Goal: Information Seeking & Learning: Find specific fact

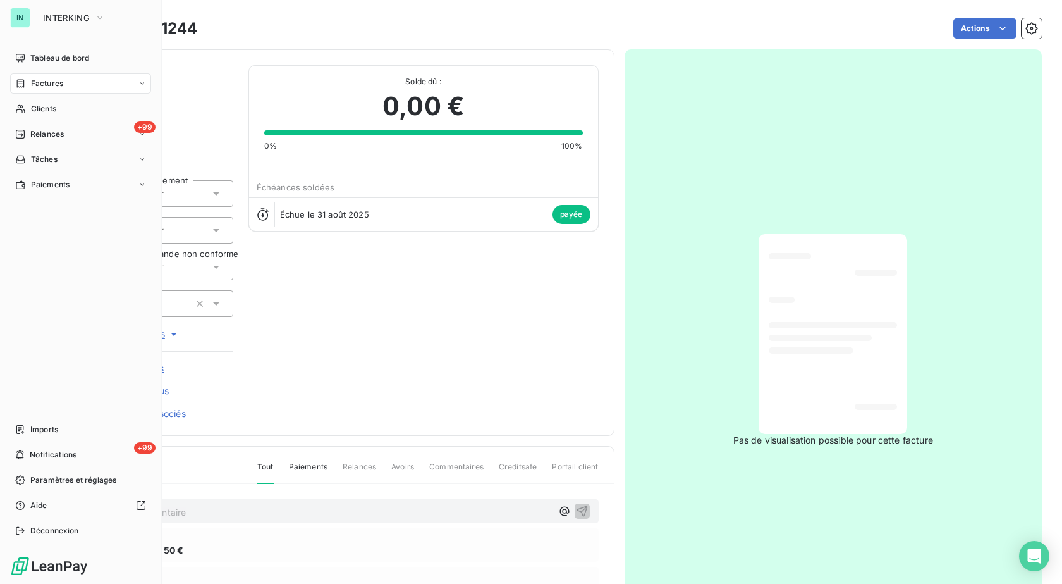
click at [51, 83] on span "Factures" at bounding box center [47, 83] width 32 height 11
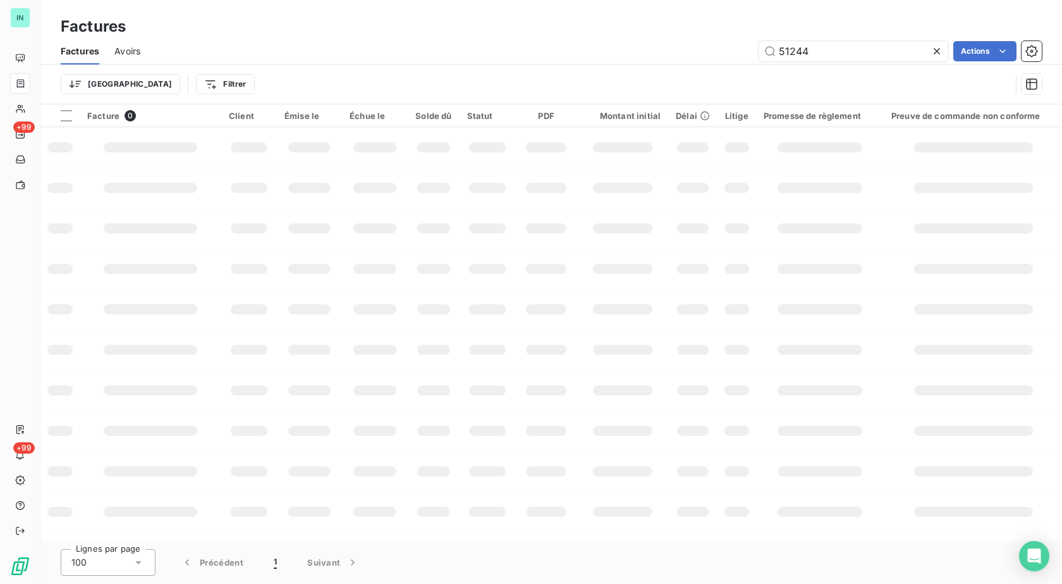
drag, startPoint x: 820, startPoint y: 55, endPoint x: 682, endPoint y: 54, distance: 138.5
click at [682, 54] on div "51244 Actions" at bounding box center [599, 51] width 886 height 20
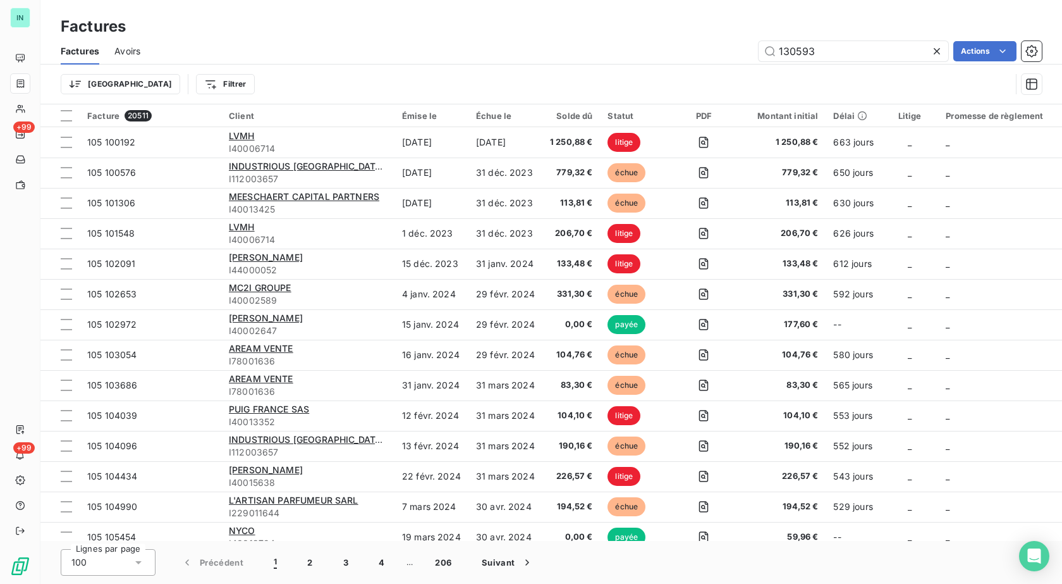
type input "130593"
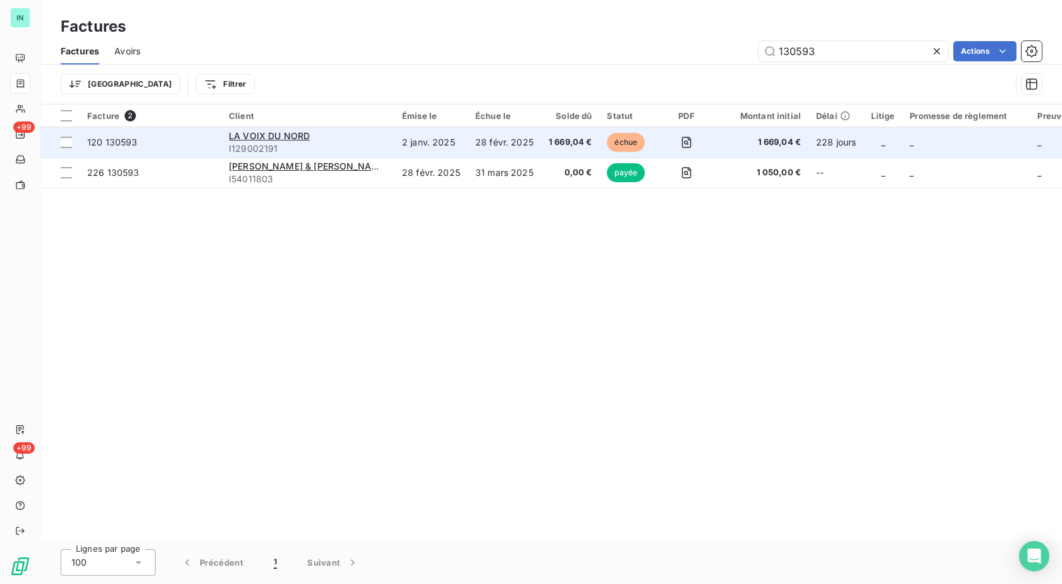
click at [273, 143] on span "I129002191" at bounding box center [308, 148] width 158 height 13
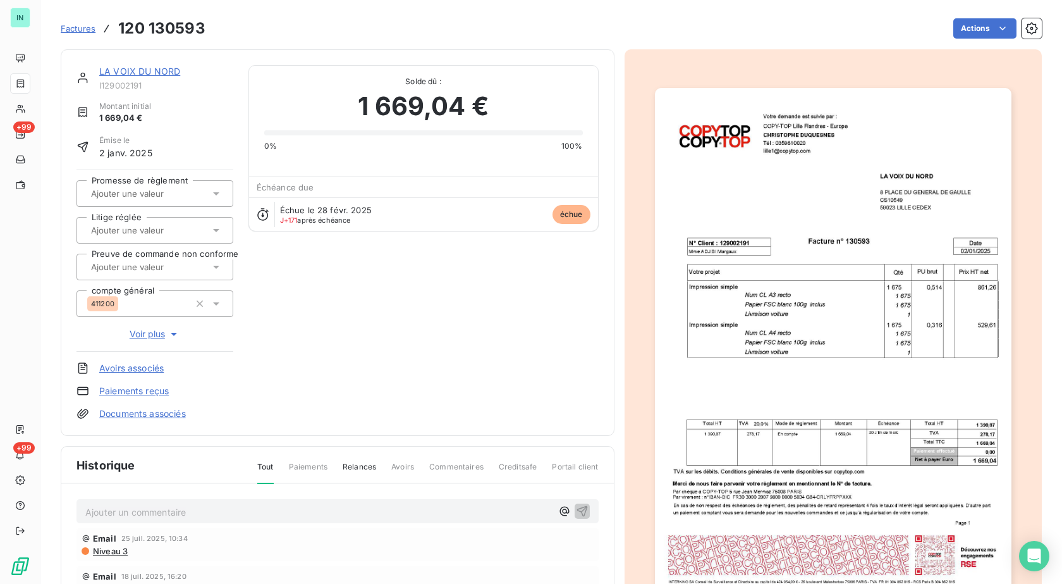
click at [135, 76] on link "LA VOIX DU NORD" at bounding box center [139, 71] width 81 height 11
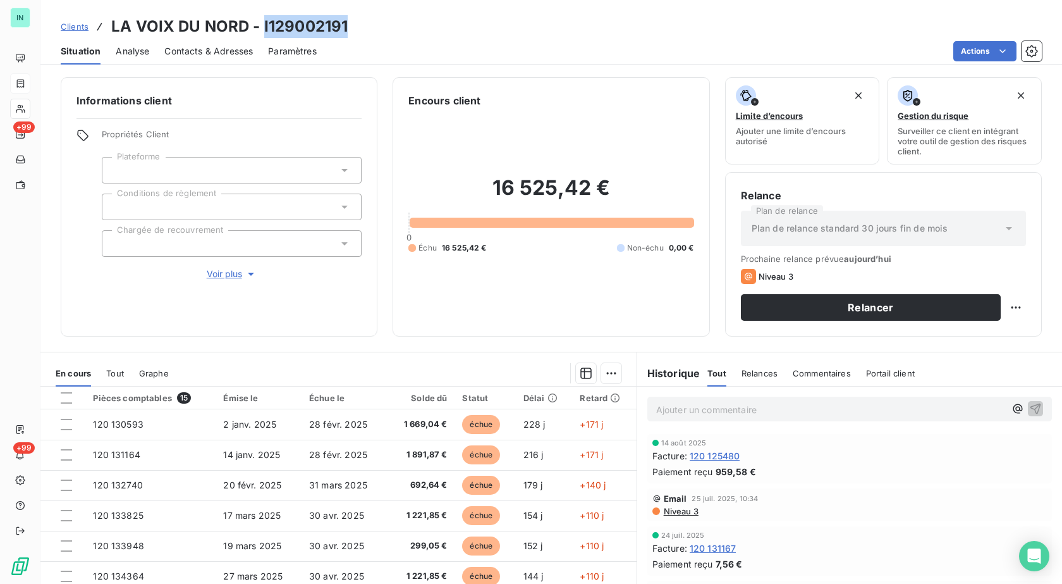
drag, startPoint x: 348, startPoint y: 26, endPoint x: 262, endPoint y: 28, distance: 86.7
click at [262, 28] on div "Clients LA VOIX DU NORD - I129002191" at bounding box center [551, 26] width 1022 height 23
copy h3 "I129002191"
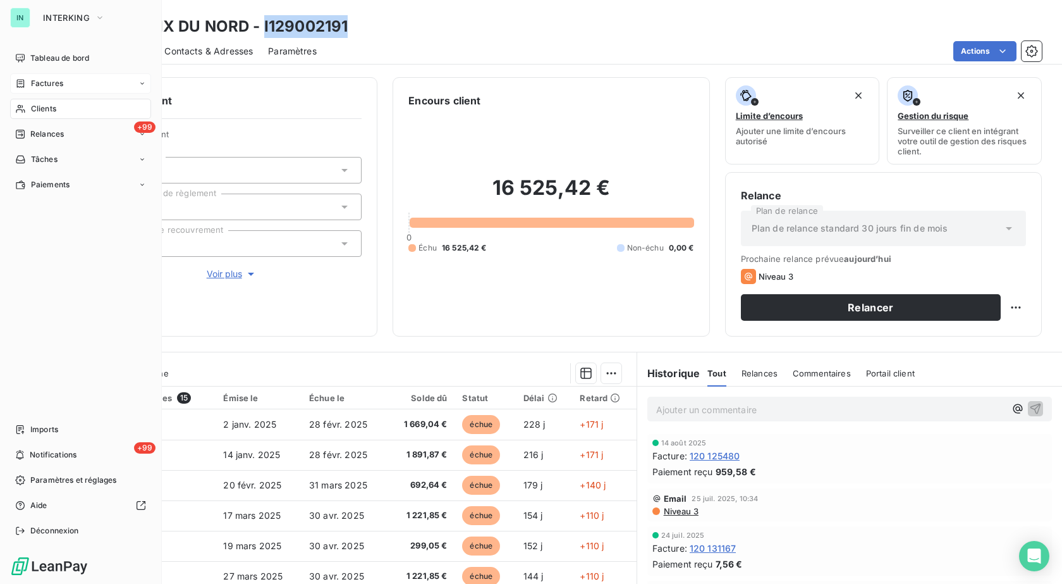
click at [42, 84] on span "Factures" at bounding box center [47, 83] width 32 height 11
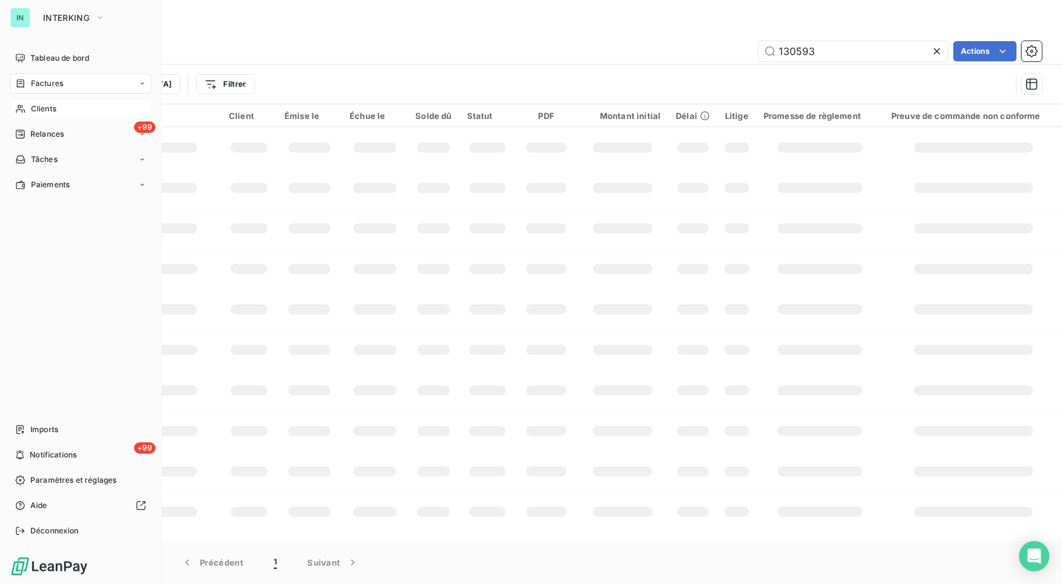
click at [24, 106] on icon at bounding box center [20, 109] width 11 height 10
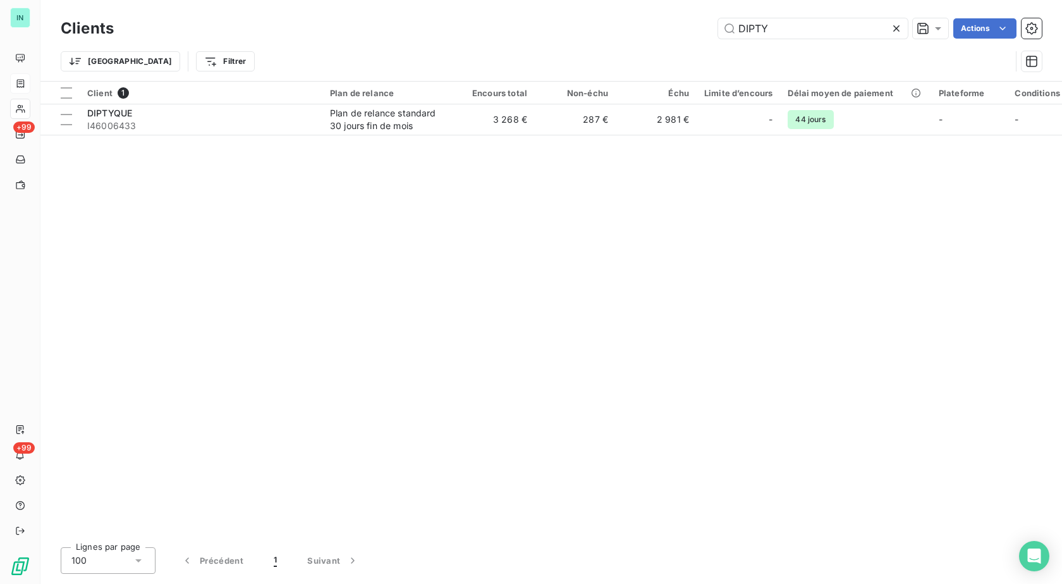
drag, startPoint x: 771, startPoint y: 27, endPoint x: 570, endPoint y: 32, distance: 201.1
click at [570, 32] on div "[PERSON_NAME] Actions" at bounding box center [585, 28] width 913 height 20
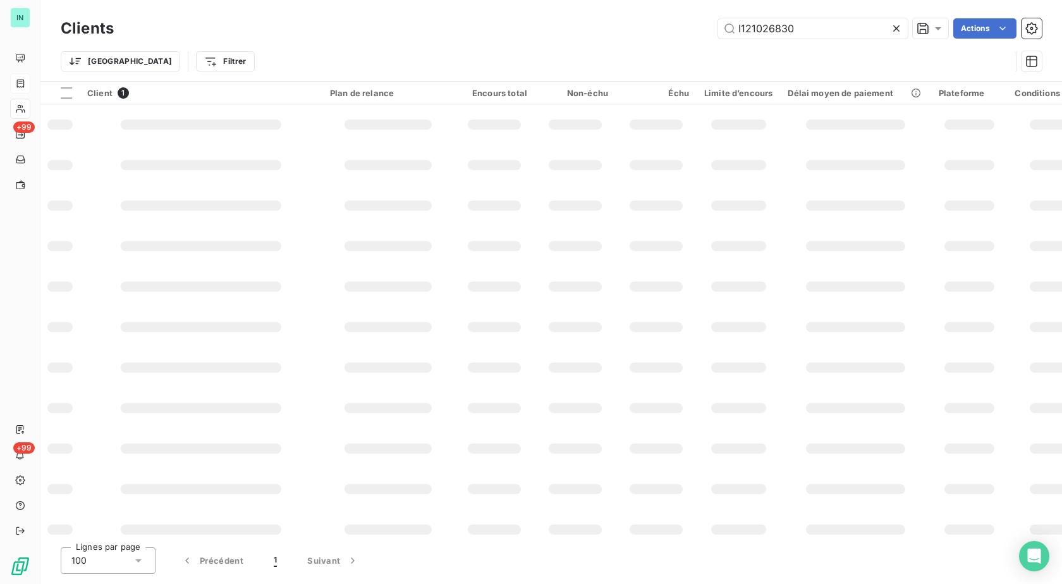
type input "I121026830"
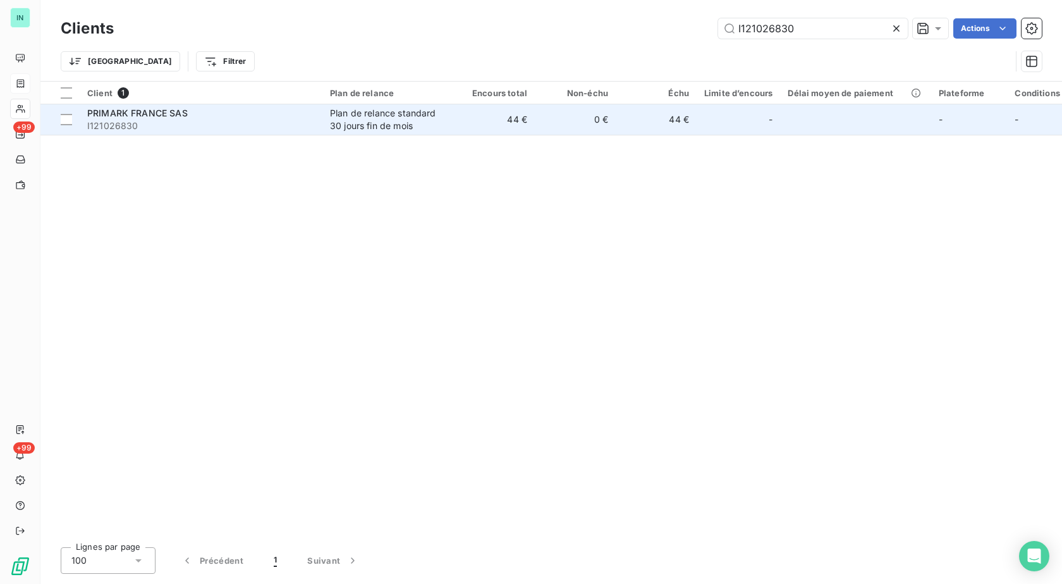
click at [376, 123] on div "Plan de relance standard 30 jours fin de mois" at bounding box center [388, 119] width 116 height 25
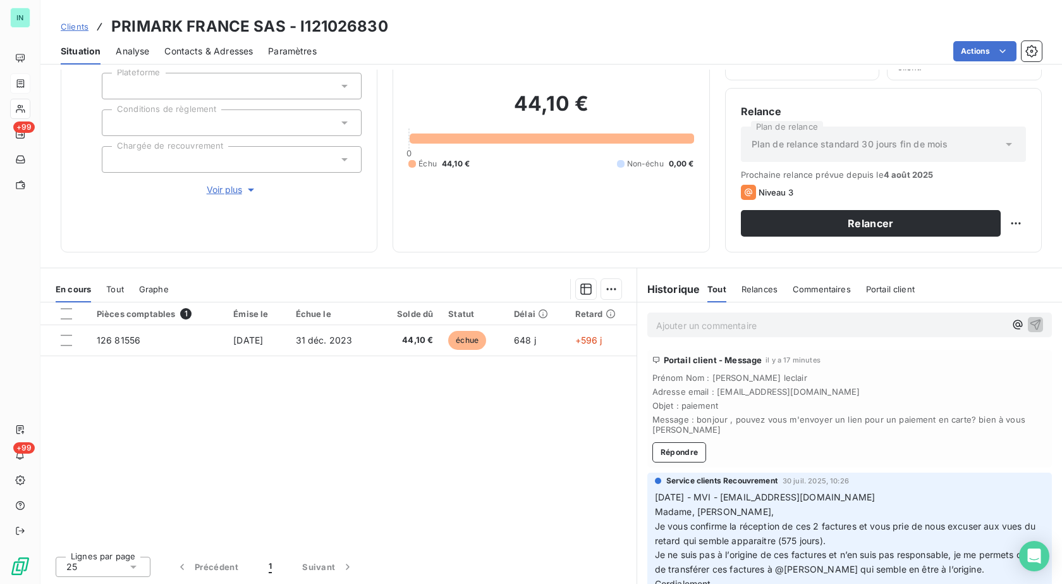
scroll to position [63, 0]
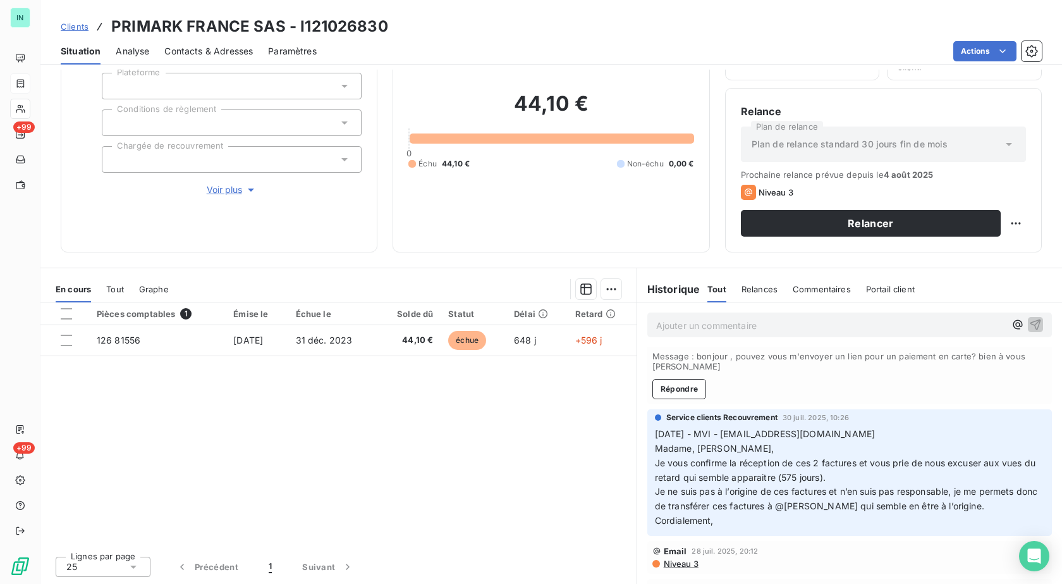
click at [121, 290] on span "Tout" at bounding box center [115, 289] width 18 height 10
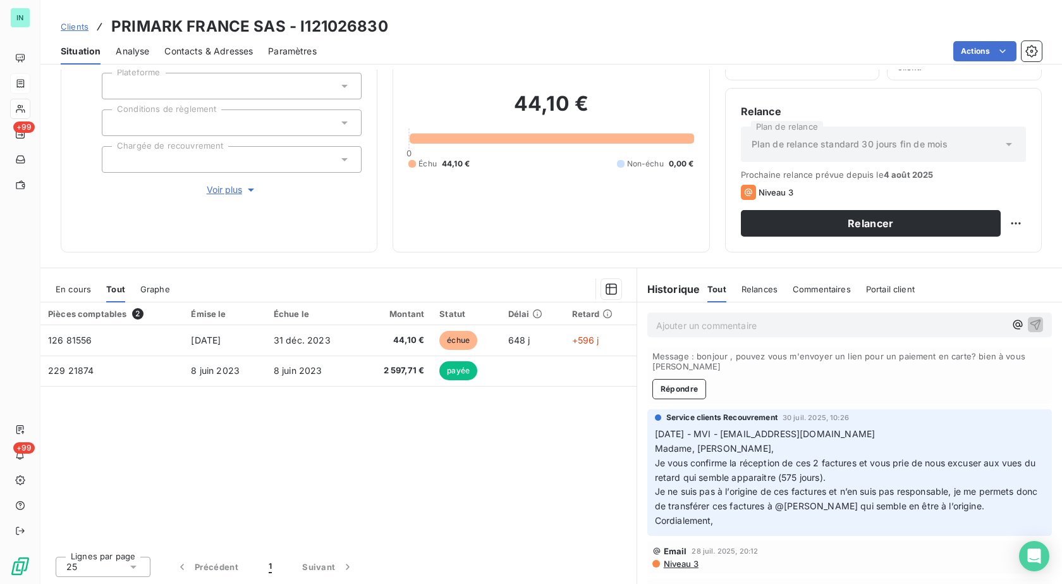
click at [169, 285] on div "En cours Tout Graphe" at bounding box center [338, 289] width 596 height 27
click at [147, 285] on span "Graphe" at bounding box center [155, 289] width 30 height 10
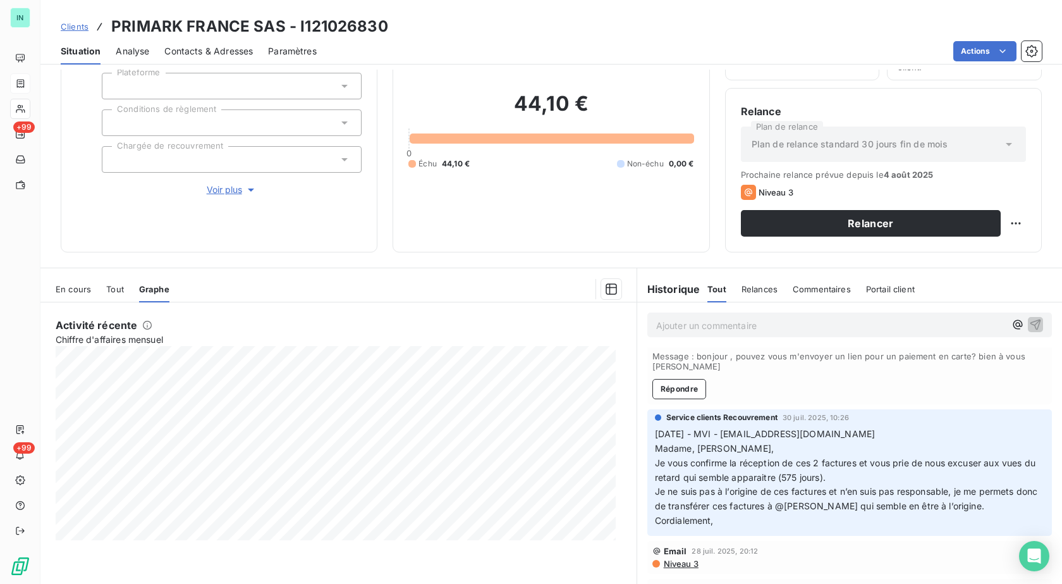
click at [116, 292] on span "Tout" at bounding box center [115, 289] width 18 height 10
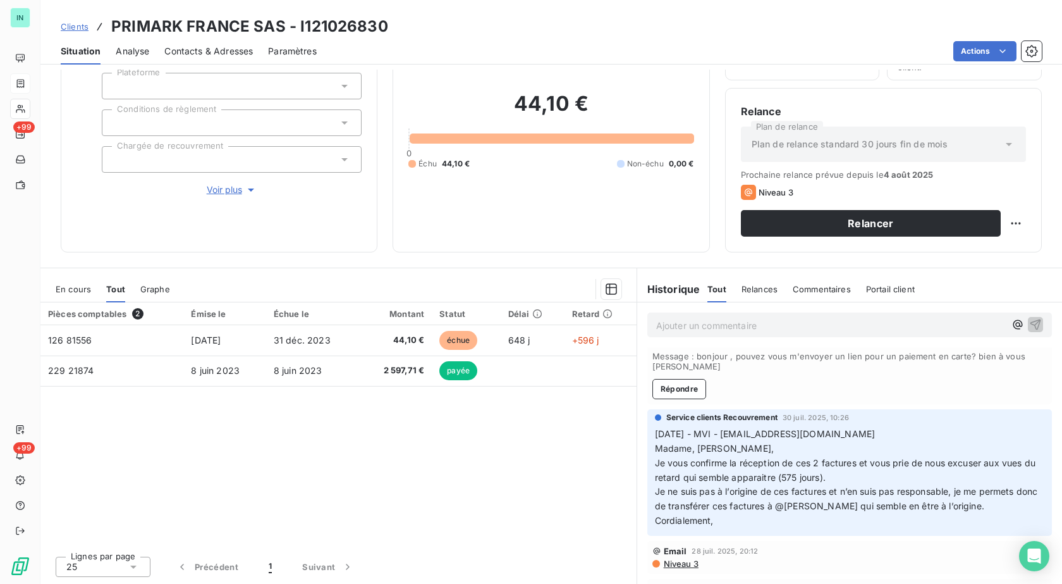
click at [68, 288] on span "En cours" at bounding box center [73, 289] width 35 height 10
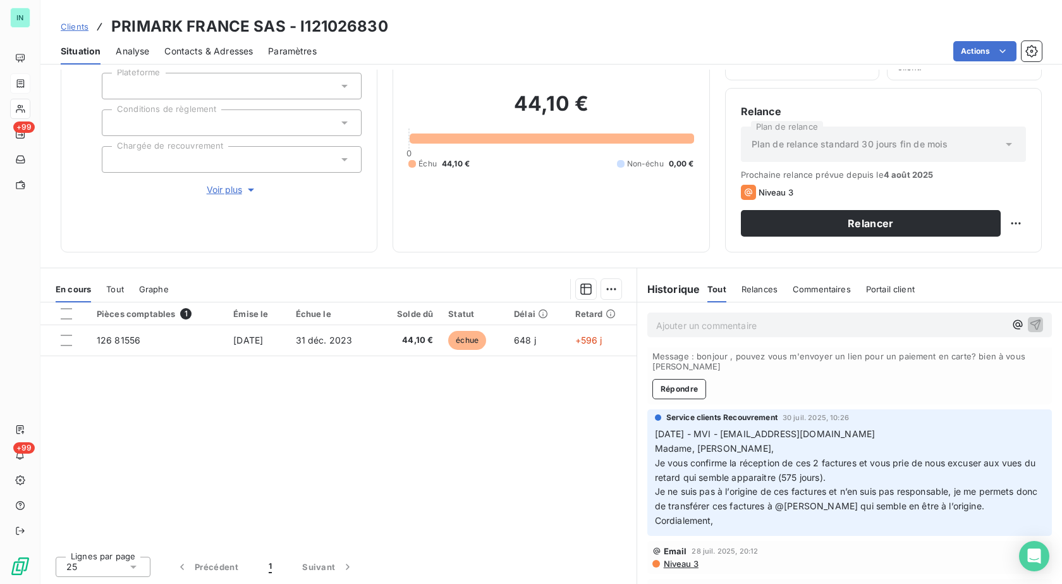
drag, startPoint x: 107, startPoint y: 287, endPoint x: 175, endPoint y: 292, distance: 68.5
click at [107, 288] on span "Tout" at bounding box center [115, 289] width 18 height 10
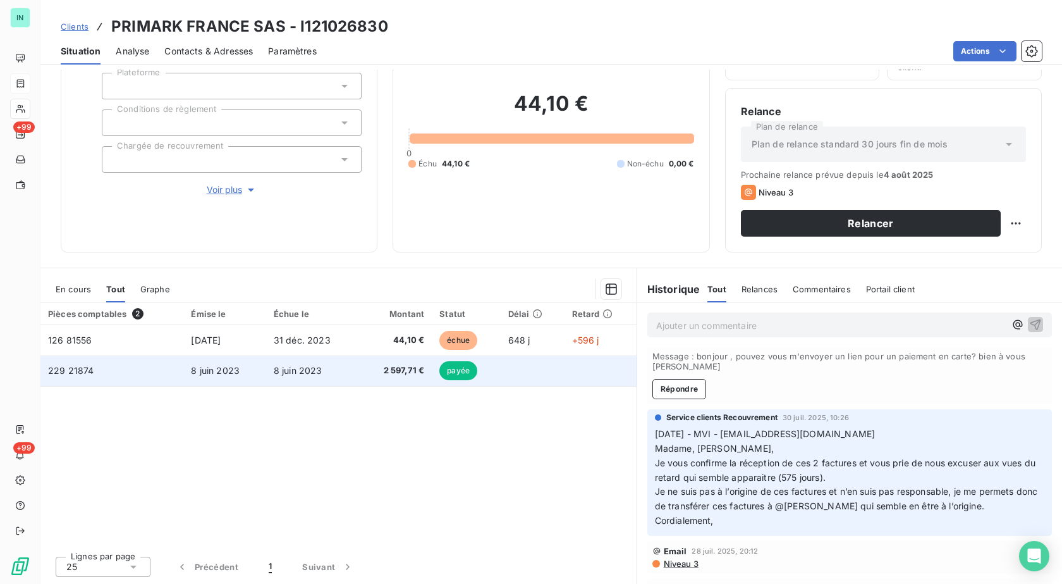
click at [483, 380] on td "payée" at bounding box center [466, 370] width 69 height 30
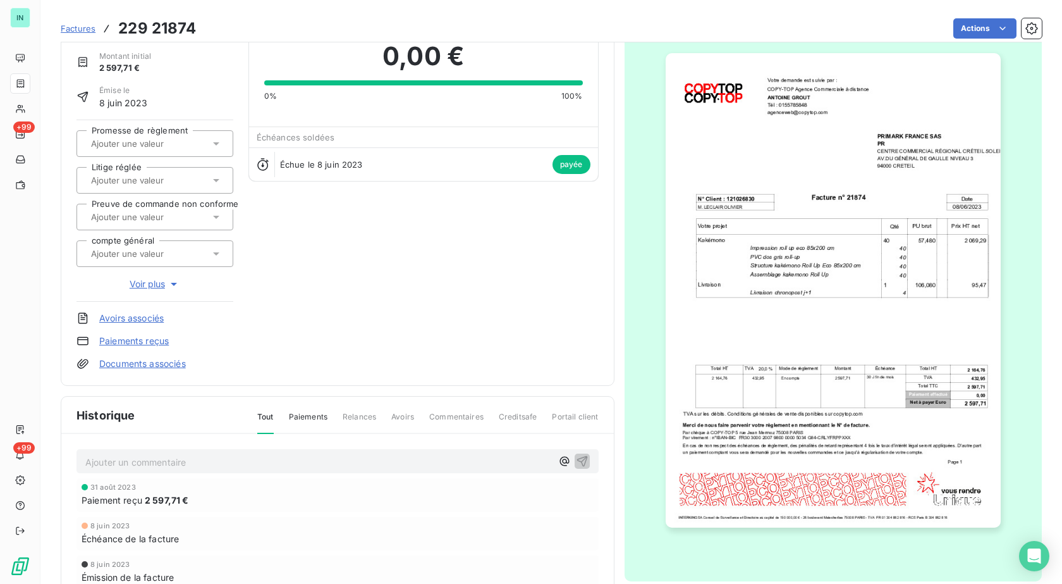
scroll to position [127, 0]
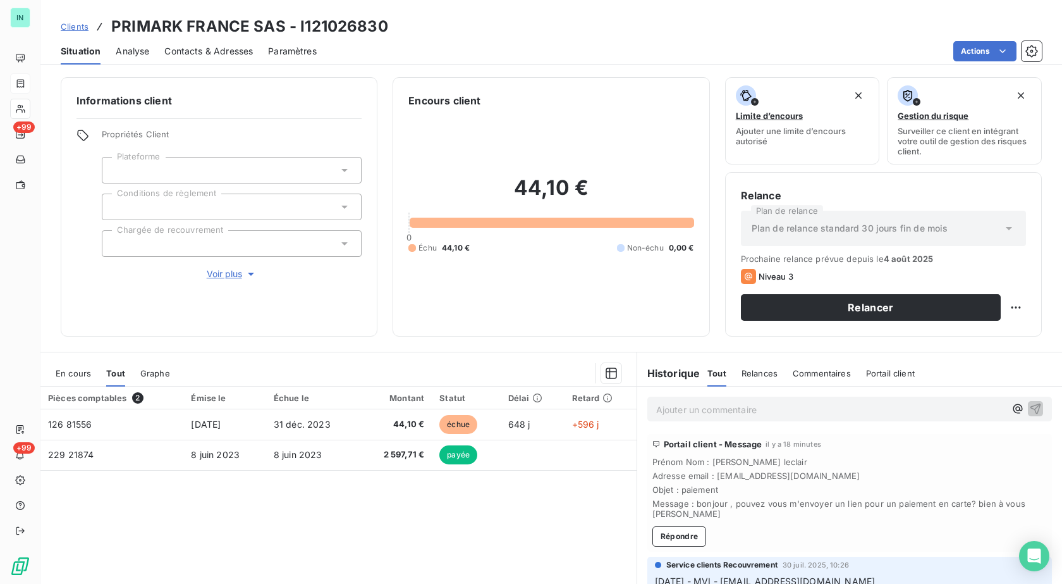
click at [65, 372] on span "En cours" at bounding box center [73, 373] width 35 height 10
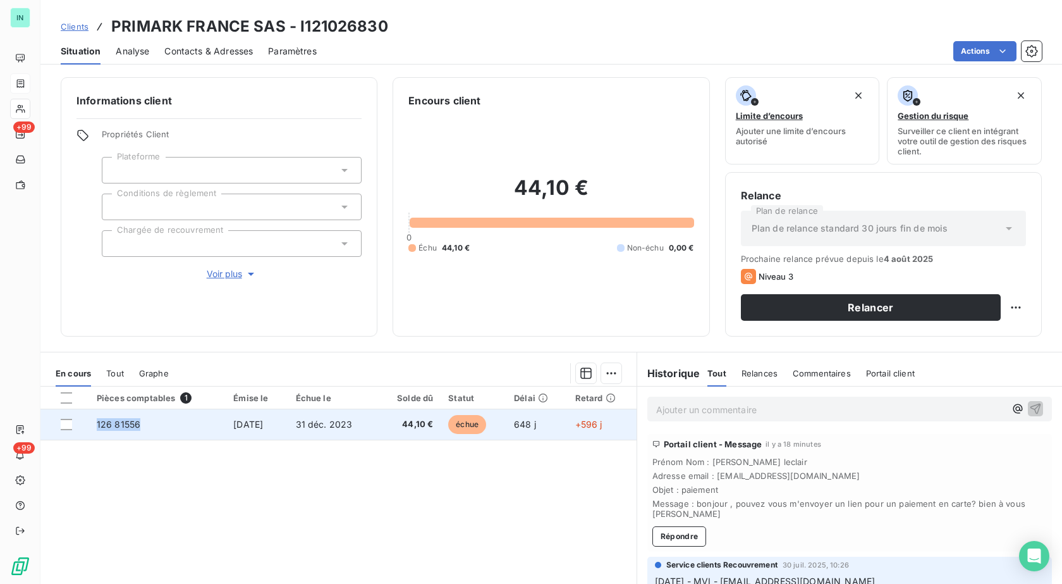
drag, startPoint x: 145, startPoint y: 424, endPoint x: 94, endPoint y: 426, distance: 51.9
click at [94, 426] on td "126 81556" at bounding box center [157, 424] width 137 height 30
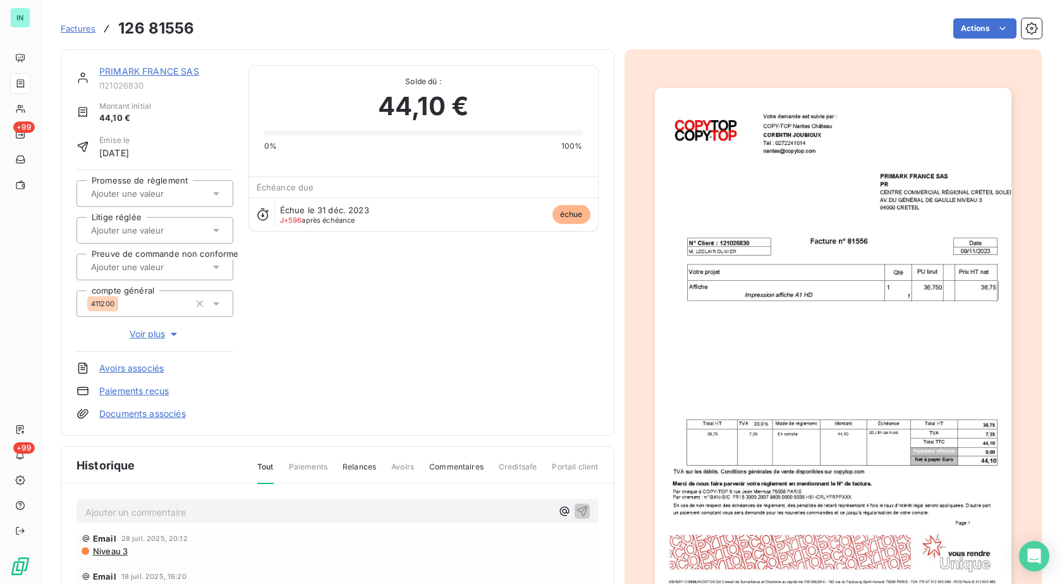
click at [130, 25] on h3 "126 81556" at bounding box center [156, 28] width 76 height 23
click at [132, 72] on link "PRIMARK FRANCE SAS" at bounding box center [149, 71] width 100 height 11
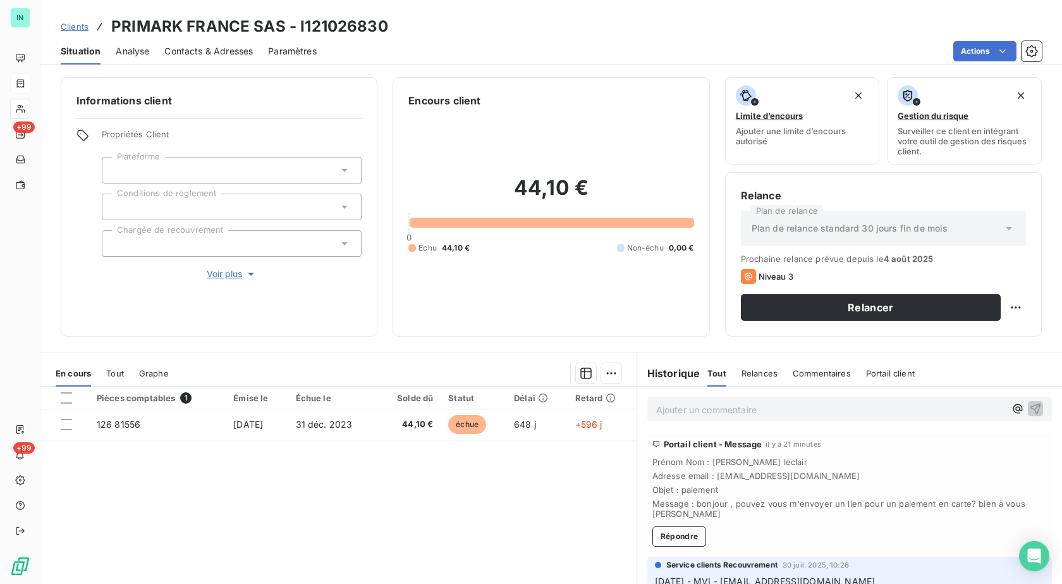
click at [712, 405] on p "Ajouter un commentaire ﻿" at bounding box center [830, 409] width 349 height 16
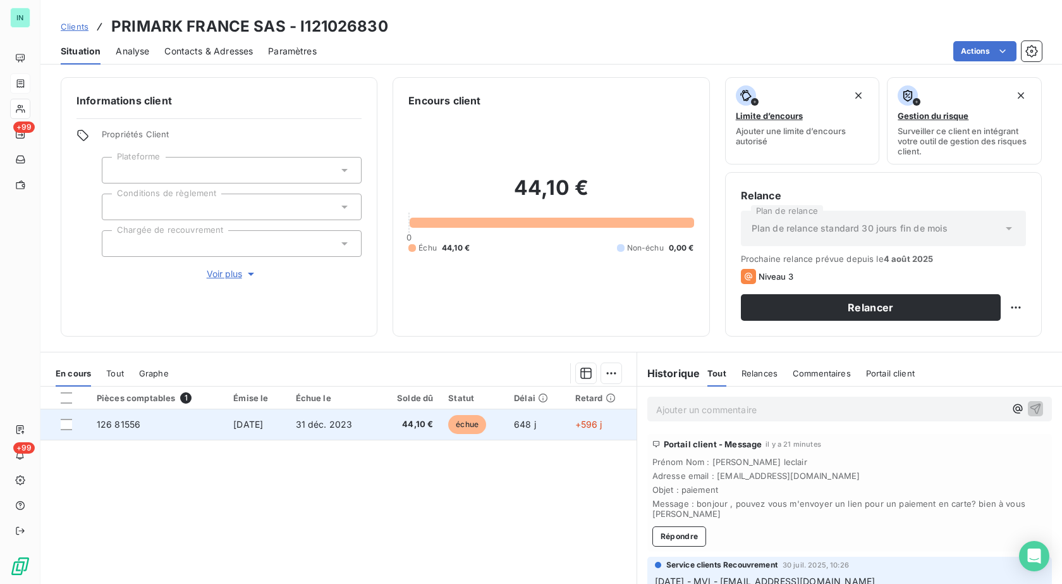
click at [120, 419] on span "126 81556" at bounding box center [119, 424] width 44 height 11
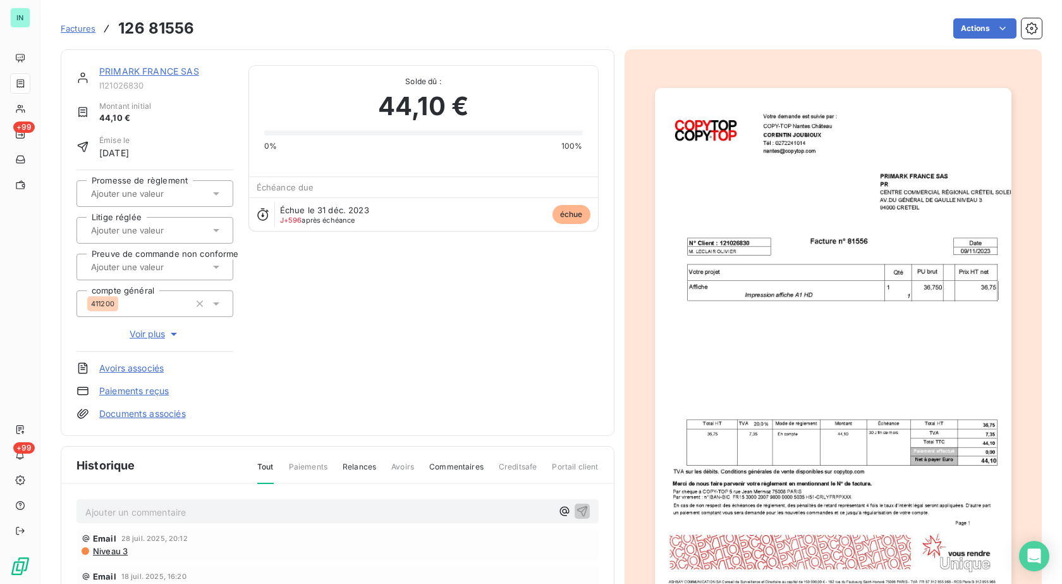
click at [123, 506] on p "Ajouter un commentaire ﻿" at bounding box center [318, 512] width 467 height 16
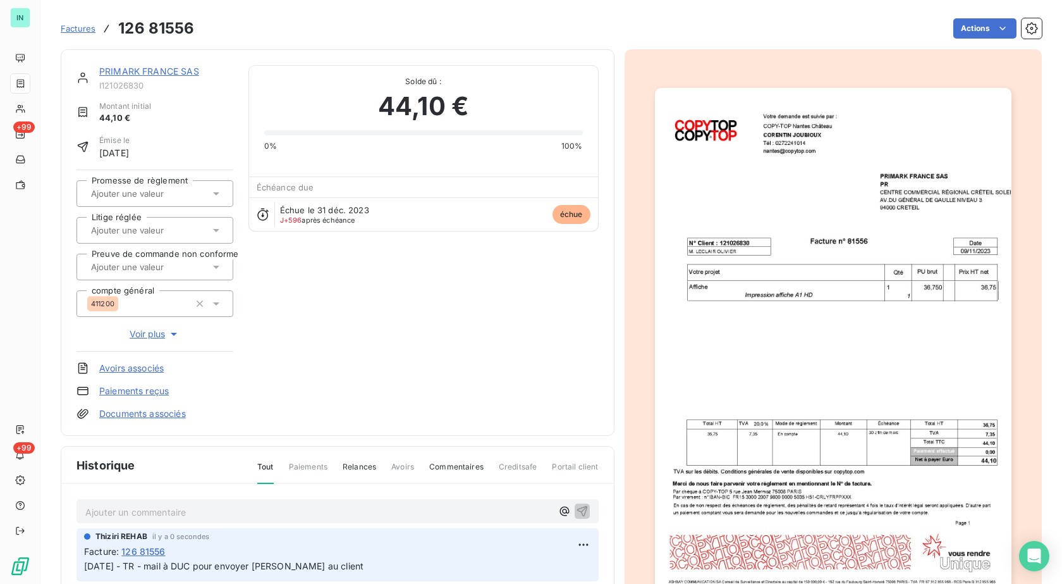
click at [131, 67] on link "PRIMARK FRANCE SAS" at bounding box center [149, 71] width 100 height 11
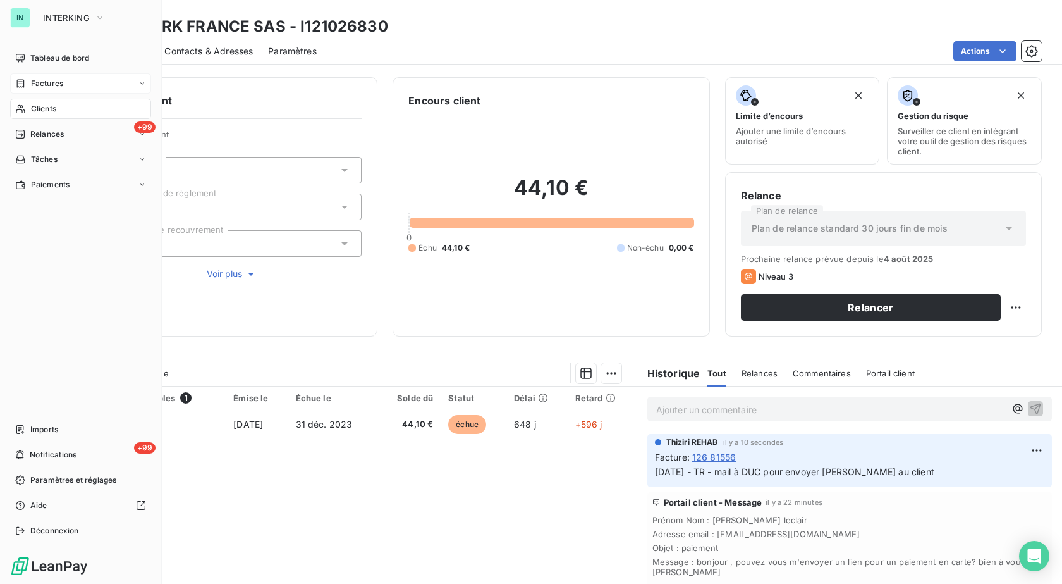
click at [36, 111] on span "Clients" at bounding box center [43, 108] width 25 height 11
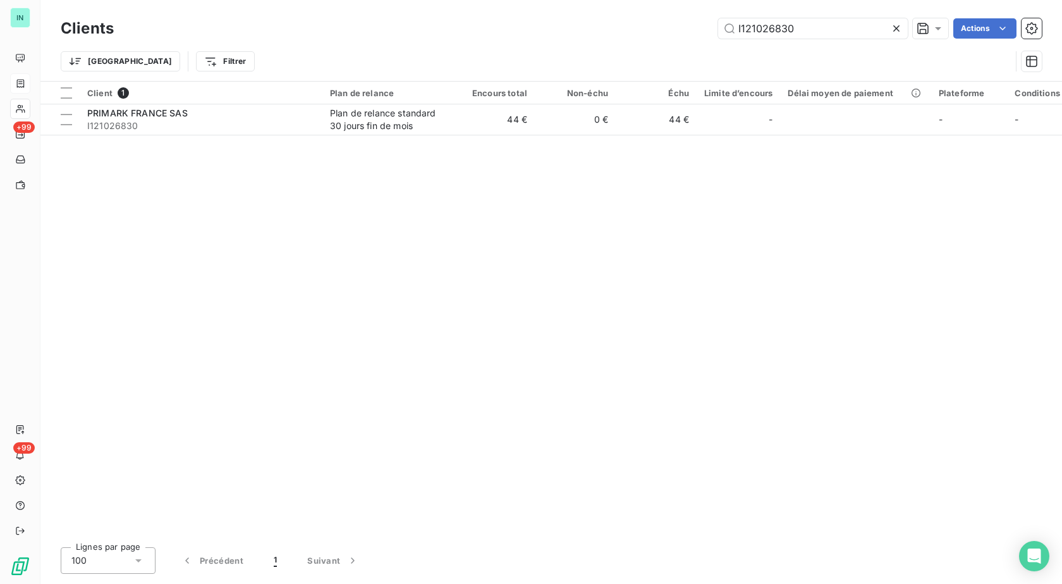
click at [903, 30] on div at bounding box center [899, 28] width 18 height 20
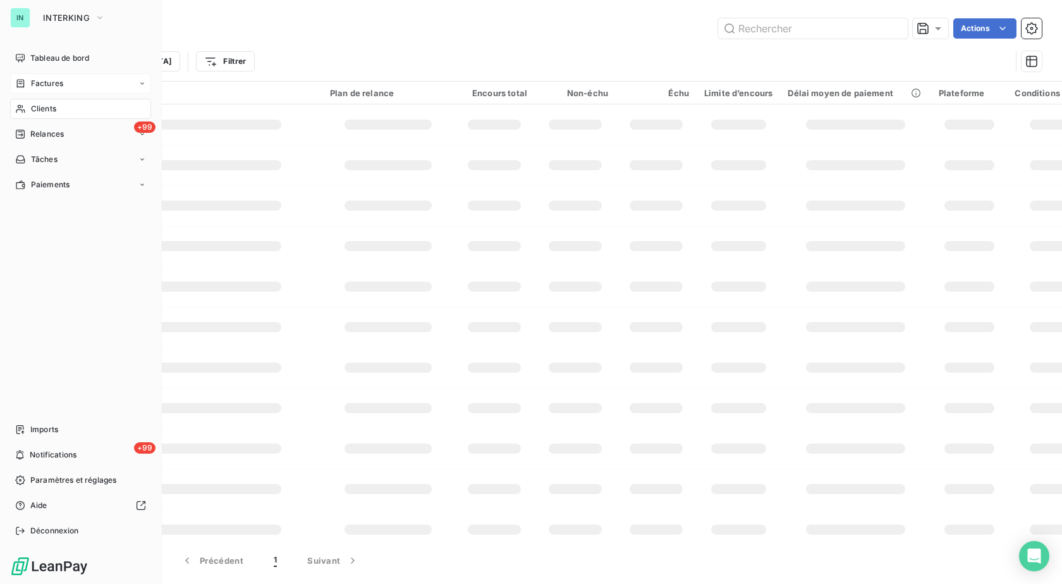
click at [30, 80] on div "Factures" at bounding box center [39, 83] width 48 height 11
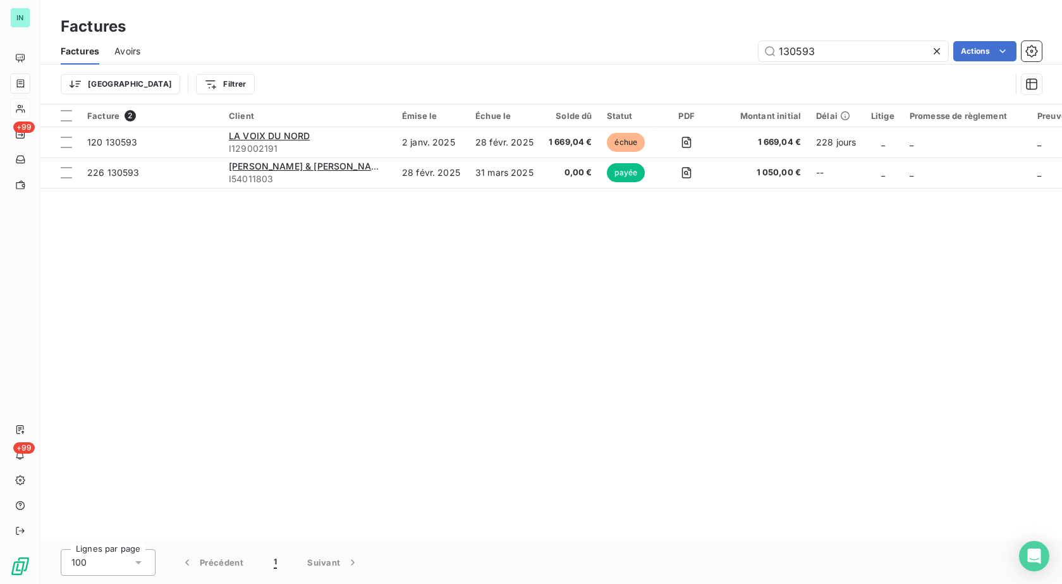
drag, startPoint x: 840, startPoint y: 53, endPoint x: 569, endPoint y: 74, distance: 271.4
click at [569, 74] on div "Factures Avoirs 130593 Actions Trier Filtrer" at bounding box center [551, 71] width 1022 height 66
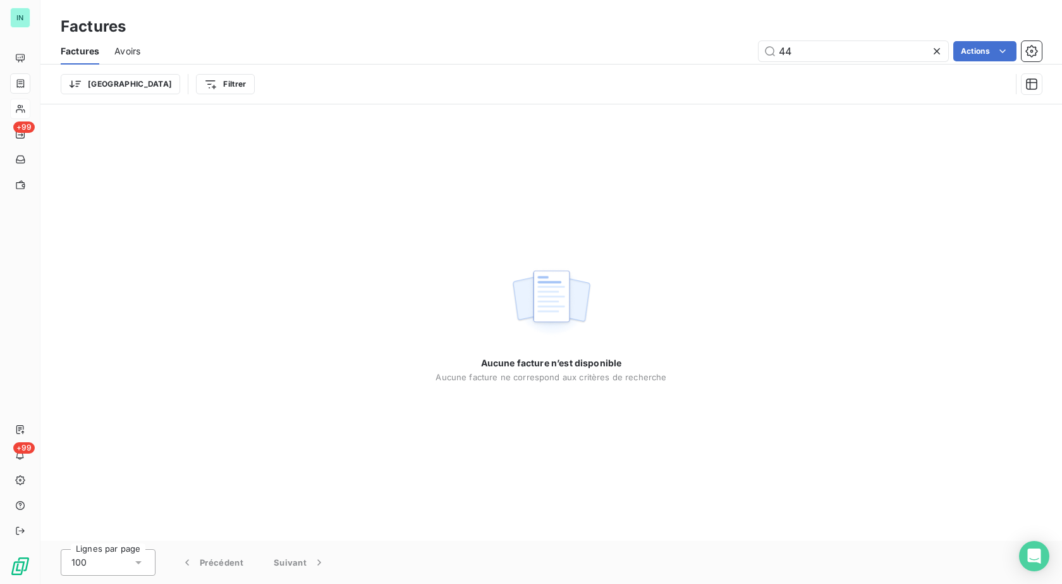
type input "4"
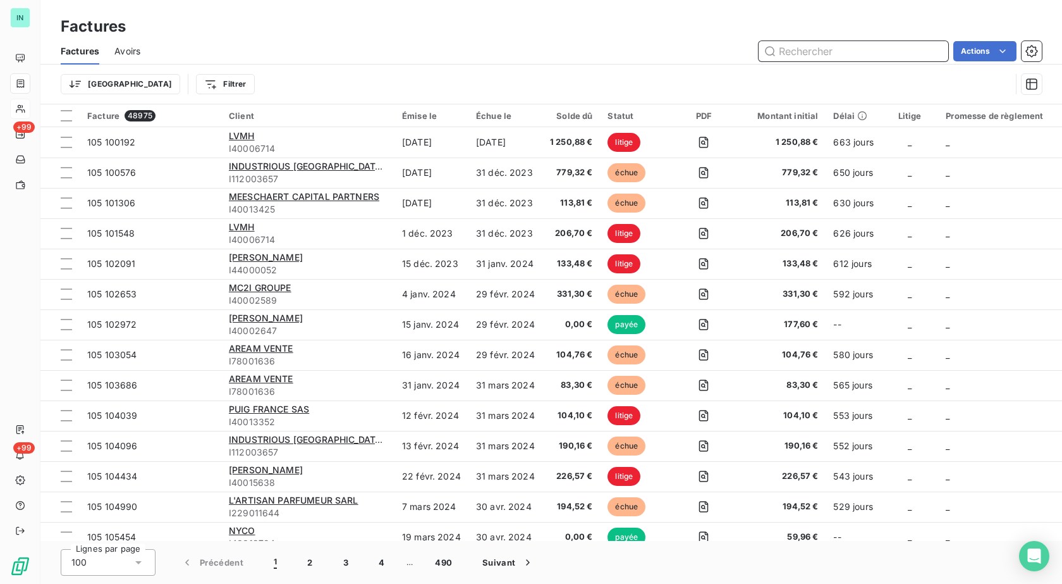
click at [806, 53] on input "text" at bounding box center [854, 51] width 190 height 20
type input "98195"
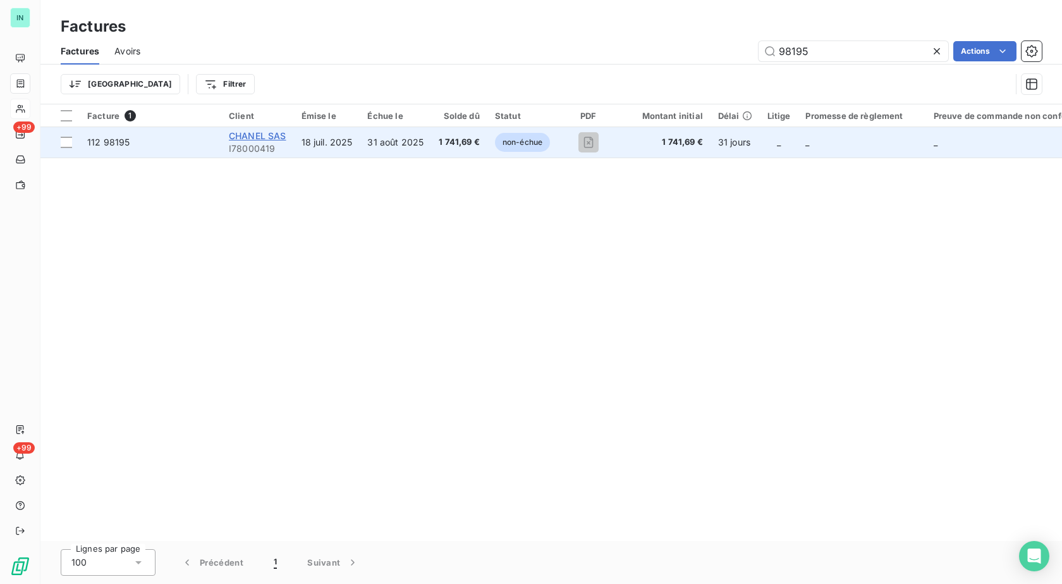
click at [234, 138] on span "CHANEL SAS" at bounding box center [258, 135] width 58 height 11
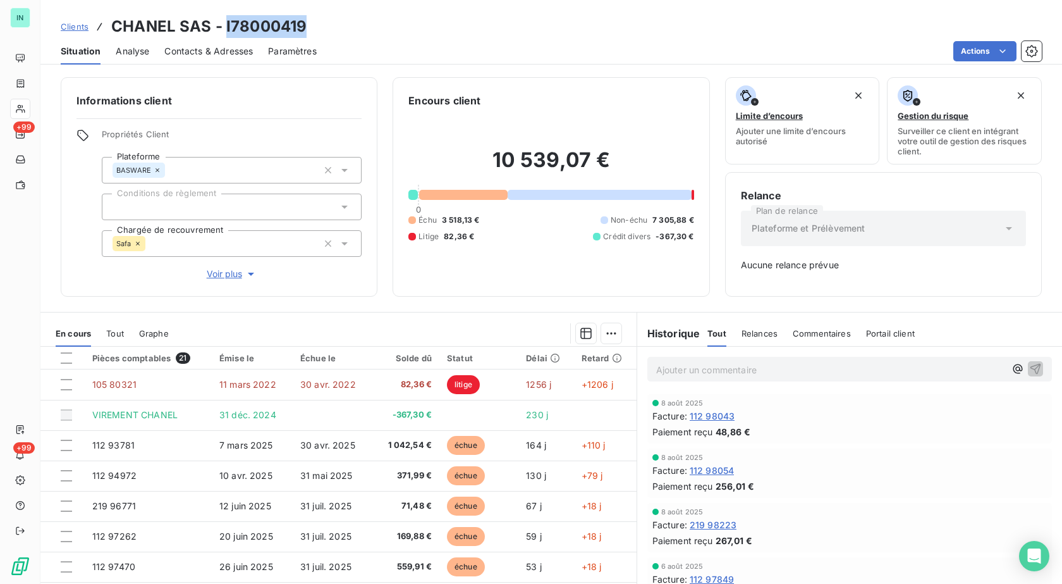
drag, startPoint x: 312, startPoint y: 23, endPoint x: 225, endPoint y: 27, distance: 87.4
click at [225, 27] on div "Clients CHANEL SAS - I78000419" at bounding box center [551, 26] width 1022 height 23
copy h3 "I78000419"
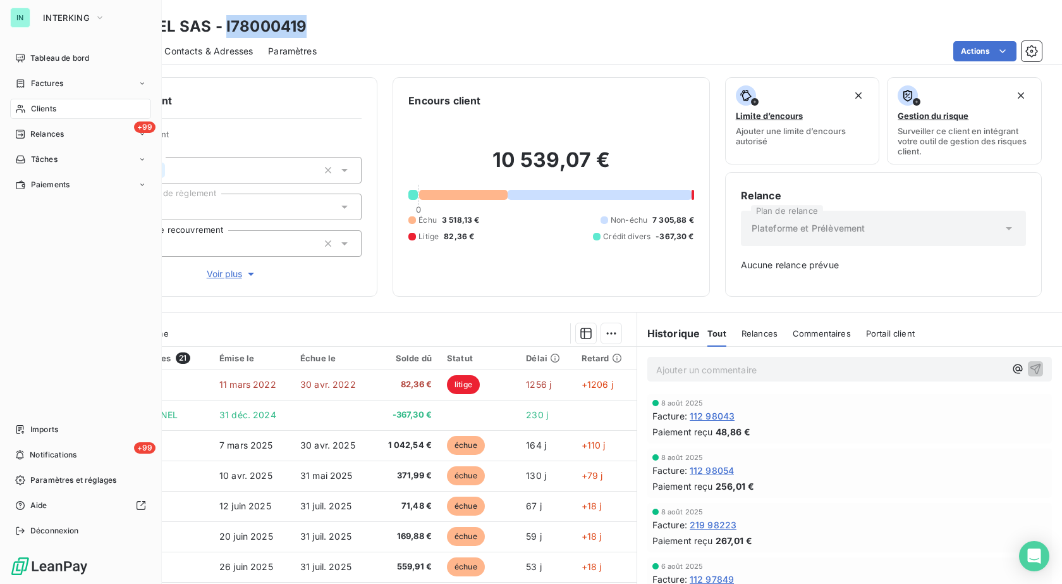
click at [30, 107] on div "Clients" at bounding box center [80, 109] width 141 height 20
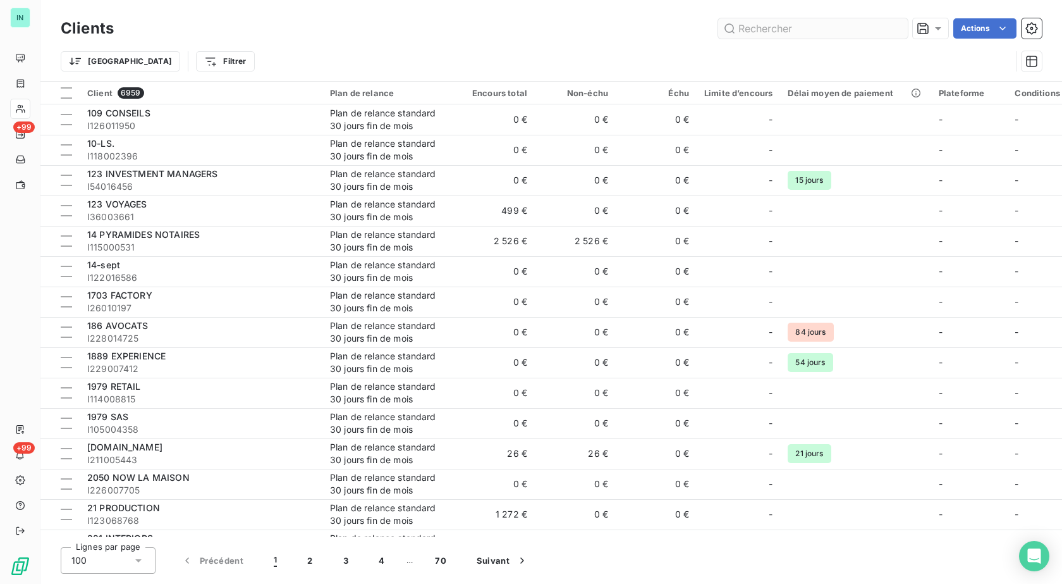
click at [814, 28] on input "text" at bounding box center [813, 28] width 190 height 20
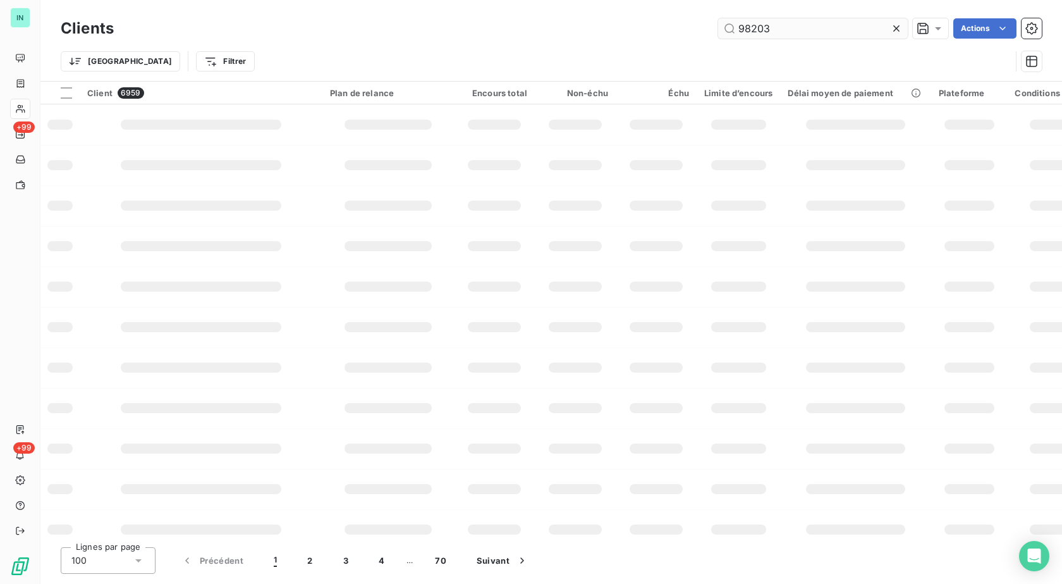
type input "98203"
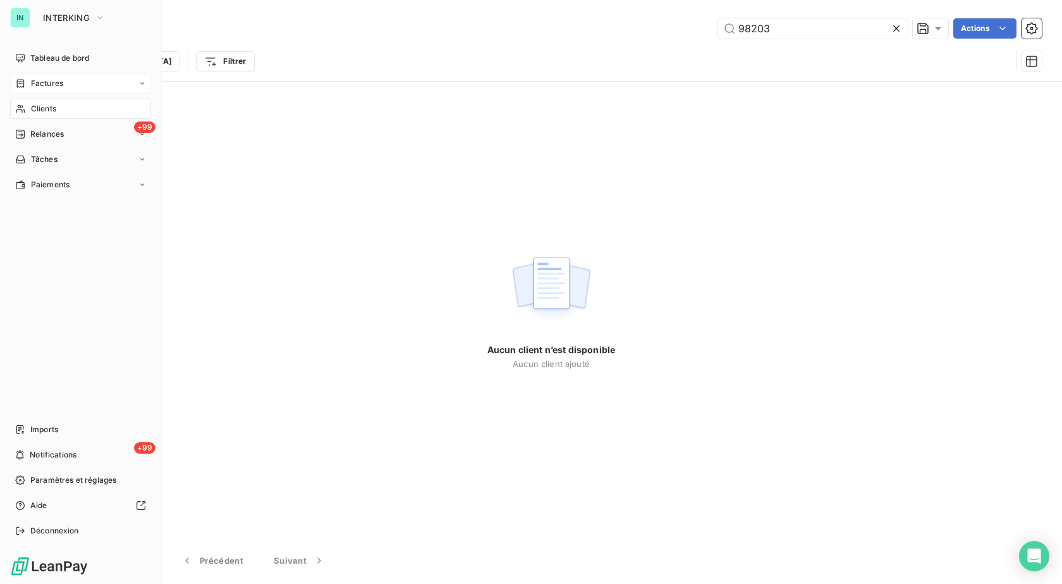
click at [30, 81] on div "Factures" at bounding box center [39, 83] width 48 height 11
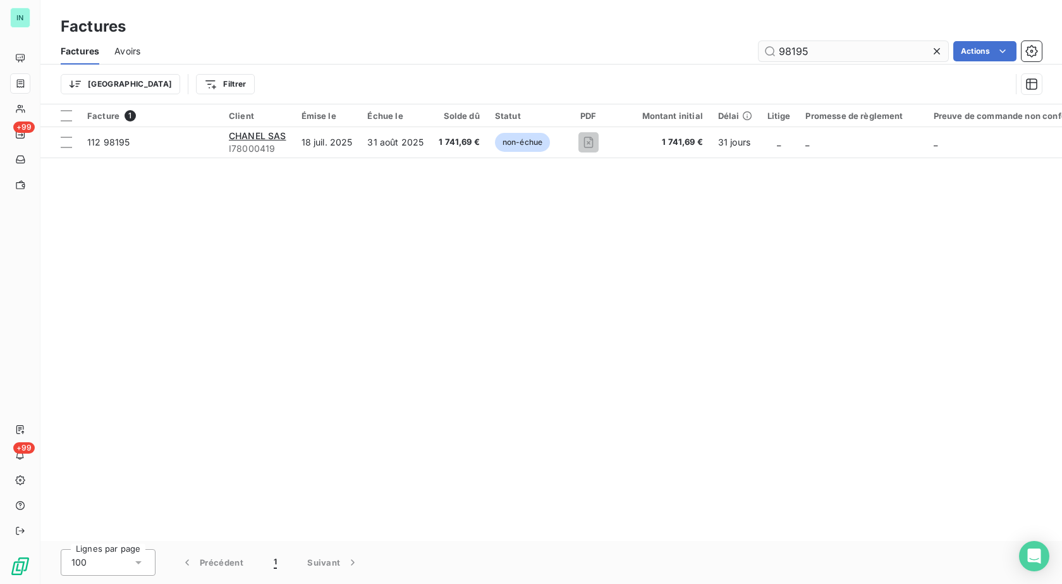
click at [818, 50] on input "98195" at bounding box center [854, 51] width 190 height 20
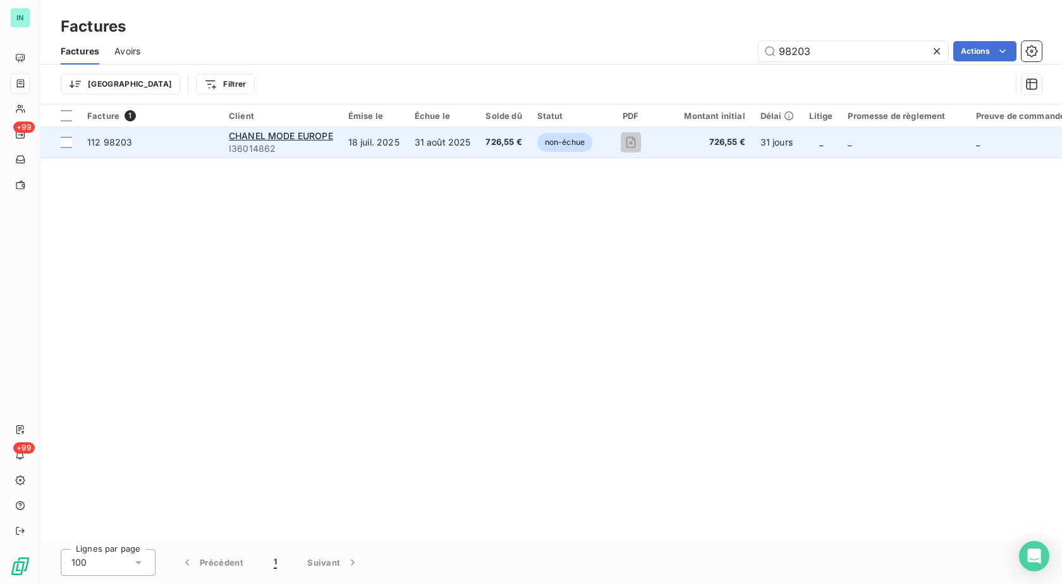
type input "98203"
click at [265, 142] on span "I36014862" at bounding box center [281, 148] width 104 height 13
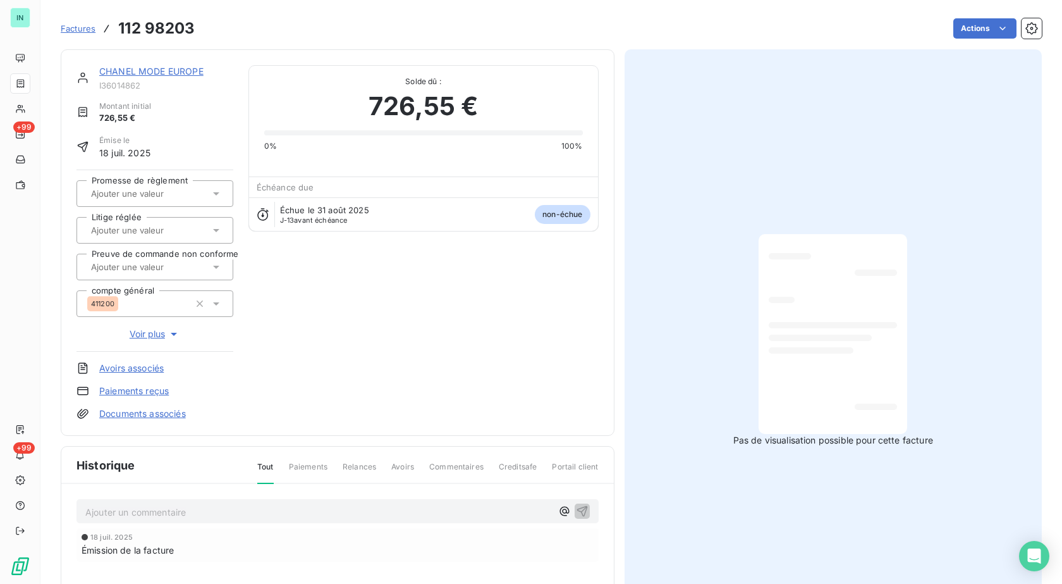
click at [187, 66] on link "CHANEL MODE EUROPE" at bounding box center [151, 71] width 104 height 11
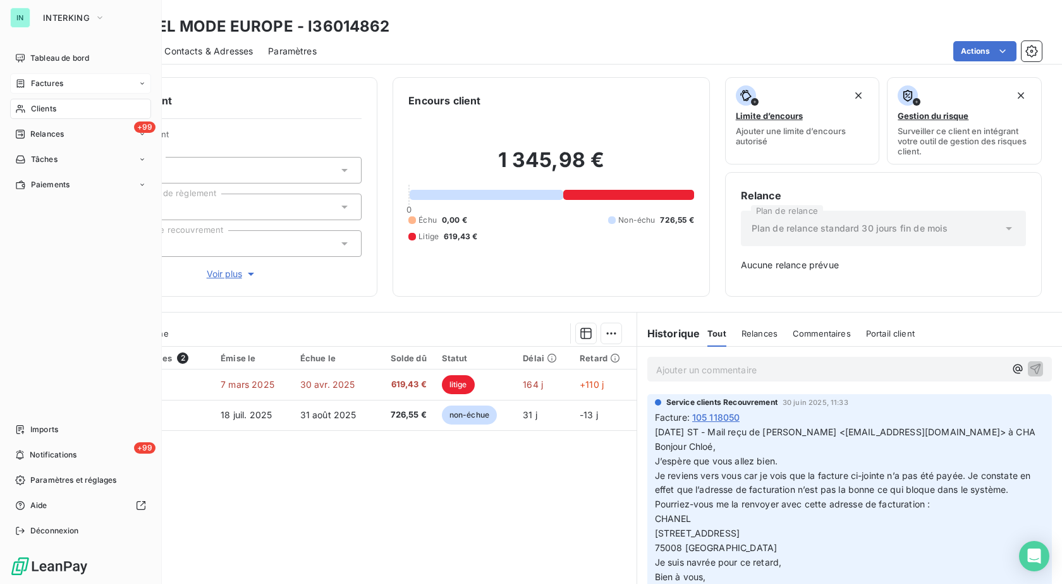
click at [32, 83] on span "Factures" at bounding box center [47, 83] width 32 height 11
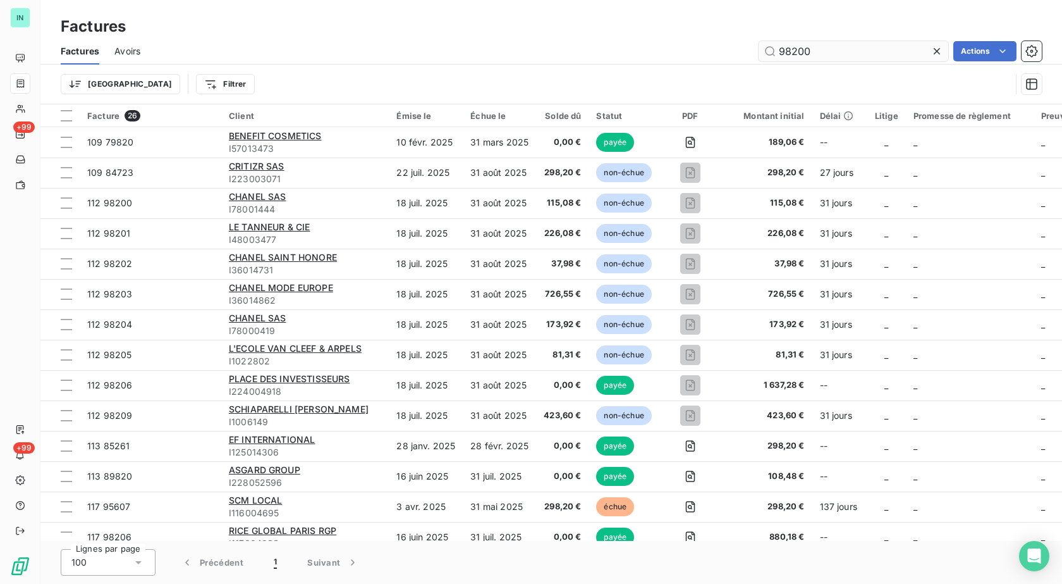
type input "98200"
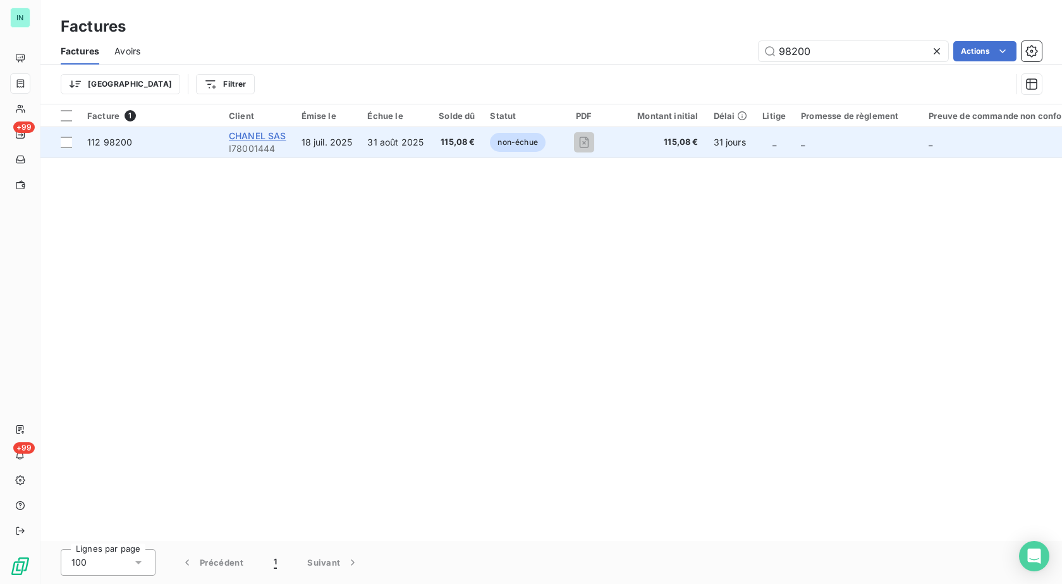
click at [237, 139] on span "CHANEL SAS" at bounding box center [258, 135] width 58 height 11
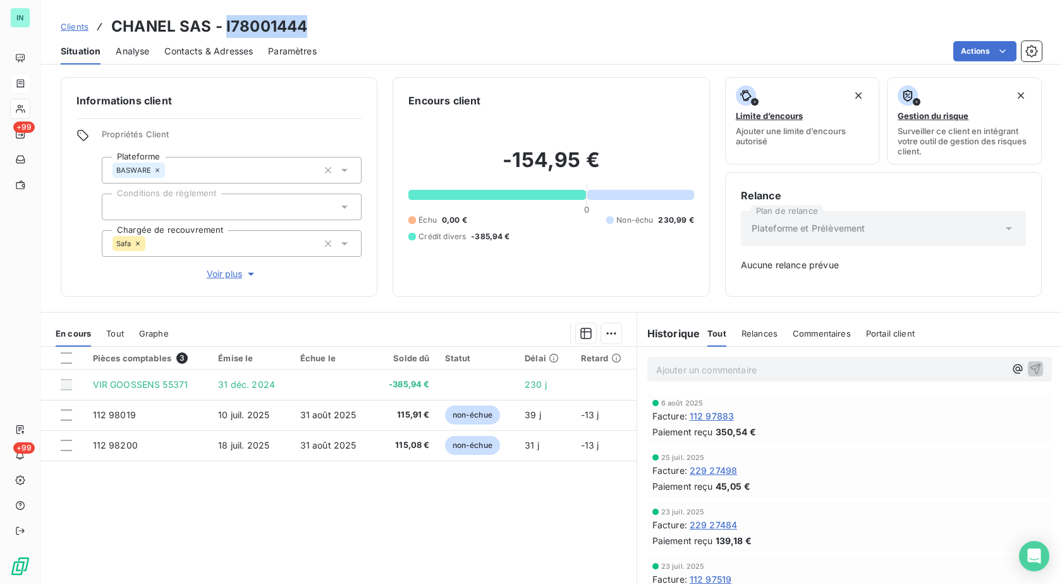
drag, startPoint x: 312, startPoint y: 25, endPoint x: 224, endPoint y: 30, distance: 88.0
click at [224, 30] on div "Clients CHANEL SAS - I78001444" at bounding box center [551, 26] width 1022 height 23
copy h3 "I78001444"
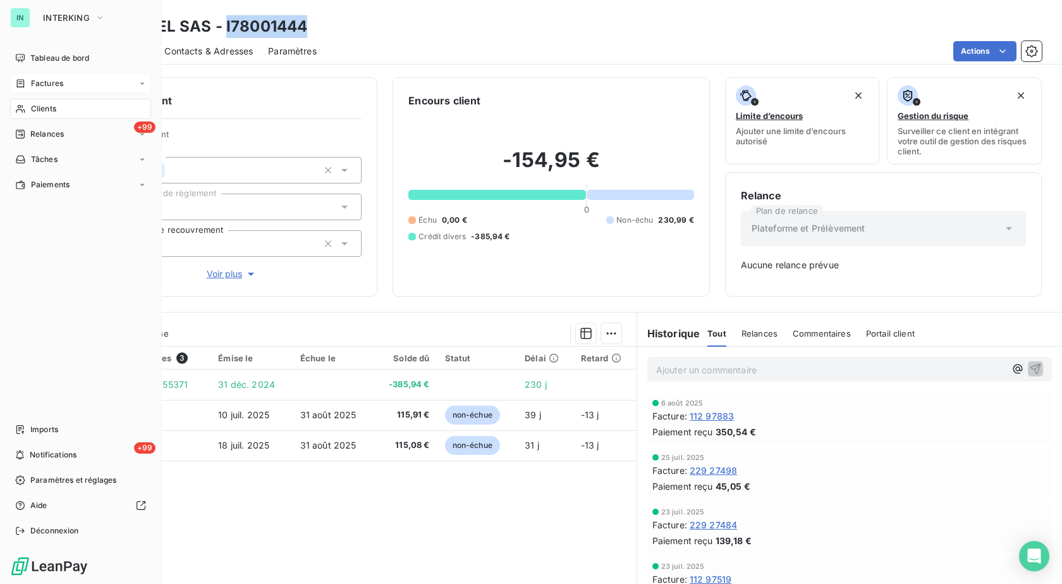
click at [53, 85] on span "Factures" at bounding box center [47, 83] width 32 height 11
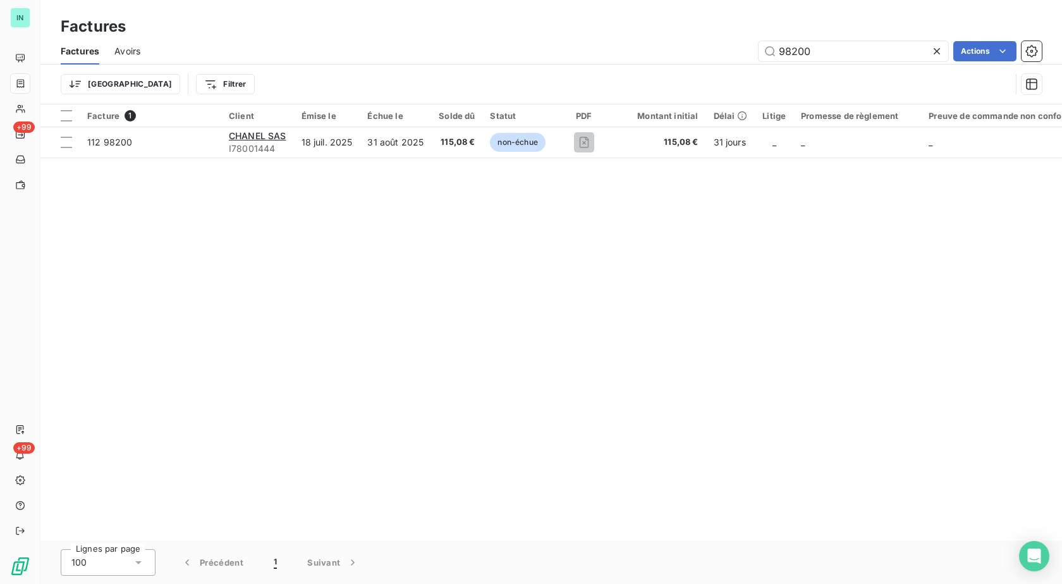
drag, startPoint x: 824, startPoint y: 50, endPoint x: 692, endPoint y: 61, distance: 132.6
click at [692, 61] on div "98200 Actions" at bounding box center [599, 51] width 886 height 20
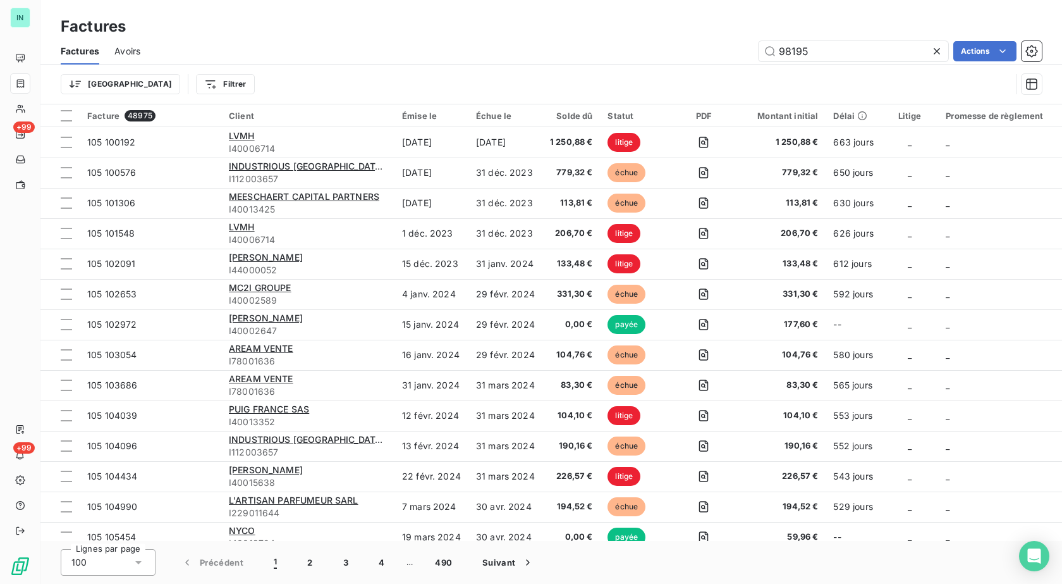
type input "98195"
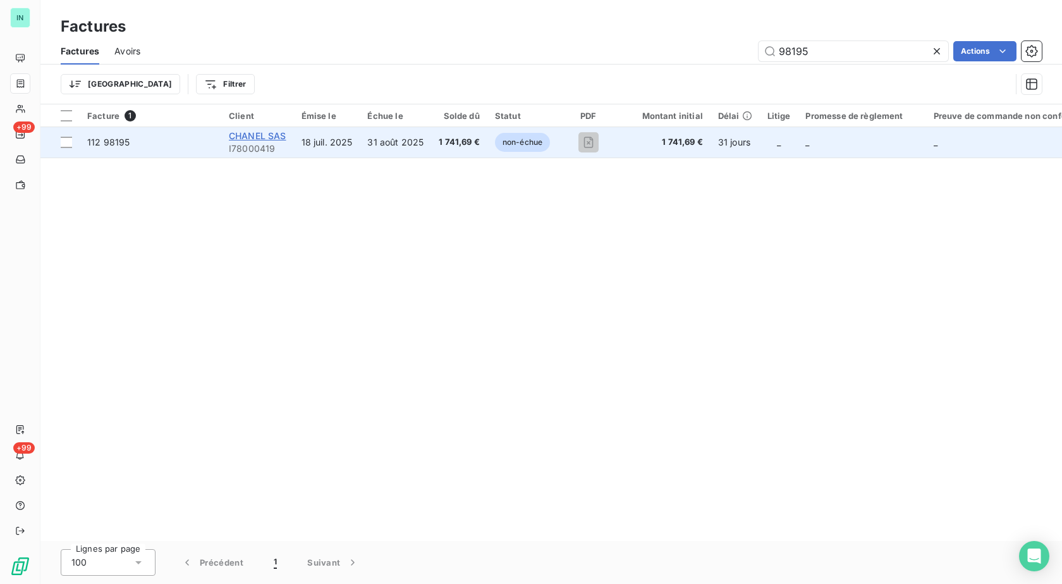
click at [241, 140] on span "CHANEL SAS" at bounding box center [258, 135] width 58 height 11
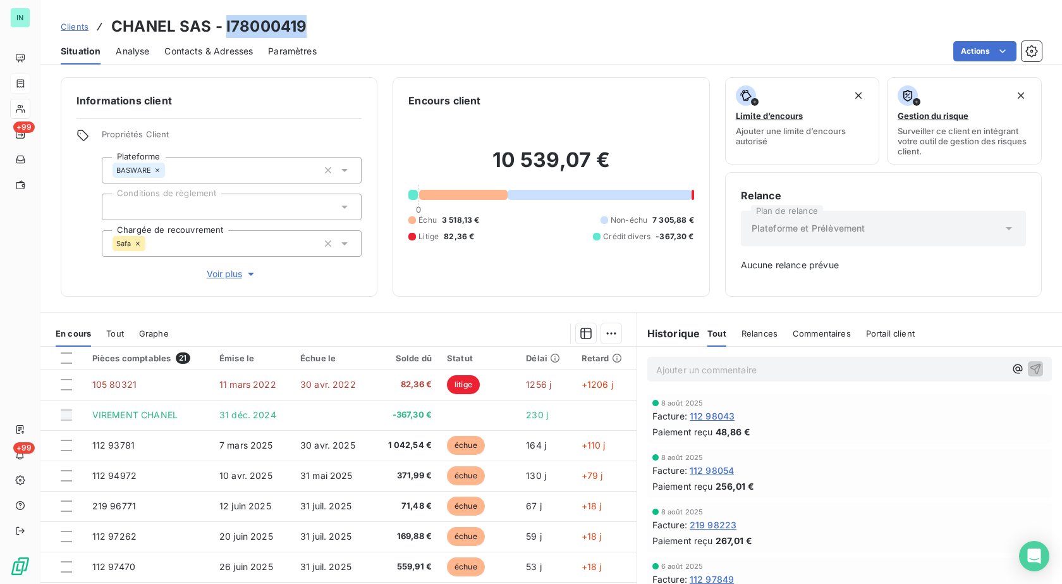
drag, startPoint x: 303, startPoint y: 24, endPoint x: 223, endPoint y: 26, distance: 80.3
click at [223, 26] on h3 "CHANEL SAS - I78000419" at bounding box center [208, 26] width 195 height 23
copy h3 "I78000419"
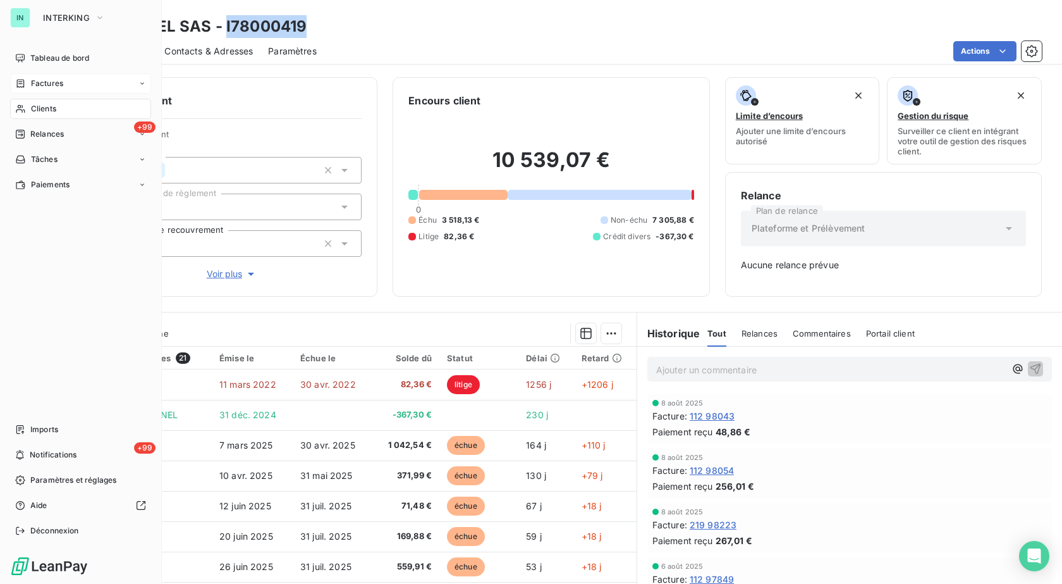
click at [23, 82] on icon at bounding box center [20, 83] width 11 height 10
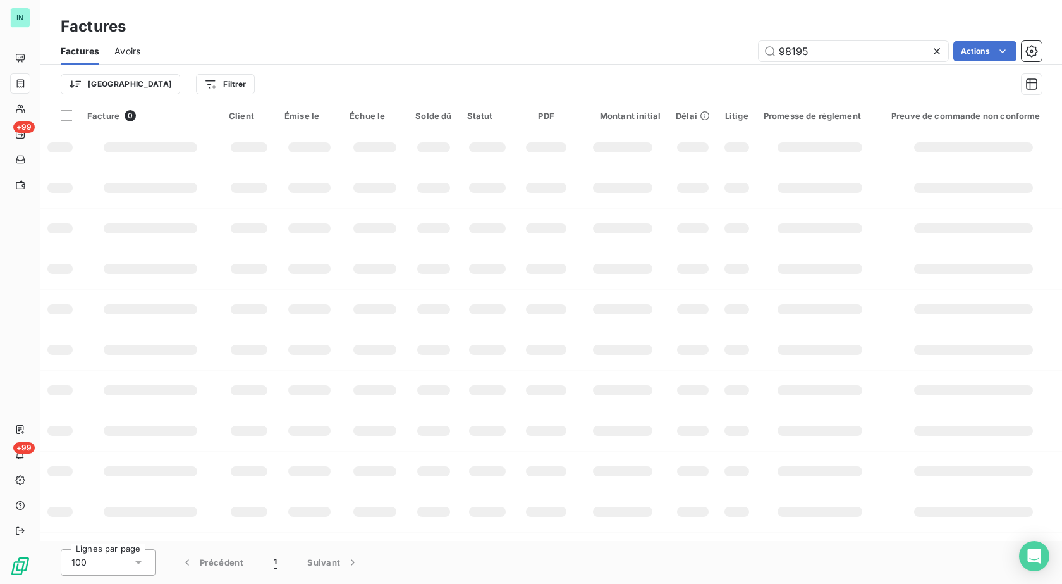
drag, startPoint x: 822, startPoint y: 57, endPoint x: 598, endPoint y: 61, distance: 224.5
click at [598, 61] on div "98195 Actions" at bounding box center [599, 51] width 886 height 20
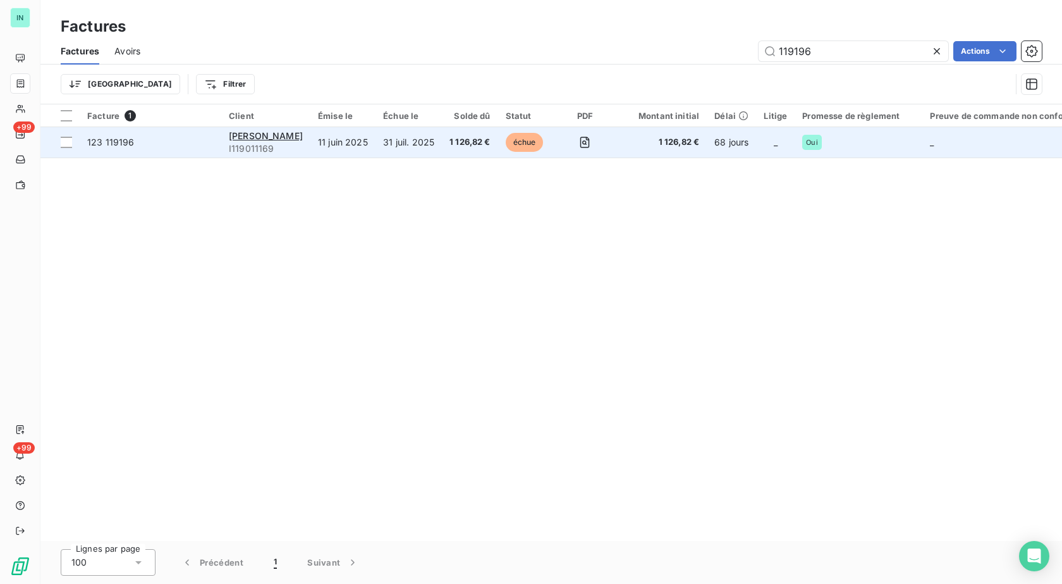
type input "119196"
click at [247, 143] on span "I119011169" at bounding box center [266, 148] width 74 height 13
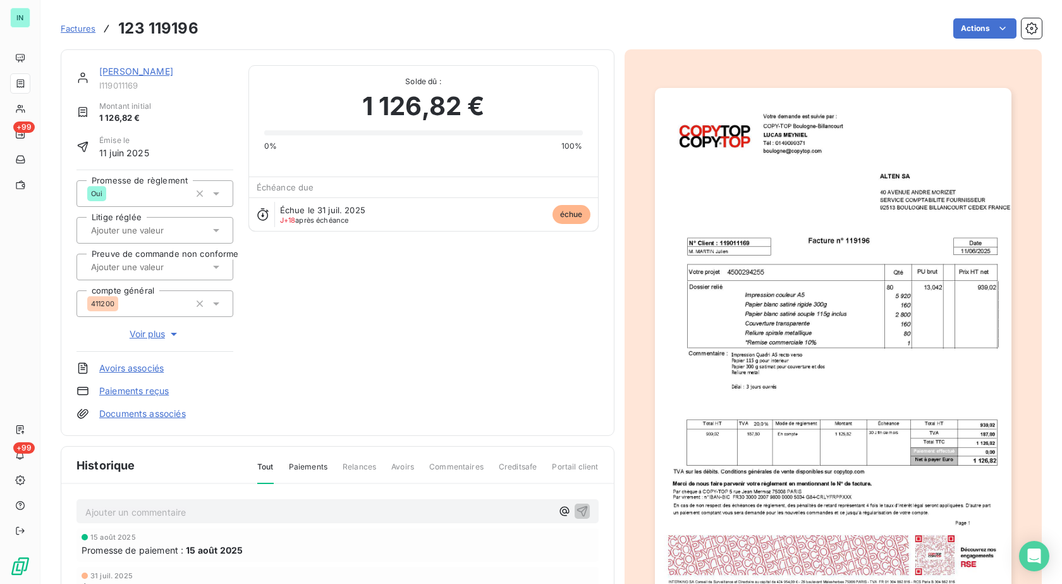
click at [116, 78] on div "[PERSON_NAME] I119011169" at bounding box center [166, 77] width 134 height 25
click at [130, 71] on link "[PERSON_NAME]" at bounding box center [136, 71] width 74 height 11
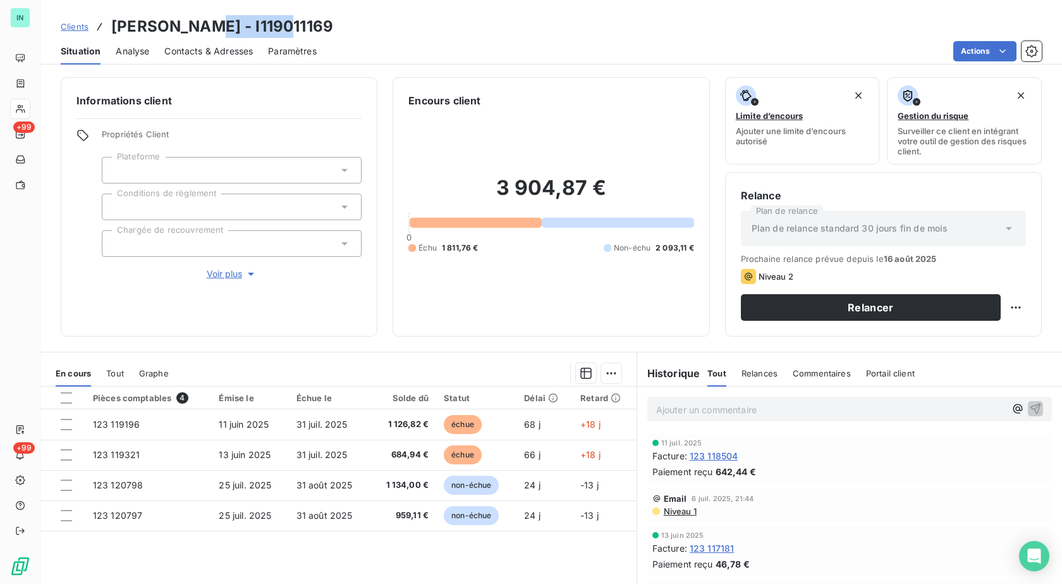
drag, startPoint x: 280, startPoint y: 28, endPoint x: 200, endPoint y: 28, distance: 80.3
click at [200, 28] on div "Clients [PERSON_NAME] - I119011169" at bounding box center [551, 26] width 1022 height 23
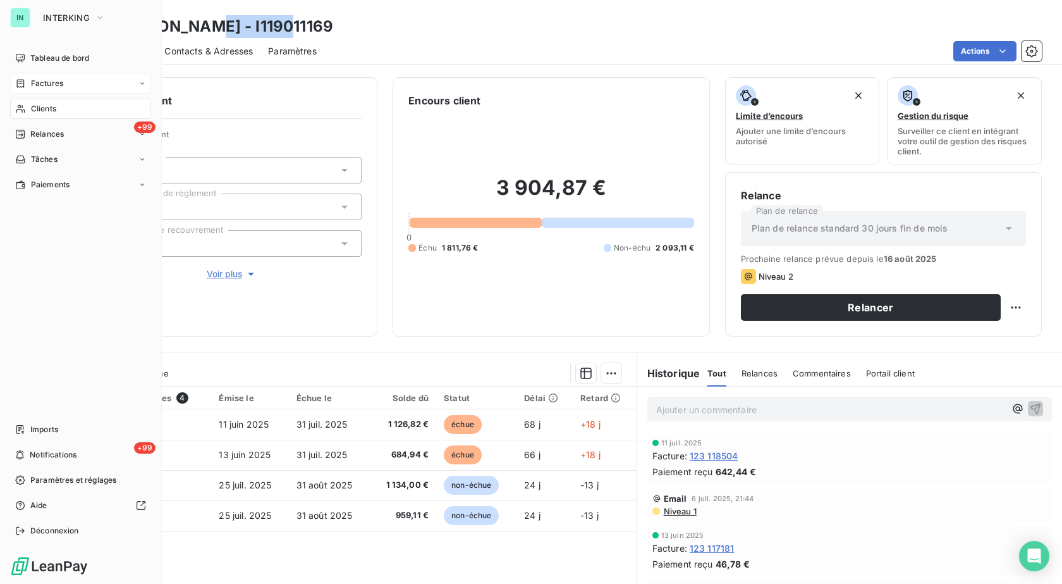
click at [29, 85] on div "Factures" at bounding box center [39, 83] width 48 height 11
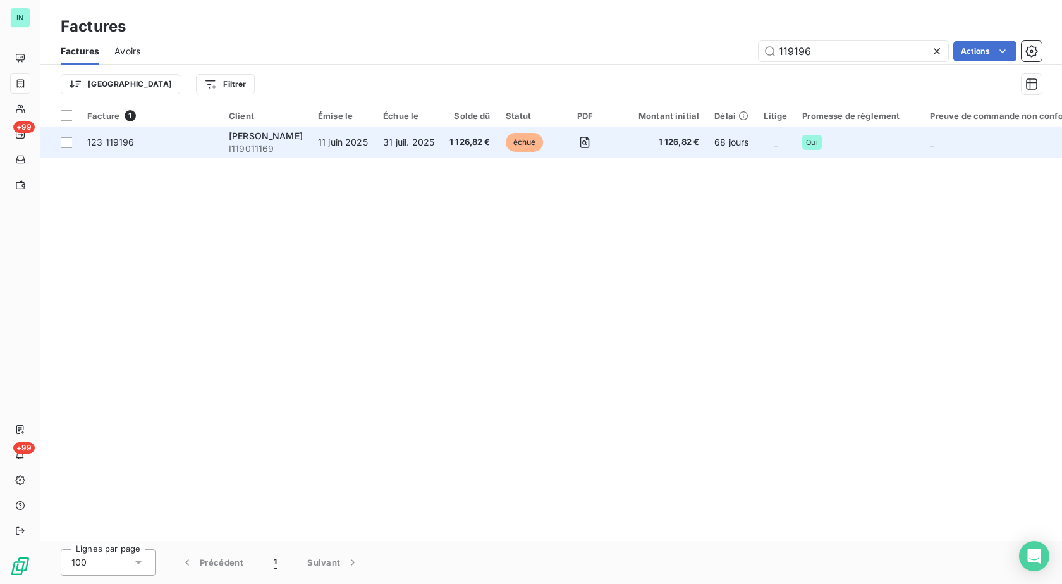
click at [254, 142] on span "I119011169" at bounding box center [266, 148] width 74 height 13
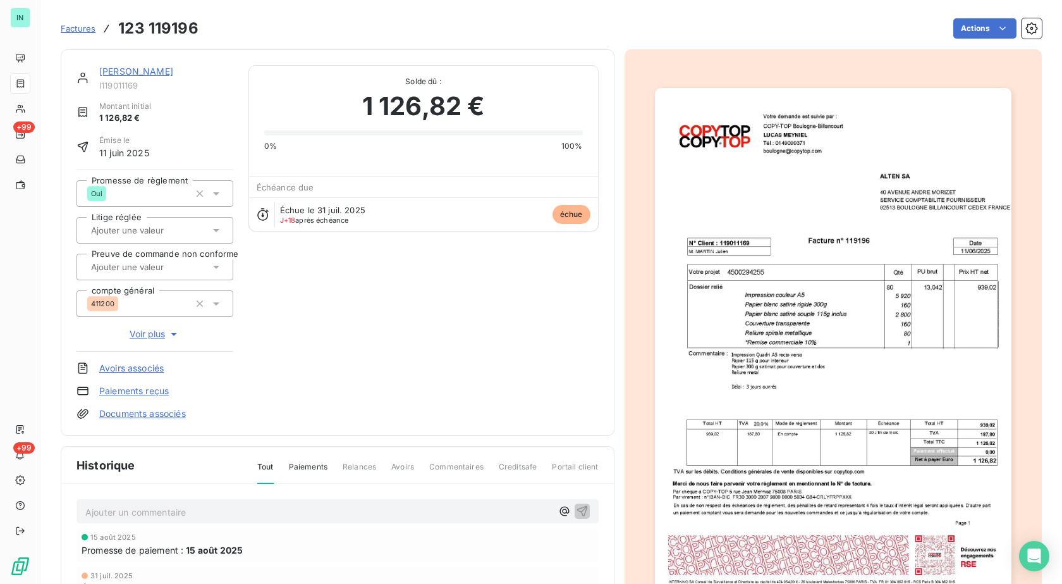
click at [126, 66] on link "[PERSON_NAME]" at bounding box center [136, 71] width 74 height 11
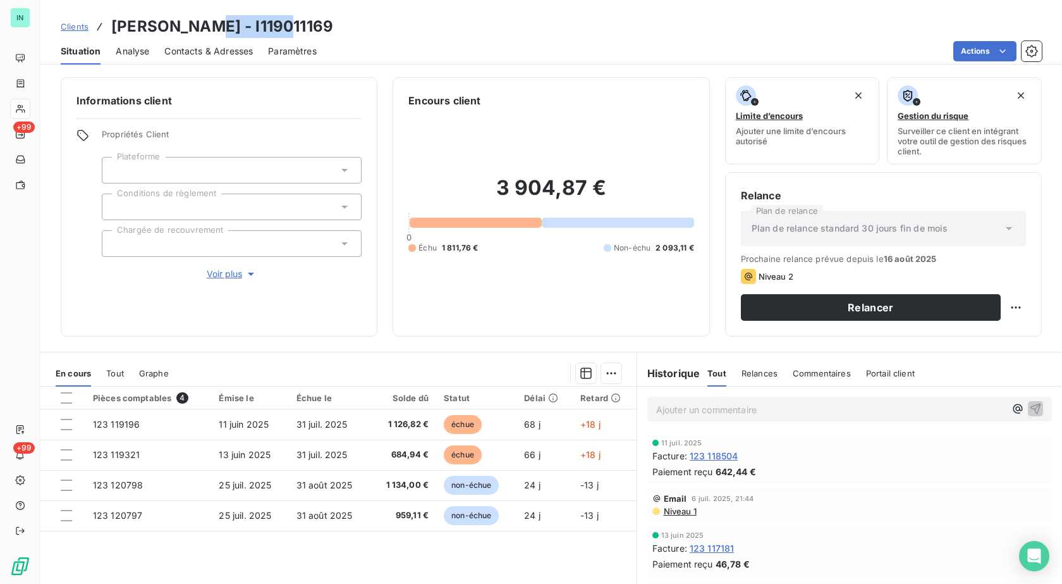
drag, startPoint x: 279, startPoint y: 27, endPoint x: 202, endPoint y: 27, distance: 77.8
click at [202, 27] on div "Clients [PERSON_NAME] - I119011169" at bounding box center [551, 26] width 1022 height 23
copy h3 "I119011169"
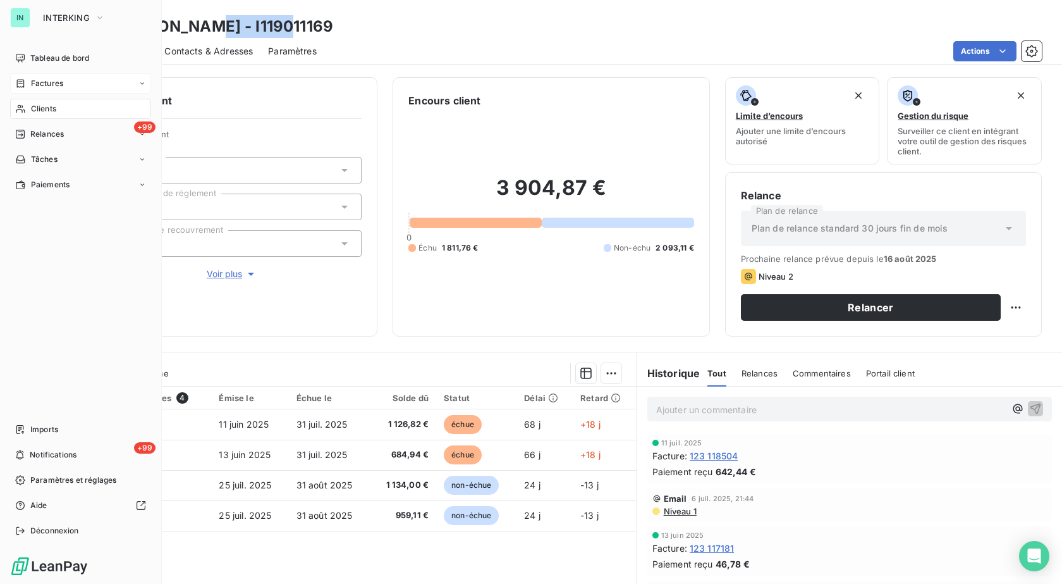
click at [28, 81] on div "Factures" at bounding box center [39, 83] width 48 height 11
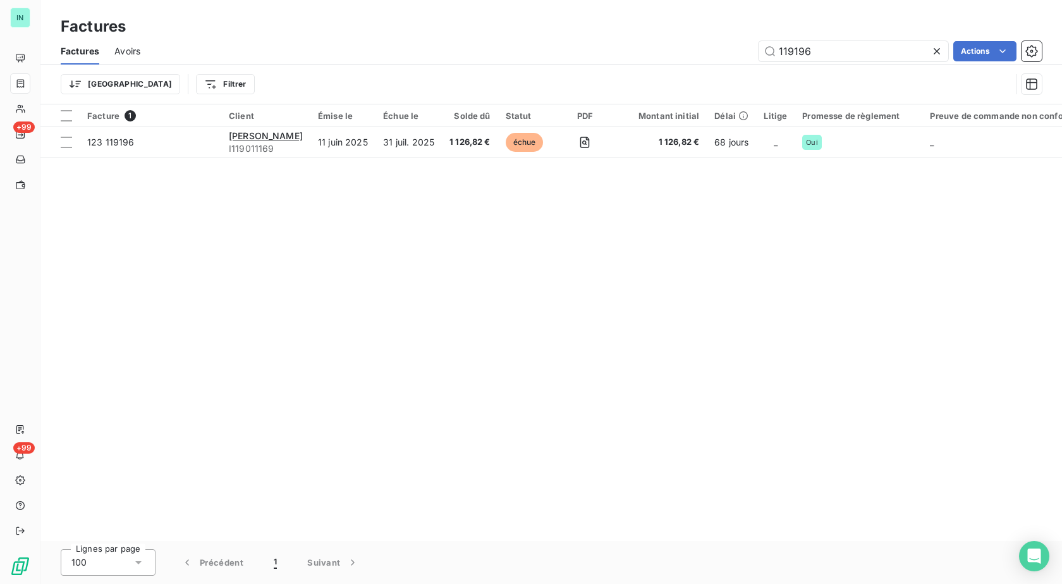
drag, startPoint x: 824, startPoint y: 56, endPoint x: 601, endPoint y: 64, distance: 224.0
click at [603, 64] on div "Factures Avoirs 119196 Actions" at bounding box center [551, 51] width 1022 height 27
type input "11581"
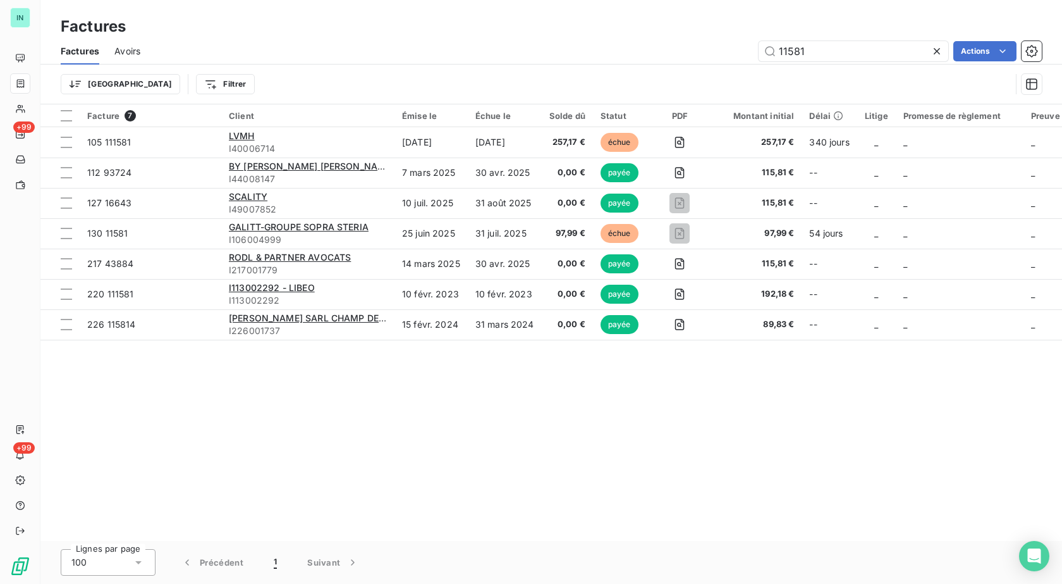
click at [936, 52] on icon at bounding box center [937, 51] width 13 height 13
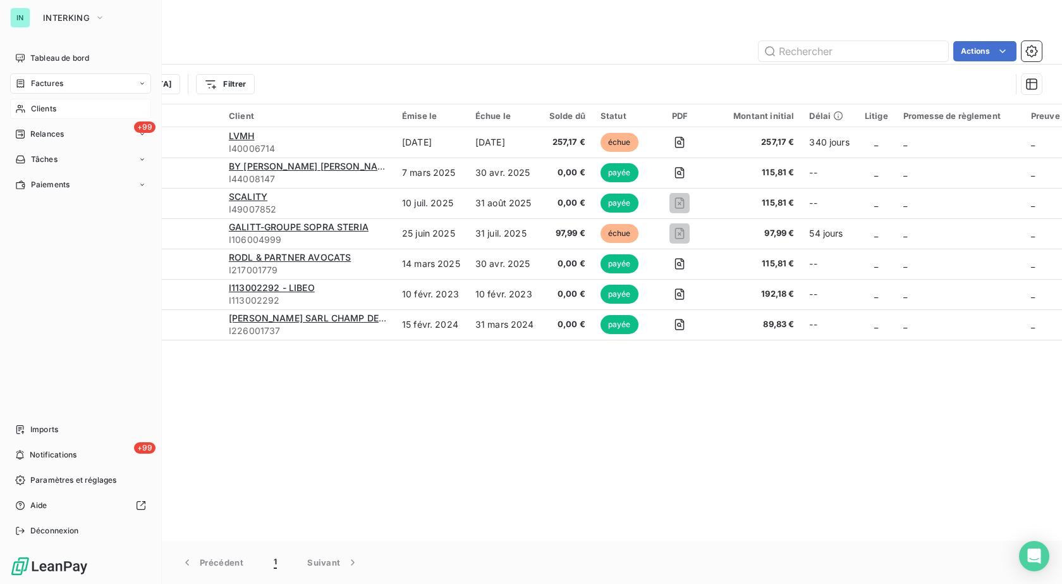
click at [58, 104] on div "Clients" at bounding box center [80, 109] width 141 height 20
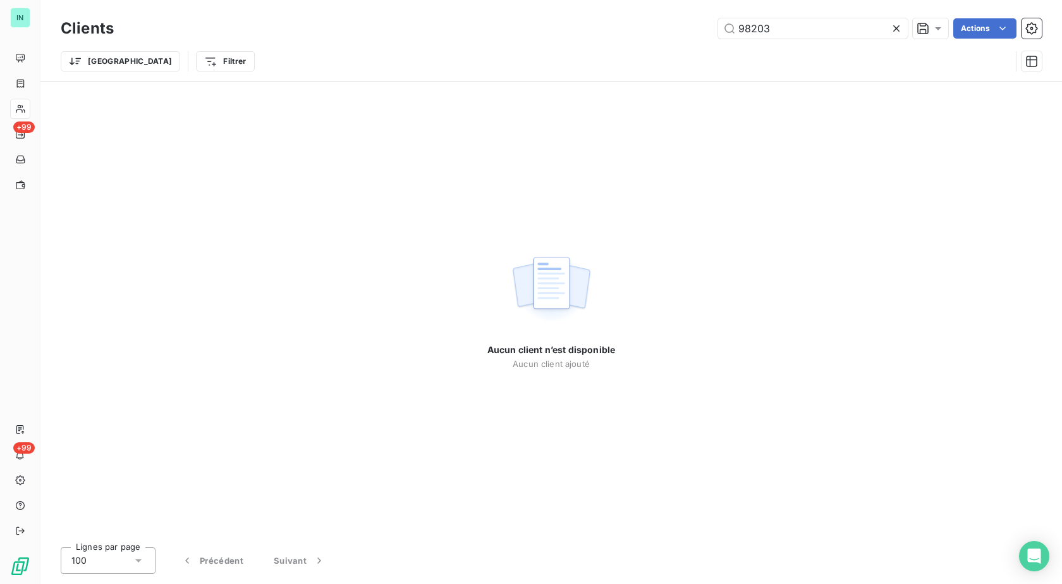
drag, startPoint x: 790, startPoint y: 27, endPoint x: 637, endPoint y: 30, distance: 153.0
click at [637, 30] on div "98203 Actions" at bounding box center [585, 28] width 913 height 20
type input "O"
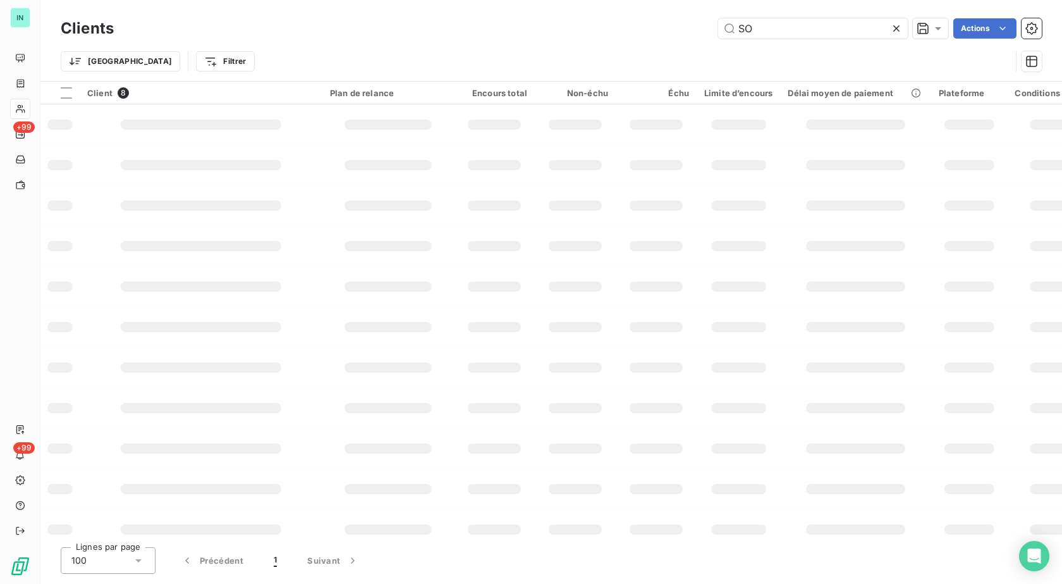
type input "S"
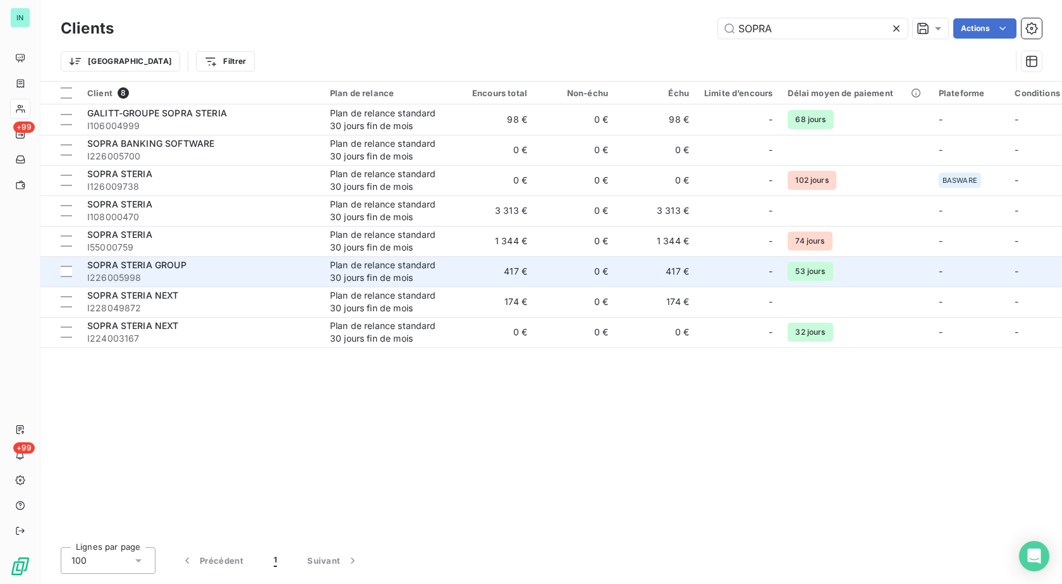
type input "SOPRA"
click at [143, 276] on span "I226005998" at bounding box center [201, 277] width 228 height 13
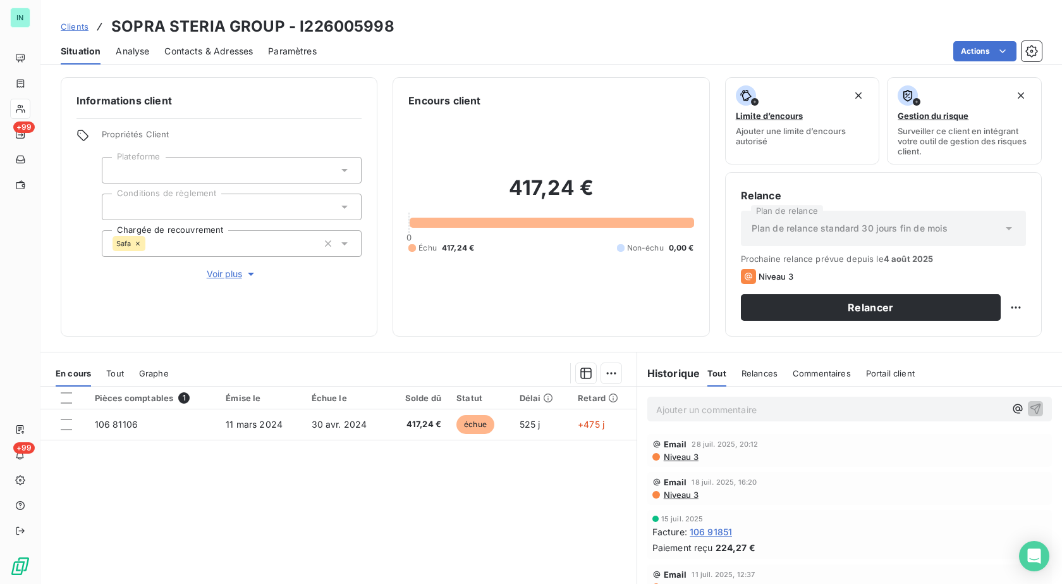
click at [392, 25] on div "Clients SOPRA STERIA GROUP - I226005998" at bounding box center [551, 26] width 1022 height 23
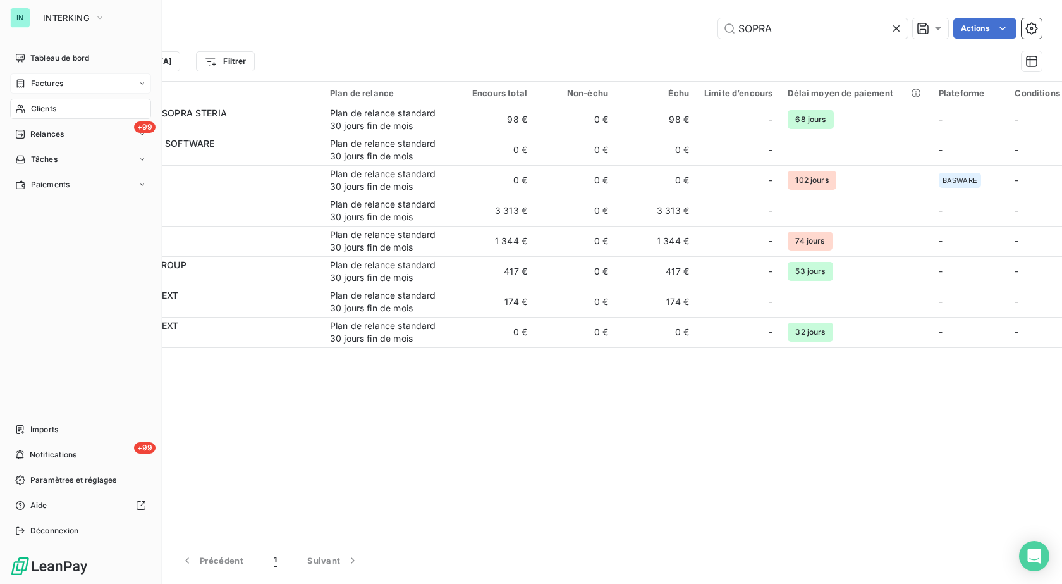
click at [27, 81] on div "Factures" at bounding box center [39, 83] width 48 height 11
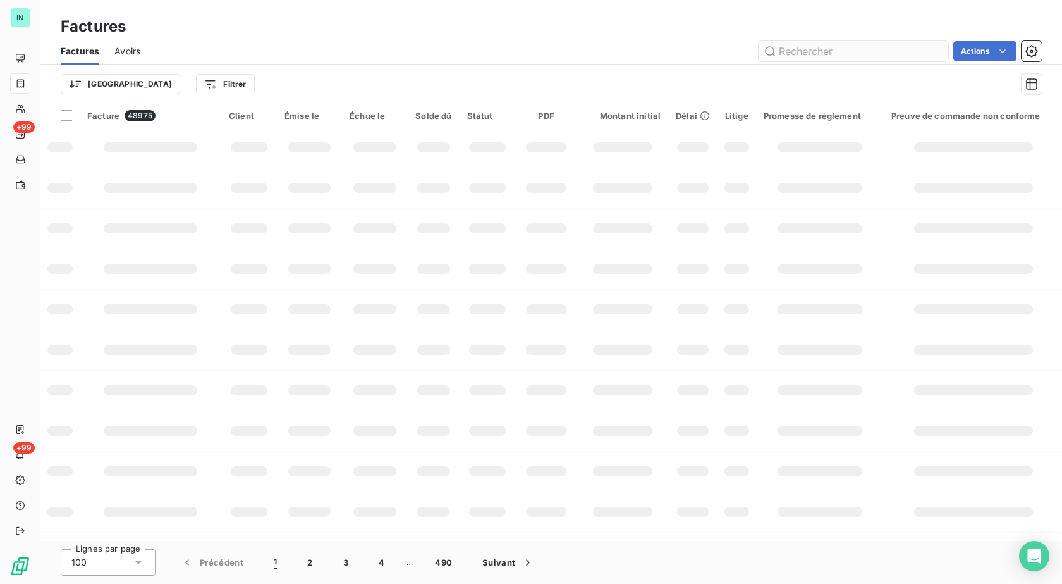
click at [799, 51] on input "text" at bounding box center [854, 51] width 190 height 20
type input "92726"
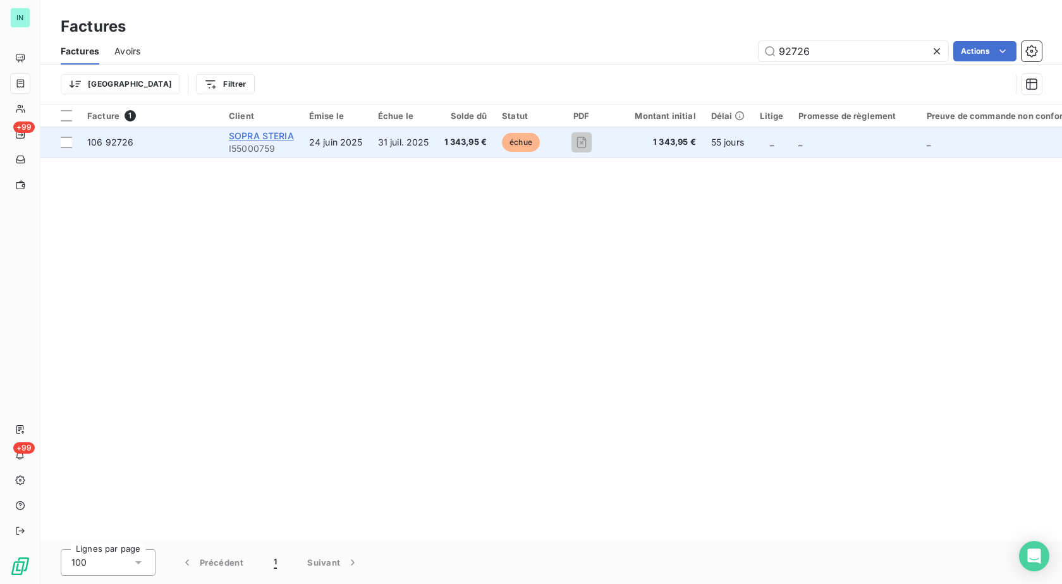
click at [256, 136] on span "SOPRA STERIA" at bounding box center [261, 135] width 65 height 11
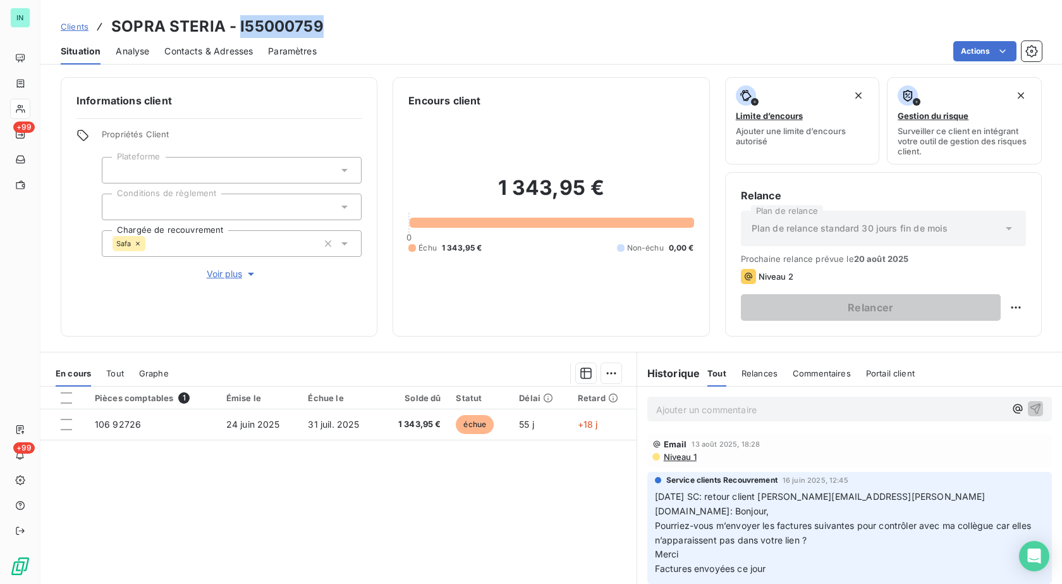
drag, startPoint x: 325, startPoint y: 28, endPoint x: 236, endPoint y: 26, distance: 88.6
click at [236, 26] on div "Clients SOPRA STERIA - I55000759" at bounding box center [551, 26] width 1022 height 23
copy h3 "I55000759"
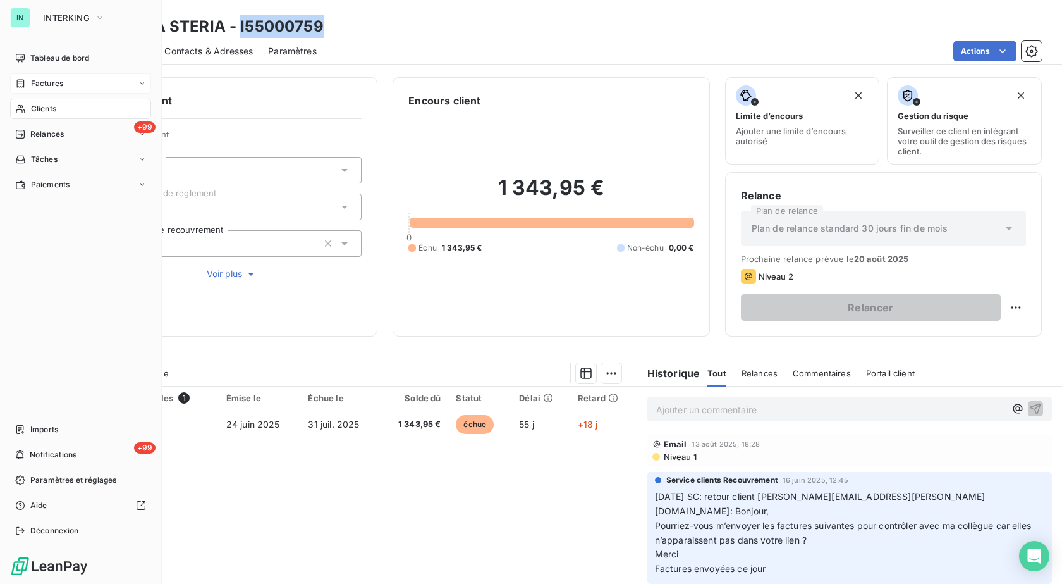
click at [34, 78] on span "Factures" at bounding box center [47, 83] width 32 height 11
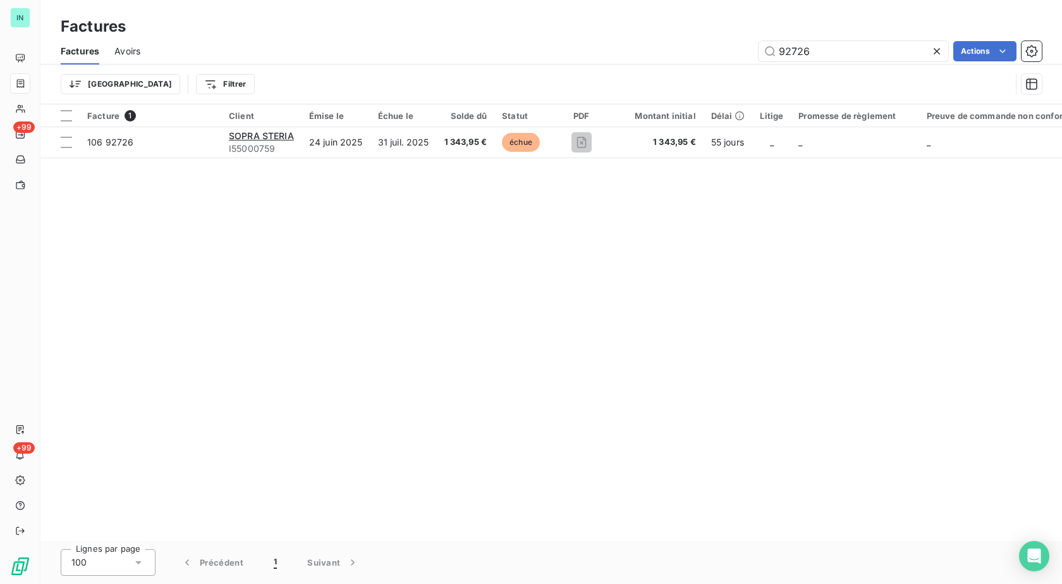
drag, startPoint x: 824, startPoint y: 54, endPoint x: 719, endPoint y: 57, distance: 105.0
click at [721, 59] on div "92726 Actions" at bounding box center [599, 51] width 886 height 20
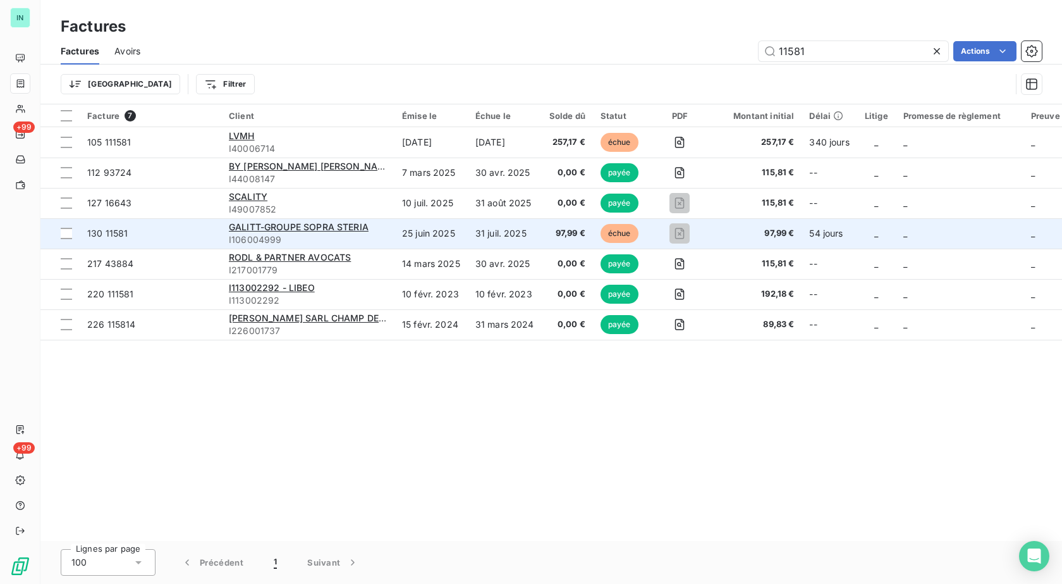
type input "11581"
click at [325, 234] on span "I106004999" at bounding box center [308, 239] width 158 height 13
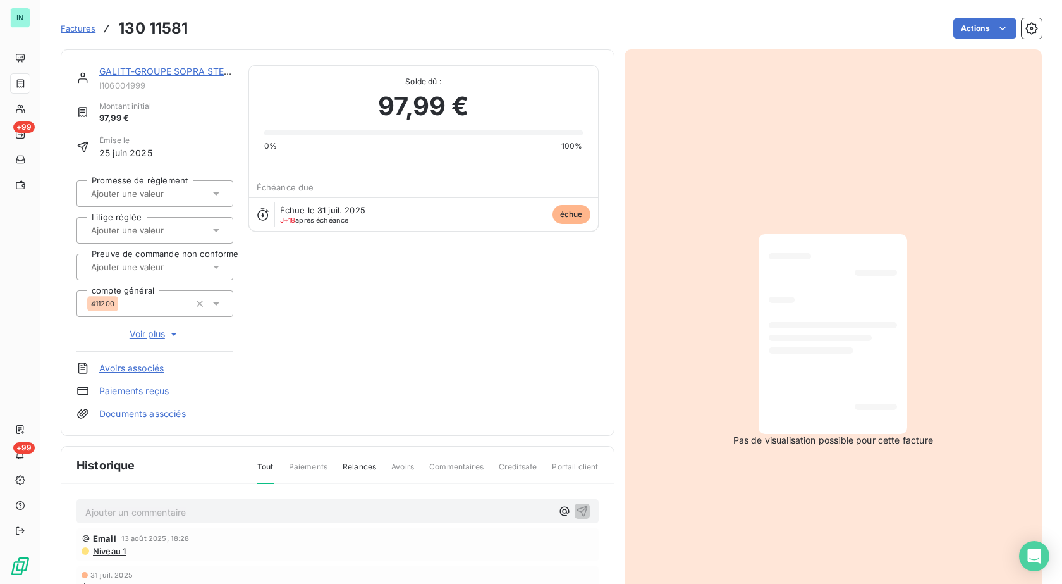
click at [164, 71] on link "GALITT-GROUPE SOPRA STERIA" at bounding box center [169, 71] width 140 height 11
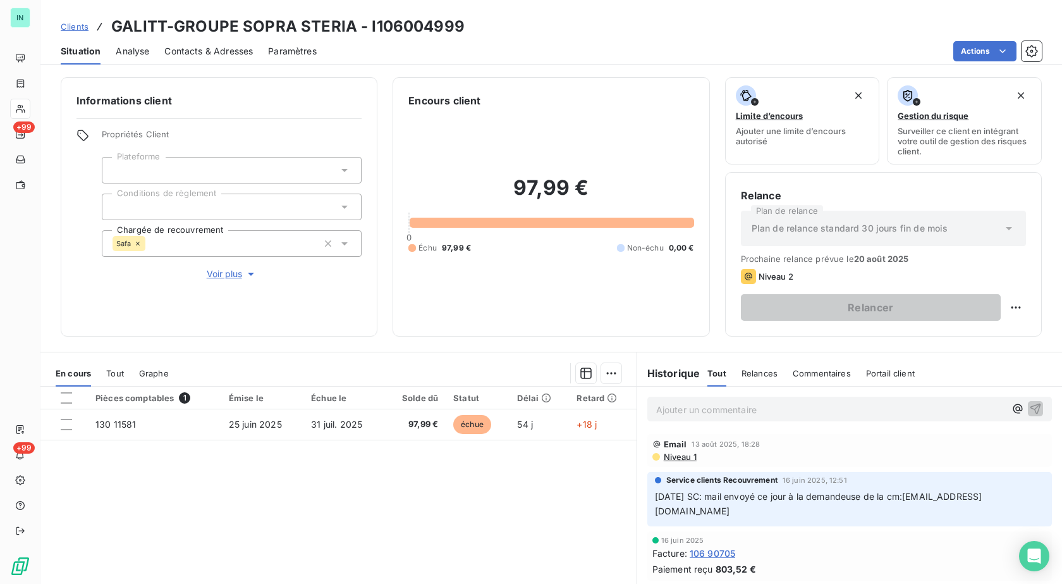
click at [450, 27] on h3 "GALITT-GROUPE SOPRA STERIA - I106004999" at bounding box center [287, 26] width 353 height 23
drag, startPoint x: 454, startPoint y: 23, endPoint x: 383, endPoint y: 25, distance: 71.5
click at [383, 25] on h3 "GALITT-GROUPE SOPRA STERIA - I106004999" at bounding box center [287, 26] width 353 height 23
drag, startPoint x: 459, startPoint y: 27, endPoint x: 367, endPoint y: 25, distance: 91.7
click at [367, 25] on h3 "GALITT-GROUPE SOPRA STERIA - I106004999" at bounding box center [287, 26] width 353 height 23
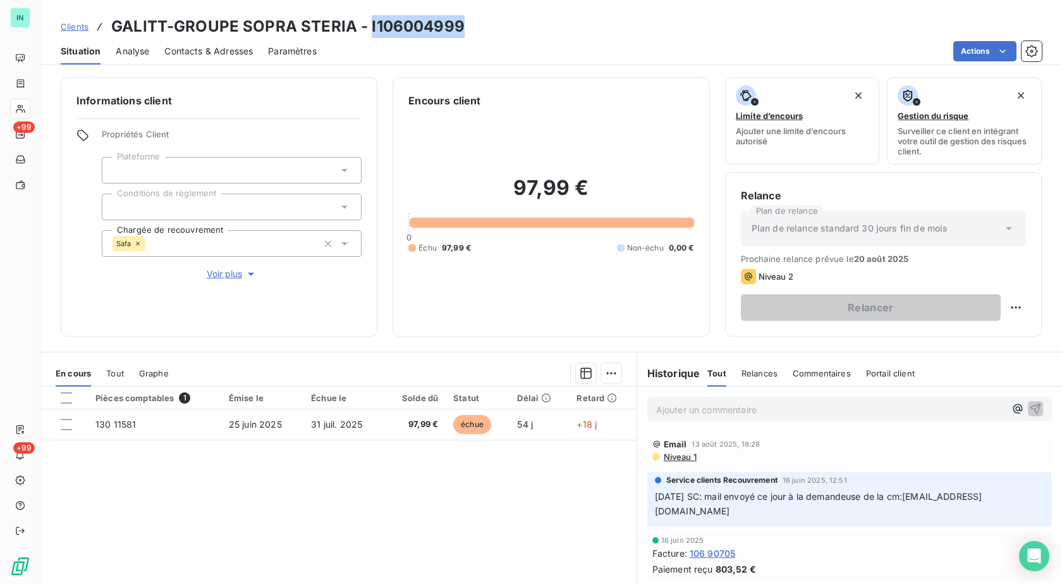
copy h3 "I106004999"
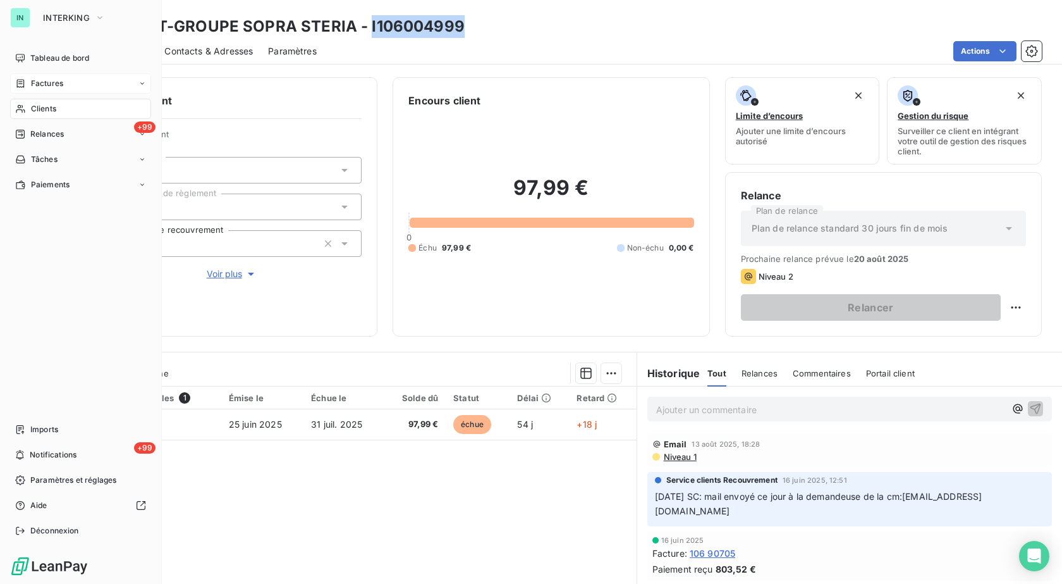
click at [47, 80] on span "Factures" at bounding box center [47, 83] width 32 height 11
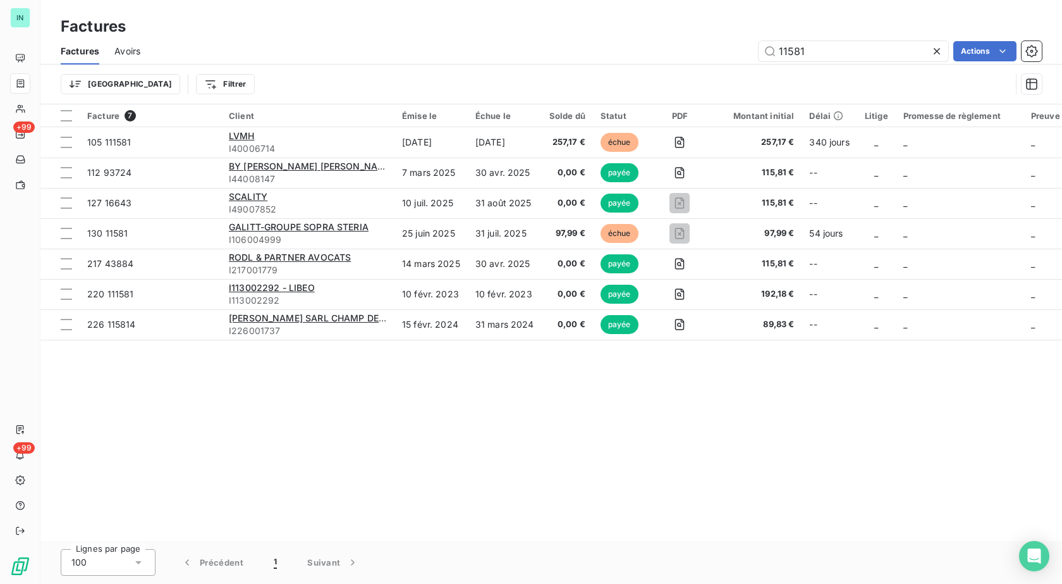
drag, startPoint x: 846, startPoint y: 47, endPoint x: 742, endPoint y: 52, distance: 104.5
click at [742, 52] on div "11581 Actions" at bounding box center [599, 51] width 886 height 20
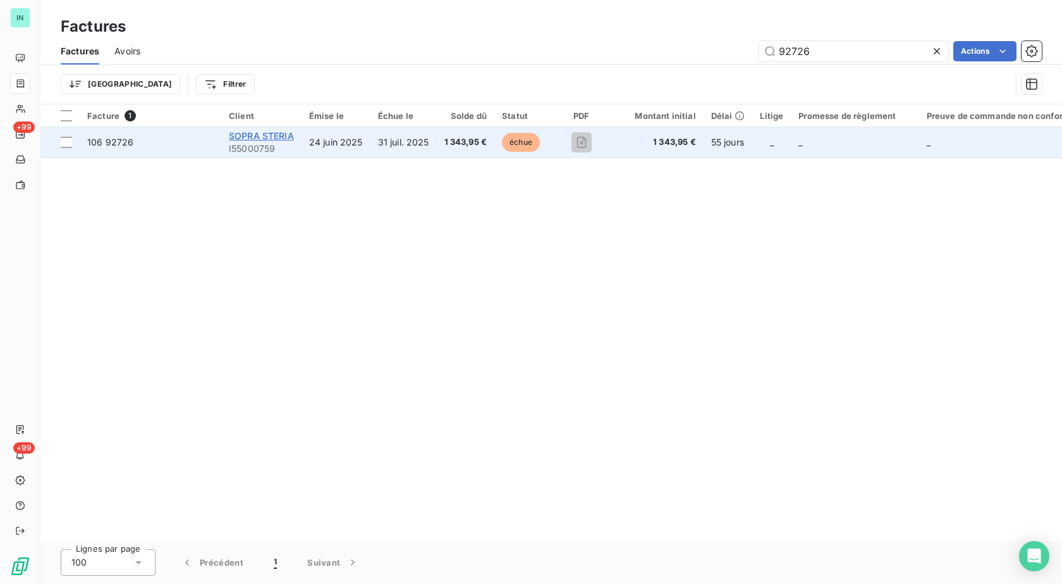
type input "92726"
click at [238, 135] on span "SOPRA STERIA" at bounding box center [261, 135] width 65 height 11
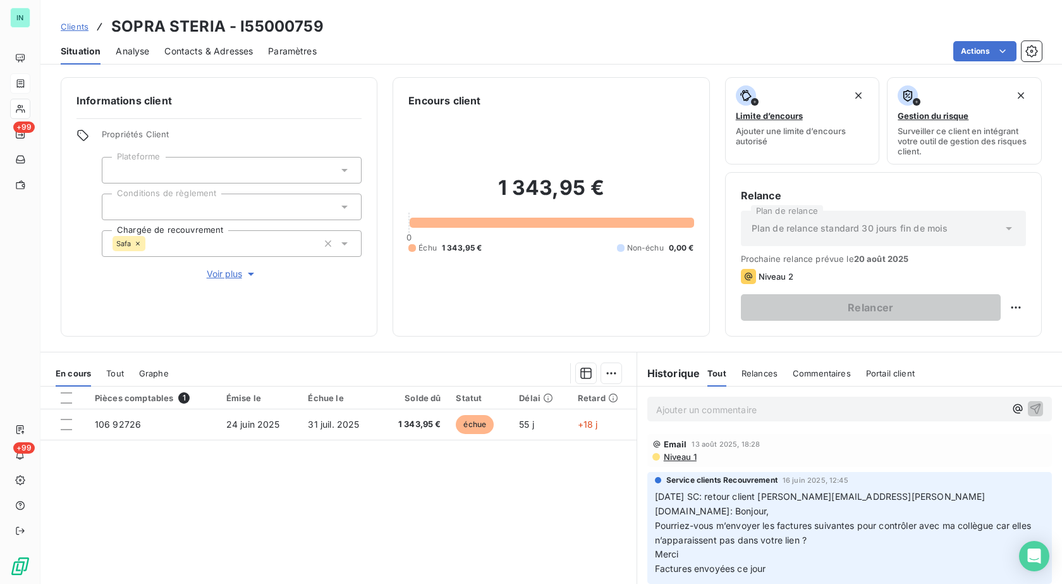
click at [317, 25] on div "Clients SOPRA STERIA - I55000759" at bounding box center [551, 26] width 1022 height 23
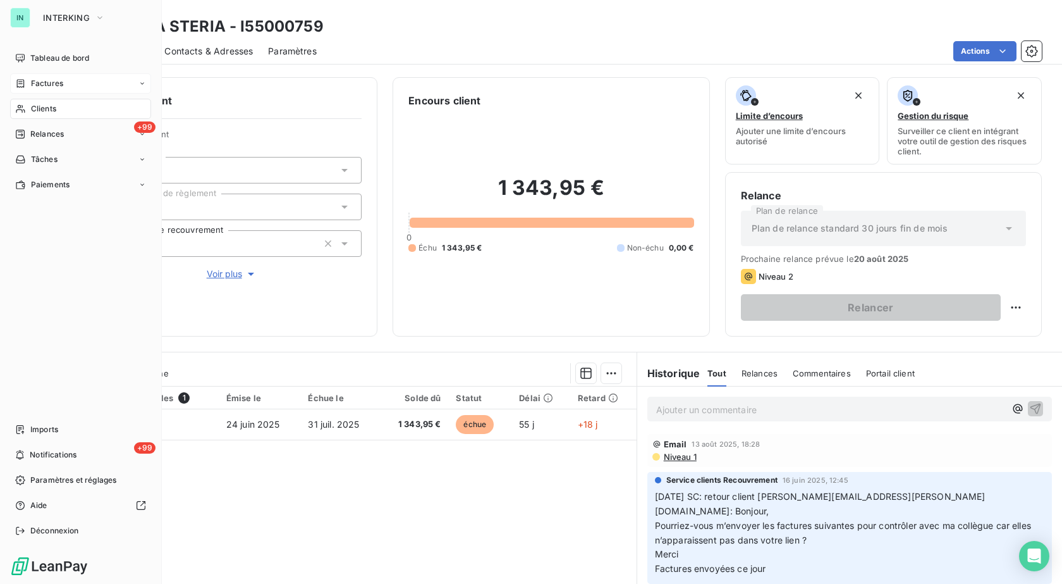
click at [25, 85] on icon at bounding box center [20, 83] width 11 height 10
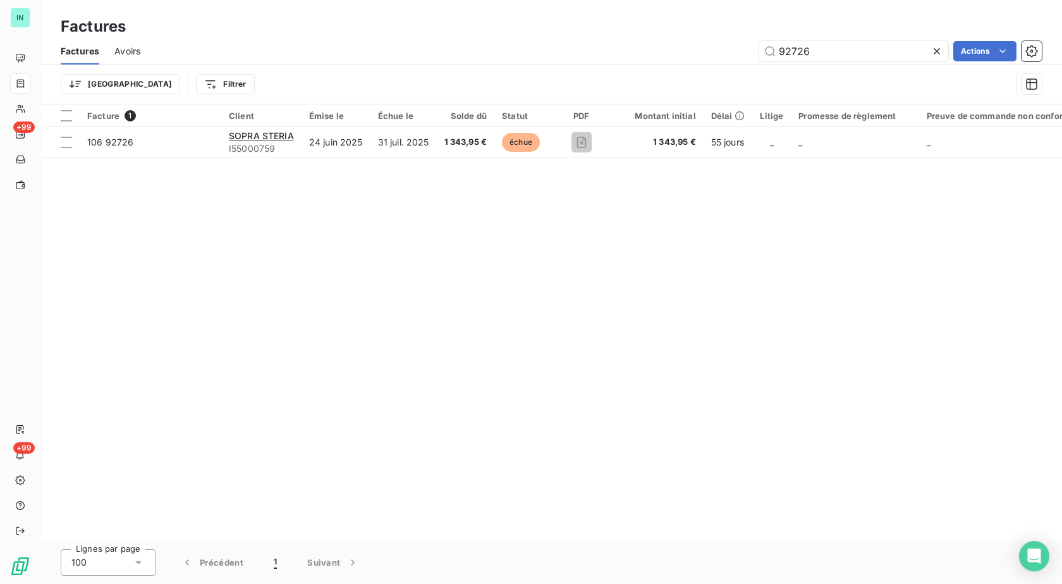
drag, startPoint x: 835, startPoint y: 51, endPoint x: 650, endPoint y: 64, distance: 185.8
click at [650, 64] on div "Factures Avoirs 92726 Actions Trier Filtrer" at bounding box center [551, 71] width 1022 height 66
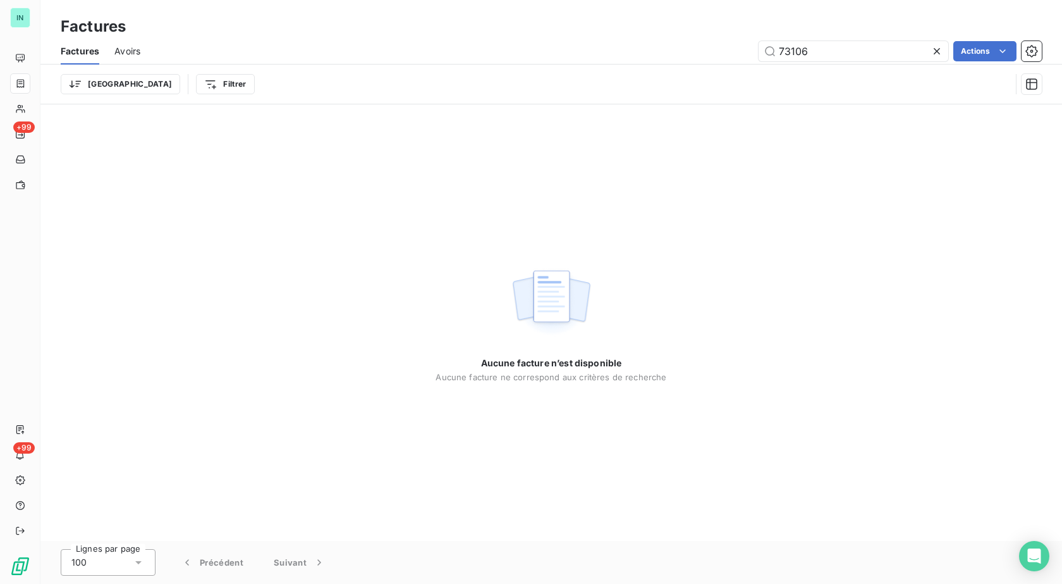
type input "73106"
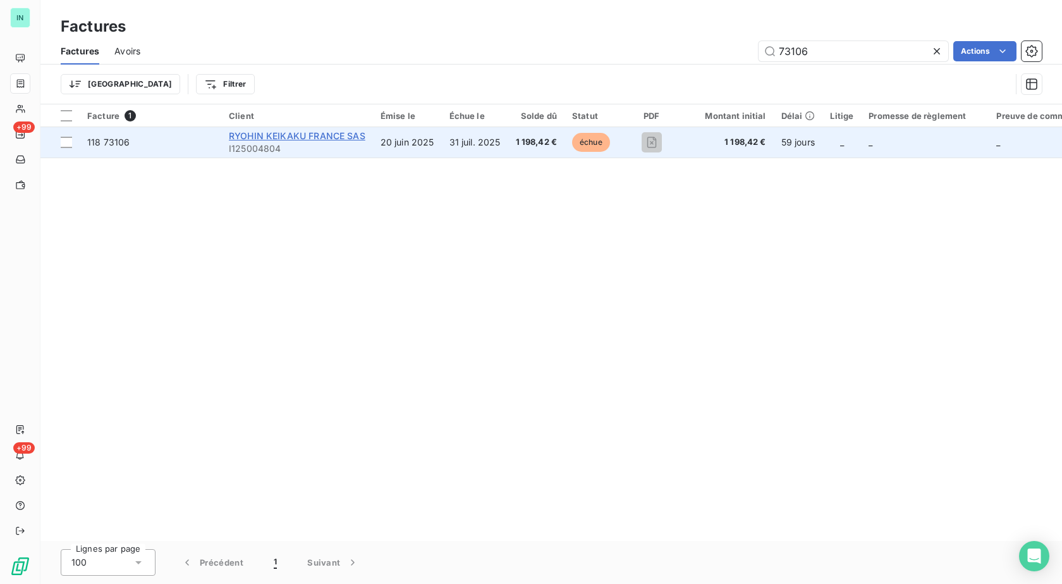
click at [290, 140] on span "RYOHIN KEIKAKU FRANCE SAS" at bounding box center [297, 135] width 137 height 11
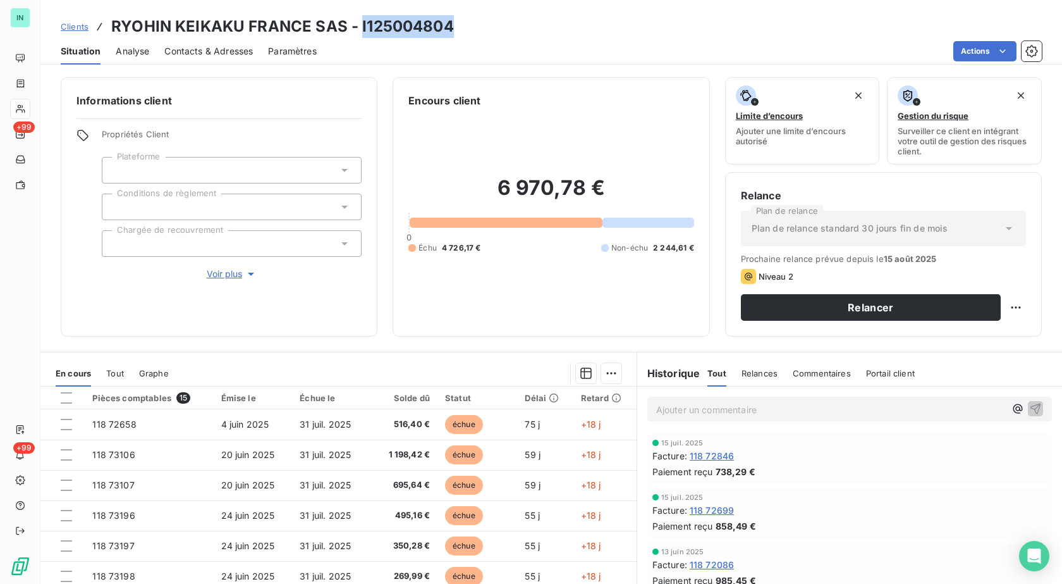
drag, startPoint x: 449, startPoint y: 26, endPoint x: 360, endPoint y: 23, distance: 88.6
click at [360, 23] on h3 "RYOHIN KEIKAKU FRANCE SAS - I125004804" at bounding box center [282, 26] width 343 height 23
copy h3 "I125004804"
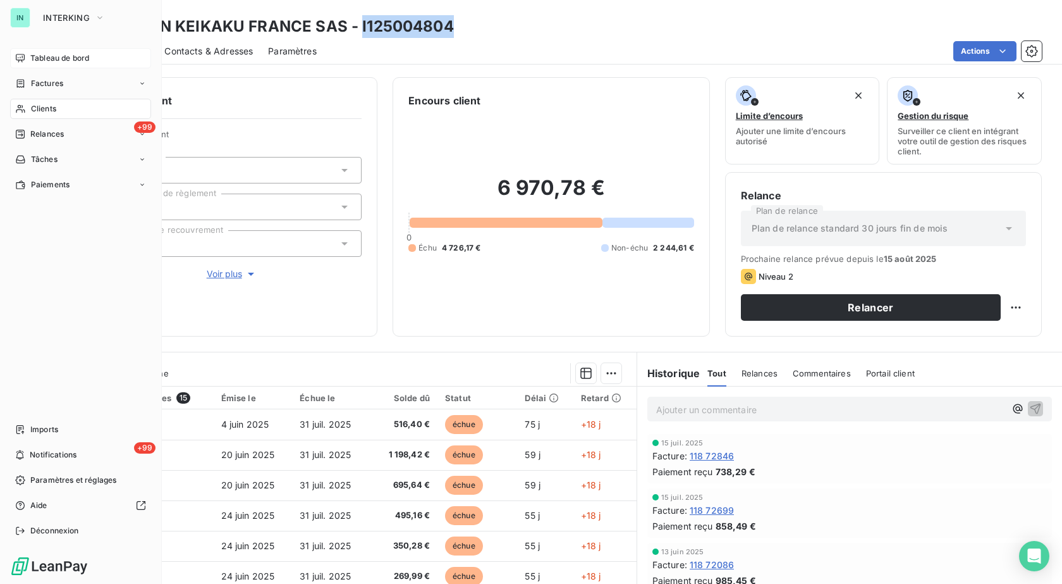
click at [15, 87] on div "Factures" at bounding box center [80, 83] width 141 height 20
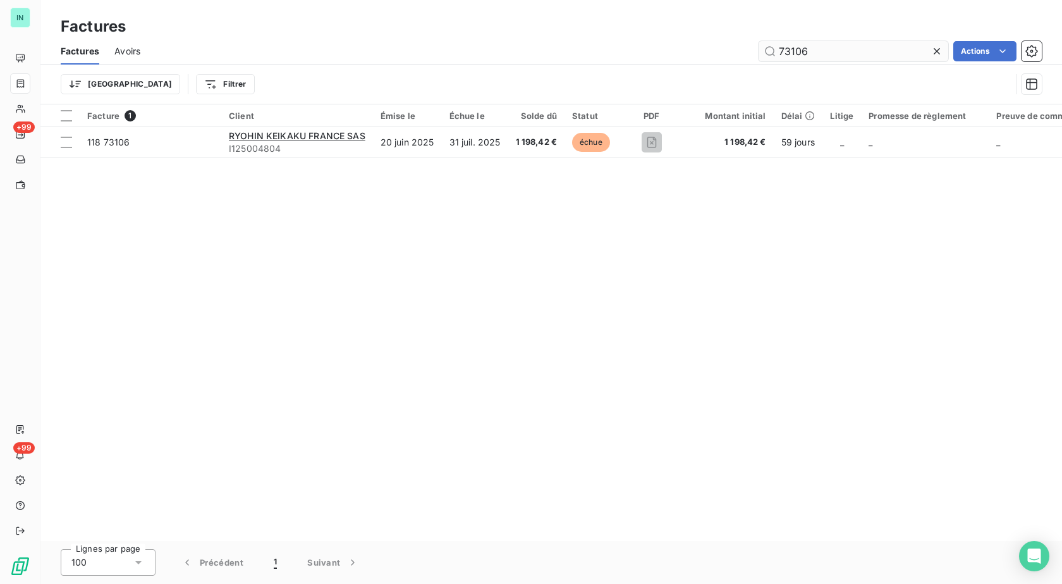
drag, startPoint x: 816, startPoint y: 52, endPoint x: 778, endPoint y: 54, distance: 38.0
click at [778, 54] on input "73106" at bounding box center [854, 51] width 190 height 20
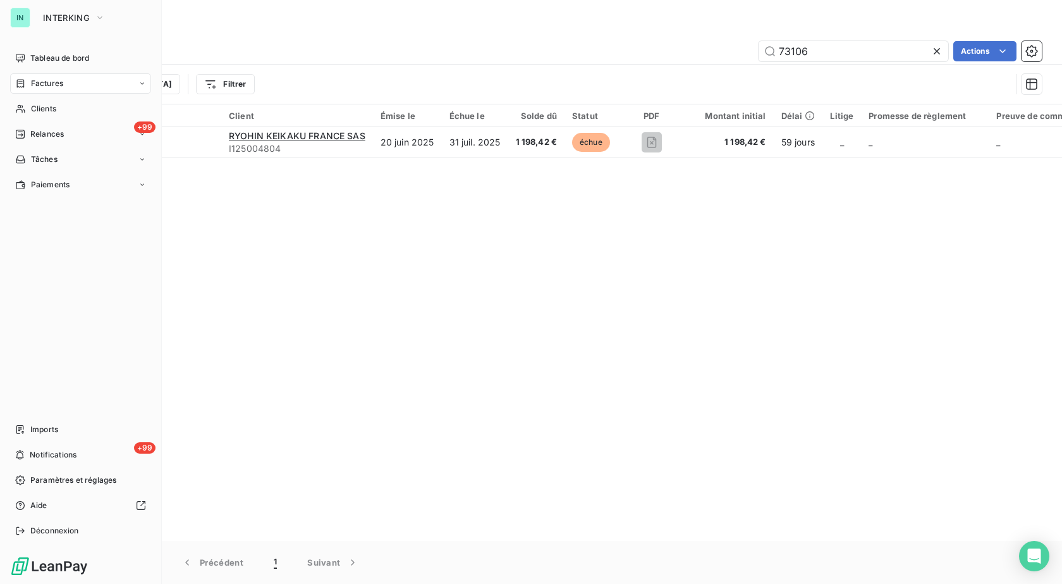
click at [32, 108] on span "Clients" at bounding box center [43, 108] width 25 height 11
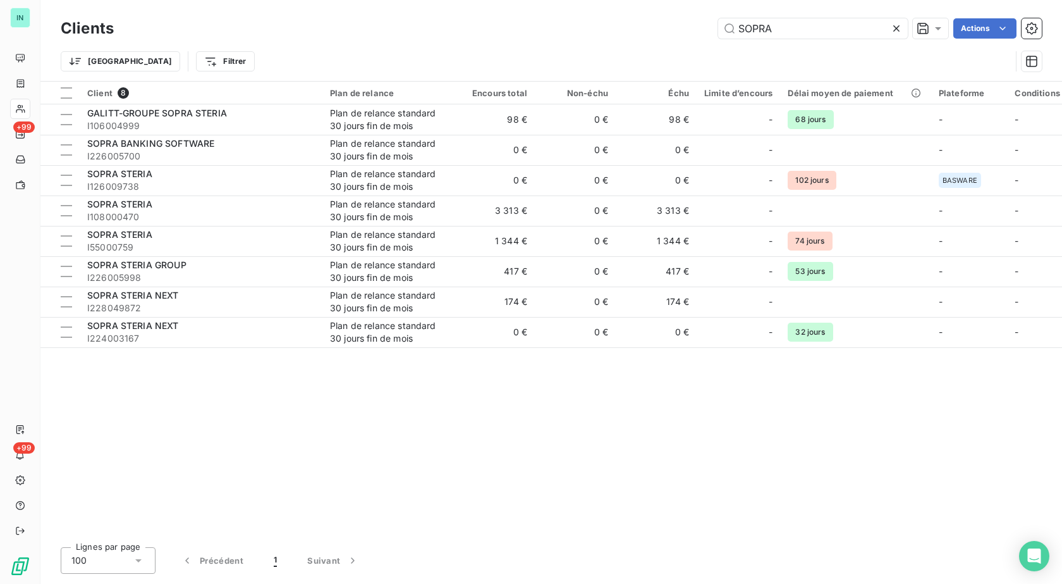
drag, startPoint x: 794, startPoint y: 33, endPoint x: 628, endPoint y: 36, distance: 166.3
click at [628, 36] on div "SOPRA Actions" at bounding box center [585, 28] width 913 height 20
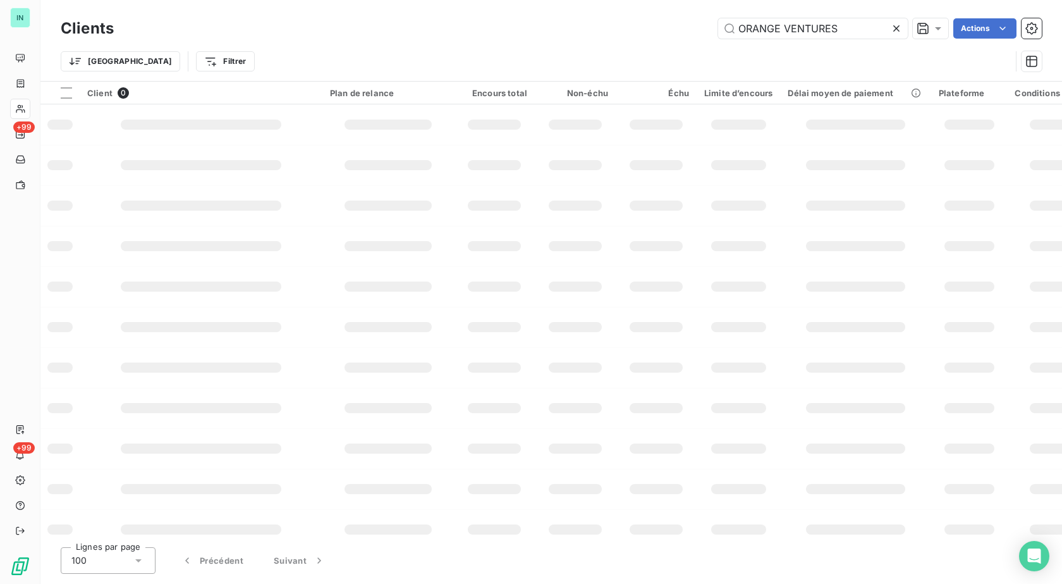
type input "ORANGE VENTURES"
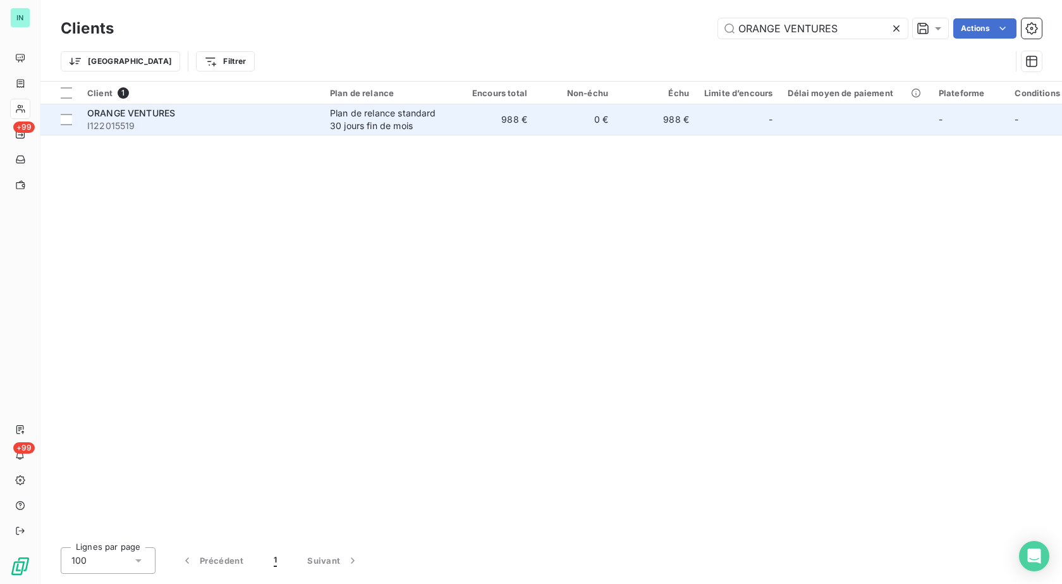
click at [401, 128] on div "Plan de relance standard 30 jours fin de mois" at bounding box center [388, 119] width 116 height 25
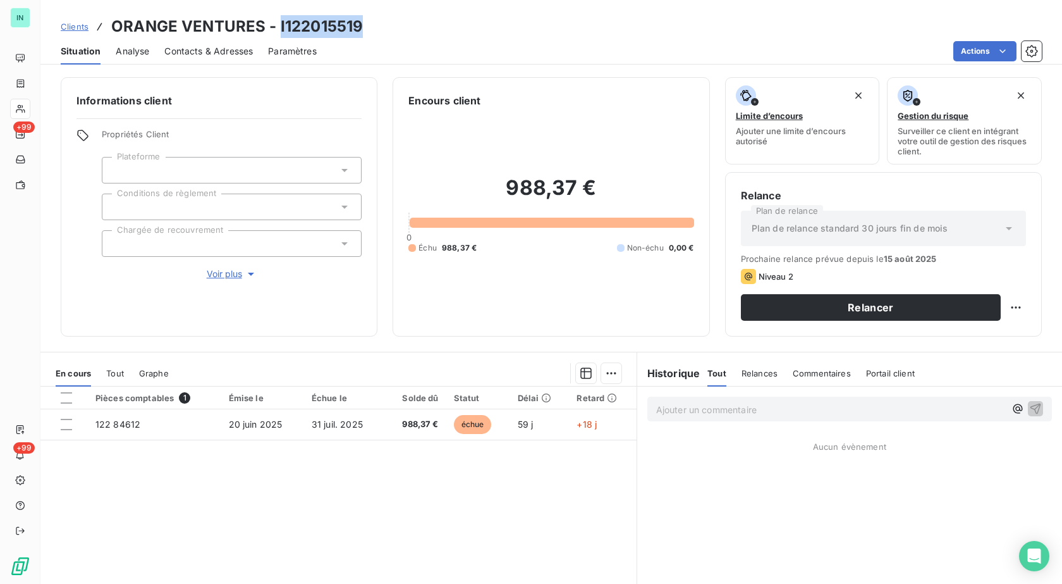
drag, startPoint x: 359, startPoint y: 23, endPoint x: 278, endPoint y: 26, distance: 81.6
click at [278, 26] on h3 "ORANGE VENTURES - I122015519" at bounding box center [237, 26] width 252 height 23
copy h3 "I122015519"
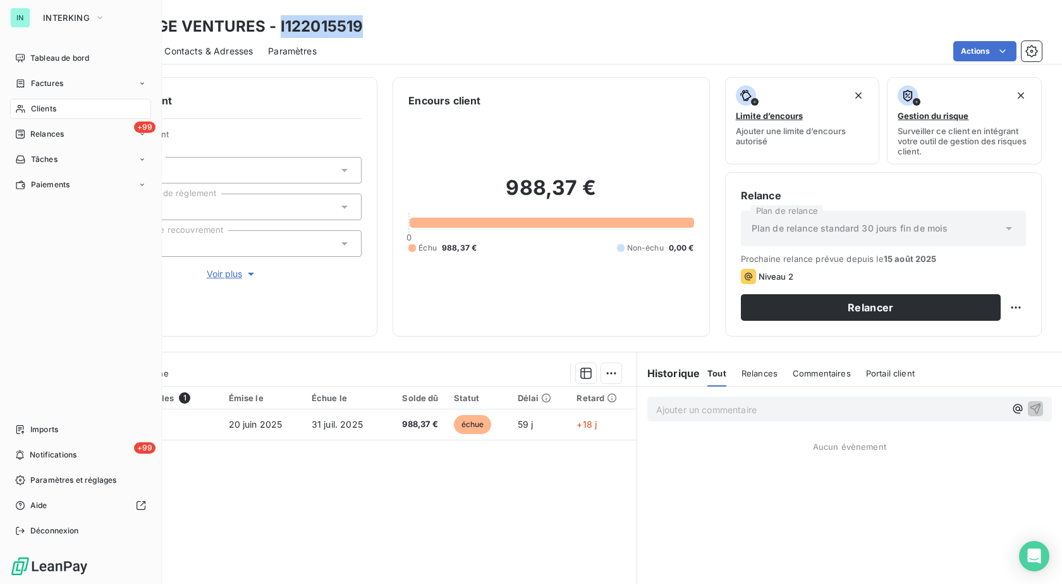
click at [30, 82] on div "Factures" at bounding box center [39, 83] width 48 height 11
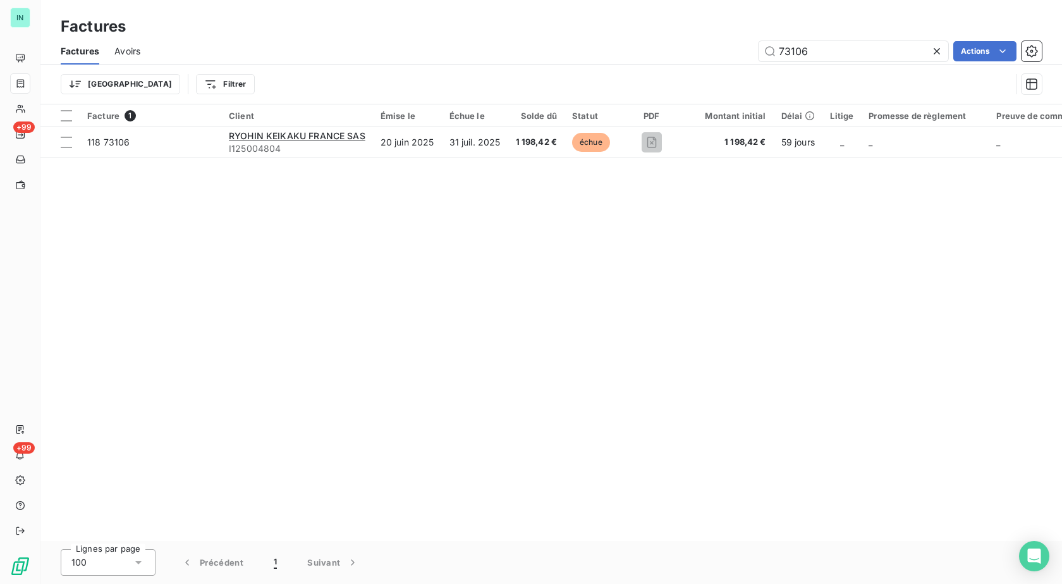
drag, startPoint x: 812, startPoint y: 54, endPoint x: 716, endPoint y: 67, distance: 96.9
click at [716, 67] on div "Factures Avoirs 73106 Actions Trier Filtrer" at bounding box center [551, 71] width 1022 height 66
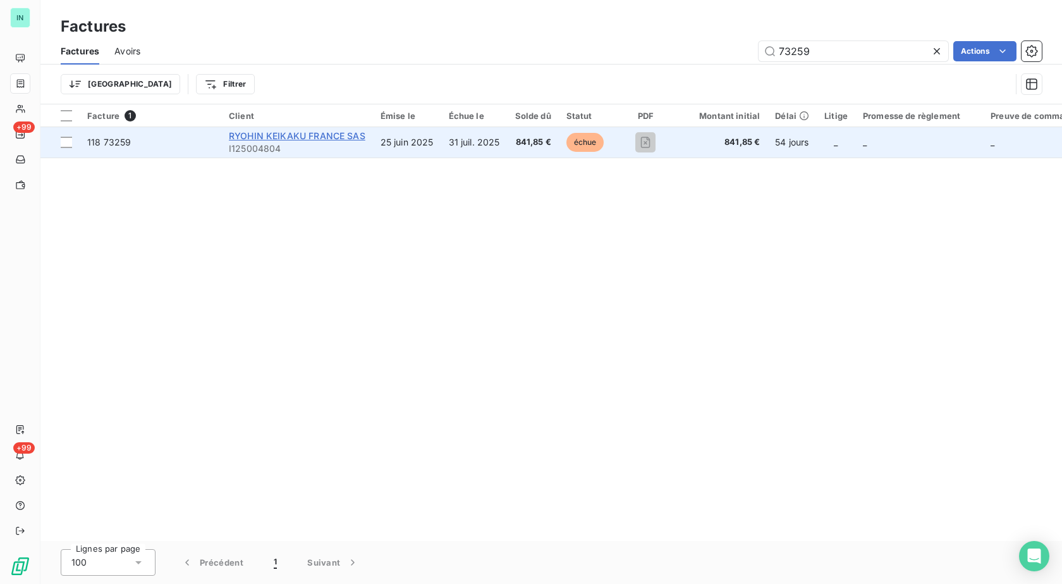
type input "73259"
click at [269, 137] on span "RYOHIN KEIKAKU FRANCE SAS" at bounding box center [297, 135] width 137 height 11
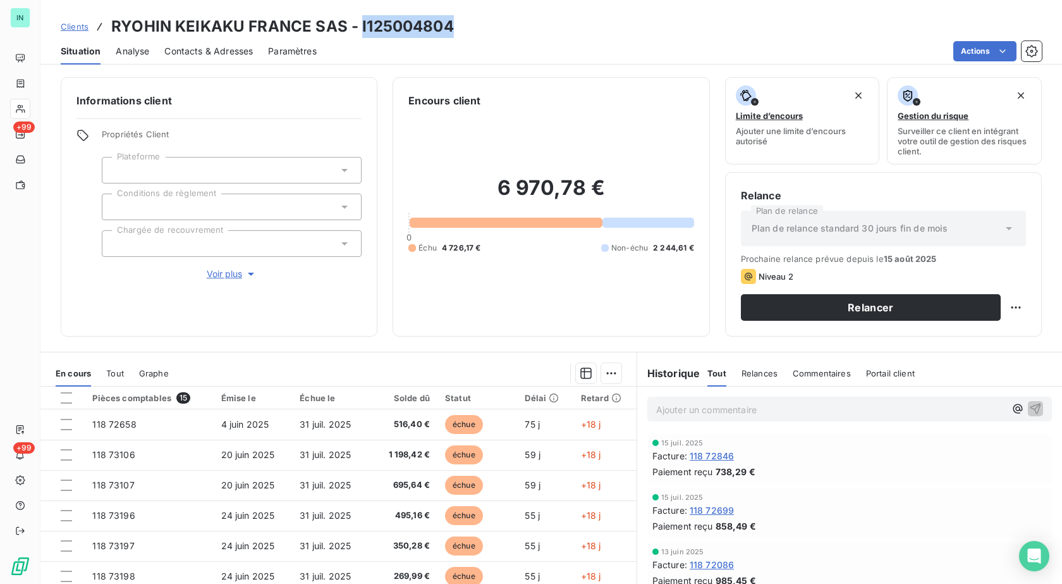
drag, startPoint x: 451, startPoint y: 28, endPoint x: 359, endPoint y: 30, distance: 91.7
click at [359, 30] on div "Clients RYOHIN KEIKAKU [GEOGRAPHIC_DATA] SAS - I125004804" at bounding box center [551, 26] width 1022 height 23
copy h3 "I125004804"
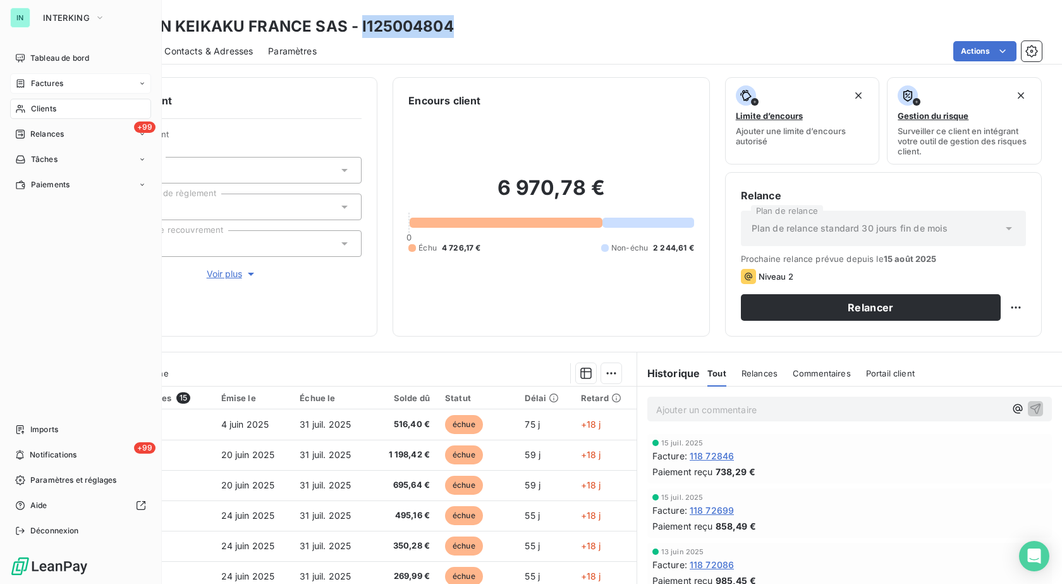
click at [58, 82] on span "Factures" at bounding box center [47, 83] width 32 height 11
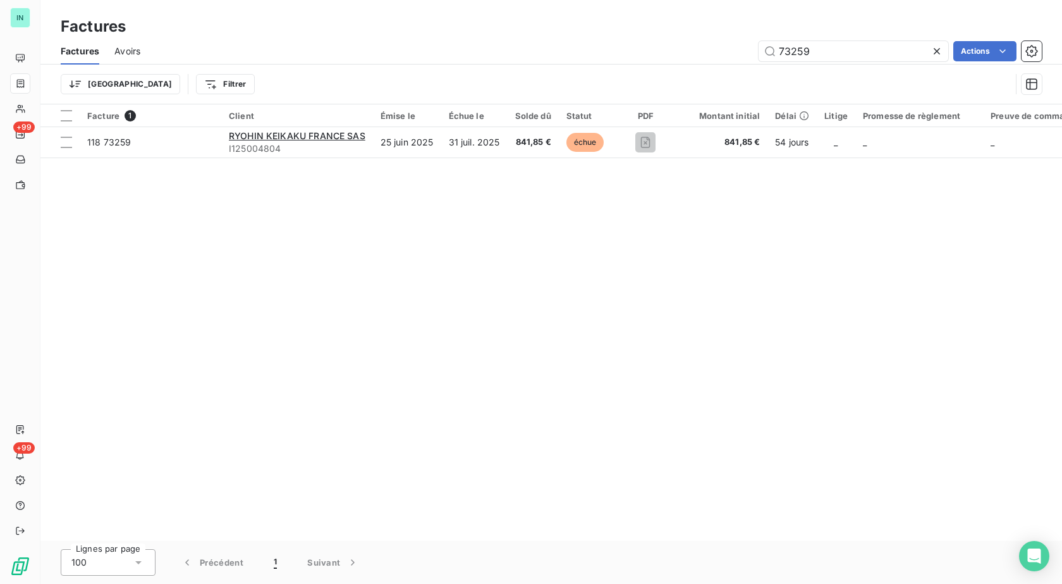
drag, startPoint x: 853, startPoint y: 48, endPoint x: 539, endPoint y: 84, distance: 315.7
click at [539, 84] on div "Factures Avoirs 73259 Actions Trier Filtrer" at bounding box center [551, 71] width 1022 height 66
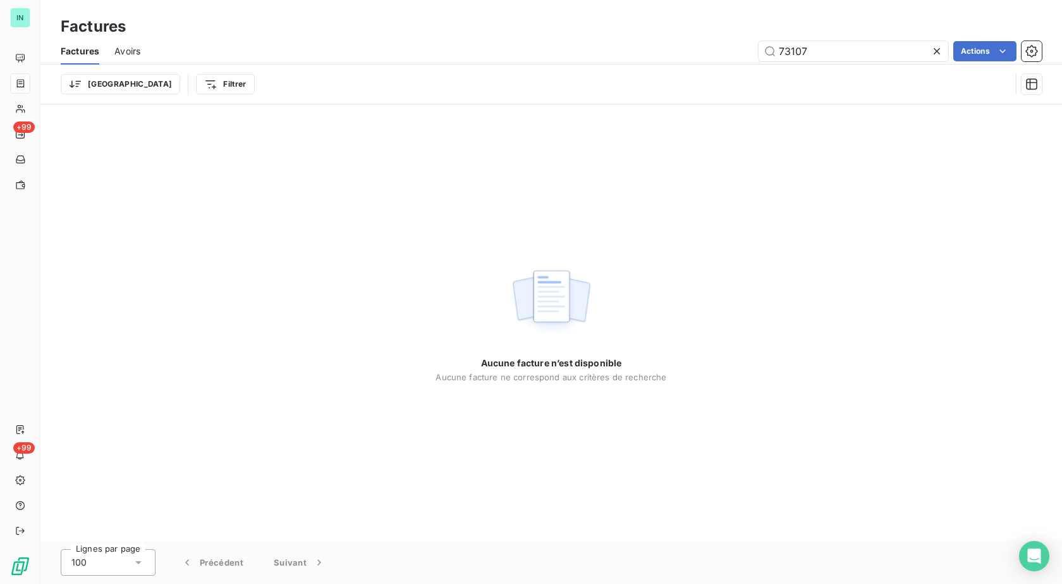
type input "73107"
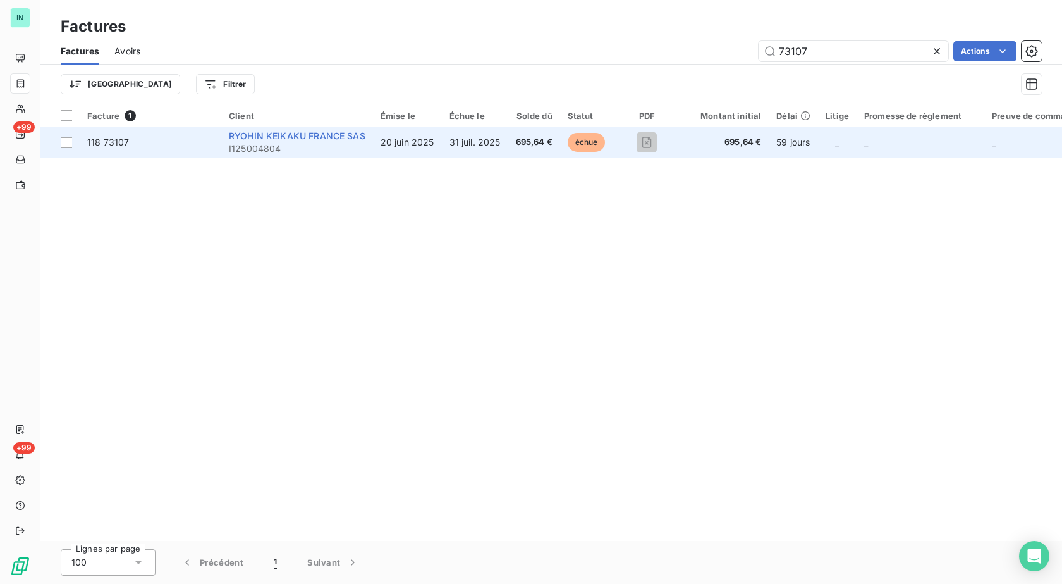
click at [267, 139] on span "RYOHIN KEIKAKU FRANCE SAS" at bounding box center [297, 135] width 137 height 11
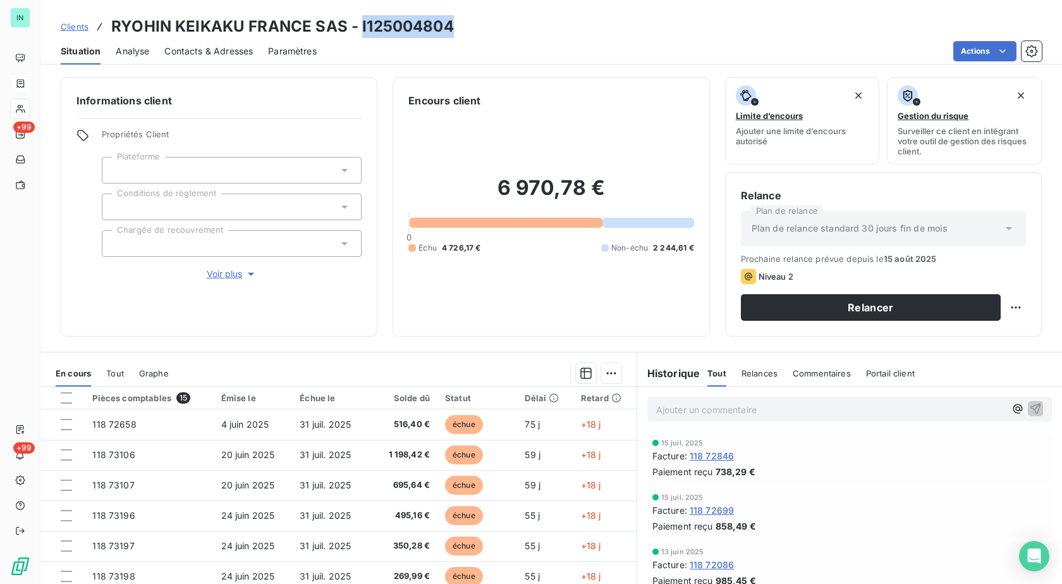
drag, startPoint x: 450, startPoint y: 23, endPoint x: 360, endPoint y: 25, distance: 89.8
click at [360, 25] on h3 "RYOHIN KEIKAKU FRANCE SAS - I125004804" at bounding box center [282, 26] width 343 height 23
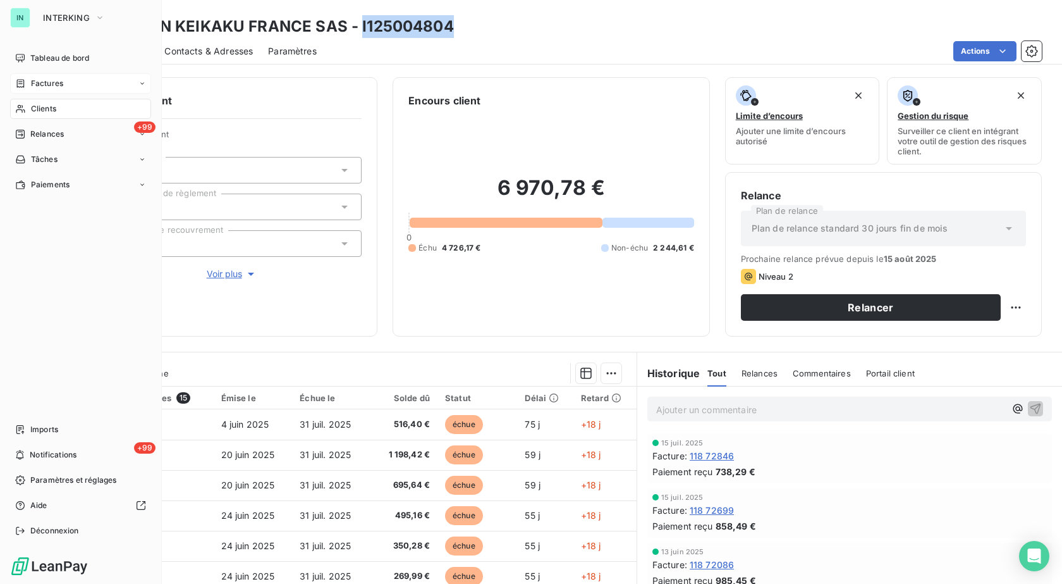
drag, startPoint x: 30, startPoint y: 87, endPoint x: 73, endPoint y: 76, distance: 44.5
click at [31, 87] on span "Factures" at bounding box center [47, 83] width 32 height 11
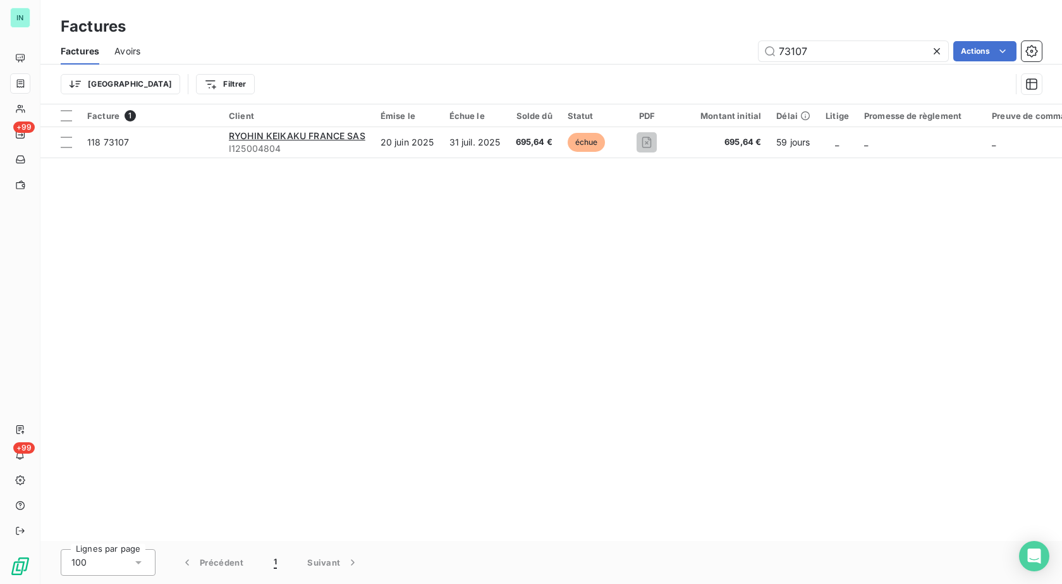
drag, startPoint x: 837, startPoint y: 52, endPoint x: 589, endPoint y: 63, distance: 248.7
click at [590, 61] on div "Factures Avoirs 73107 Actions" at bounding box center [551, 51] width 1022 height 27
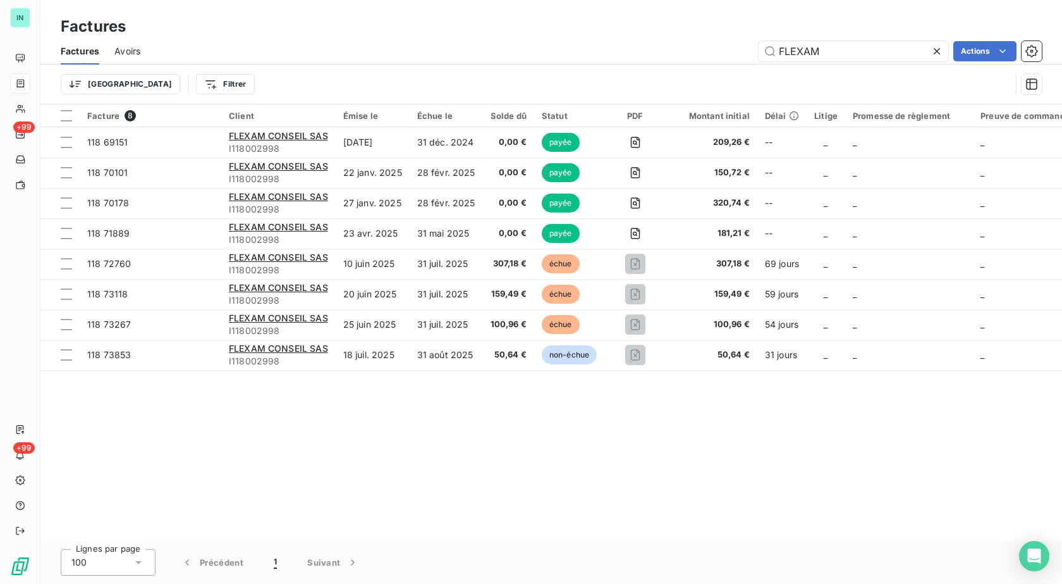
type input "FLEXAM"
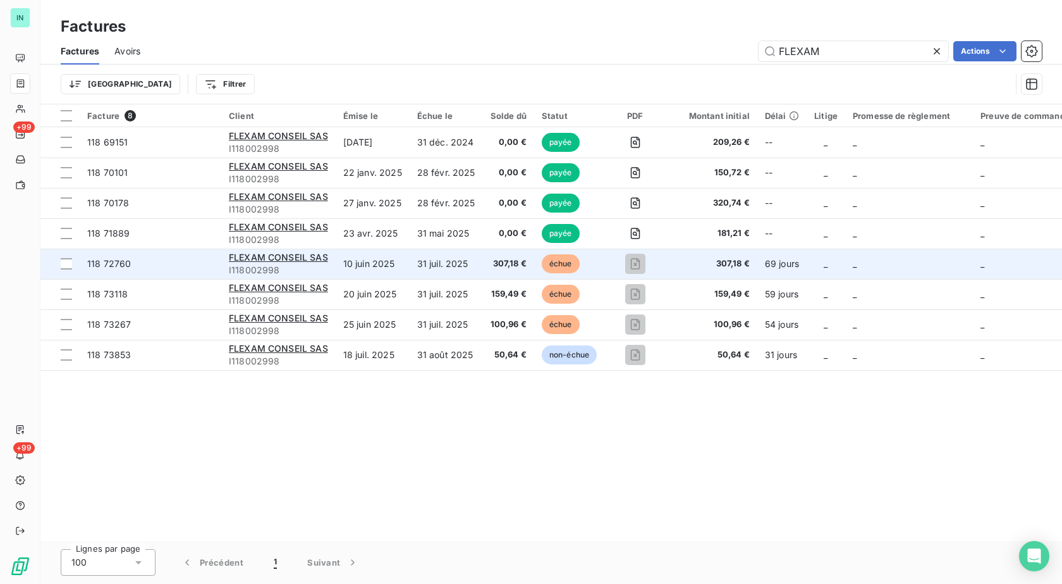
click at [250, 264] on span "I118002998" at bounding box center [278, 270] width 99 height 13
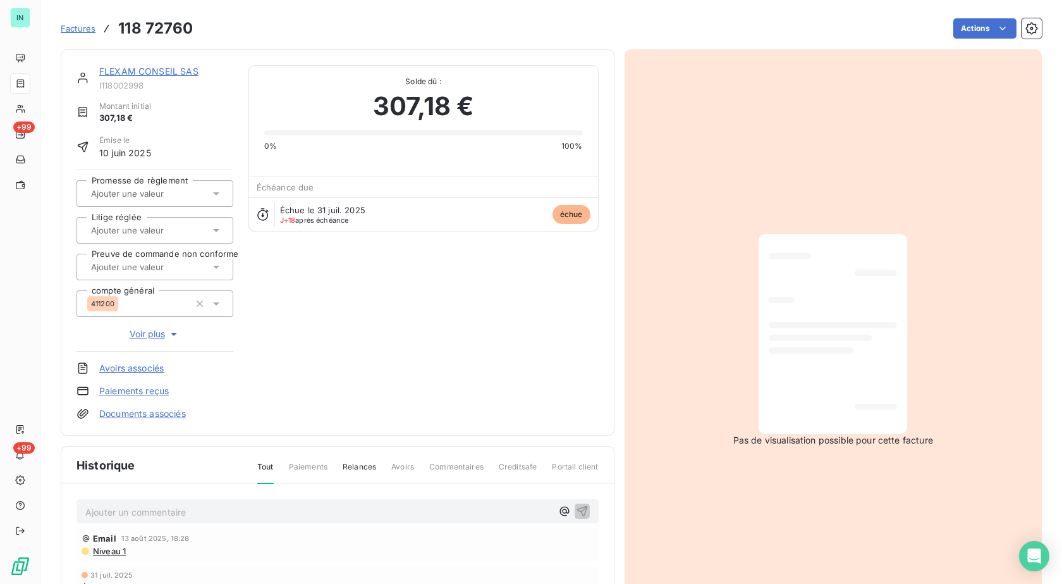
click at [173, 68] on link "FLEXAM CONSEIL SAS" at bounding box center [148, 71] width 99 height 11
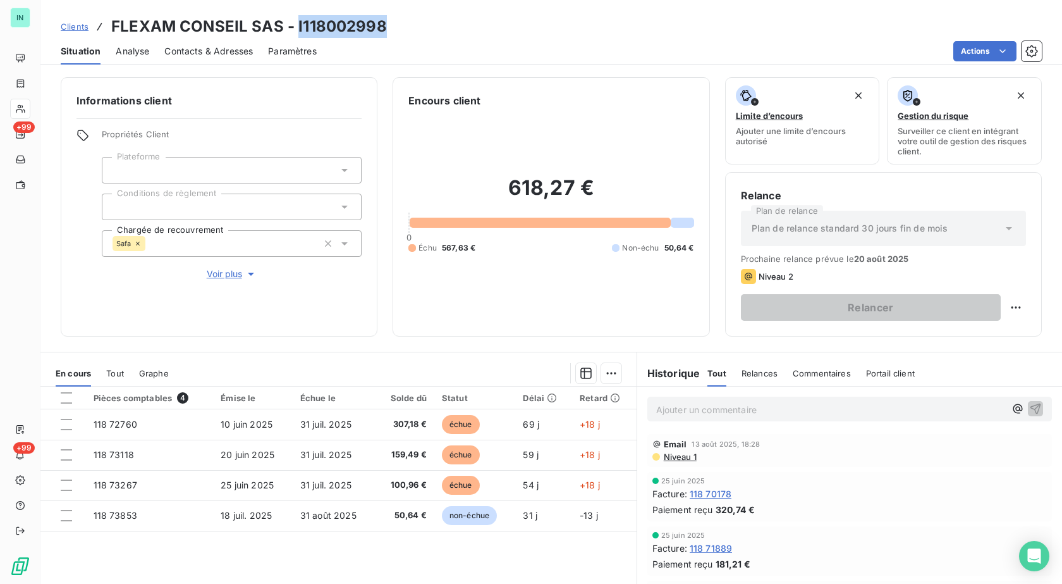
drag, startPoint x: 382, startPoint y: 22, endPoint x: 297, endPoint y: 24, distance: 85.4
click at [297, 24] on h3 "FLEXAM CONSEIL SAS - I118002998" at bounding box center [249, 26] width 276 height 23
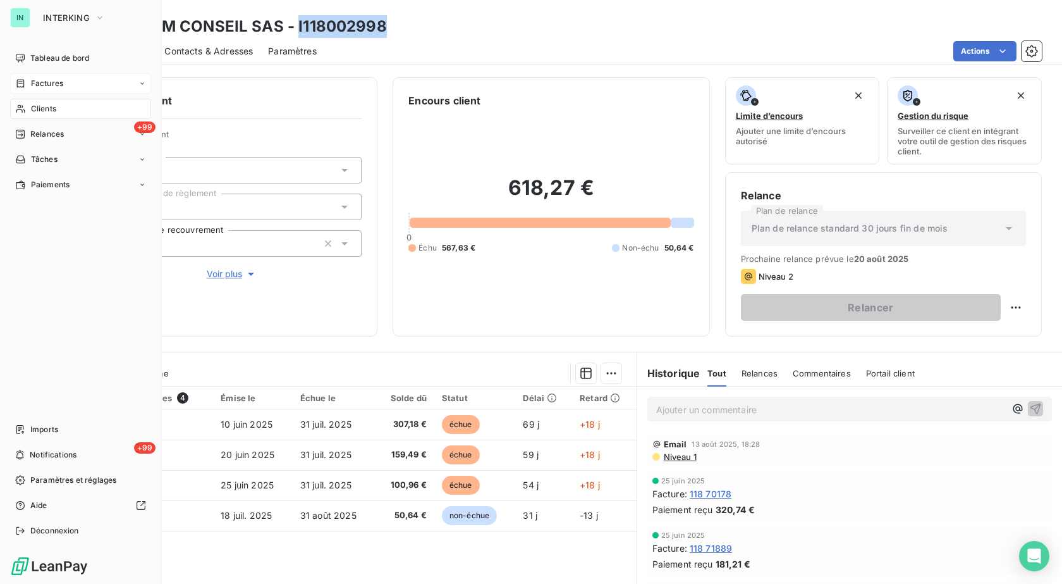
click at [41, 87] on span "Factures" at bounding box center [47, 83] width 32 height 11
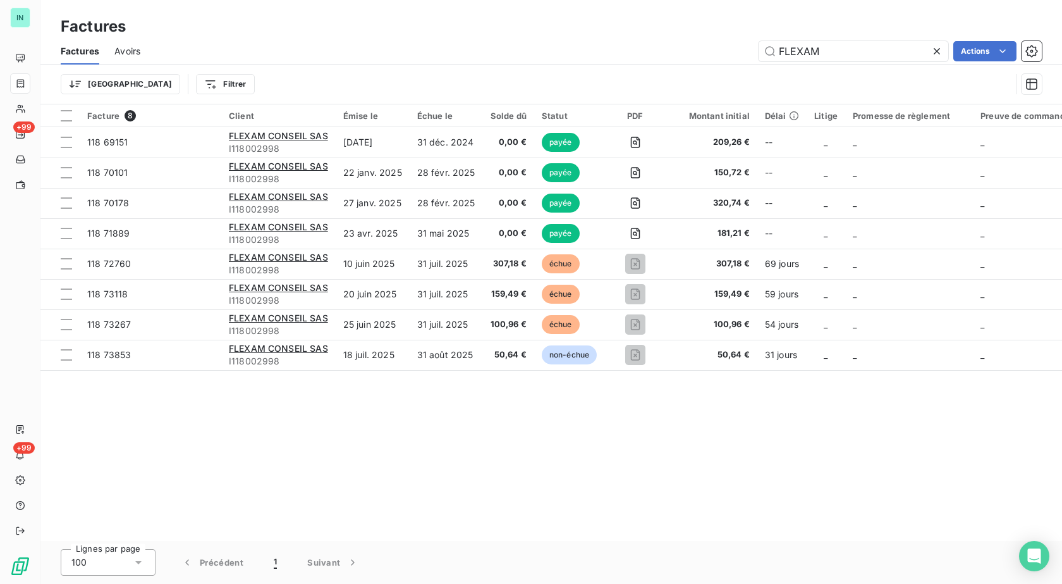
drag, startPoint x: 818, startPoint y: 51, endPoint x: 718, endPoint y: 59, distance: 99.6
click at [718, 59] on div "FLEXAM Actions" at bounding box center [599, 51] width 886 height 20
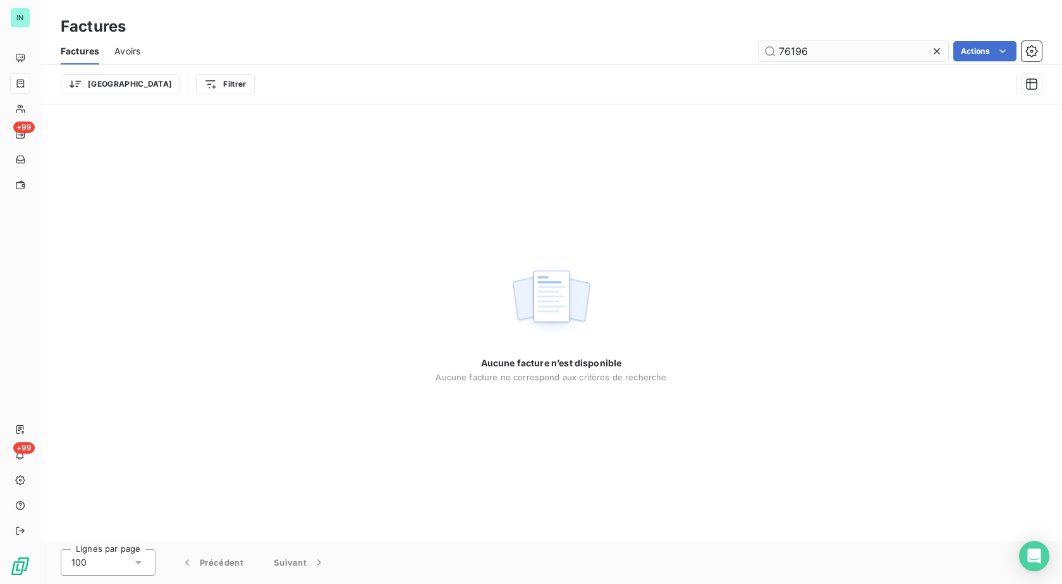
click at [791, 49] on input "76196" at bounding box center [854, 51] width 190 height 20
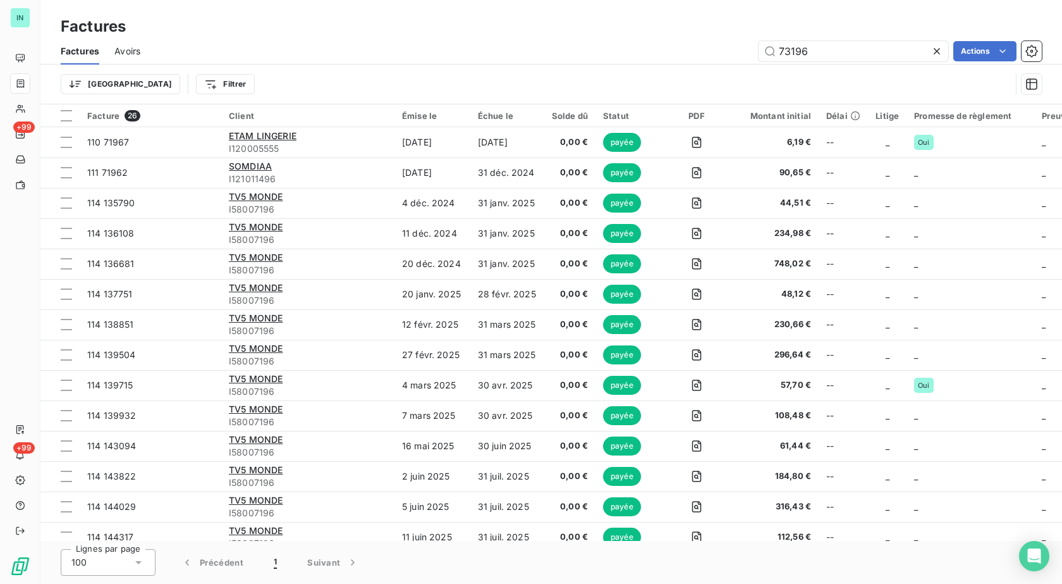
type input "73196"
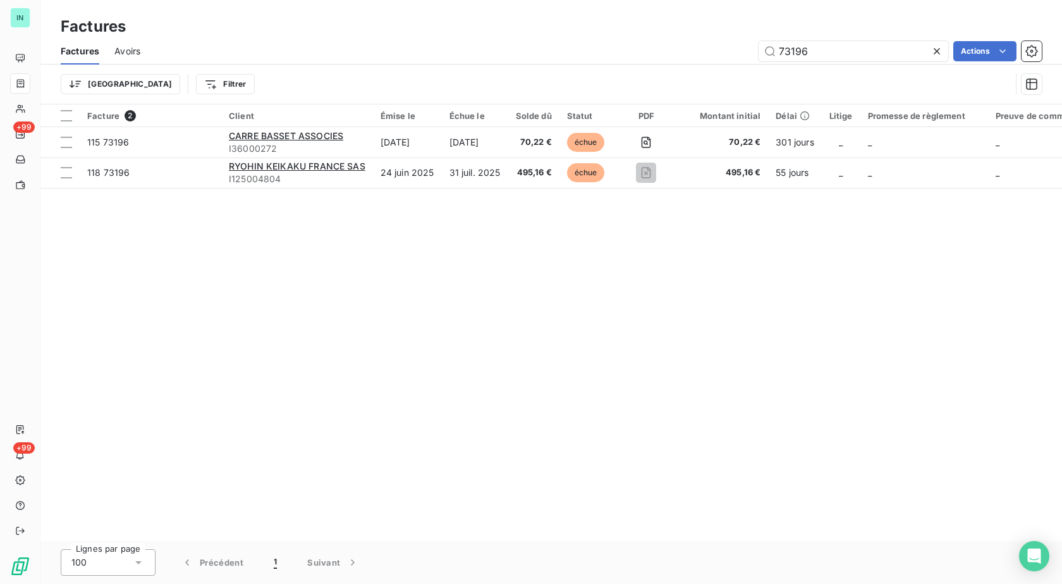
click at [577, 298] on div "Facture 2 Client Émise le Échue le Solde dû Statut PDF Montant initial Délai Li…" at bounding box center [551, 322] width 1022 height 436
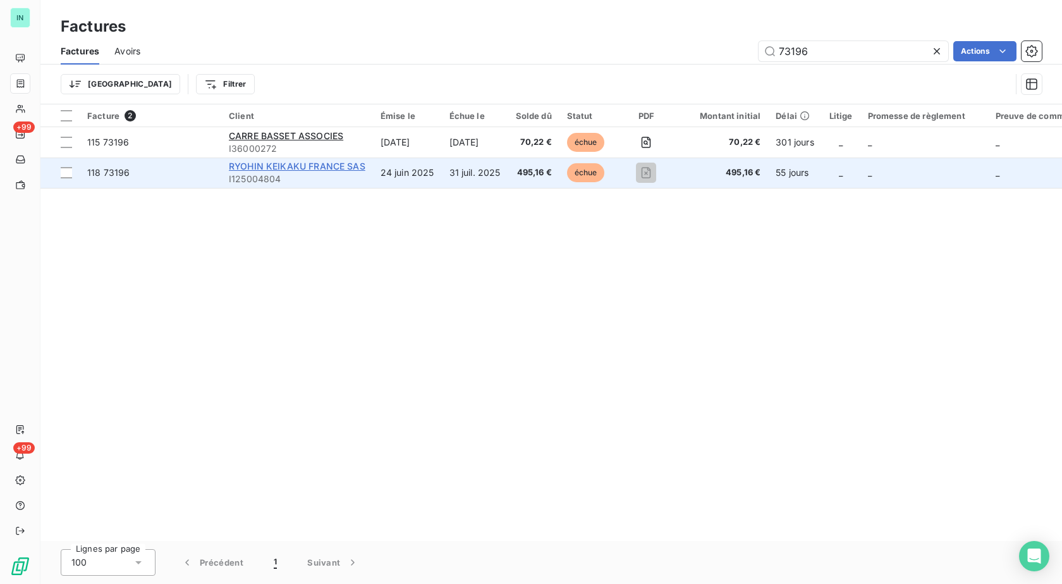
click at [276, 170] on span "RYOHIN KEIKAKU FRANCE SAS" at bounding box center [297, 166] width 137 height 11
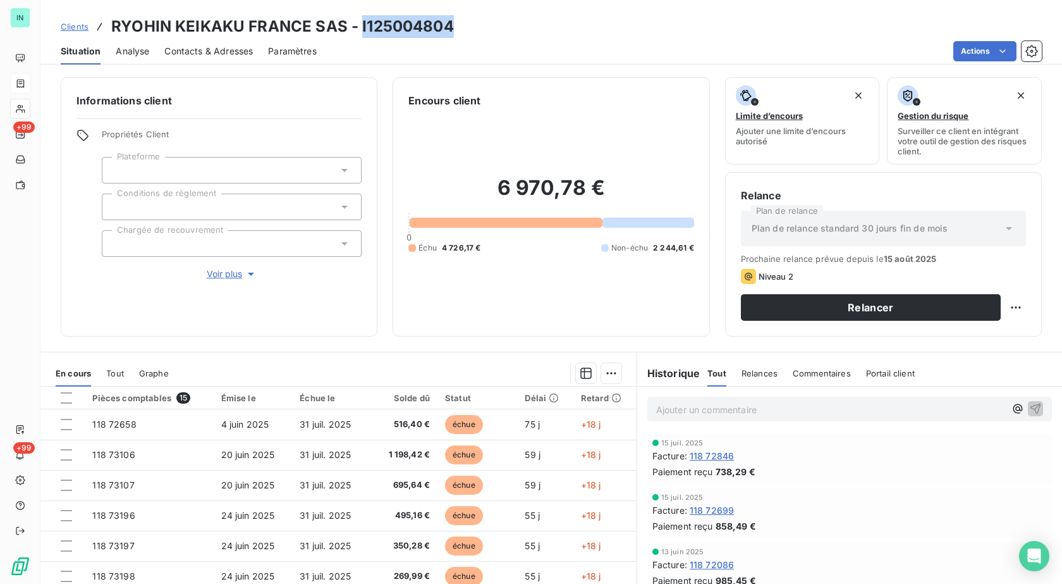
drag, startPoint x: 451, startPoint y: 25, endPoint x: 358, endPoint y: 26, distance: 93.6
click at [358, 26] on div "Clients RYOHIN KEIKAKU [GEOGRAPHIC_DATA] SAS - I125004804" at bounding box center [551, 26] width 1022 height 23
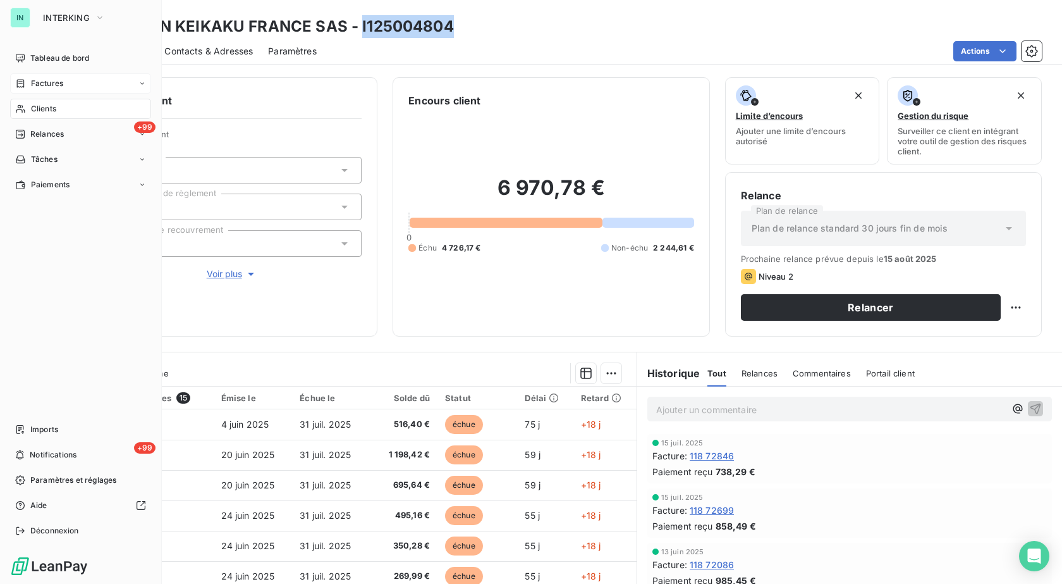
drag, startPoint x: 34, startPoint y: 86, endPoint x: 101, endPoint y: 75, distance: 68.0
click at [34, 85] on span "Factures" at bounding box center [47, 83] width 32 height 11
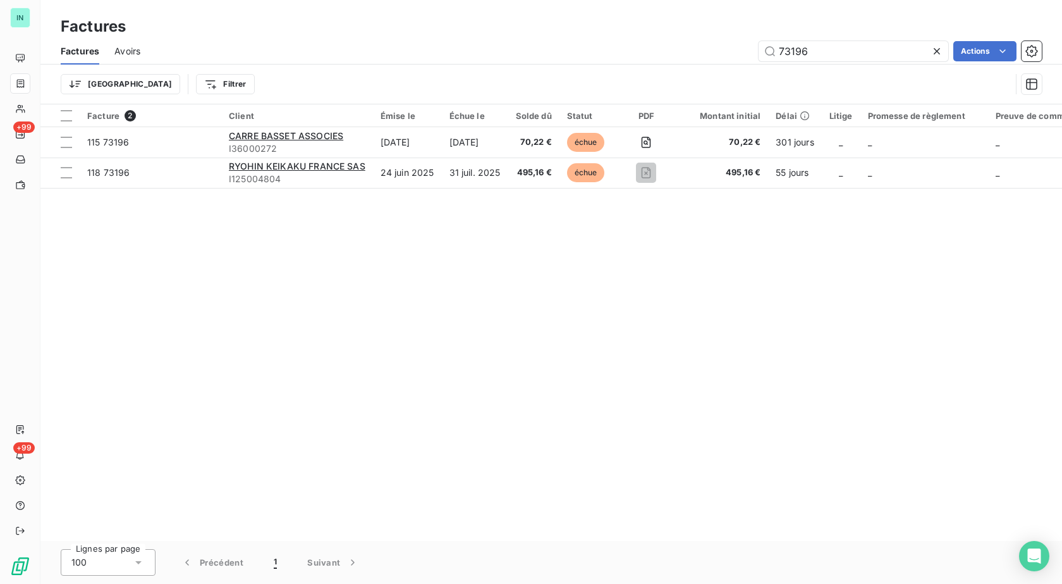
drag, startPoint x: 802, startPoint y: 49, endPoint x: 635, endPoint y: 51, distance: 167.6
click at [635, 51] on div "73196 Actions" at bounding box center [599, 51] width 886 height 20
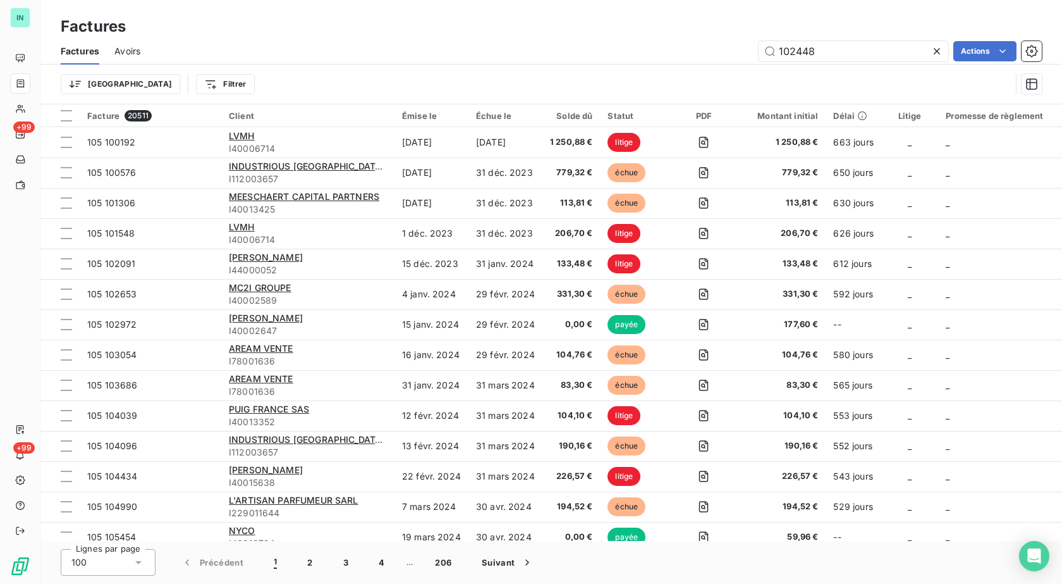
type input "102448"
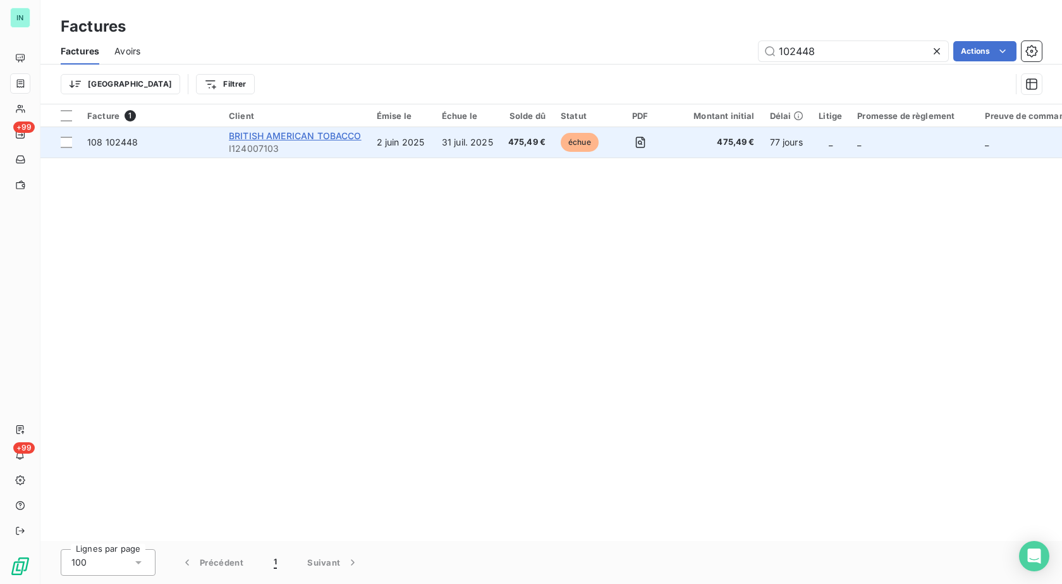
click at [306, 140] on span "BRITISH AMERICAN TOBACCO" at bounding box center [295, 135] width 133 height 11
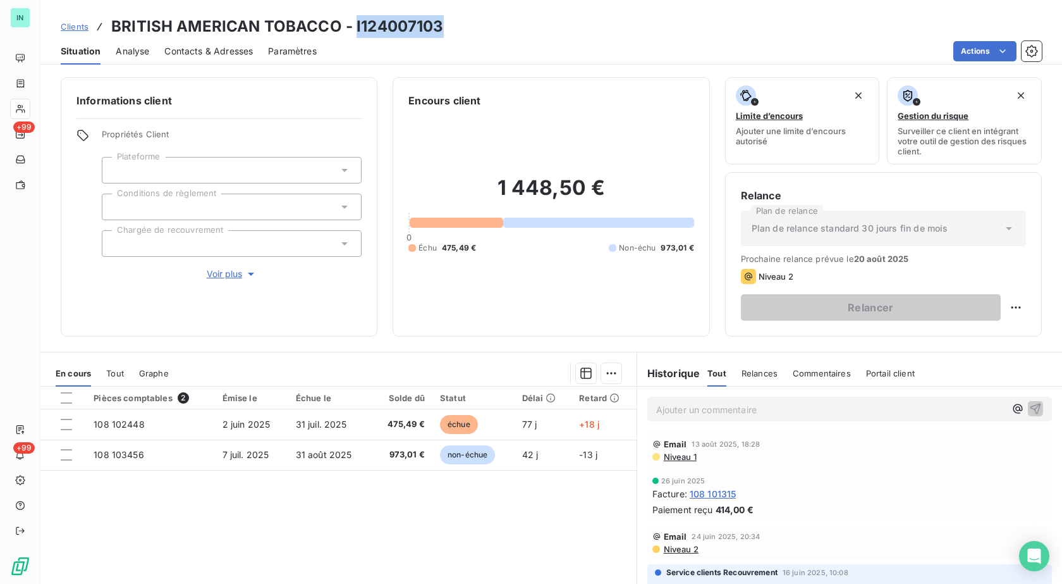
drag, startPoint x: 446, startPoint y: 24, endPoint x: 354, endPoint y: 24, distance: 92.3
click at [354, 24] on div "Clients BRITISH AMERICAN TOBACCO - I124007103" at bounding box center [551, 26] width 1022 height 23
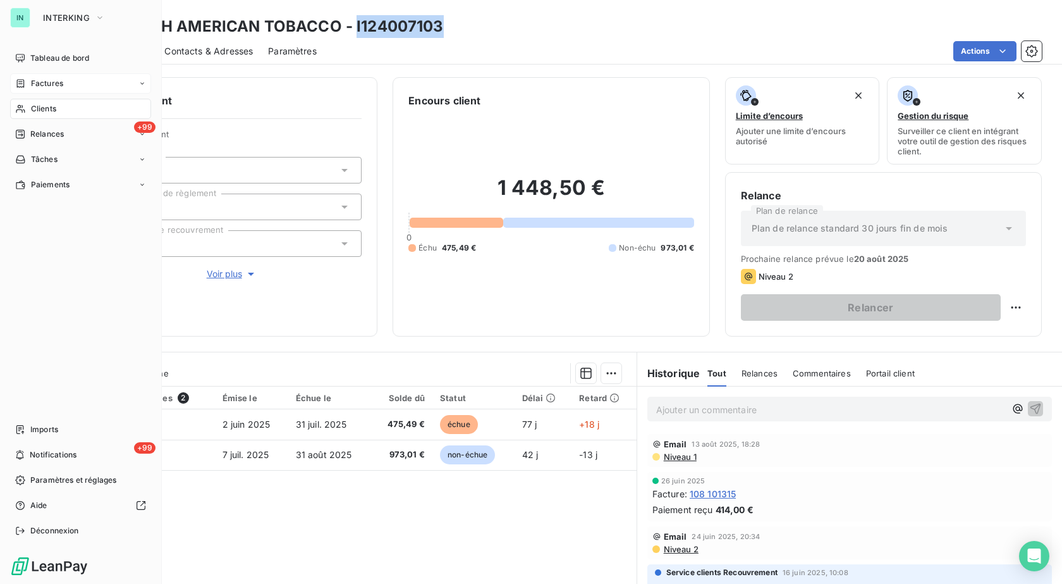
click at [30, 87] on div "Factures" at bounding box center [39, 83] width 48 height 11
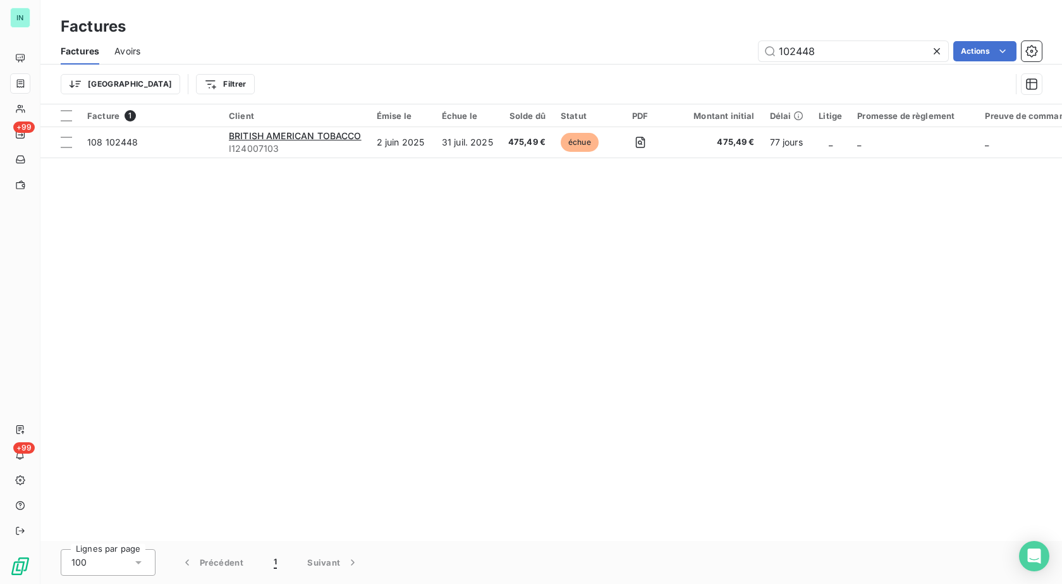
drag, startPoint x: 837, startPoint y: 52, endPoint x: 691, endPoint y: 55, distance: 145.4
click at [697, 59] on div "102448 Actions" at bounding box center [599, 51] width 886 height 20
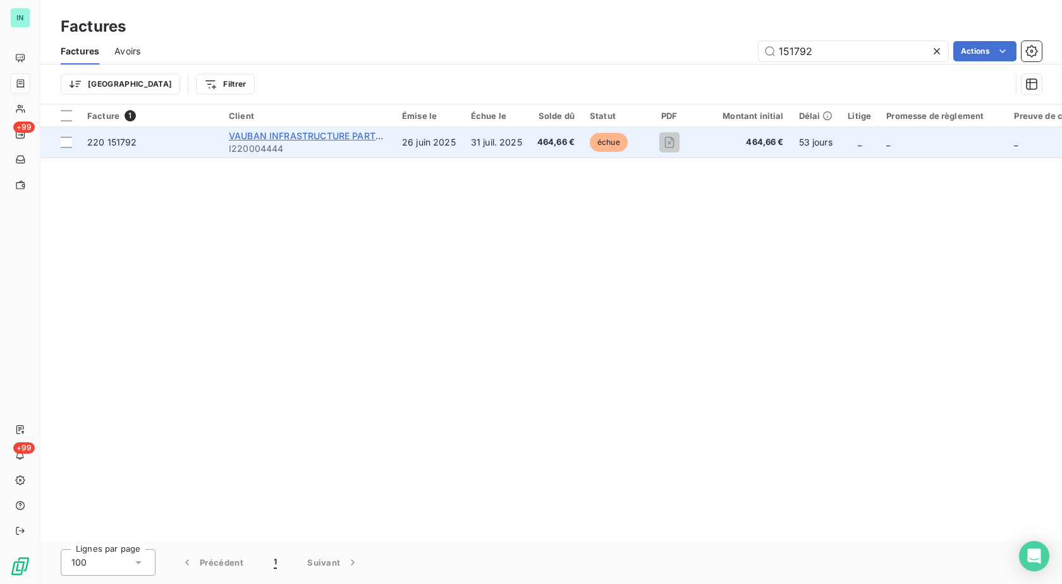
type input "151792"
click at [305, 140] on span "VAUBAN INFRASTRUCTURE PARTNERS" at bounding box center [314, 135] width 171 height 11
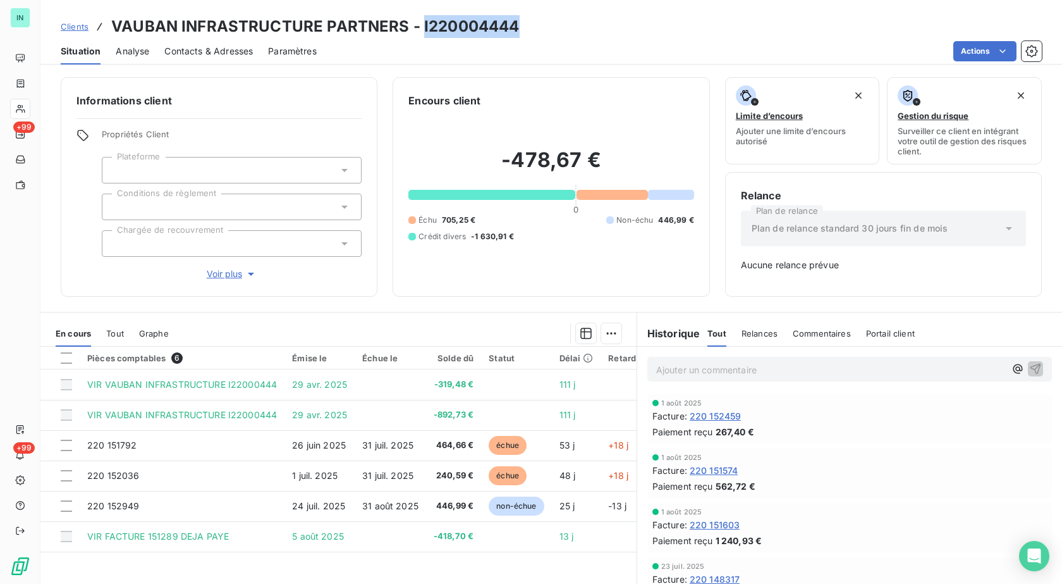
drag, startPoint x: 518, startPoint y: 24, endPoint x: 421, endPoint y: 32, distance: 97.7
click at [421, 32] on div "Clients VAUBAN INFRASTRUCTURE PARTNERS - I220004444" at bounding box center [551, 26] width 1022 height 23
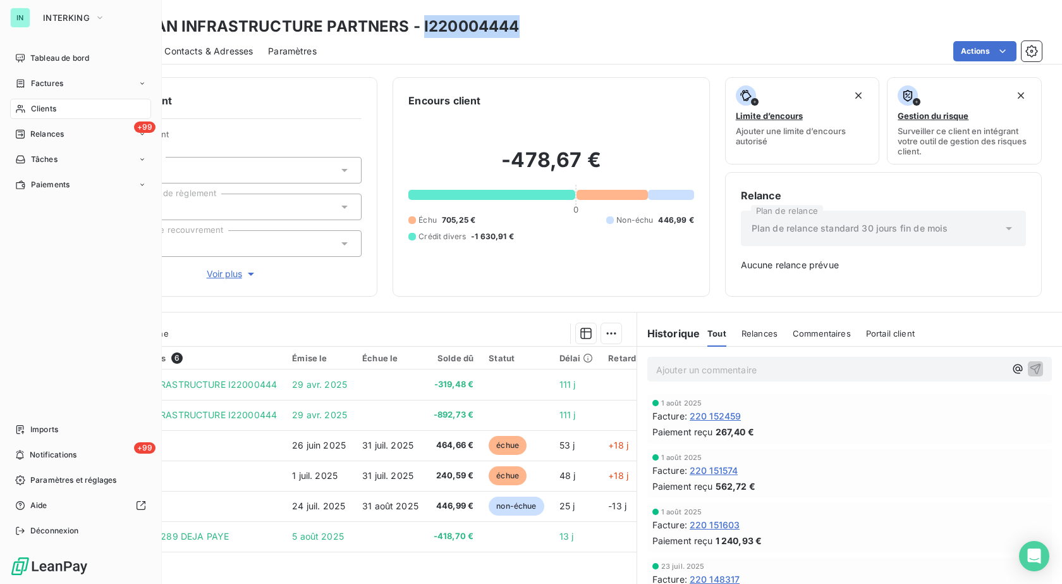
drag, startPoint x: 22, startPoint y: 87, endPoint x: 150, endPoint y: 71, distance: 128.8
click at [22, 87] on icon at bounding box center [21, 83] width 8 height 8
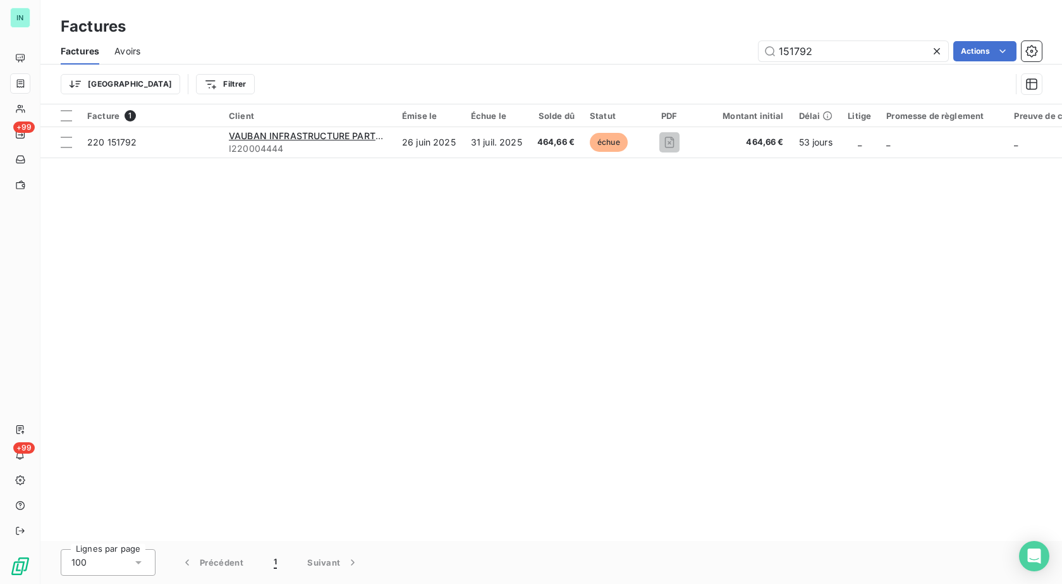
drag, startPoint x: 843, startPoint y: 52, endPoint x: 666, endPoint y: 57, distance: 177.7
click at [669, 57] on div "151792 Actions" at bounding box center [599, 51] width 886 height 20
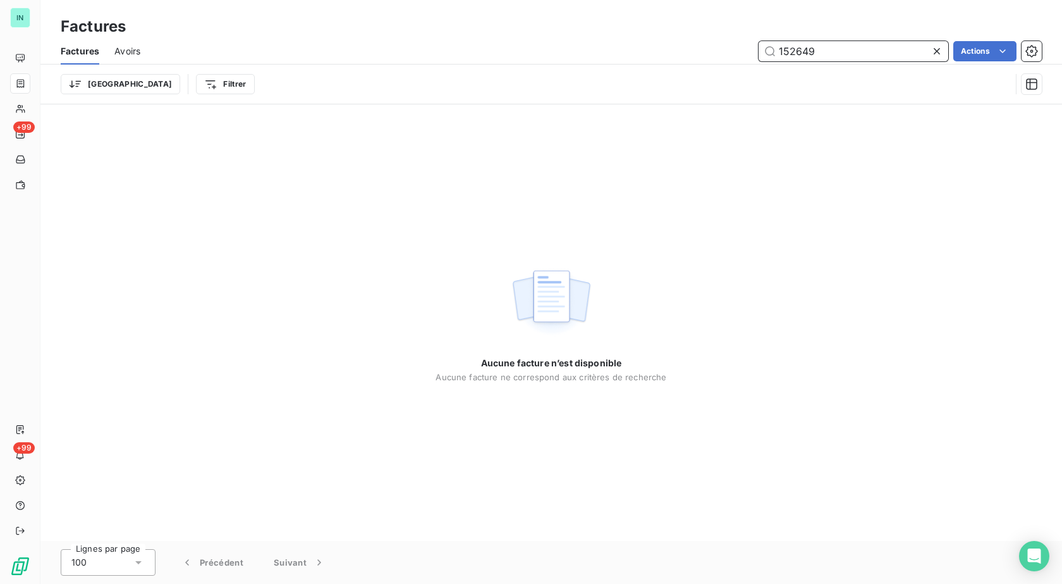
click at [801, 52] on input "152649" at bounding box center [854, 51] width 190 height 20
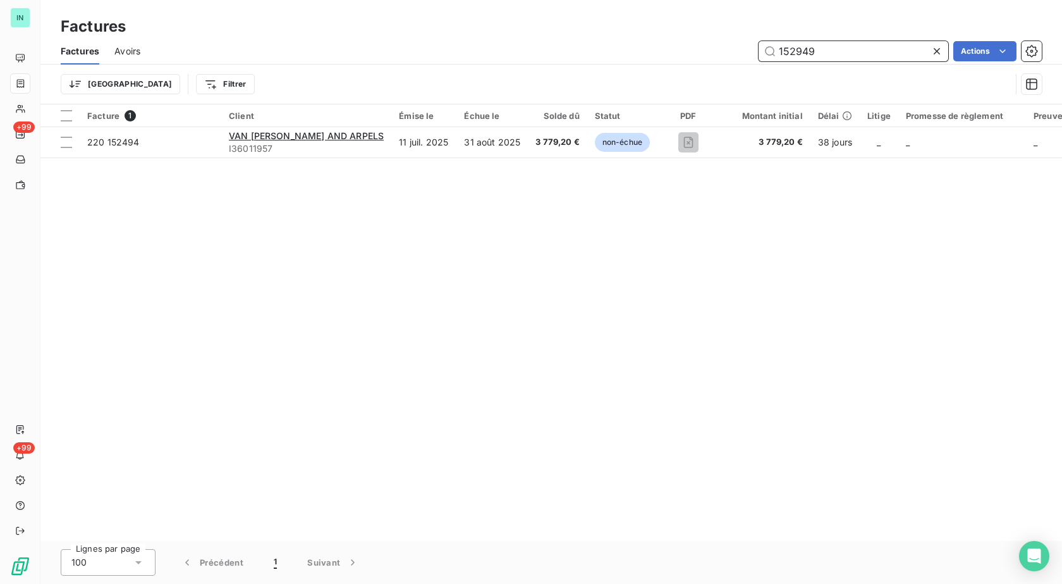
type input "152949"
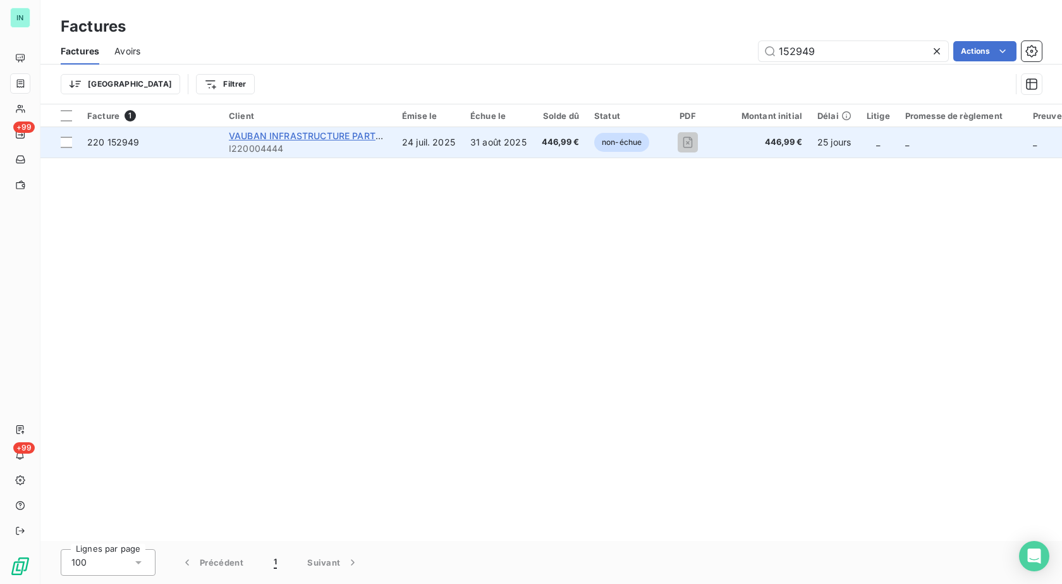
click at [306, 136] on span "VAUBAN INFRASTRUCTURE PARTNERS" at bounding box center [314, 135] width 171 height 11
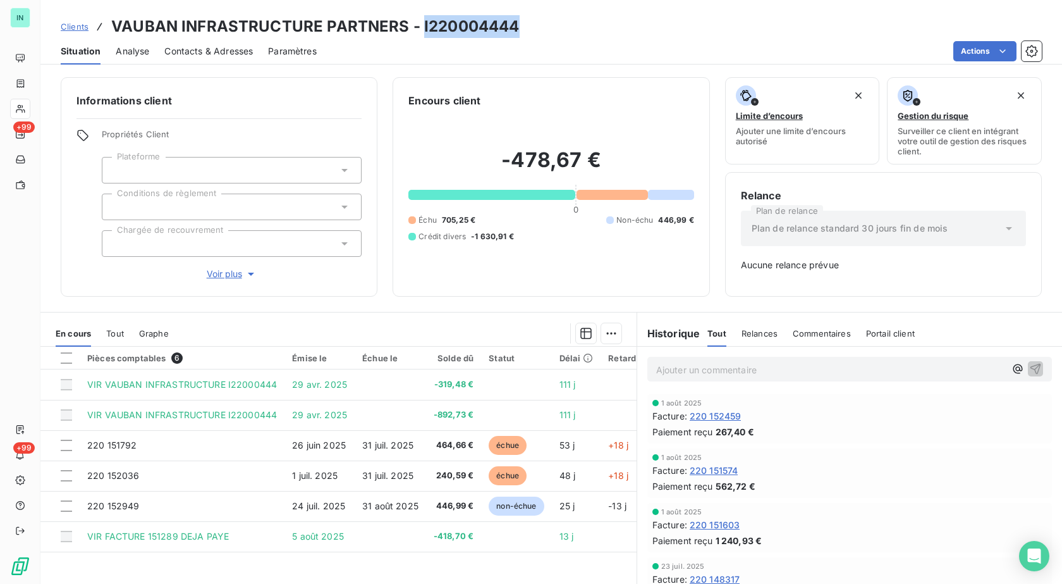
drag, startPoint x: 512, startPoint y: 23, endPoint x: 419, endPoint y: 28, distance: 93.7
click at [419, 28] on h3 "VAUBAN INFRASTRUCTURE PARTNERS - I220004444" at bounding box center [315, 26] width 408 height 23
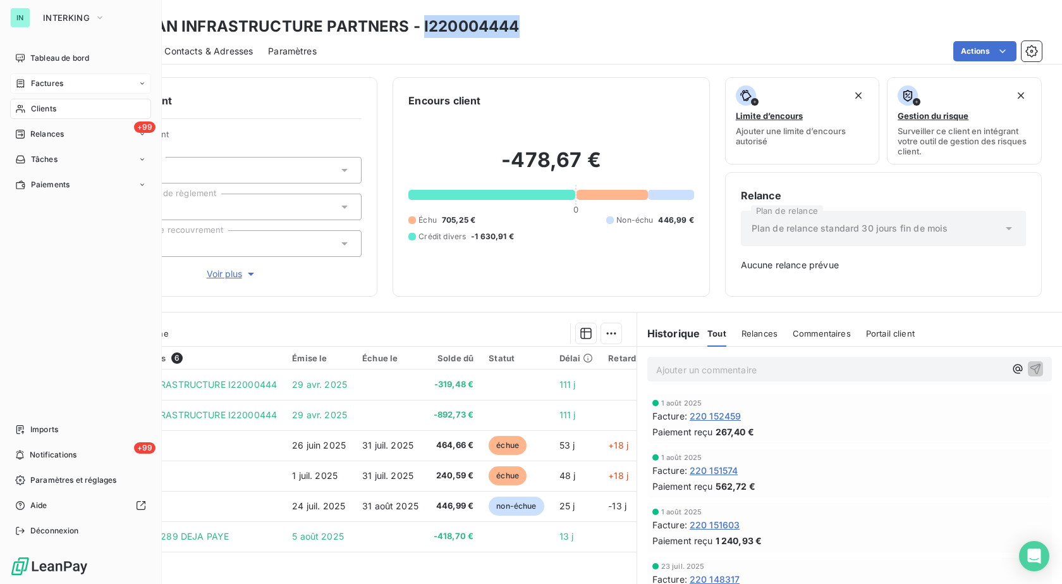
click at [23, 85] on icon at bounding box center [21, 83] width 8 height 8
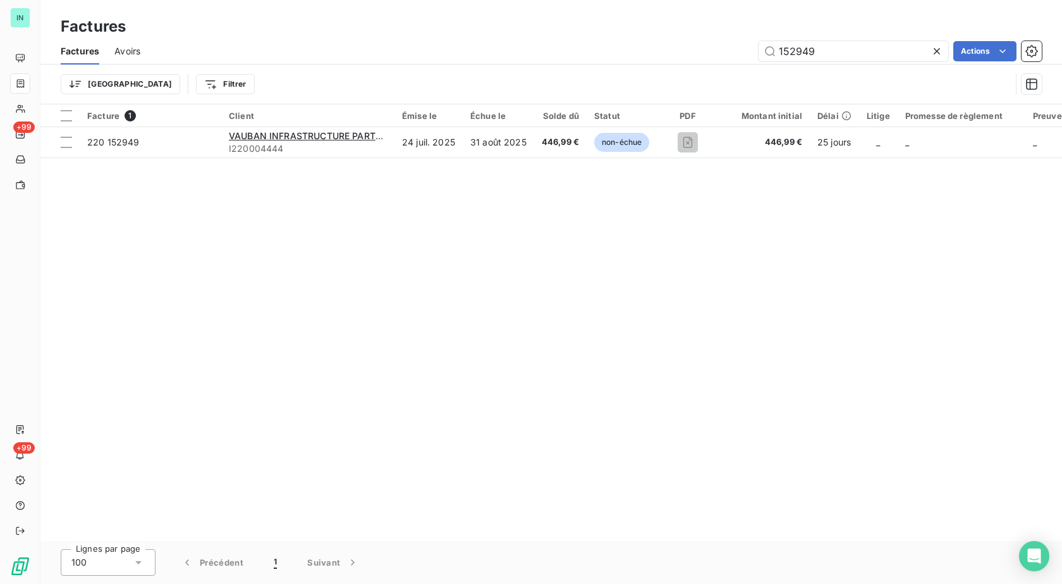
drag, startPoint x: 830, startPoint y: 51, endPoint x: 733, endPoint y: 56, distance: 96.2
click at [733, 56] on div "152949 Actions" at bounding box center [599, 51] width 886 height 20
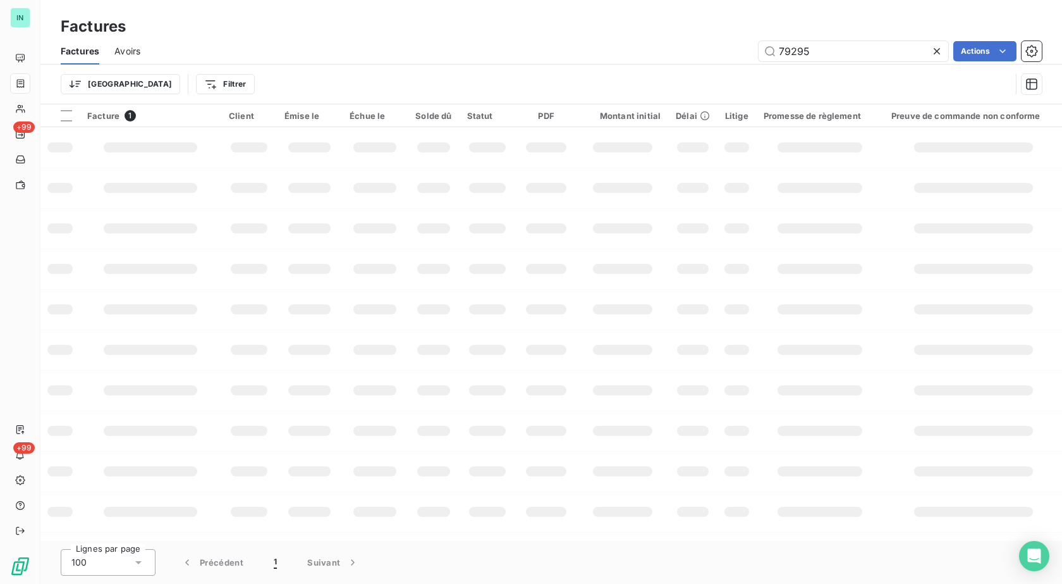
type input "79295"
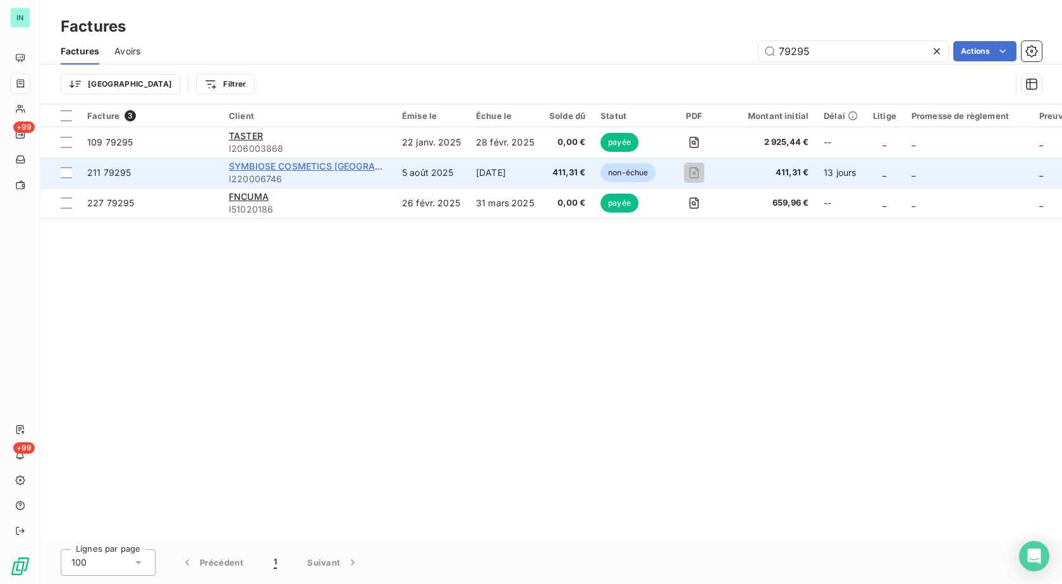
click at [258, 164] on span "SYMBIOSE COSMETICS [GEOGRAPHIC_DATA]" at bounding box center [327, 166] width 197 height 11
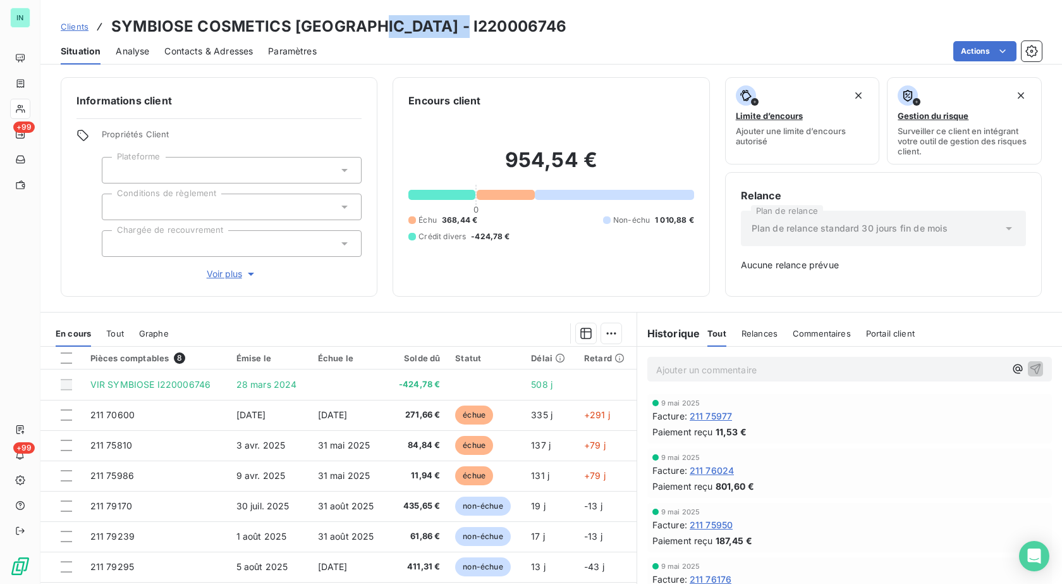
drag, startPoint x: 459, startPoint y: 24, endPoint x: 369, endPoint y: 26, distance: 90.4
click at [369, 26] on h3 "SYMBIOSE COSMETICS [GEOGRAPHIC_DATA] - I220006746" at bounding box center [338, 26] width 455 height 23
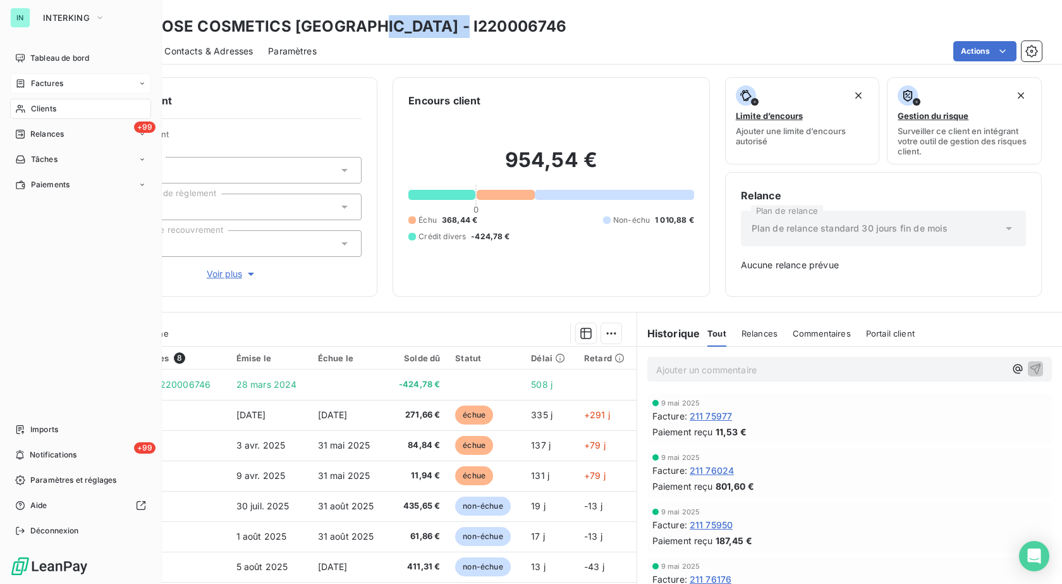
click at [42, 83] on span "Factures" at bounding box center [47, 83] width 32 height 11
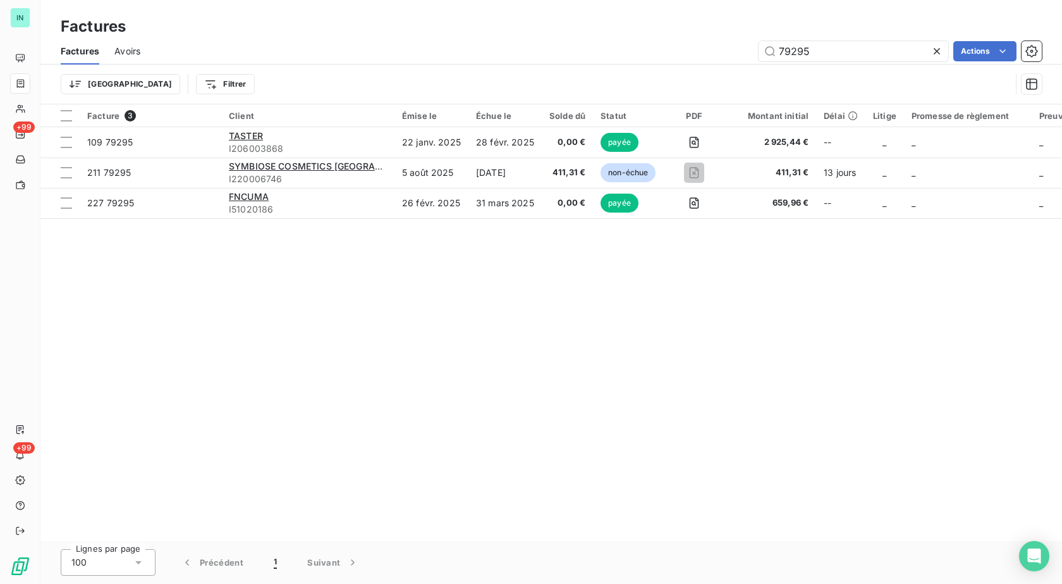
drag, startPoint x: 818, startPoint y: 49, endPoint x: 700, endPoint y: 56, distance: 118.5
click at [701, 56] on div "79295 Actions" at bounding box center [599, 51] width 886 height 20
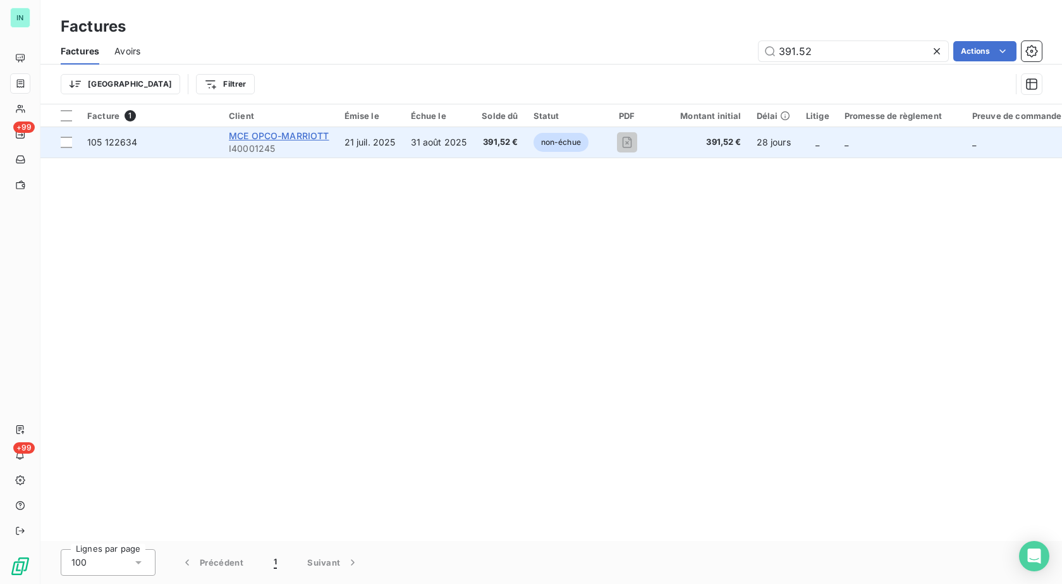
type input "391.52"
click at [242, 139] on span "MCE OPCO-MARRIOTT" at bounding box center [279, 135] width 101 height 11
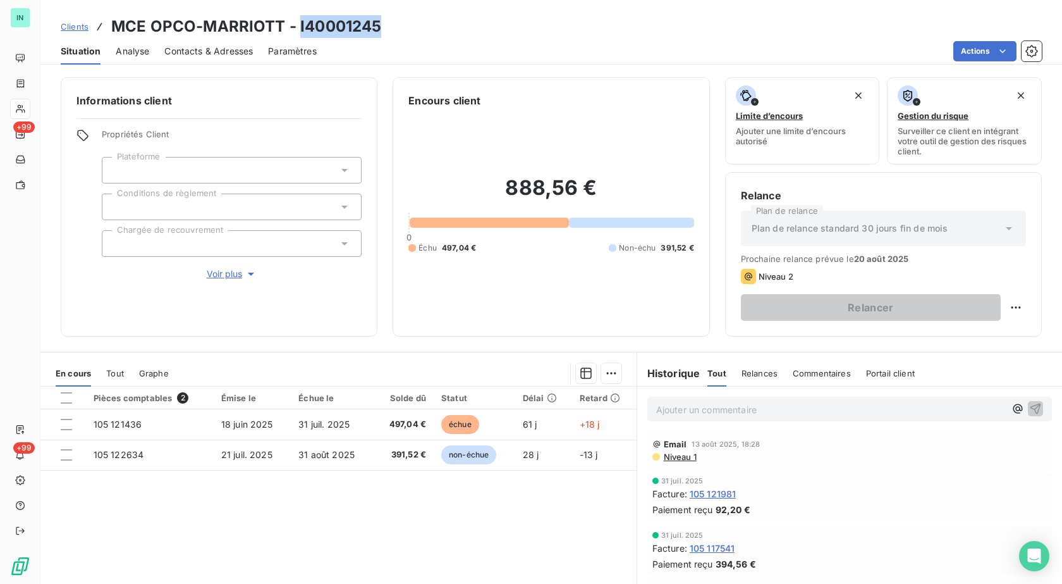
drag, startPoint x: 380, startPoint y: 27, endPoint x: 297, endPoint y: 23, distance: 82.9
click at [297, 23] on div "Clients MCE OPCO-MARRIOTT - I40001245" at bounding box center [551, 26] width 1022 height 23
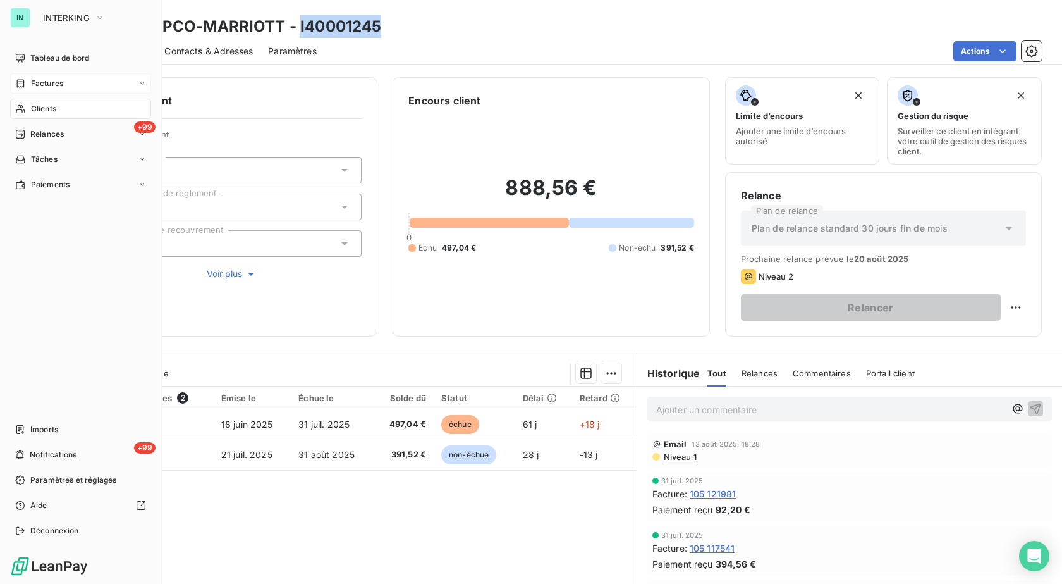
click at [32, 83] on span "Factures" at bounding box center [47, 83] width 32 height 11
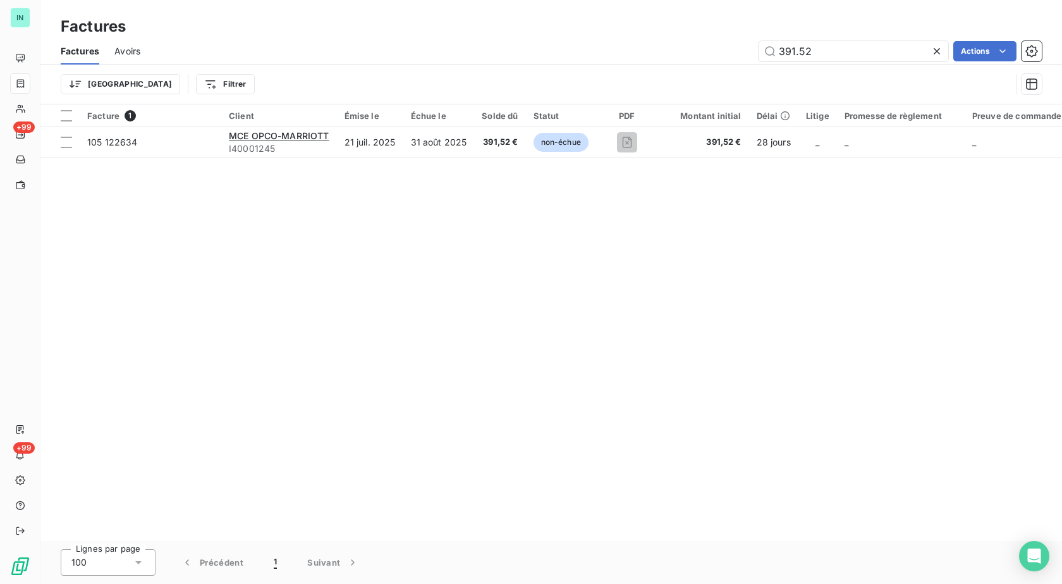
drag, startPoint x: 819, startPoint y: 52, endPoint x: 685, endPoint y: 57, distance: 134.1
click at [685, 57] on div "391.52 Actions" at bounding box center [599, 51] width 886 height 20
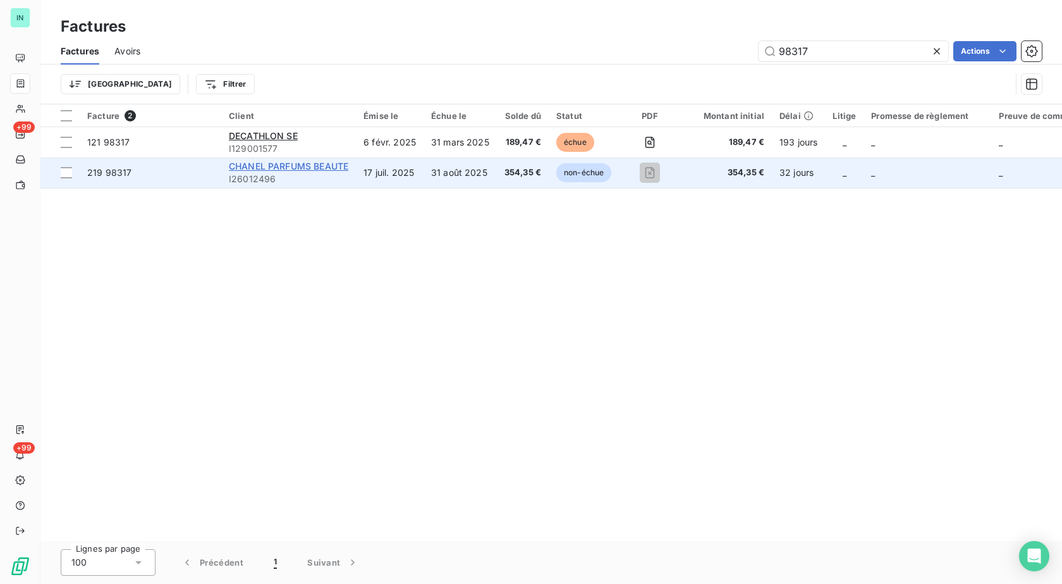
type input "98317"
click at [275, 165] on span "CHANEL PARFUMS BEAUTE" at bounding box center [289, 166] width 120 height 11
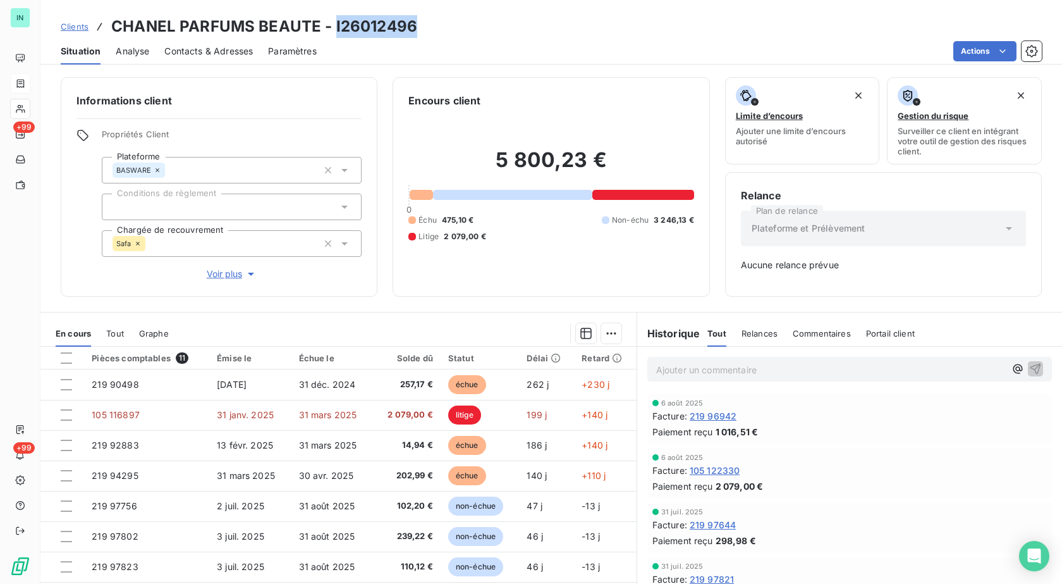
drag, startPoint x: 412, startPoint y: 25, endPoint x: 333, endPoint y: 31, distance: 78.7
click at [333, 31] on h3 "CHANEL PARFUMS BEAUTE - I26012496" at bounding box center [264, 26] width 306 height 23
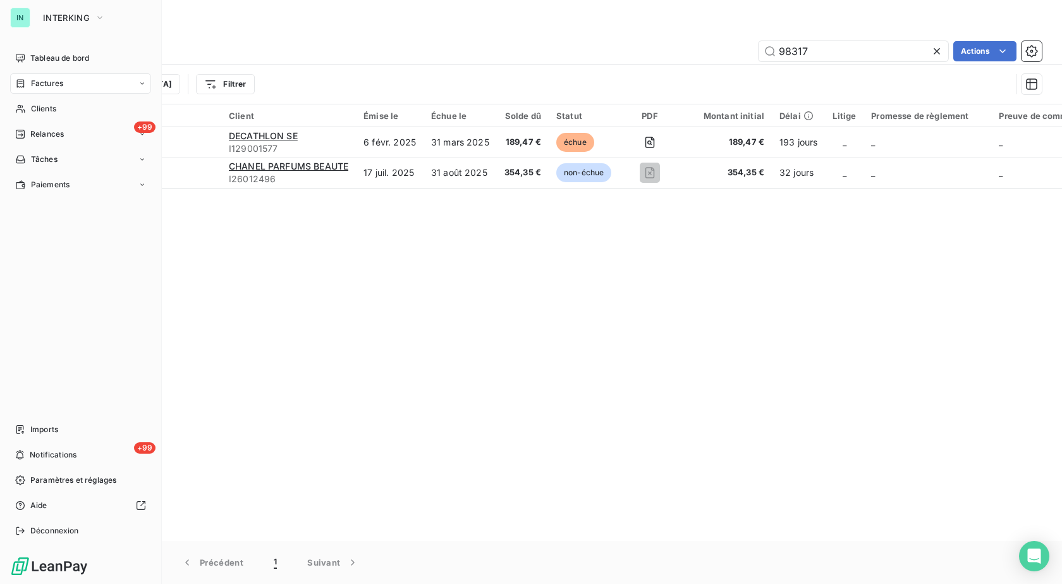
click at [11, 90] on div "Factures" at bounding box center [80, 83] width 141 height 20
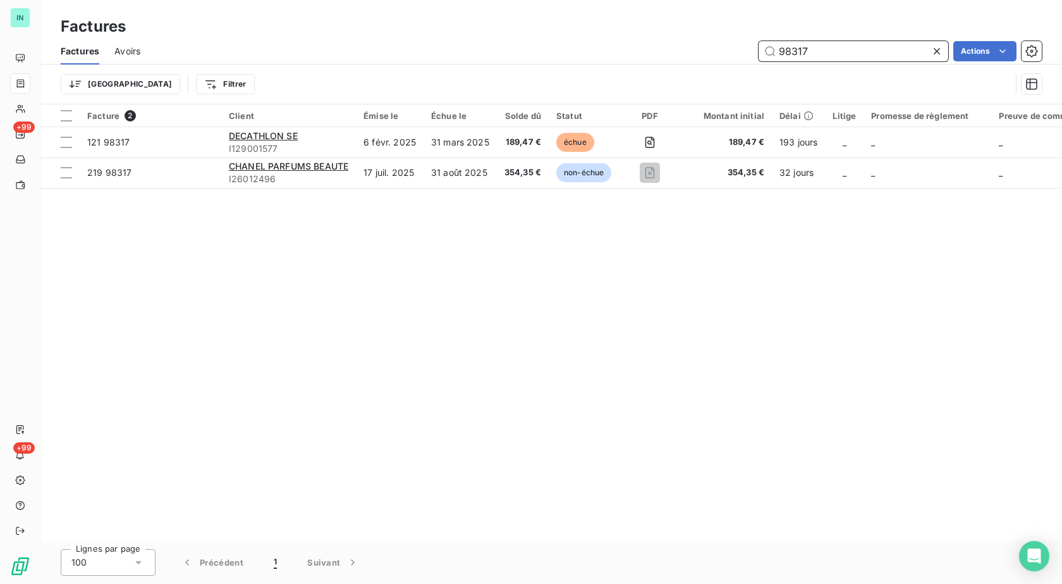
drag, startPoint x: 829, startPoint y: 55, endPoint x: 586, endPoint y: 79, distance: 244.0
click at [605, 74] on div "Factures Avoirs 98317 Actions Trier Filtrer" at bounding box center [551, 71] width 1022 height 66
type input "73197"
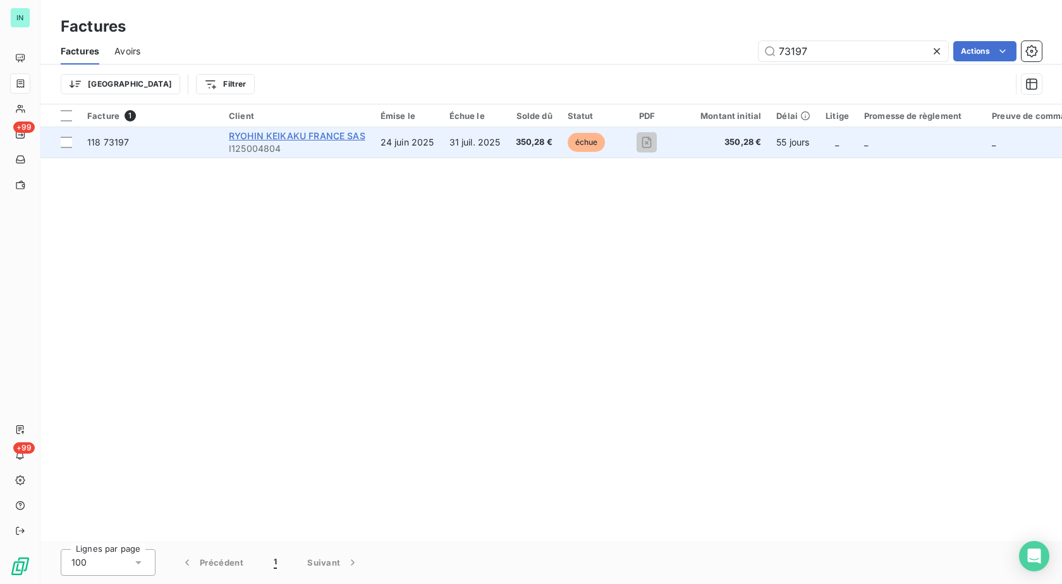
click at [303, 135] on span "RYOHIN KEIKAKU FRANCE SAS" at bounding box center [297, 135] width 137 height 11
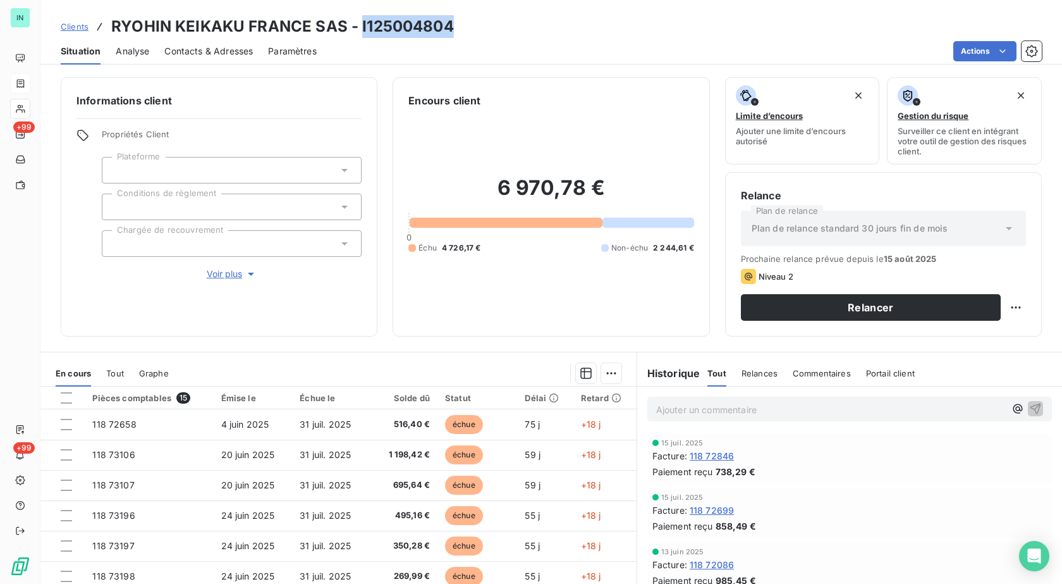
drag, startPoint x: 453, startPoint y: 25, endPoint x: 359, endPoint y: 28, distance: 94.3
click at [359, 28] on div "Clients RYOHIN KEIKAKU [GEOGRAPHIC_DATA] SAS - I125004804" at bounding box center [551, 26] width 1022 height 23
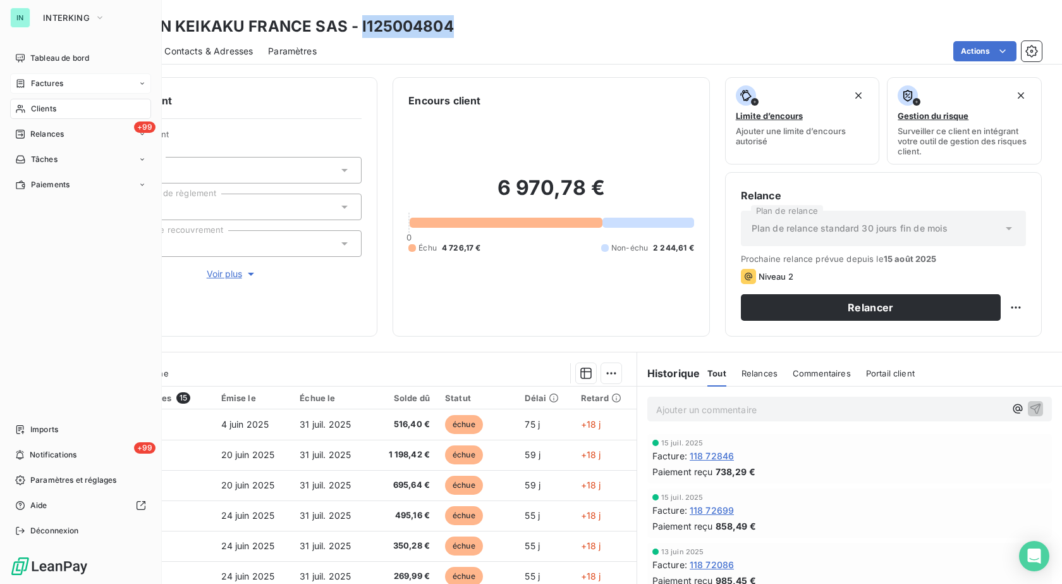
click at [23, 83] on icon at bounding box center [20, 83] width 11 height 10
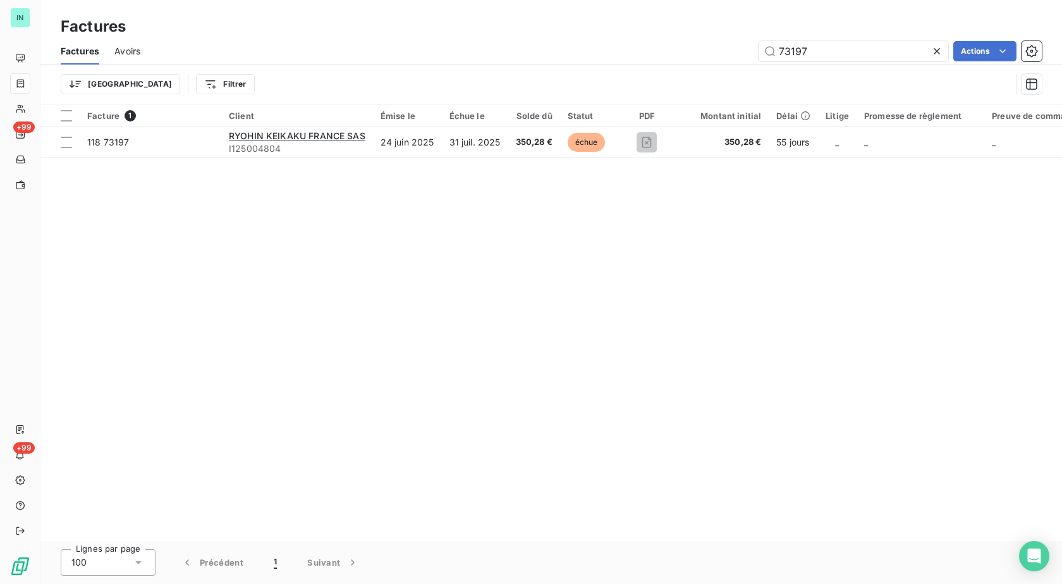
drag, startPoint x: 833, startPoint y: 51, endPoint x: 673, endPoint y: 63, distance: 159.8
click at [674, 63] on div "Factures Avoirs 73197 Actions" at bounding box center [551, 51] width 1022 height 27
type input "120514"
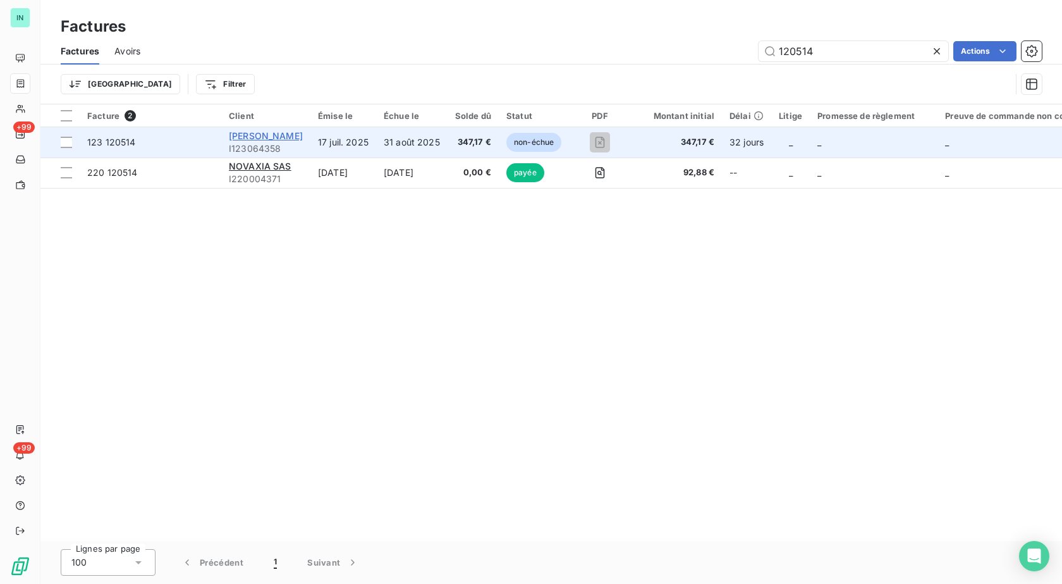
click at [271, 139] on span "[PERSON_NAME]" at bounding box center [266, 135] width 74 height 11
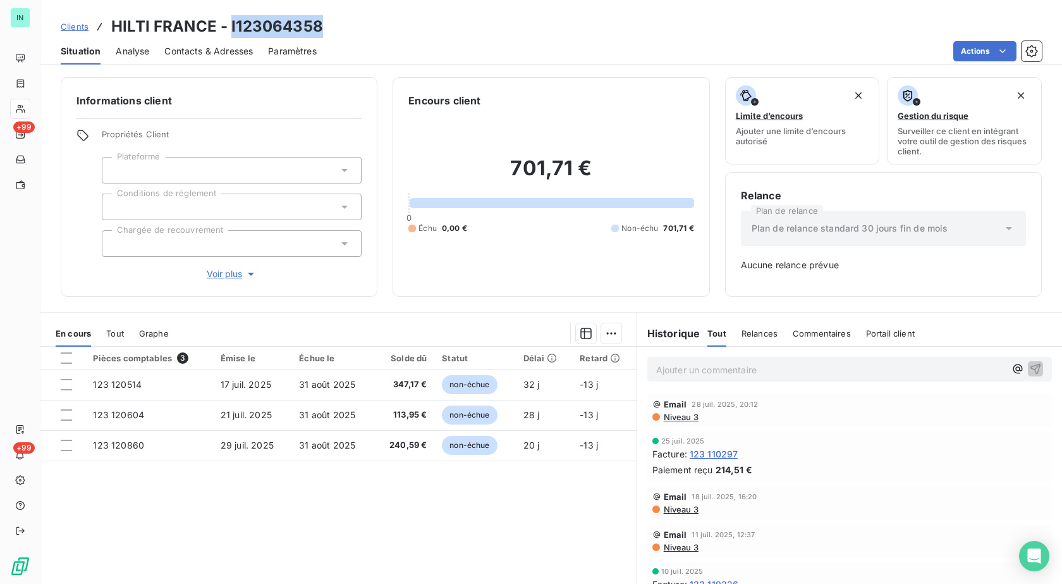
drag, startPoint x: 324, startPoint y: 25, endPoint x: 231, endPoint y: 31, distance: 93.7
click at [231, 31] on div "Clients HILTI FRANCE - I123064358" at bounding box center [551, 26] width 1022 height 23
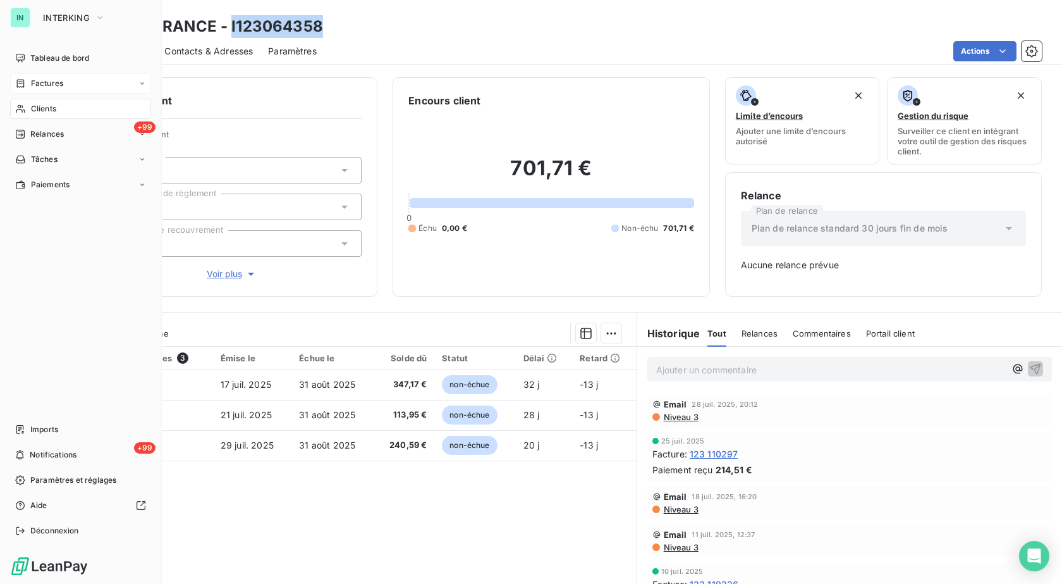
click at [33, 86] on span "Factures" at bounding box center [47, 83] width 32 height 11
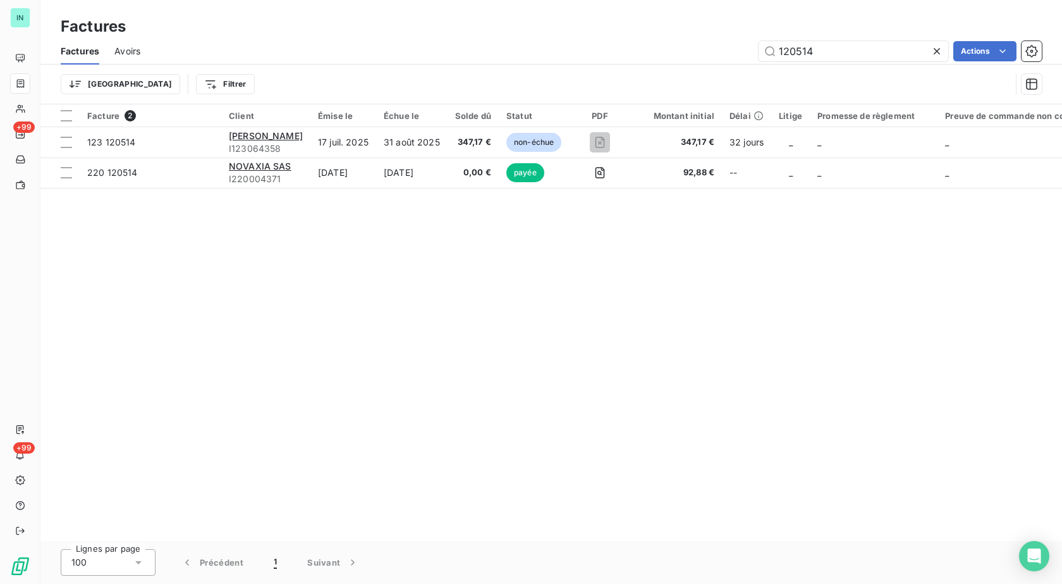
drag, startPoint x: 816, startPoint y: 47, endPoint x: 634, endPoint y: 67, distance: 183.1
click at [634, 67] on div "Factures Avoirs 120514 Actions Trier Filtrer" at bounding box center [551, 71] width 1022 height 66
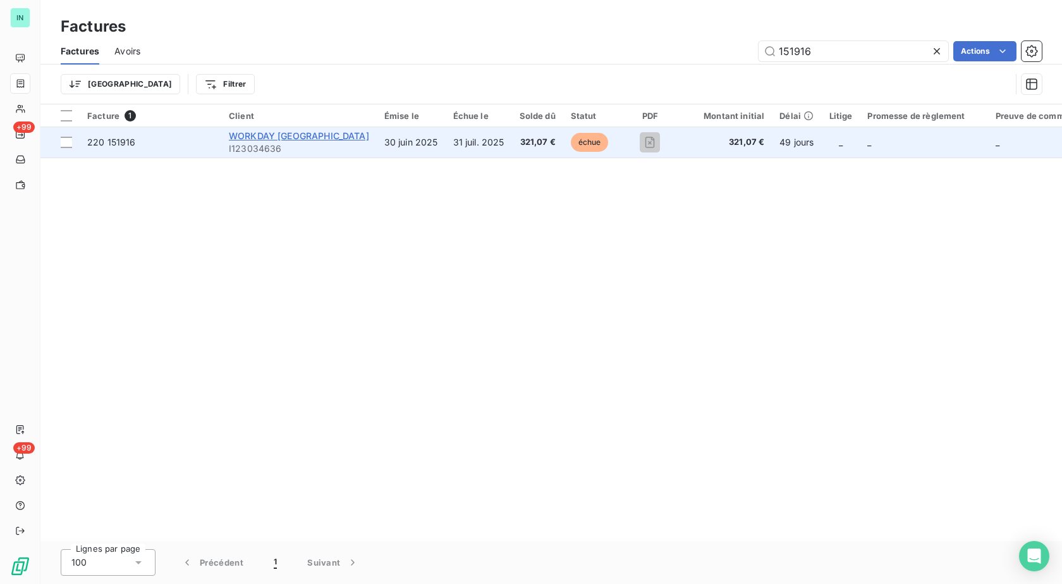
type input "151916"
click at [286, 135] on span "WORKDAY [GEOGRAPHIC_DATA]" at bounding box center [299, 135] width 140 height 11
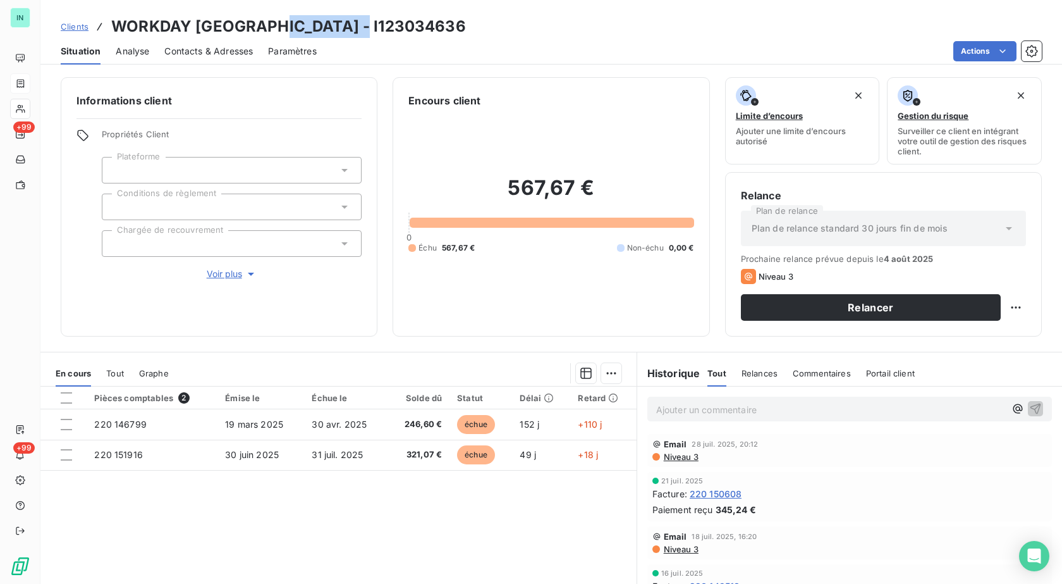
drag, startPoint x: 360, startPoint y: 28, endPoint x: 272, endPoint y: 32, distance: 88.6
click at [272, 32] on h3 "WORKDAY [GEOGRAPHIC_DATA] - I123034636" at bounding box center [288, 26] width 355 height 23
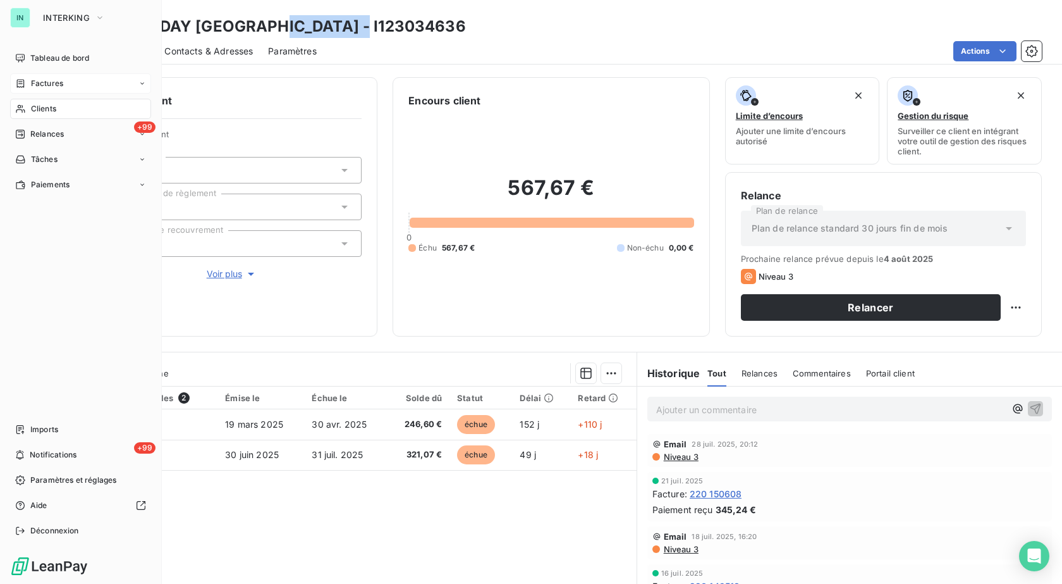
click at [33, 83] on span "Factures" at bounding box center [47, 83] width 32 height 11
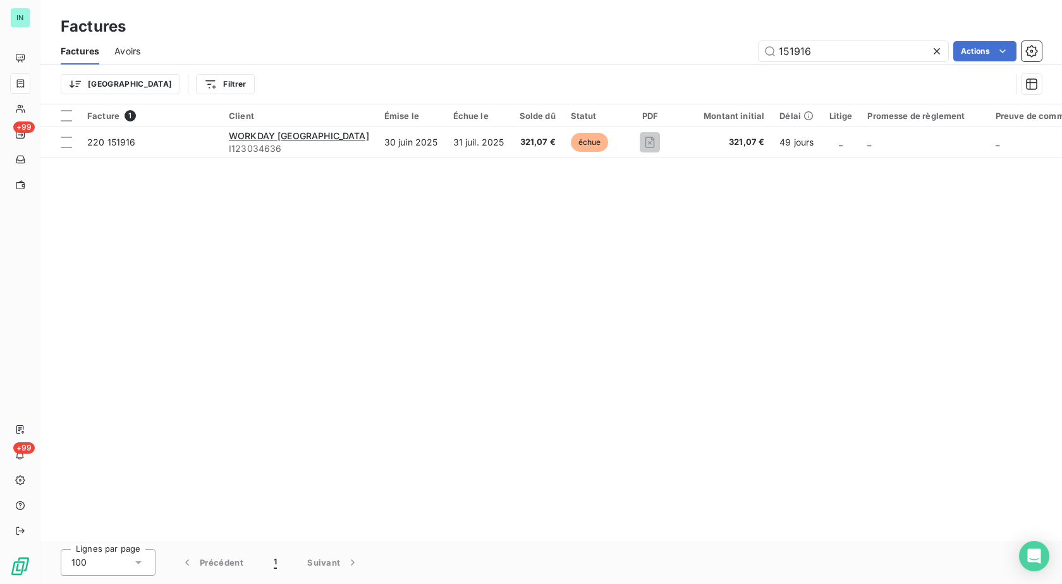
drag, startPoint x: 834, startPoint y: 55, endPoint x: 539, endPoint y: 80, distance: 296.3
click at [539, 80] on div "Factures Avoirs 151916 Actions Trier Filtrer" at bounding box center [551, 71] width 1022 height 66
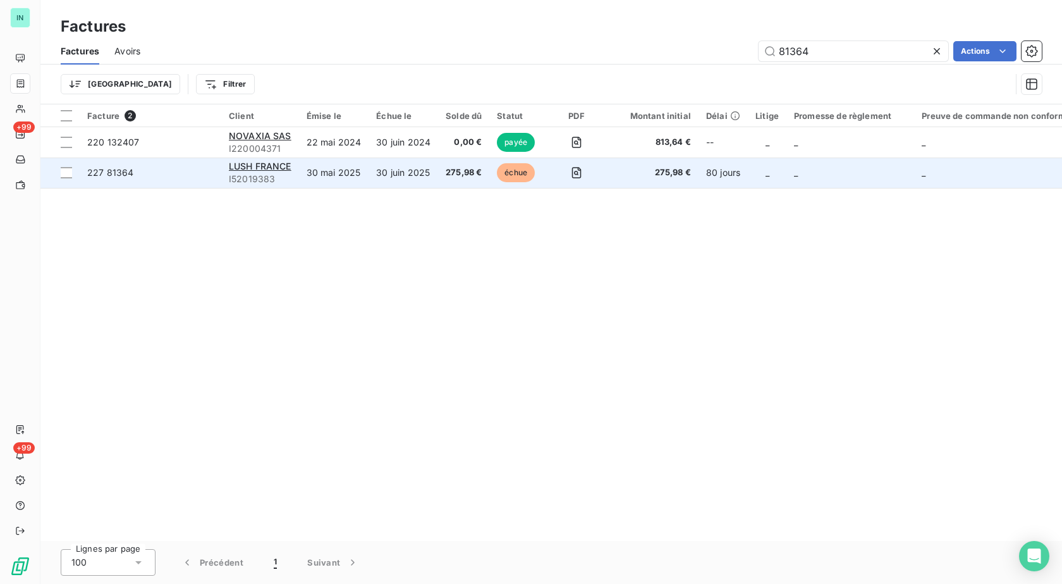
type input "81364"
click at [234, 171] on div "LUSH FRANCE" at bounding box center [260, 166] width 63 height 13
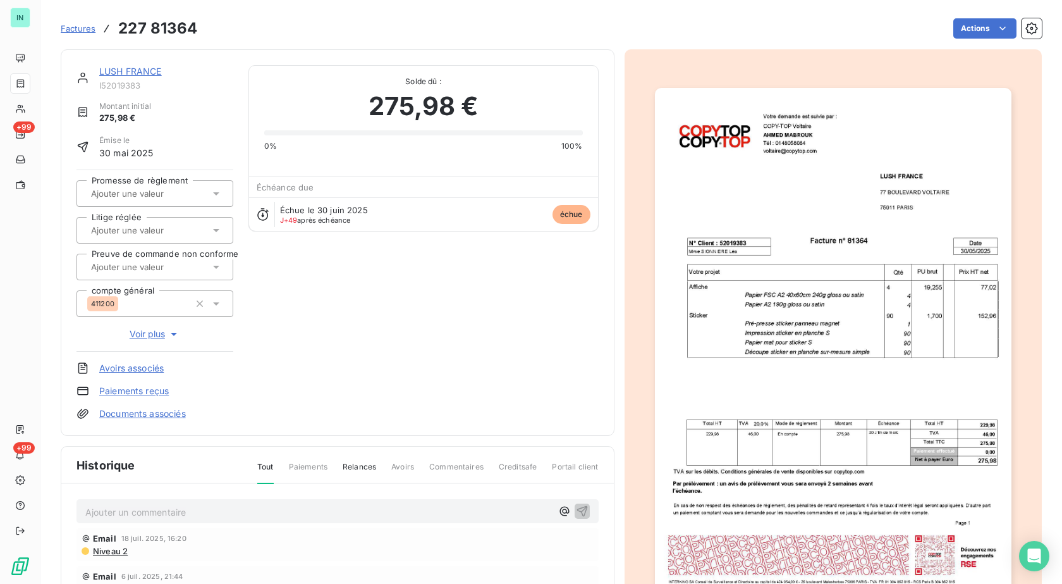
click at [141, 66] on link "LUSH FRANCE" at bounding box center [130, 71] width 63 height 11
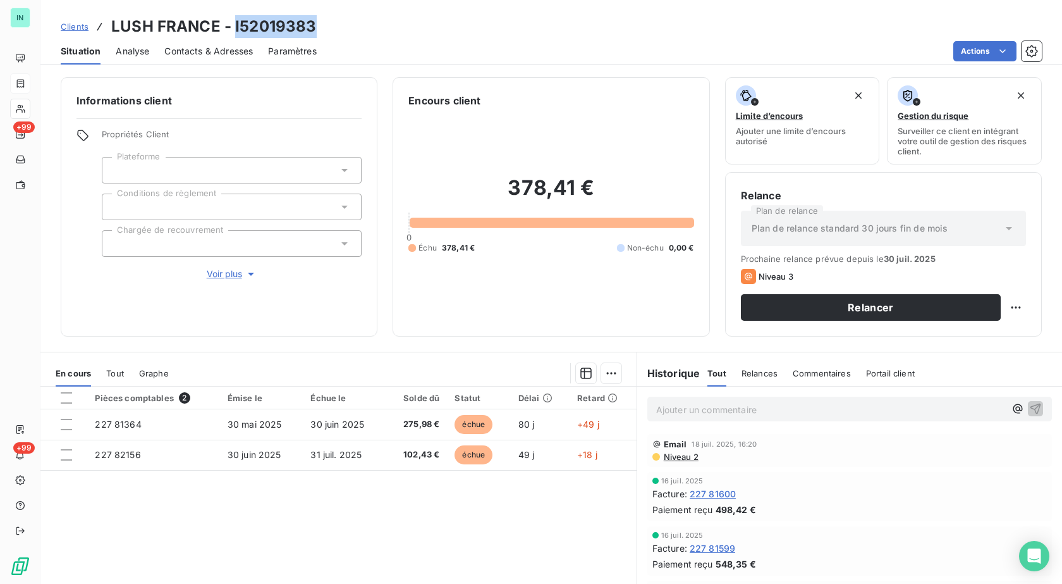
drag, startPoint x: 318, startPoint y: 28, endPoint x: 234, endPoint y: 28, distance: 84.1
click at [234, 28] on div "Clients LUSH [GEOGRAPHIC_DATA] - I52019383" at bounding box center [551, 26] width 1022 height 23
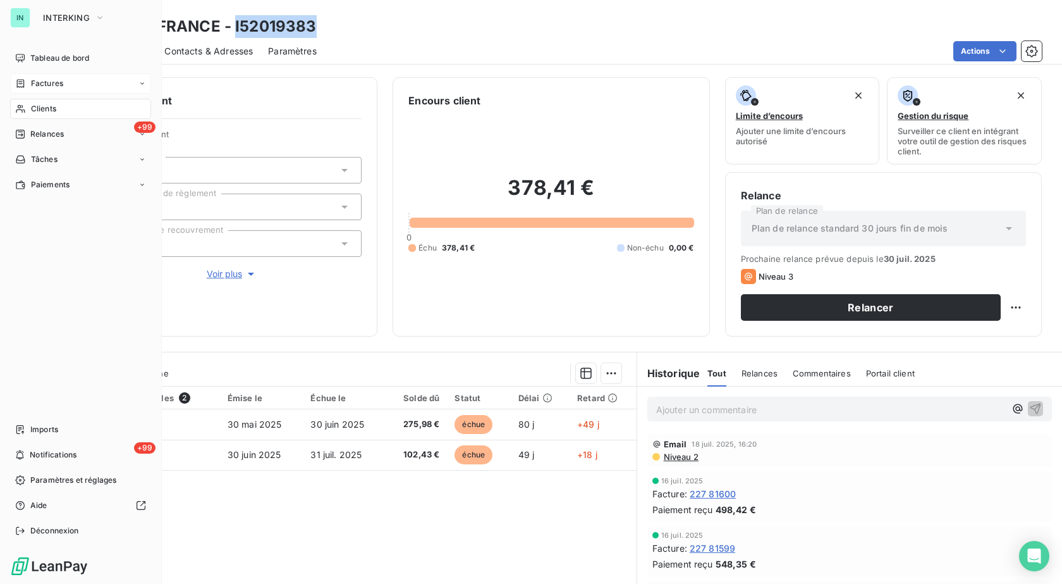
click at [23, 78] on div "Factures" at bounding box center [39, 83] width 48 height 11
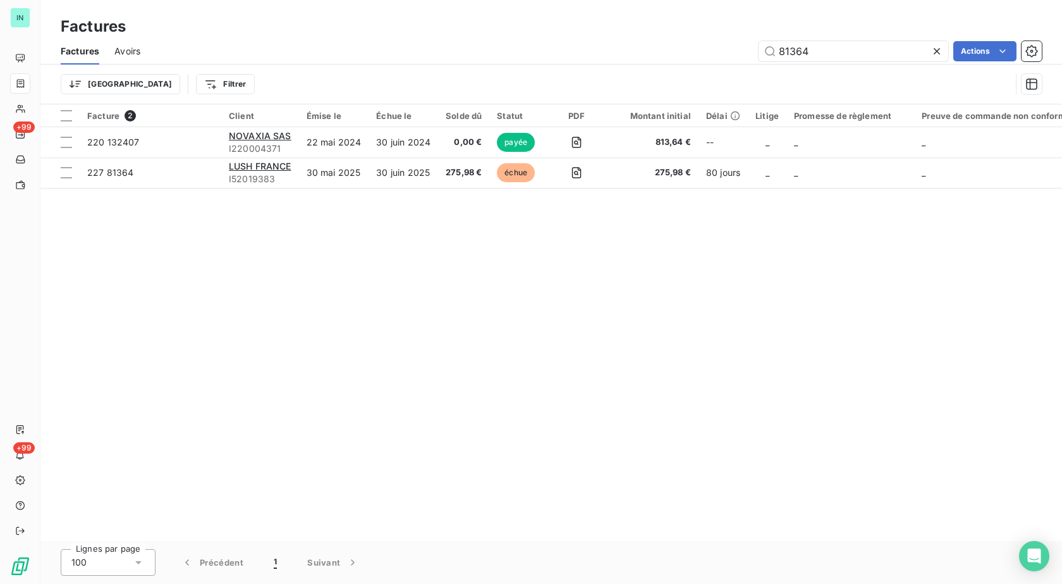
drag, startPoint x: 847, startPoint y: 59, endPoint x: 616, endPoint y: 70, distance: 230.4
click at [616, 70] on div "Factures Avoirs 81364 Actions Trier Filtrer" at bounding box center [551, 71] width 1022 height 66
type input "73198"
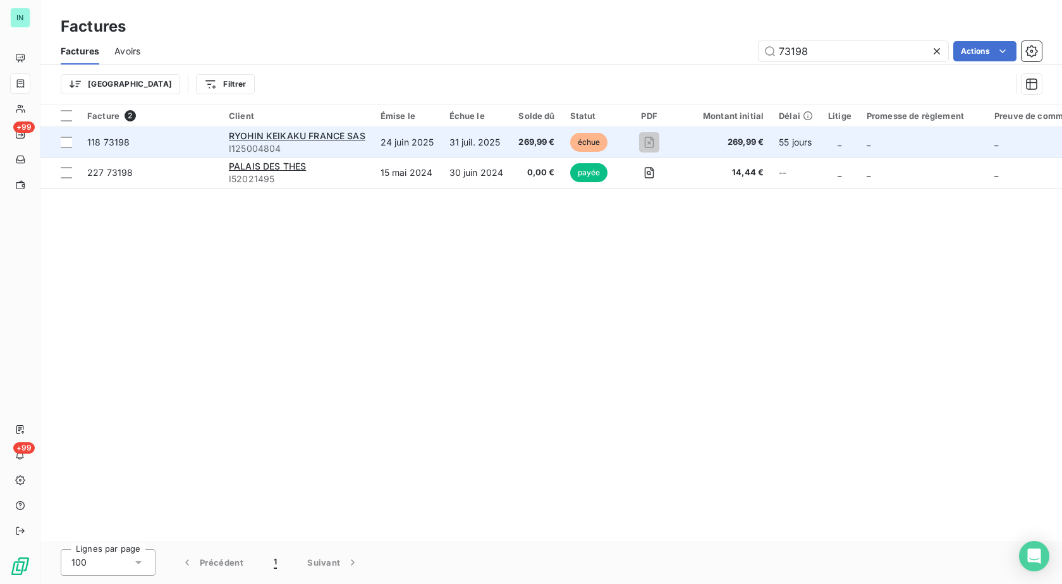
click at [259, 147] on span "I125004804" at bounding box center [297, 148] width 137 height 13
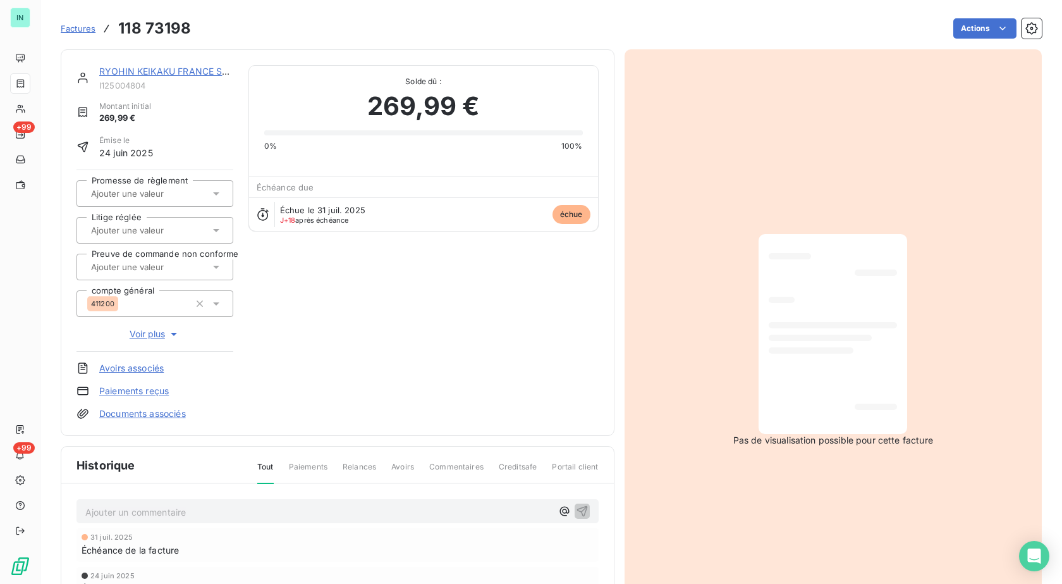
click at [171, 70] on link "RYOHIN KEIKAKU FRANCE SAS" at bounding box center [166, 71] width 135 height 11
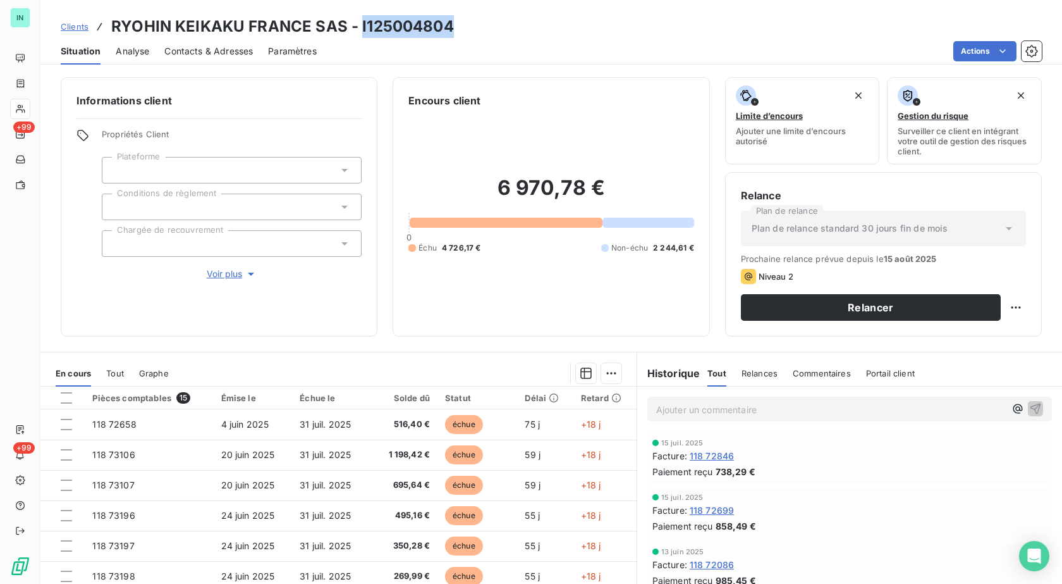
drag, startPoint x: 450, startPoint y: 27, endPoint x: 360, endPoint y: 28, distance: 90.4
click at [360, 28] on h3 "RYOHIN KEIKAKU FRANCE SAS - I125004804" at bounding box center [282, 26] width 343 height 23
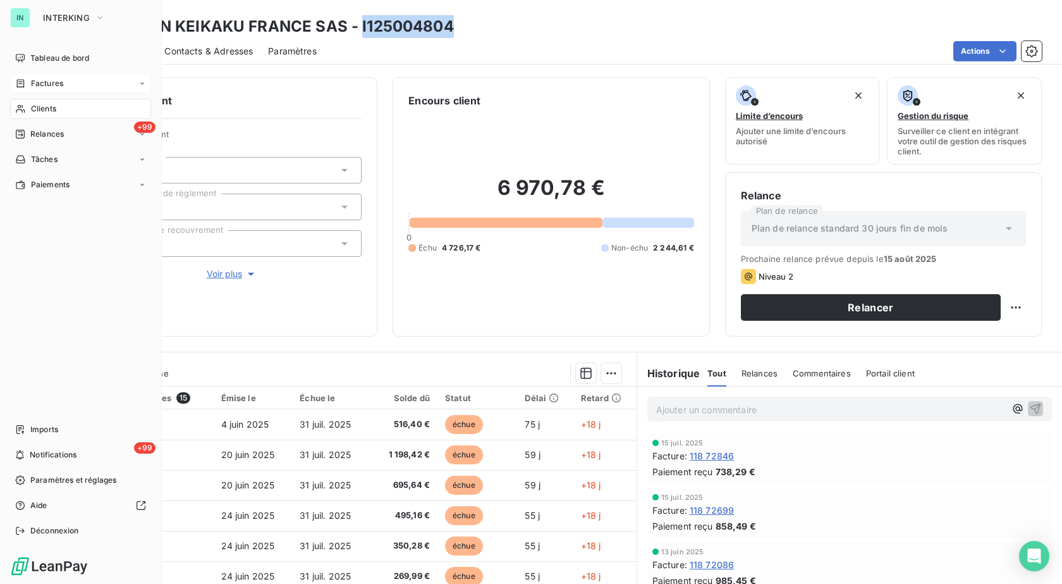
click at [30, 78] on div "Factures" at bounding box center [39, 83] width 48 height 11
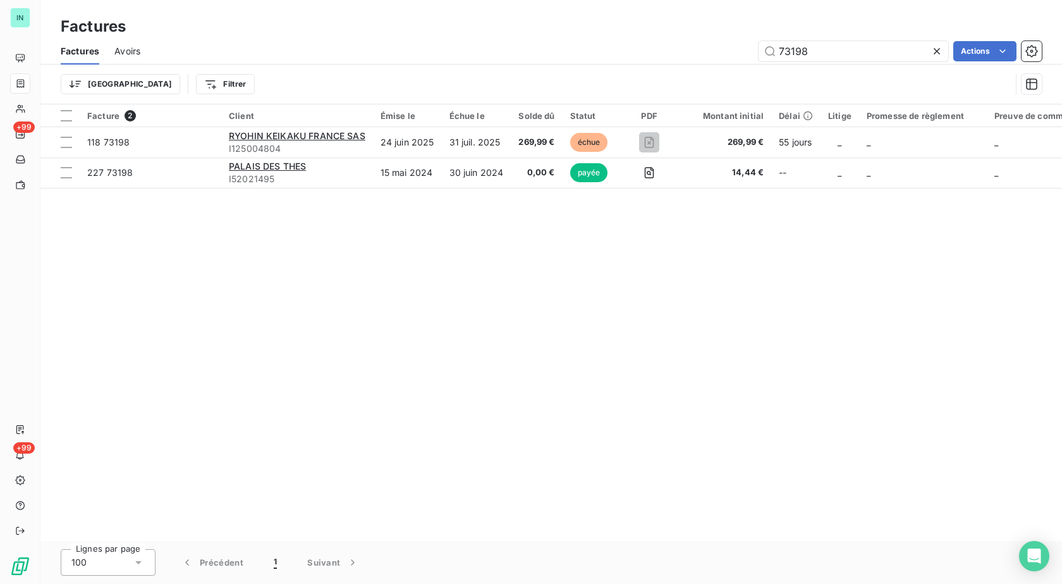
drag, startPoint x: 756, startPoint y: 61, endPoint x: 636, endPoint y: 71, distance: 119.9
click at [636, 71] on div "Factures Avoirs 73198 Actions Trier Filtrer" at bounding box center [551, 71] width 1022 height 66
type input "152036"
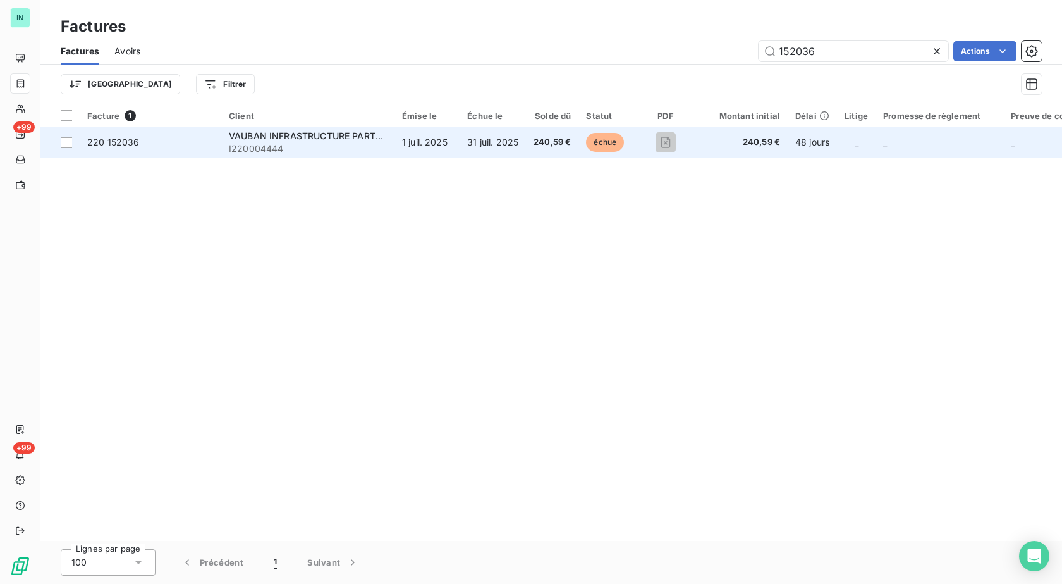
click at [270, 141] on div "VAUBAN INFRASTRUCTURE PARTNERS" at bounding box center [308, 136] width 158 height 13
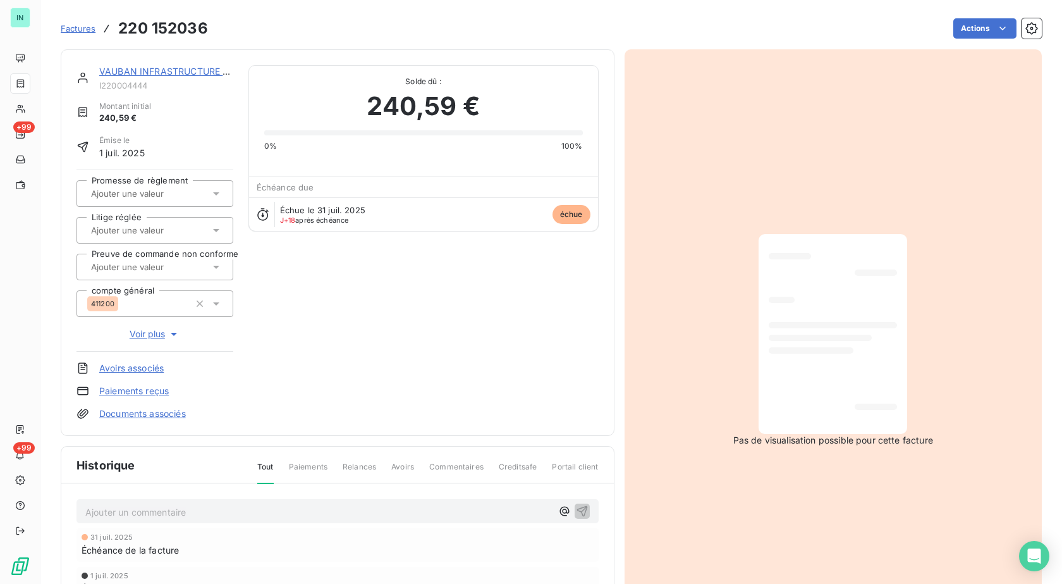
click at [169, 66] on link "VAUBAN INFRASTRUCTURE PARTNERS" at bounding box center [184, 71] width 171 height 11
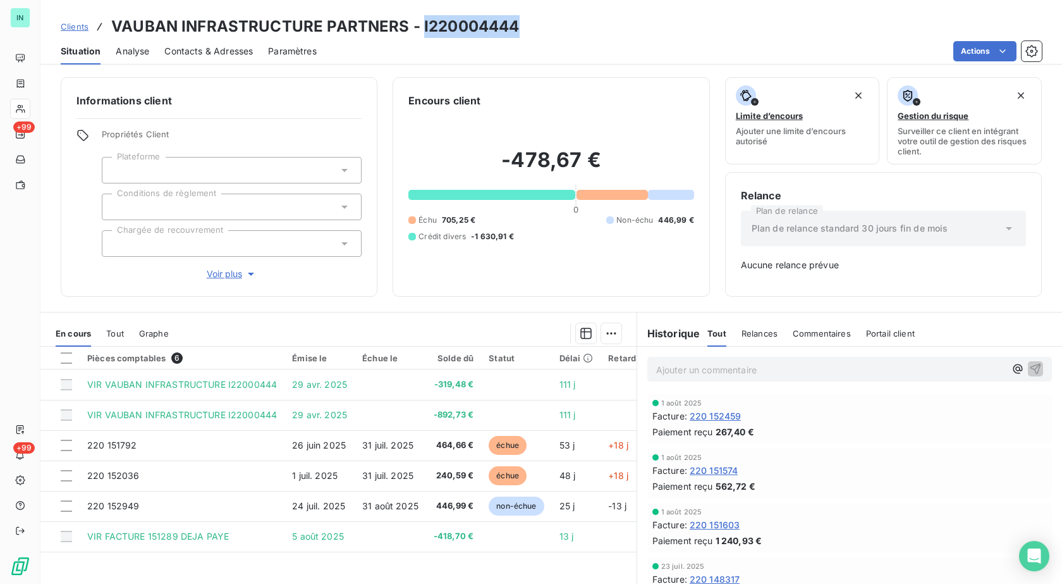
drag, startPoint x: 512, startPoint y: 25, endPoint x: 421, endPoint y: 27, distance: 91.1
click at [421, 27] on h3 "VAUBAN INFRASTRUCTURE PARTNERS - I220004444" at bounding box center [315, 26] width 408 height 23
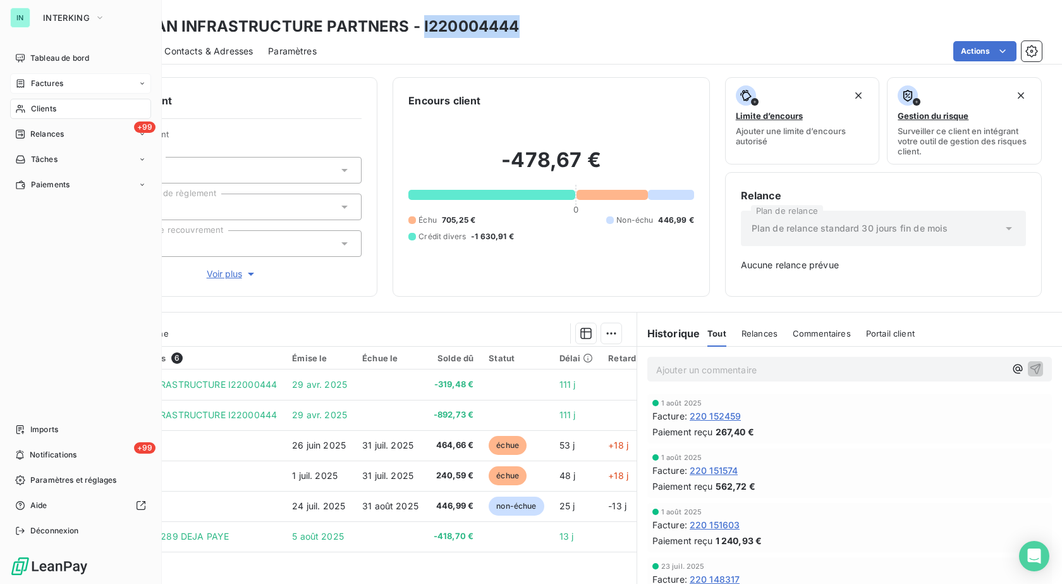
click at [34, 83] on span "Factures" at bounding box center [47, 83] width 32 height 11
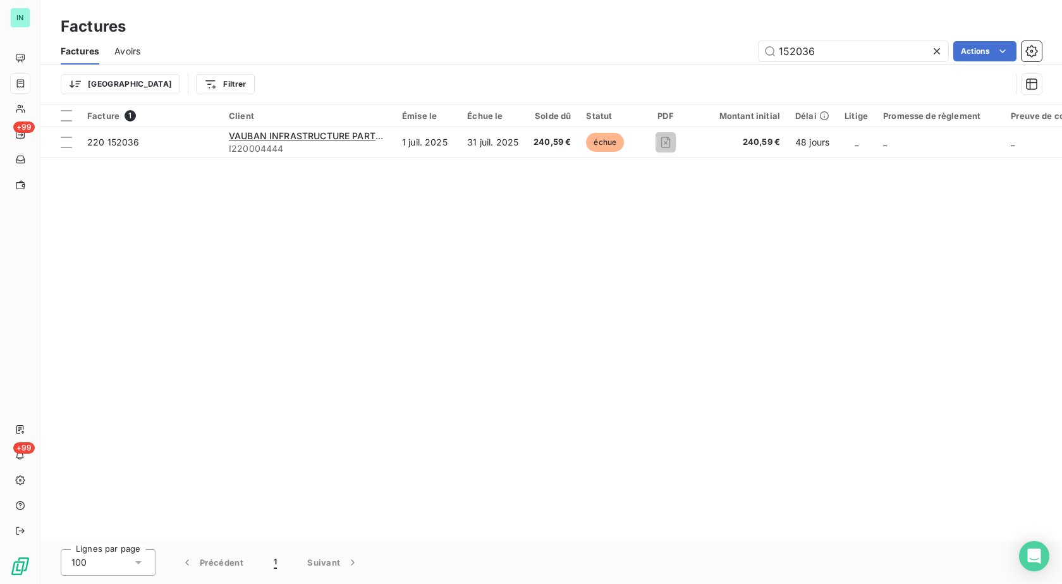
drag, startPoint x: 846, startPoint y: 58, endPoint x: 657, endPoint y: 73, distance: 189.6
click at [659, 72] on div "Factures Avoirs 152036 Actions Trier Filtrer" at bounding box center [551, 71] width 1022 height 66
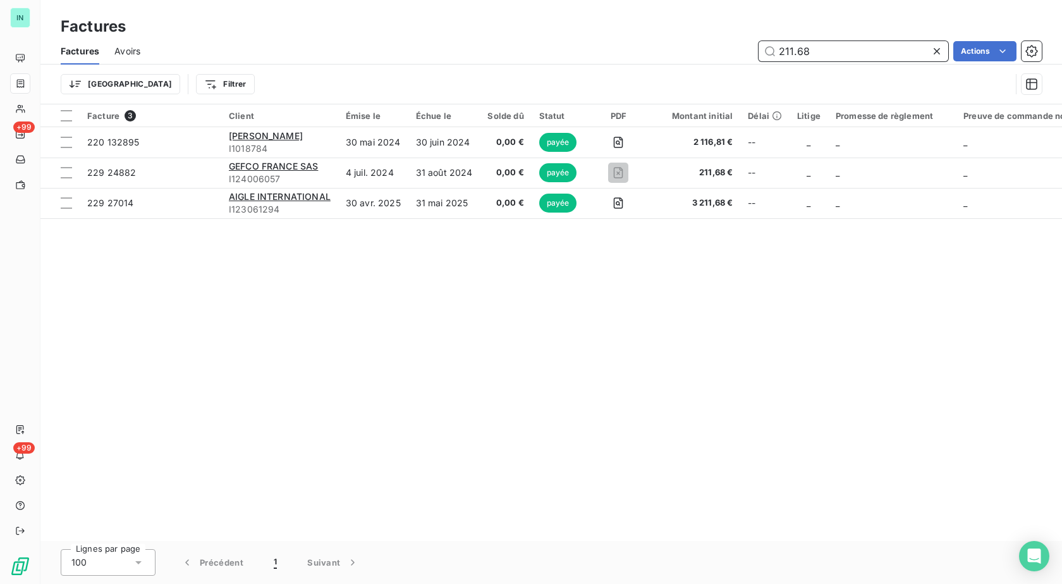
drag, startPoint x: 809, startPoint y: 54, endPoint x: 582, endPoint y: 64, distance: 227.2
click at [582, 64] on div "Factures Avoirs 211.68 Actions Trier Filtrer" at bounding box center [551, 71] width 1022 height 66
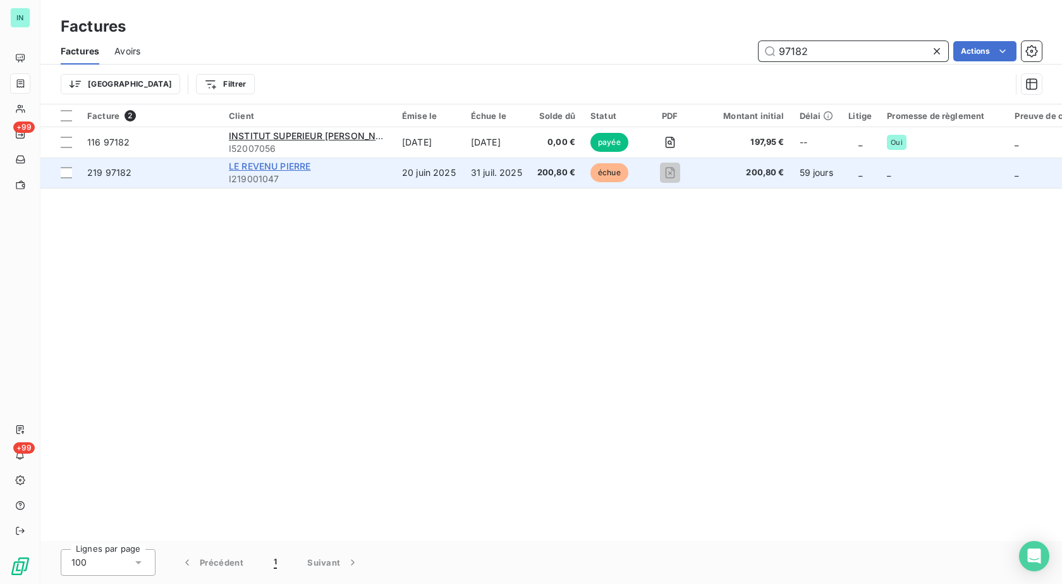
type input "97182"
click at [263, 165] on span "LE REVENU PIERRE" at bounding box center [270, 166] width 82 height 11
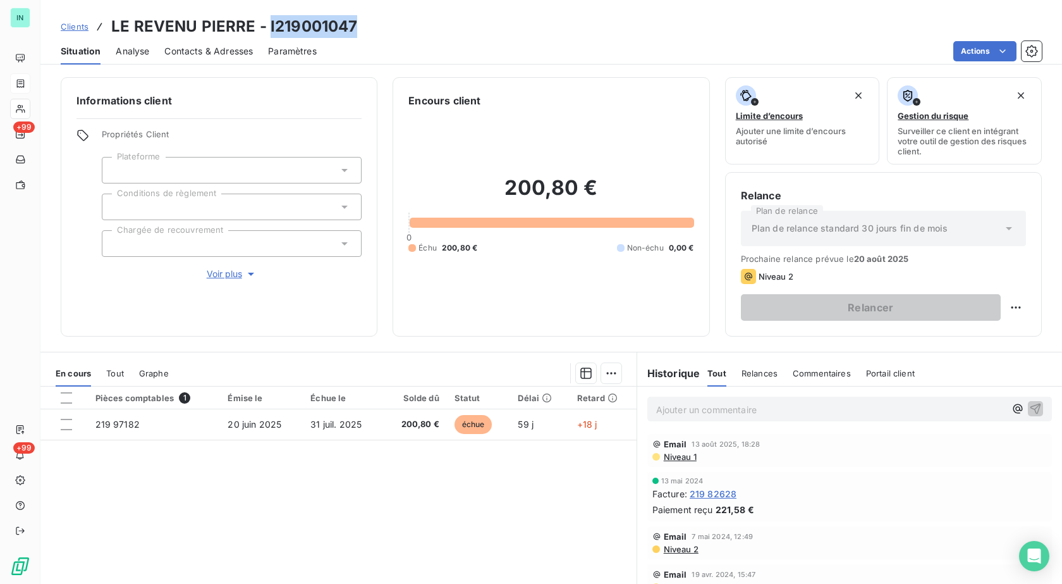
drag, startPoint x: 359, startPoint y: 23, endPoint x: 266, endPoint y: 25, distance: 93.6
click at [266, 25] on div "Clients LE REVENU PIERRE - I219001047" at bounding box center [551, 26] width 1022 height 23
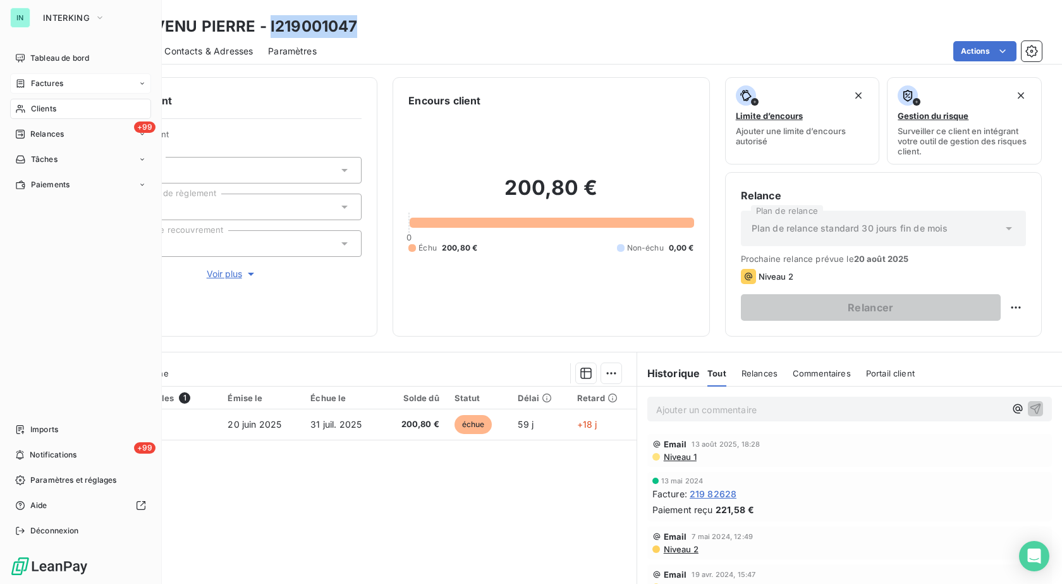
click at [25, 85] on icon at bounding box center [20, 83] width 11 height 10
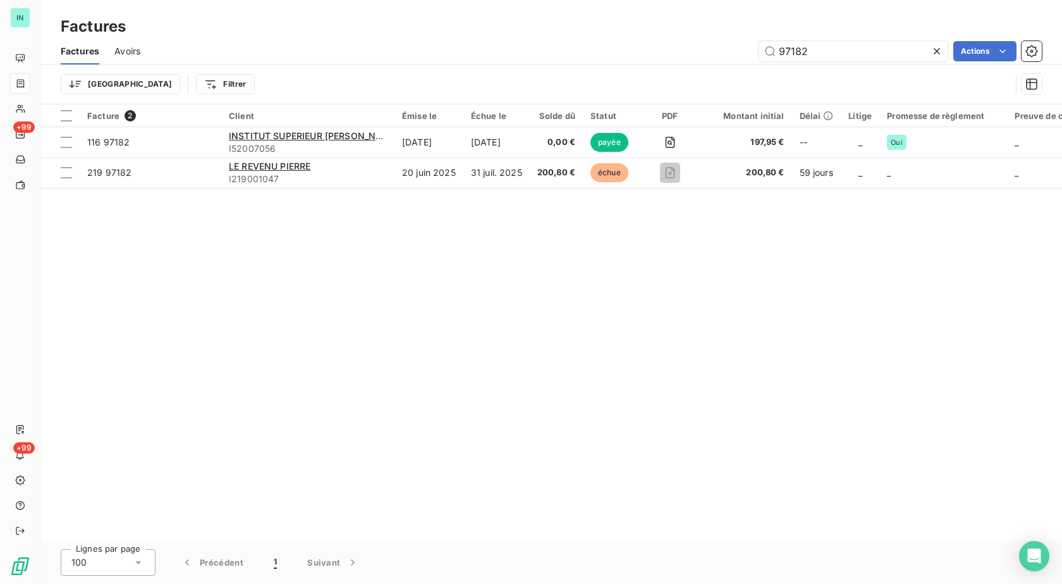
drag, startPoint x: 814, startPoint y: 51, endPoint x: 611, endPoint y: 57, distance: 202.4
click at [617, 57] on div "97182 Actions" at bounding box center [599, 51] width 886 height 20
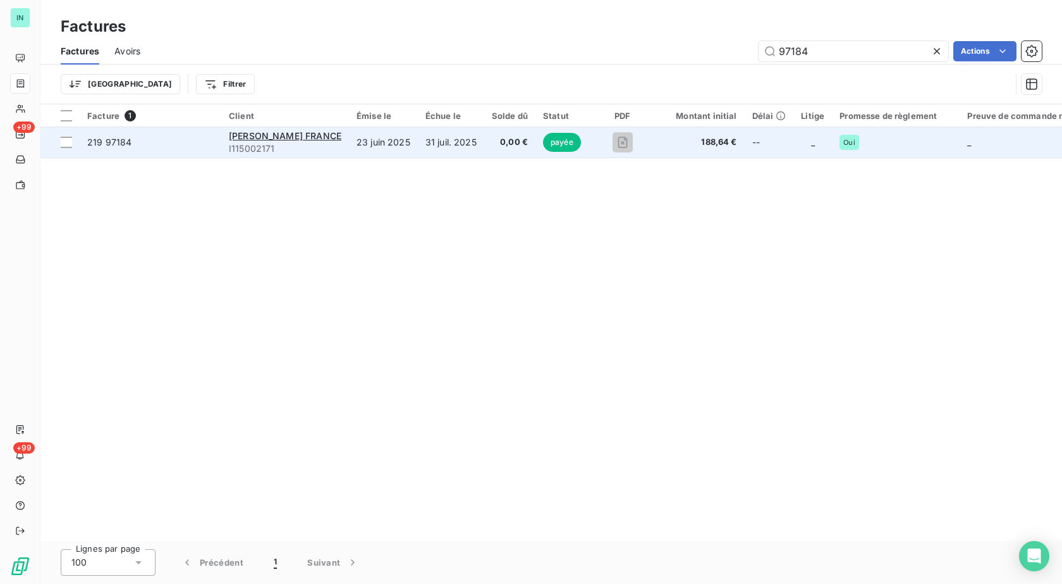
type input "97184"
click at [257, 143] on span "I115002171" at bounding box center [285, 148] width 113 height 13
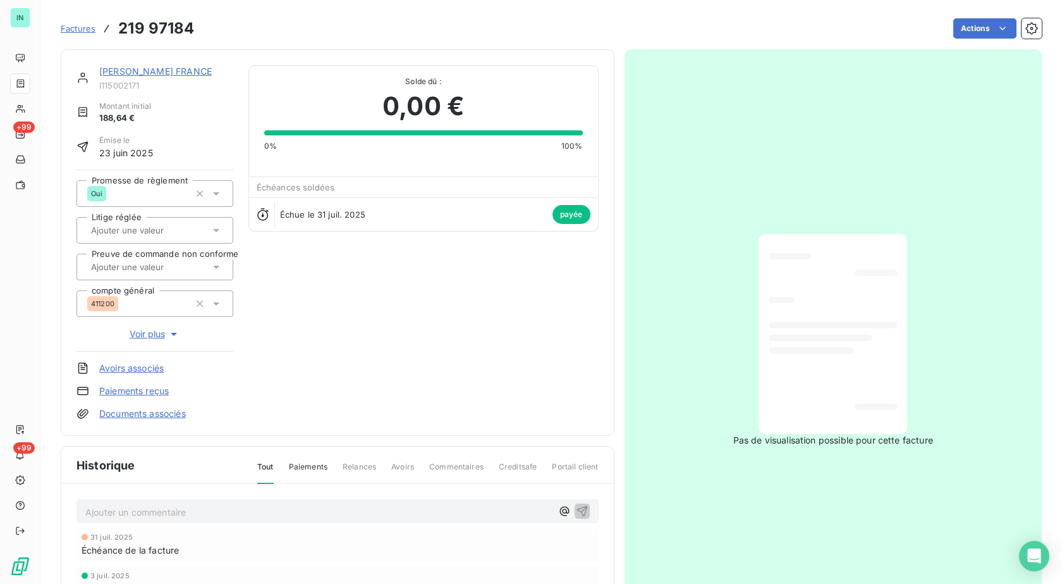
click at [156, 71] on link "[PERSON_NAME] FRANCE" at bounding box center [155, 71] width 113 height 11
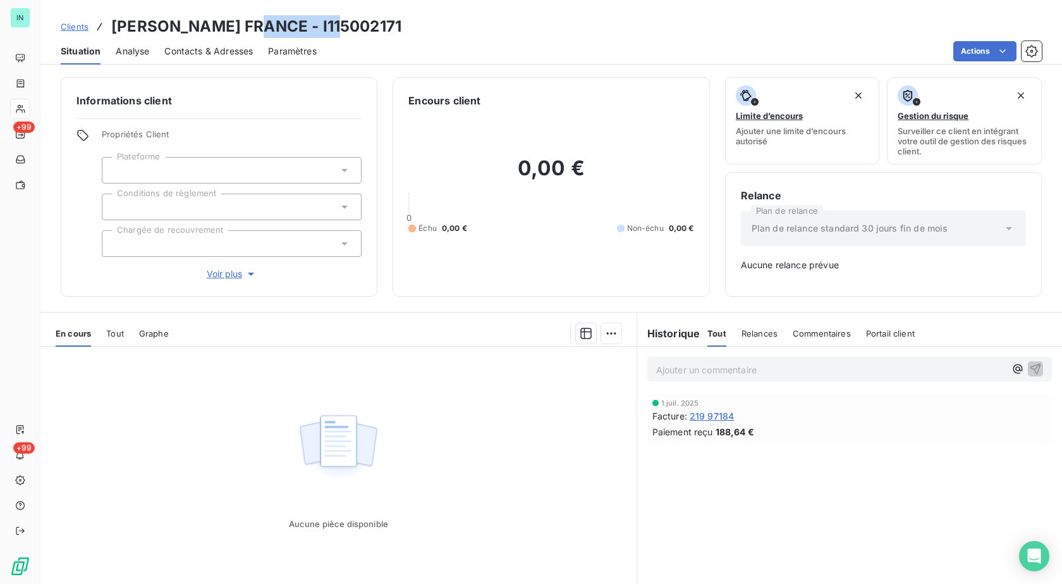
drag, startPoint x: 341, startPoint y: 29, endPoint x: 257, endPoint y: 29, distance: 83.5
click at [257, 29] on div "Clients [PERSON_NAME] FRANCE - I115002171" at bounding box center [551, 26] width 1022 height 23
drag, startPoint x: 240, startPoint y: 28, endPoint x: 110, endPoint y: 28, distance: 130.2
click at [110, 28] on div "Clients [PERSON_NAME] FRANCE - I115002171" at bounding box center [231, 26] width 341 height 23
click at [349, 26] on div "Clients [PERSON_NAME] FRANCE - I115002171" at bounding box center [551, 26] width 1022 height 23
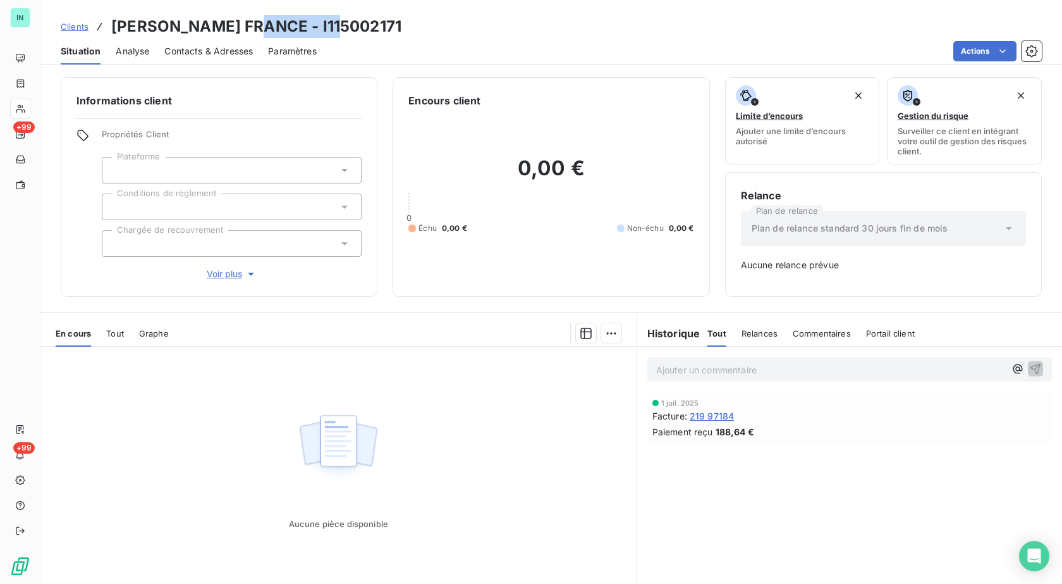
drag, startPoint x: 334, startPoint y: 26, endPoint x: 257, endPoint y: 27, distance: 77.8
click at [257, 27] on h3 "[PERSON_NAME] FRANCE - I115002171" at bounding box center [256, 26] width 290 height 23
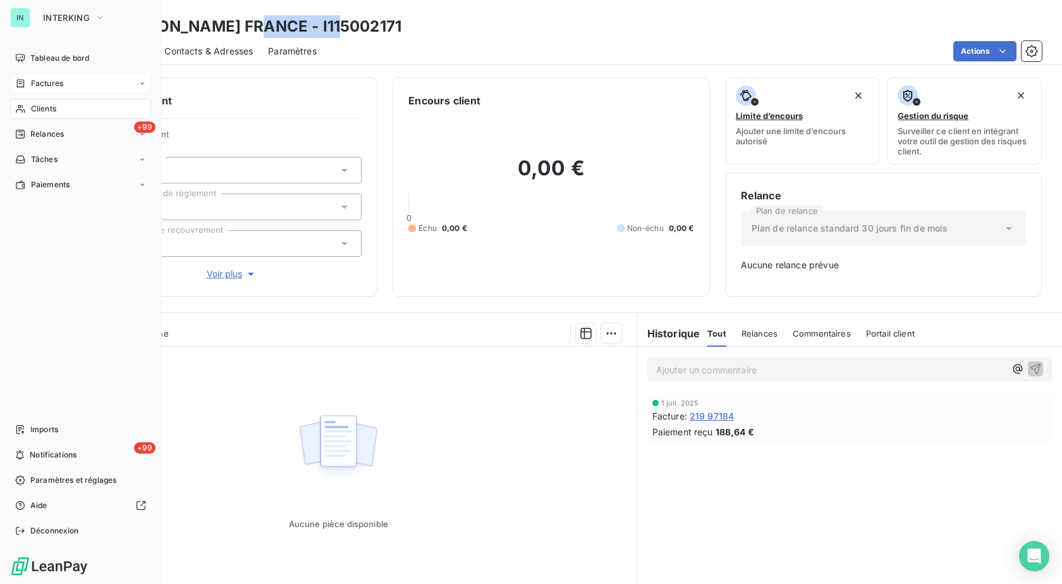
click at [36, 92] on div "Factures" at bounding box center [80, 83] width 141 height 20
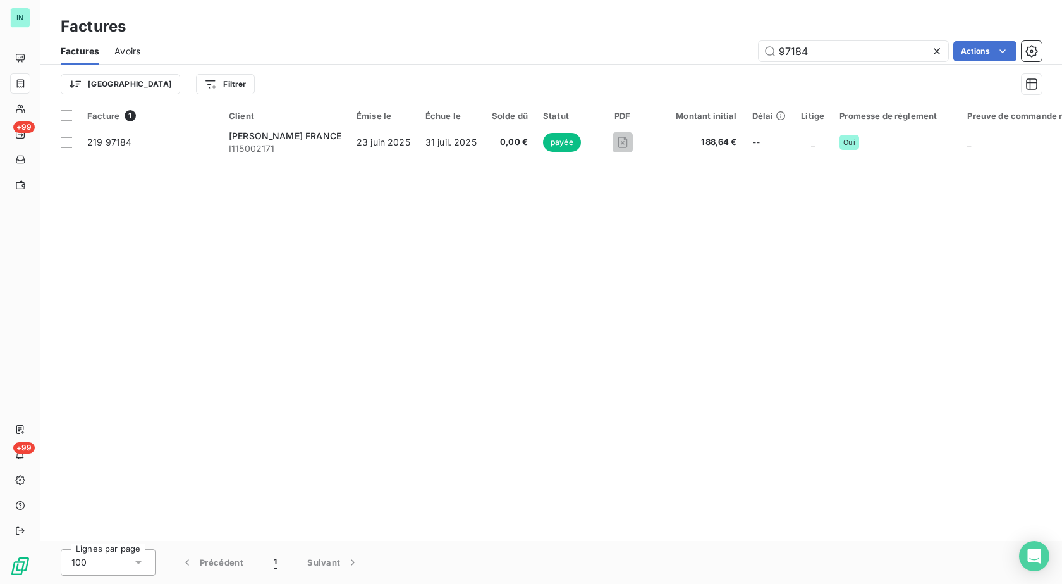
drag, startPoint x: 830, startPoint y: 52, endPoint x: 690, endPoint y: 69, distance: 141.3
click at [690, 69] on div "Factures Avoirs 97184 Actions Trier Filtrer" at bounding box center [551, 71] width 1022 height 66
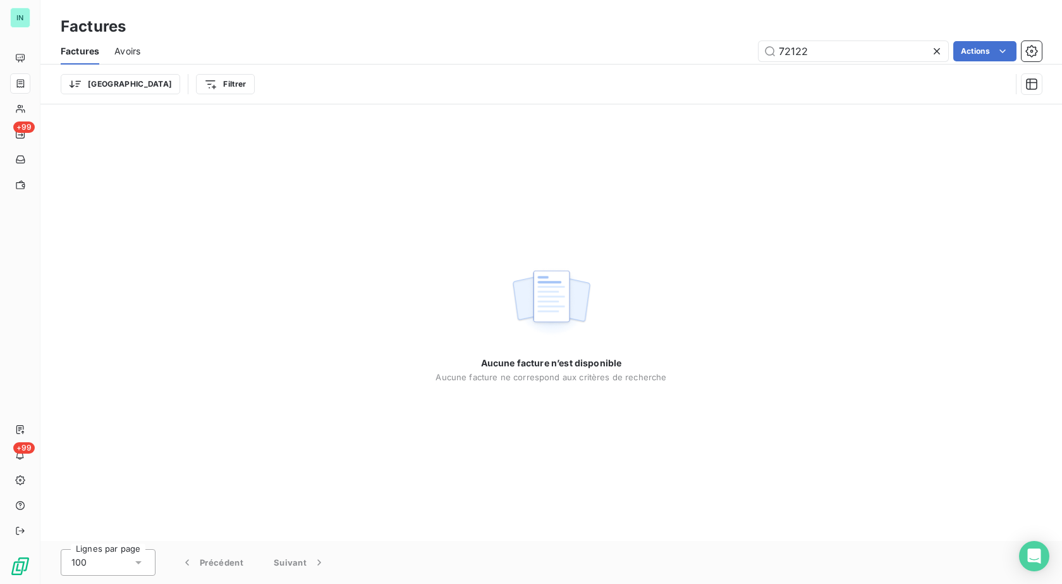
type input "72122"
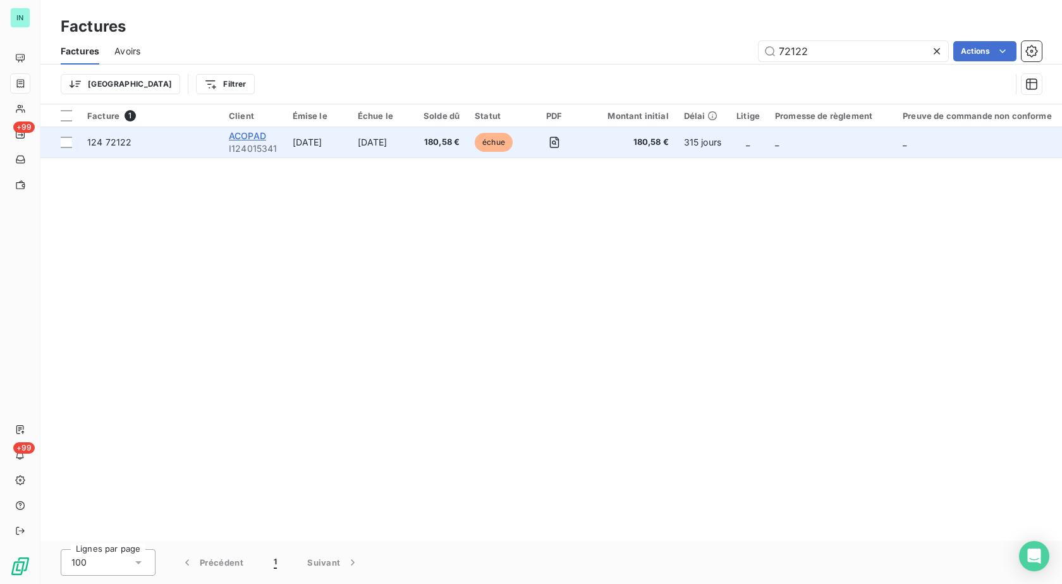
click at [244, 138] on span "ACOPAD" at bounding box center [247, 135] width 37 height 11
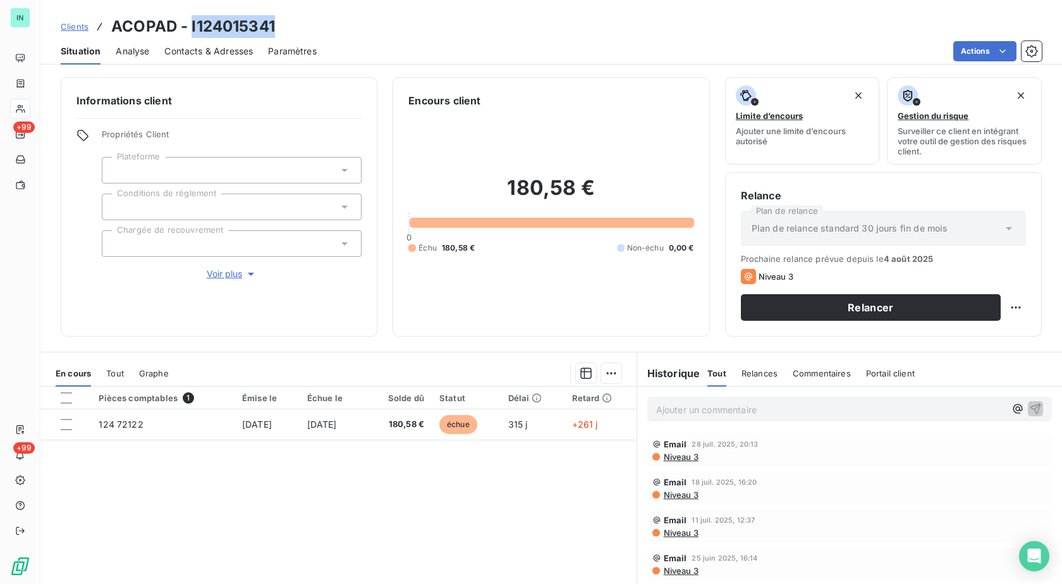
drag, startPoint x: 273, startPoint y: 27, endPoint x: 192, endPoint y: 23, distance: 81.1
click at [192, 23] on h3 "ACOPAD - I124015341" at bounding box center [193, 26] width 164 height 23
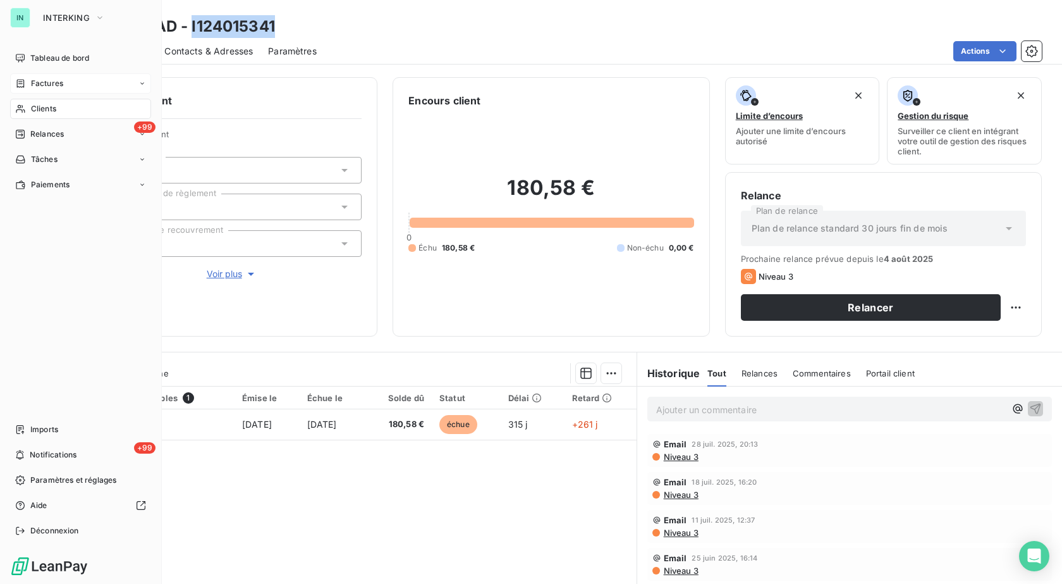
click at [32, 81] on span "Factures" at bounding box center [47, 83] width 32 height 11
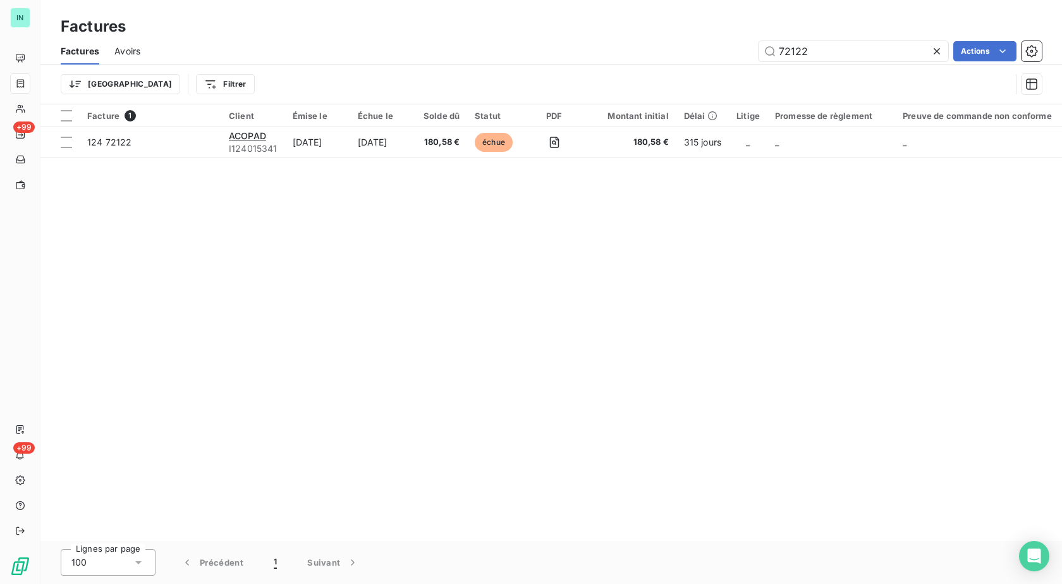
drag, startPoint x: 835, startPoint y: 51, endPoint x: 651, endPoint y: 49, distance: 183.4
click at [651, 49] on div "72122 Actions" at bounding box center [599, 51] width 886 height 20
type input "97187"
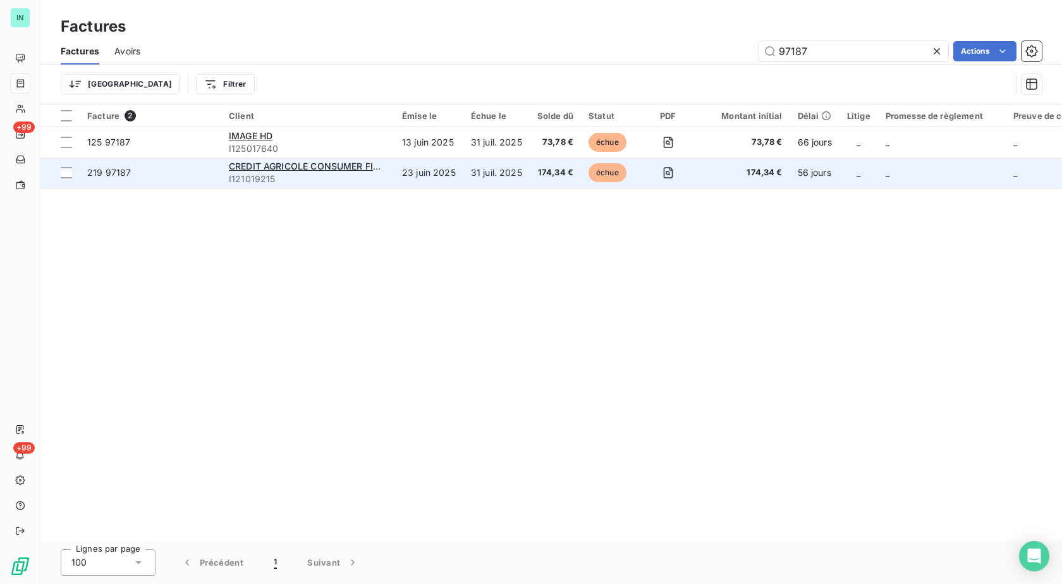
click at [242, 172] on div "CREDIT AGRICOLE CONSUMER FINANCE" at bounding box center [308, 166] width 158 height 13
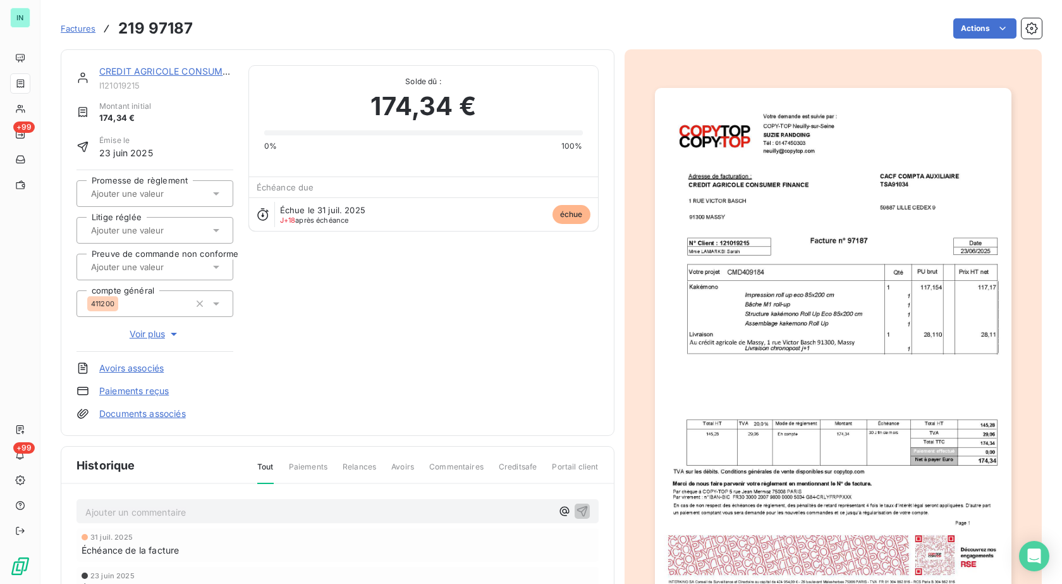
click at [163, 68] on link "CREDIT AGRICOLE CONSUMER FINANCE" at bounding box center [187, 71] width 177 height 11
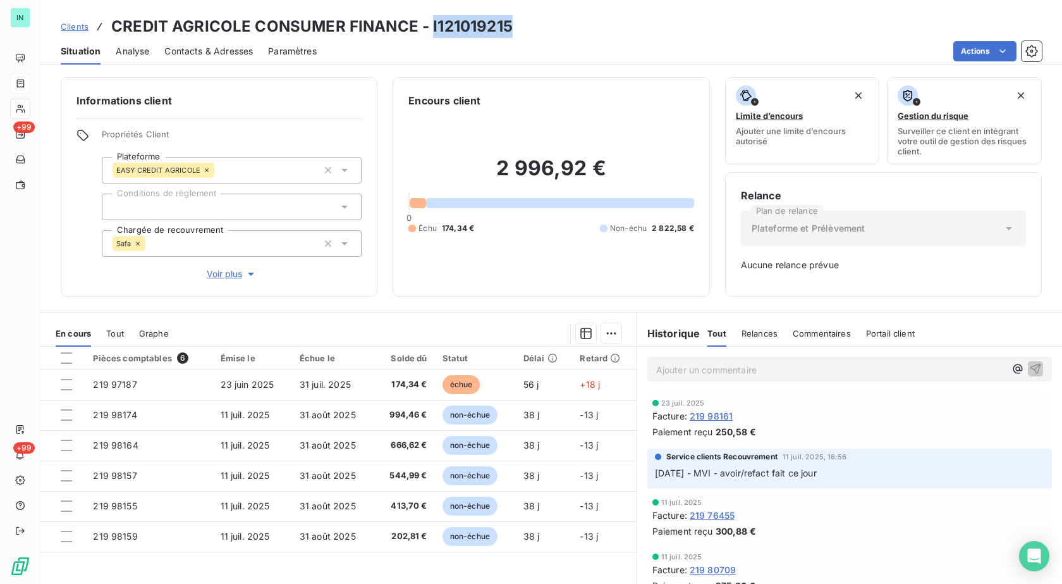
drag, startPoint x: 510, startPoint y: 27, endPoint x: 427, endPoint y: 28, distance: 82.8
click at [427, 28] on div "Clients CREDIT AGRICOLE CONSUMER FINANCE - I121019215" at bounding box center [551, 26] width 1022 height 23
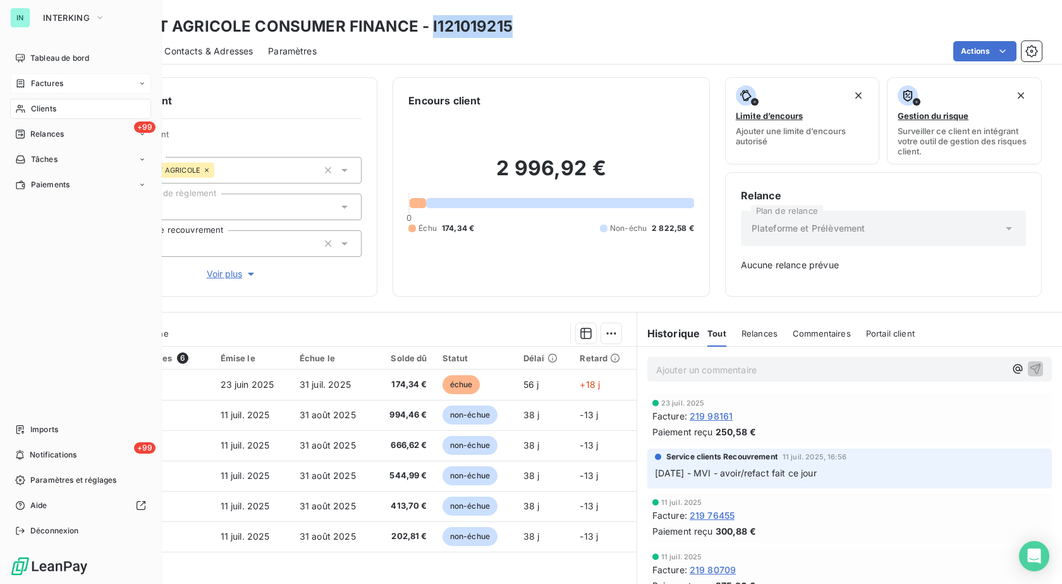
click at [35, 92] on div "Factures" at bounding box center [80, 83] width 141 height 20
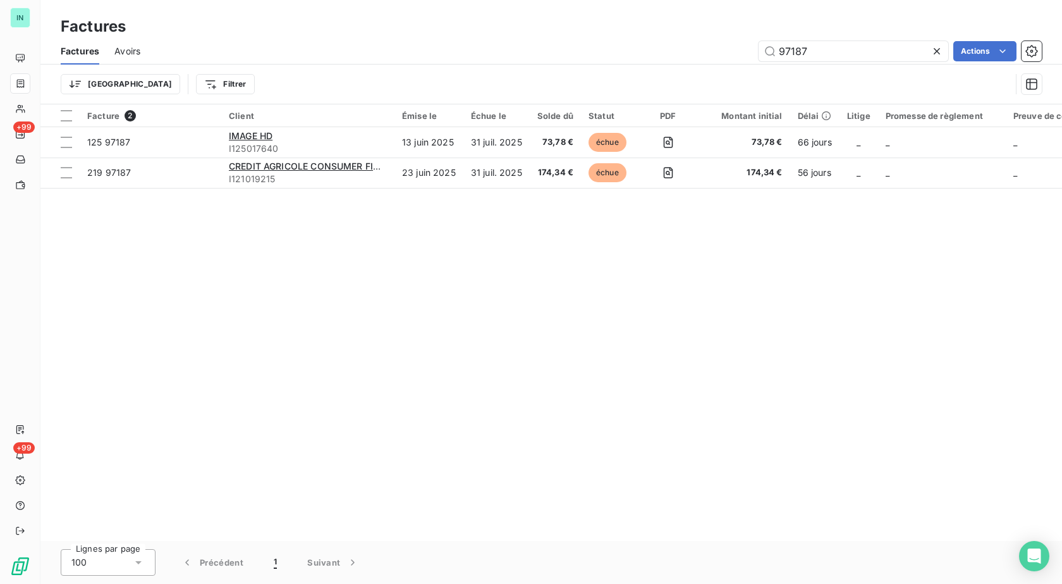
drag, startPoint x: 811, startPoint y: 49, endPoint x: 602, endPoint y: 63, distance: 209.7
click at [602, 63] on div "Factures Avoirs 97187 Actions" at bounding box center [551, 51] width 1022 height 27
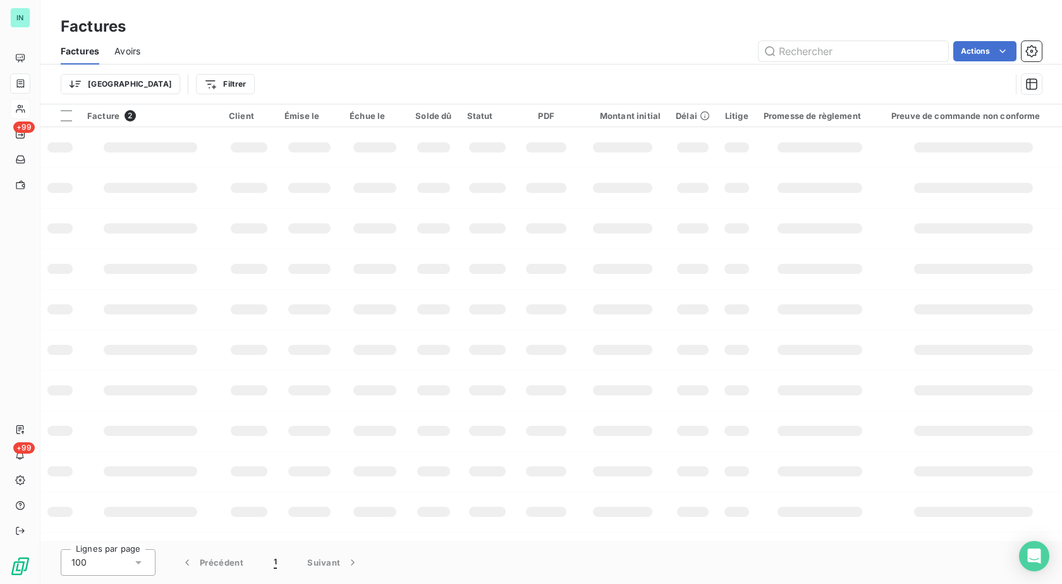
click at [28, 115] on div at bounding box center [20, 109] width 20 height 20
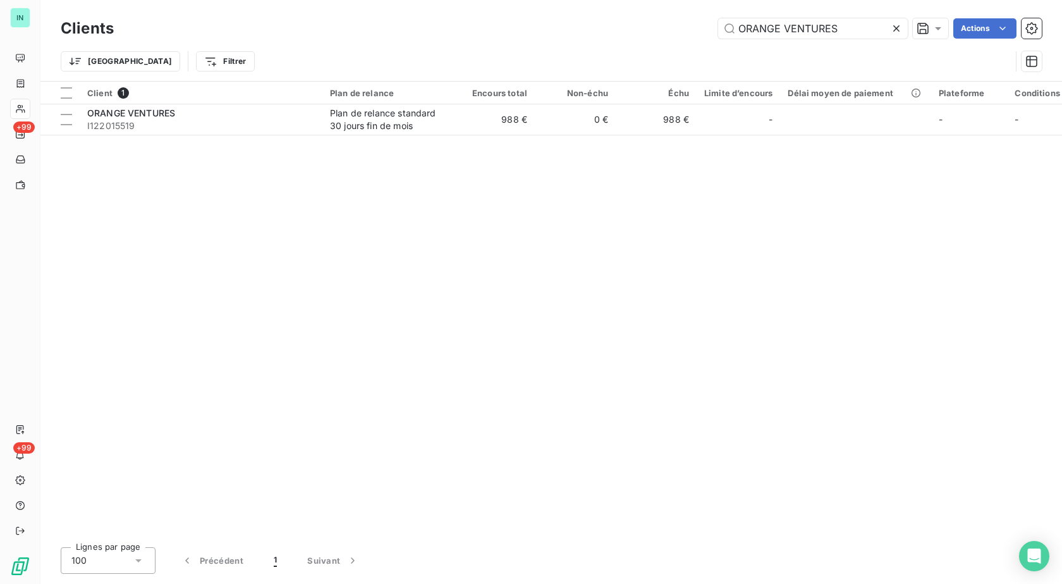
click at [895, 28] on icon at bounding box center [896, 28] width 13 height 13
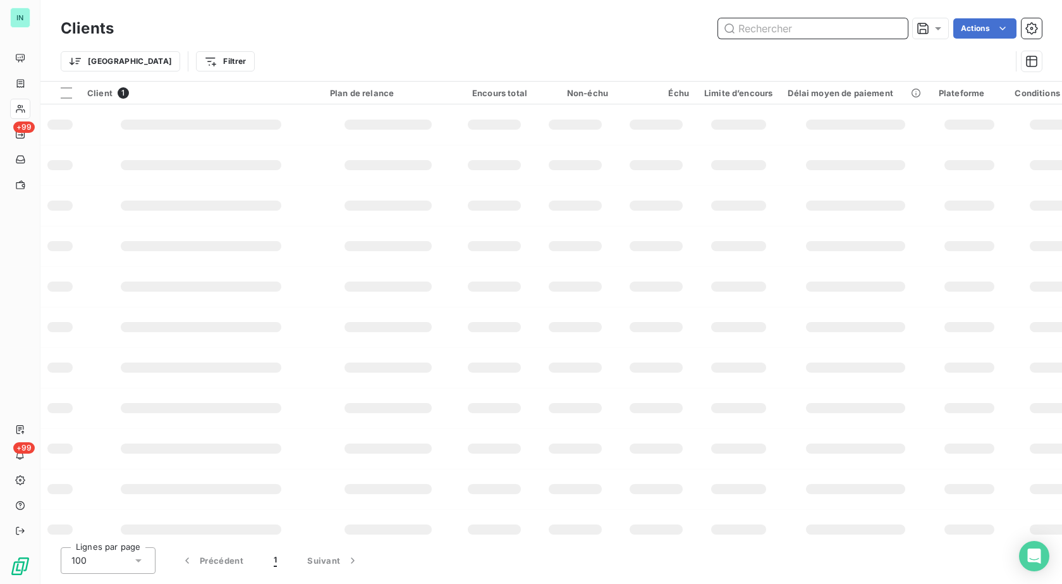
click at [735, 30] on input "text" at bounding box center [813, 28] width 190 height 20
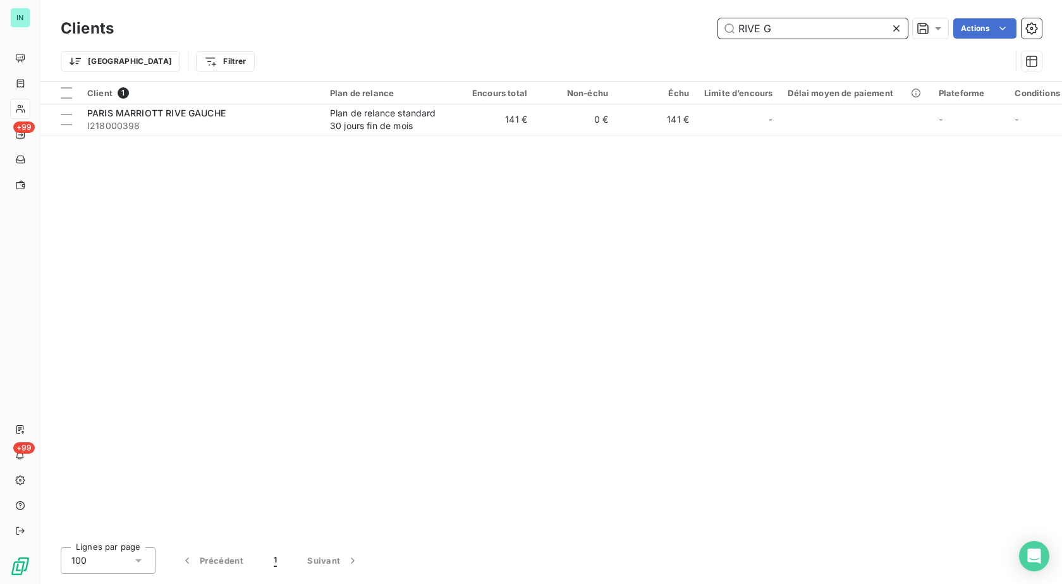
type input "RIVE G"
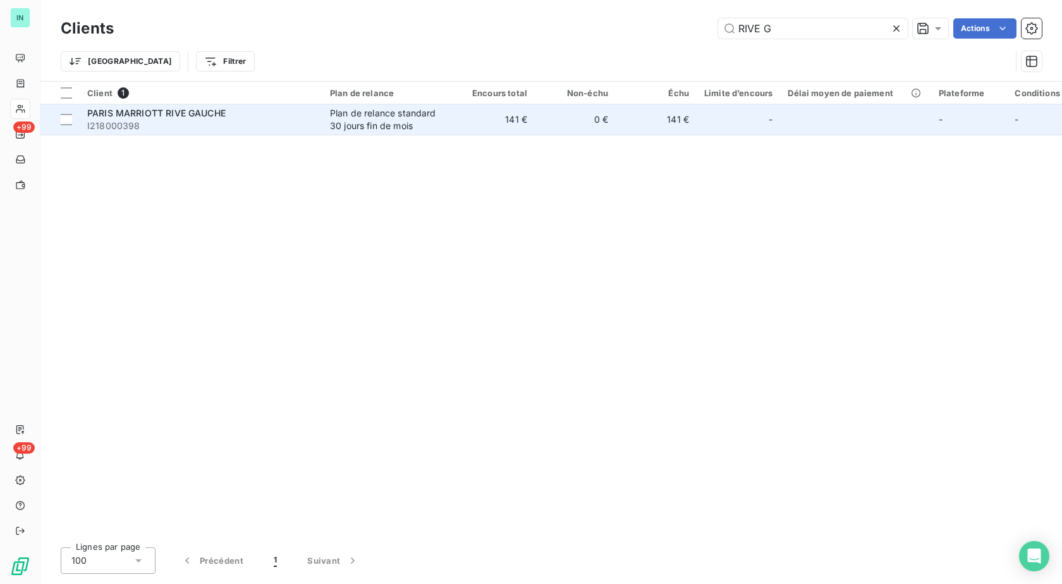
click at [203, 114] on span "PARIS MARRIOTT RIVE GAUCHE" at bounding box center [156, 112] width 138 height 11
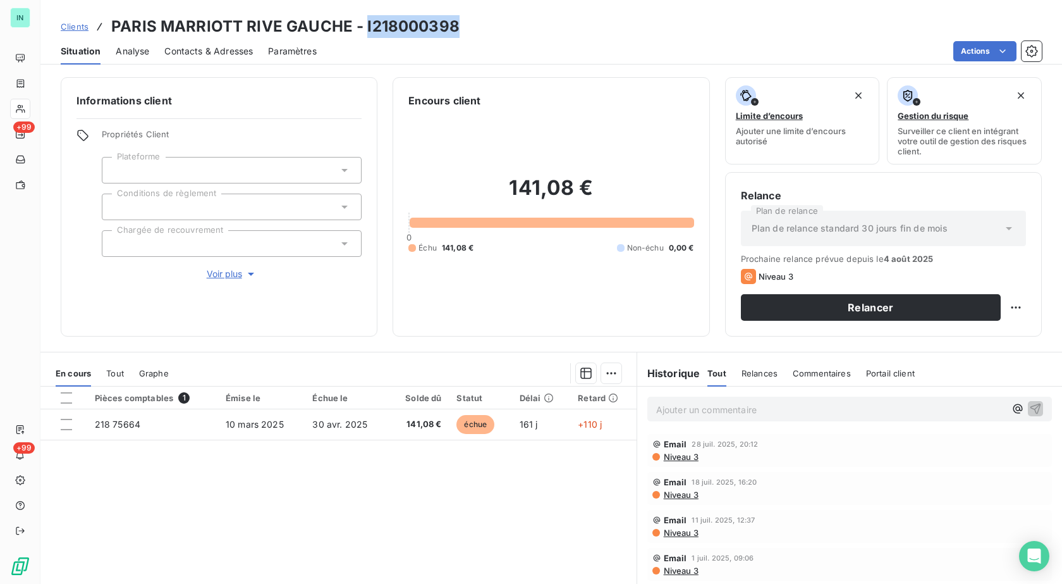
drag, startPoint x: 452, startPoint y: 25, endPoint x: 365, endPoint y: 32, distance: 87.5
click at [365, 32] on h3 "PARIS MARRIOTT RIVE GAUCHE - I218000398" at bounding box center [285, 26] width 348 height 23
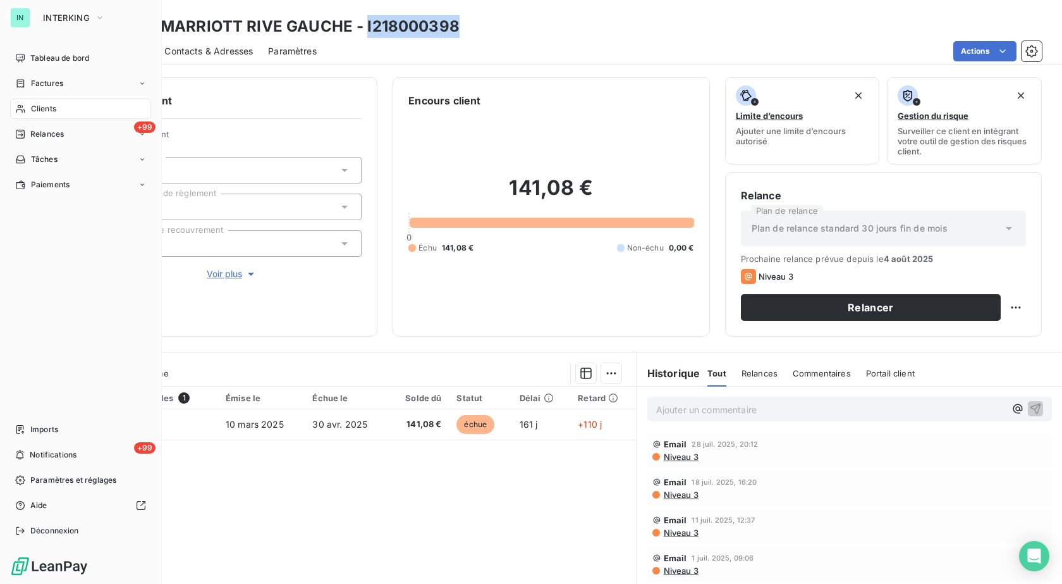
drag, startPoint x: 36, startPoint y: 87, endPoint x: 153, endPoint y: 72, distance: 118.0
click at [36, 87] on span "Factures" at bounding box center [47, 83] width 32 height 11
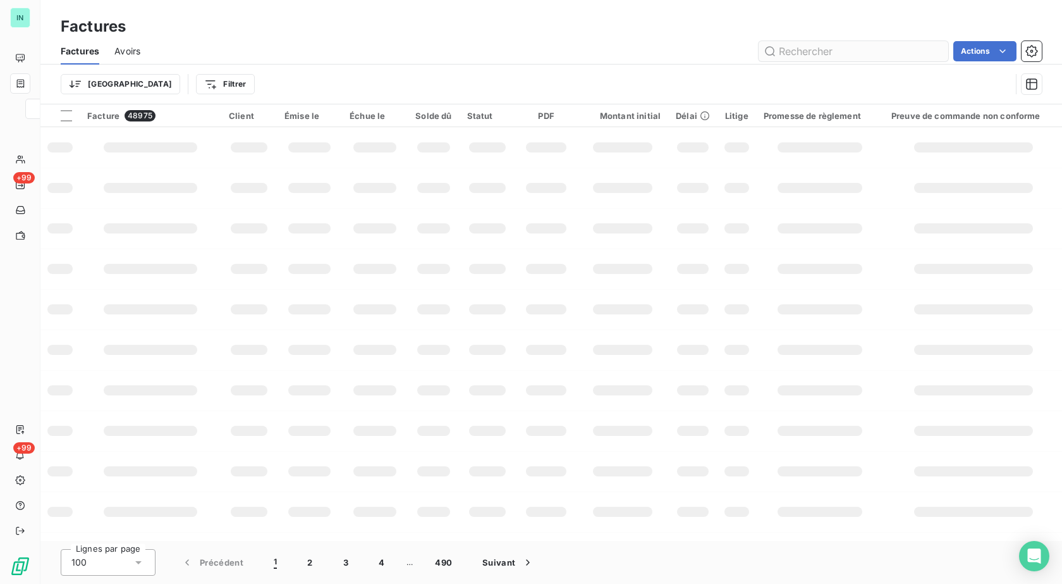
click at [800, 54] on input "text" at bounding box center [854, 51] width 190 height 20
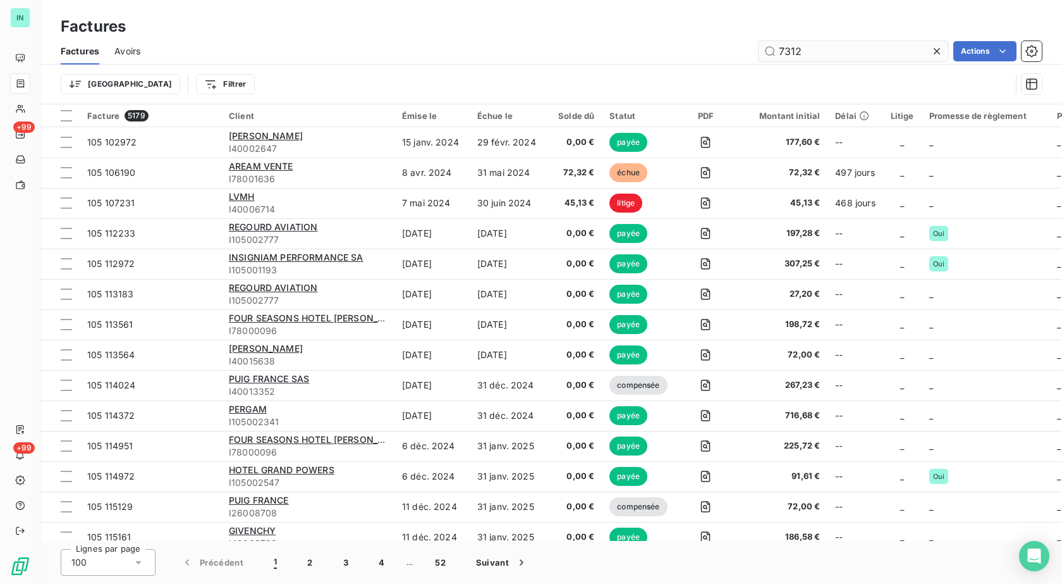
type input "73122"
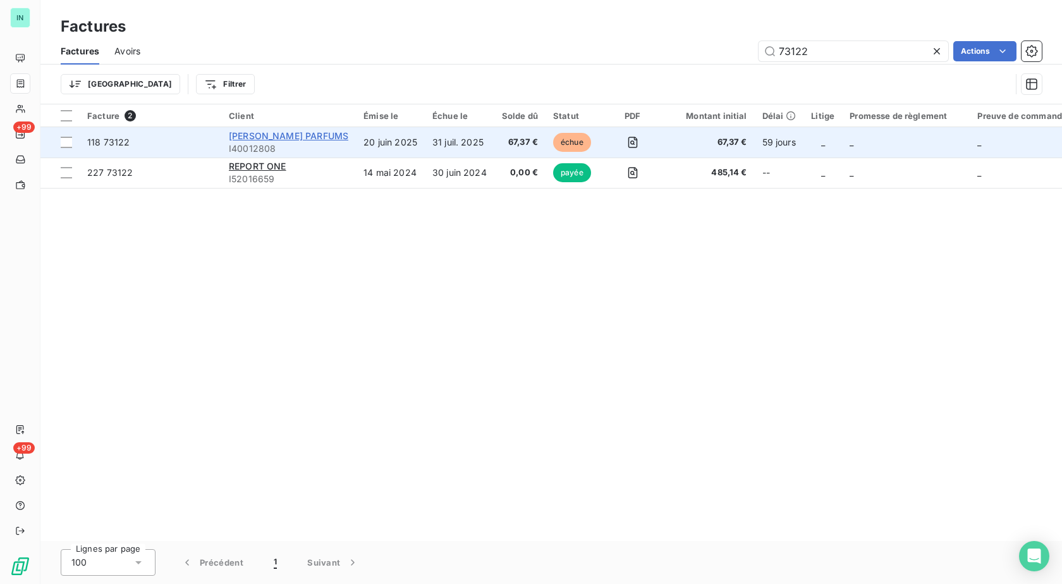
click at [280, 139] on span "[PERSON_NAME] PARFUMS" at bounding box center [289, 135] width 120 height 11
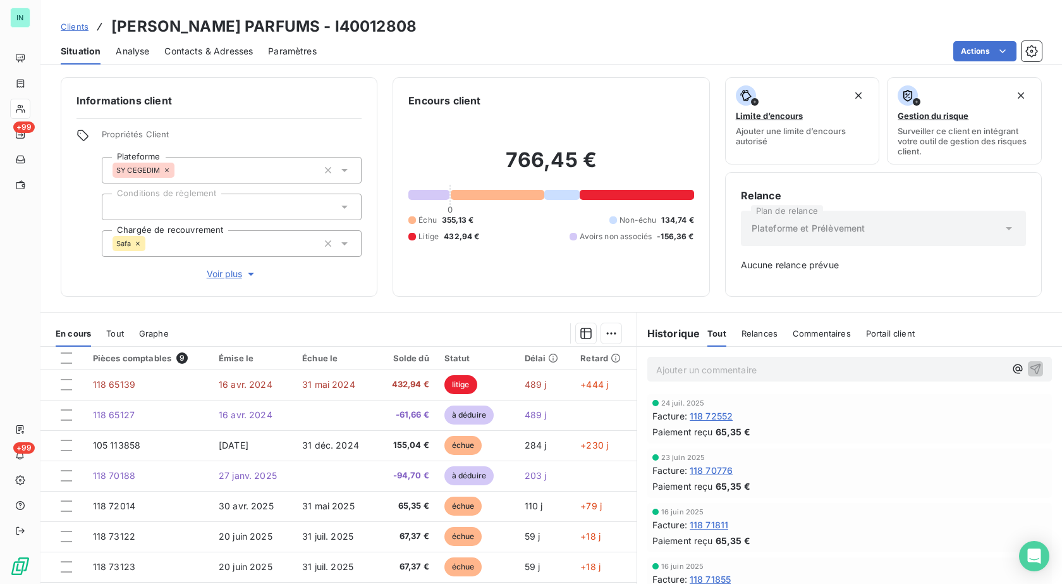
drag, startPoint x: 412, startPoint y: 25, endPoint x: 330, endPoint y: 26, distance: 81.6
click at [330, 26] on div "Clients [PERSON_NAME] PARFUMS - I40012808" at bounding box center [551, 26] width 1022 height 23
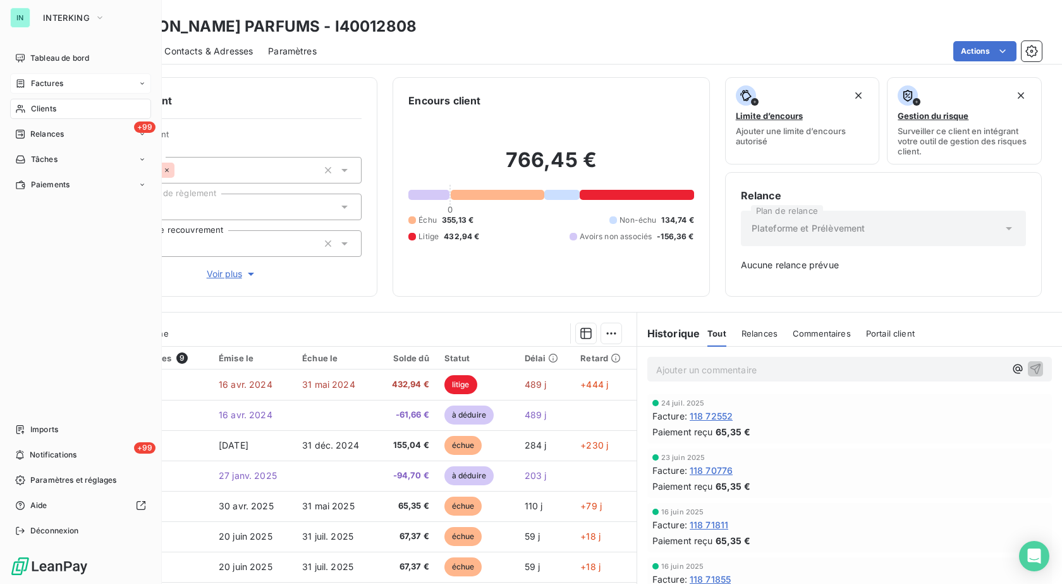
click at [28, 82] on div "Factures" at bounding box center [39, 83] width 48 height 11
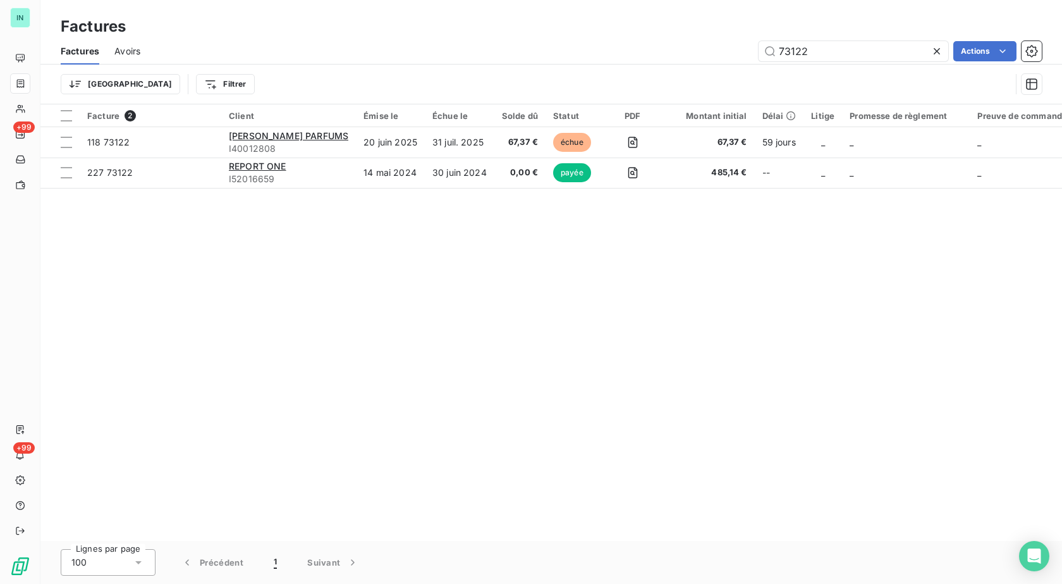
drag, startPoint x: 824, startPoint y: 53, endPoint x: 600, endPoint y: 49, distance: 224.5
click at [600, 57] on div "73122 Actions" at bounding box center [599, 51] width 886 height 20
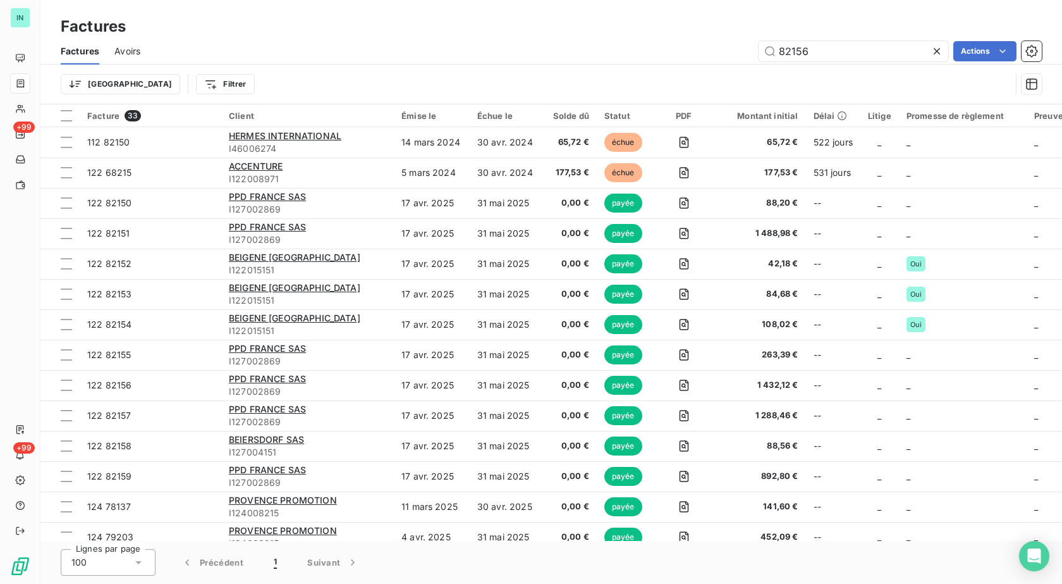
type input "82156"
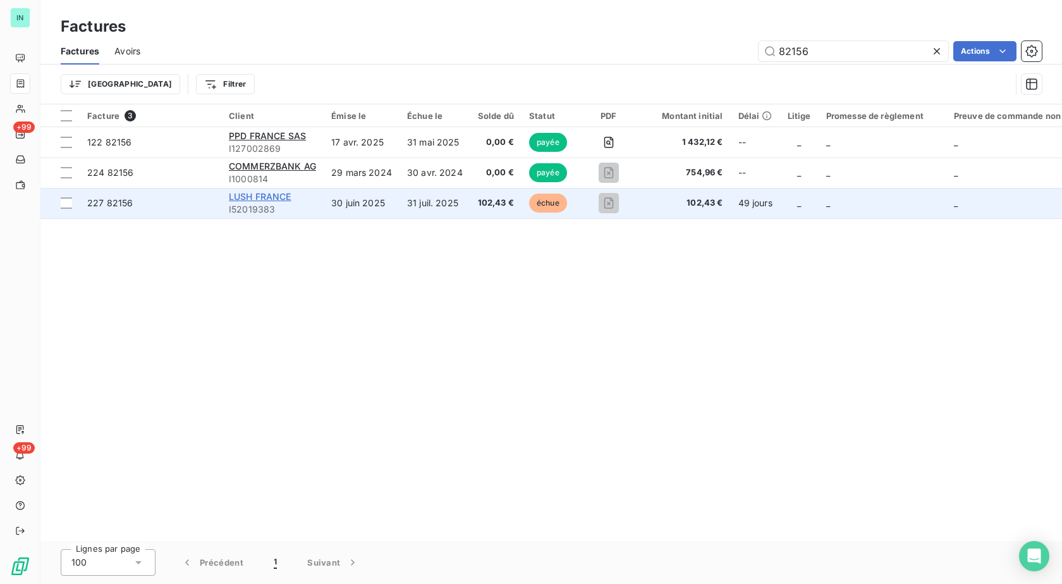
click at [245, 201] on span "LUSH FRANCE" at bounding box center [260, 196] width 63 height 11
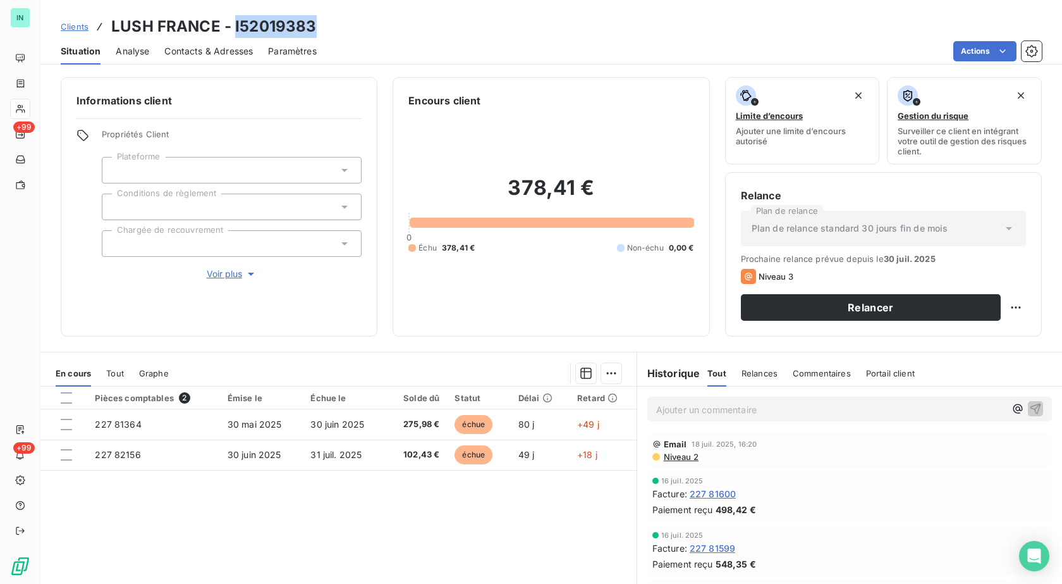
drag, startPoint x: 310, startPoint y: 28, endPoint x: 234, endPoint y: 21, distance: 76.9
click at [234, 21] on h3 "LUSH FRANCE - I52019383" at bounding box center [213, 26] width 205 height 23
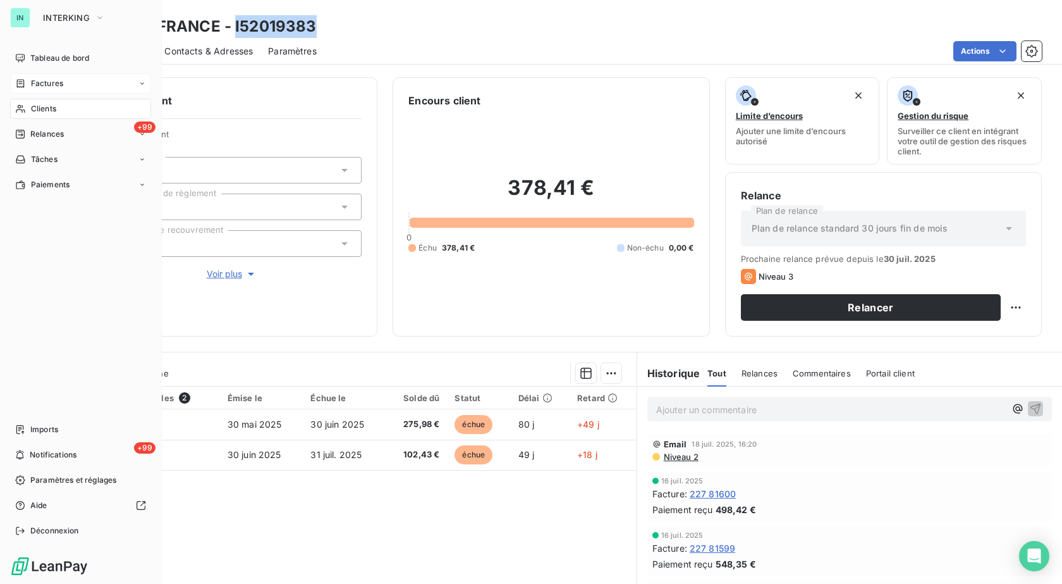
click at [22, 84] on icon at bounding box center [20, 83] width 11 height 10
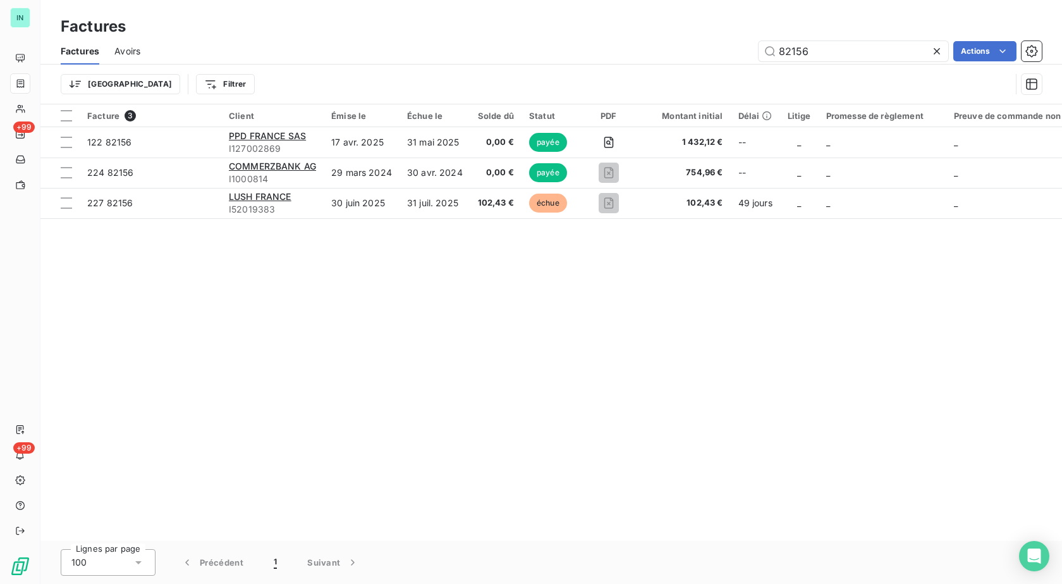
drag, startPoint x: 824, startPoint y: 53, endPoint x: 682, endPoint y: 70, distance: 143.2
click at [687, 69] on div "Factures Avoirs 82156 Actions Trier Filtrer" at bounding box center [551, 71] width 1022 height 66
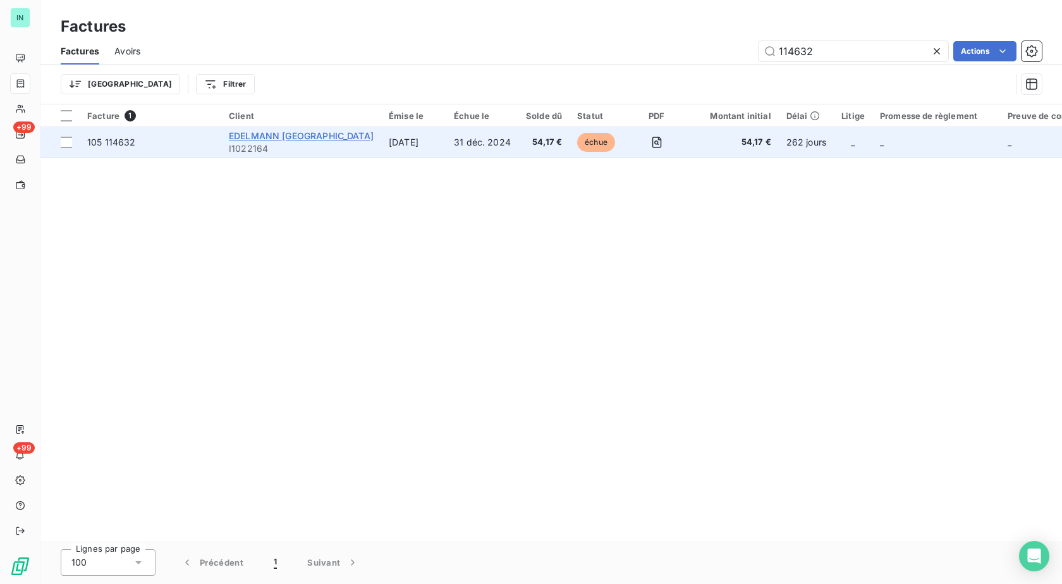
type input "114632"
click at [232, 131] on span "EDELMANN [GEOGRAPHIC_DATA]" at bounding box center [301, 135] width 145 height 11
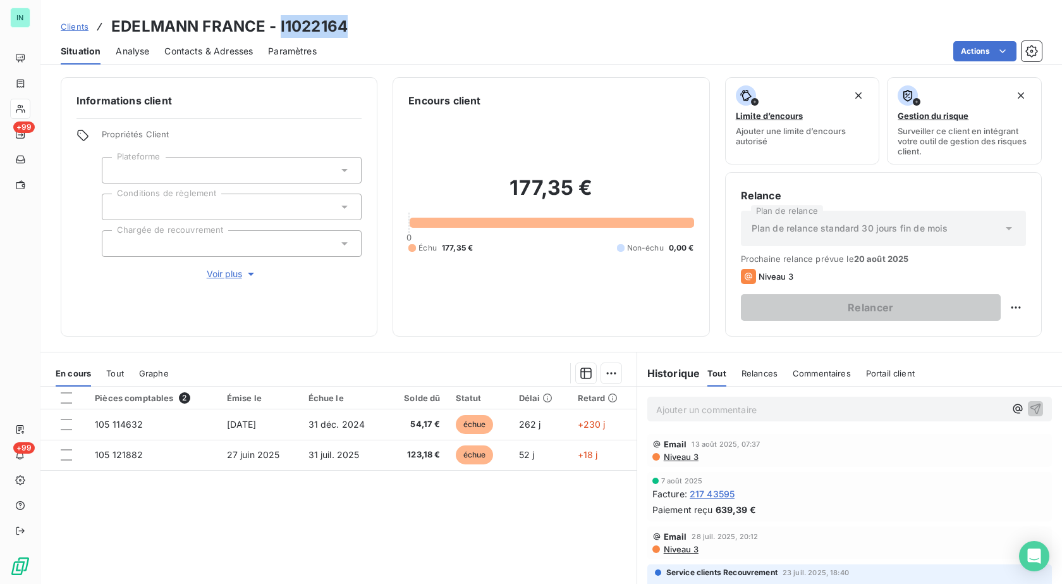
drag, startPoint x: 346, startPoint y: 26, endPoint x: 281, endPoint y: 29, distance: 65.8
click at [281, 29] on div "Clients EDELMANN FRANCE - I1022164" at bounding box center [551, 26] width 1022 height 23
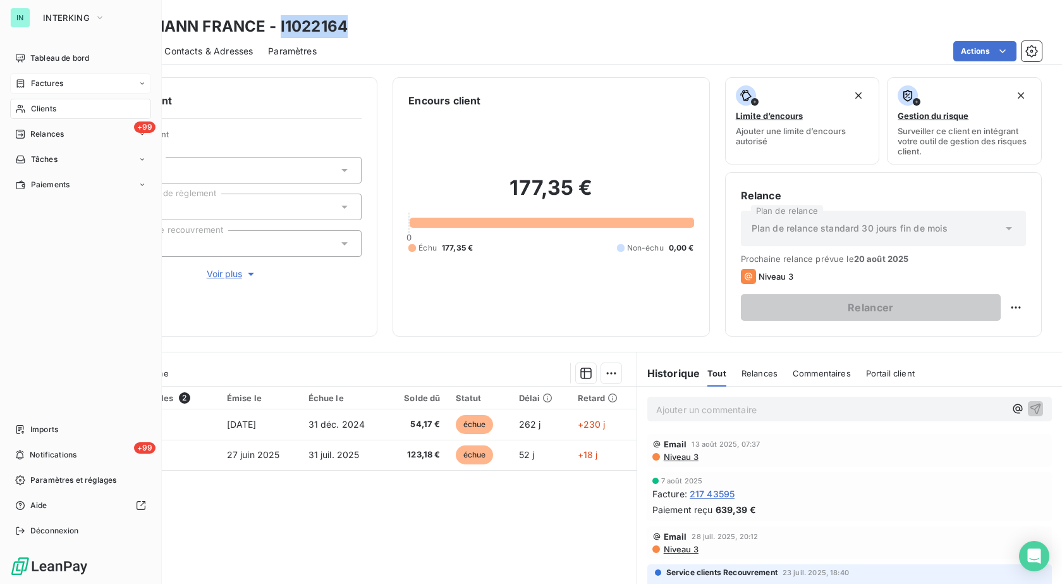
drag, startPoint x: 27, startPoint y: 87, endPoint x: 92, endPoint y: 85, distance: 65.2
click at [27, 87] on div "Factures" at bounding box center [39, 83] width 48 height 11
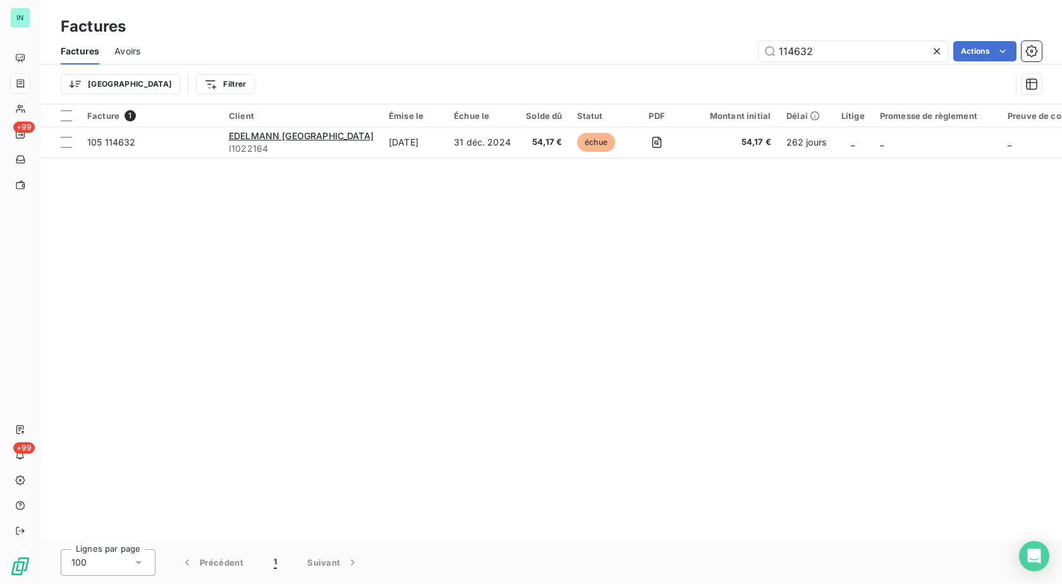
drag, startPoint x: 833, startPoint y: 60, endPoint x: 679, endPoint y: 60, distance: 153.6
click at [679, 60] on div "114632 Actions" at bounding box center [599, 51] width 886 height 20
type input "105220"
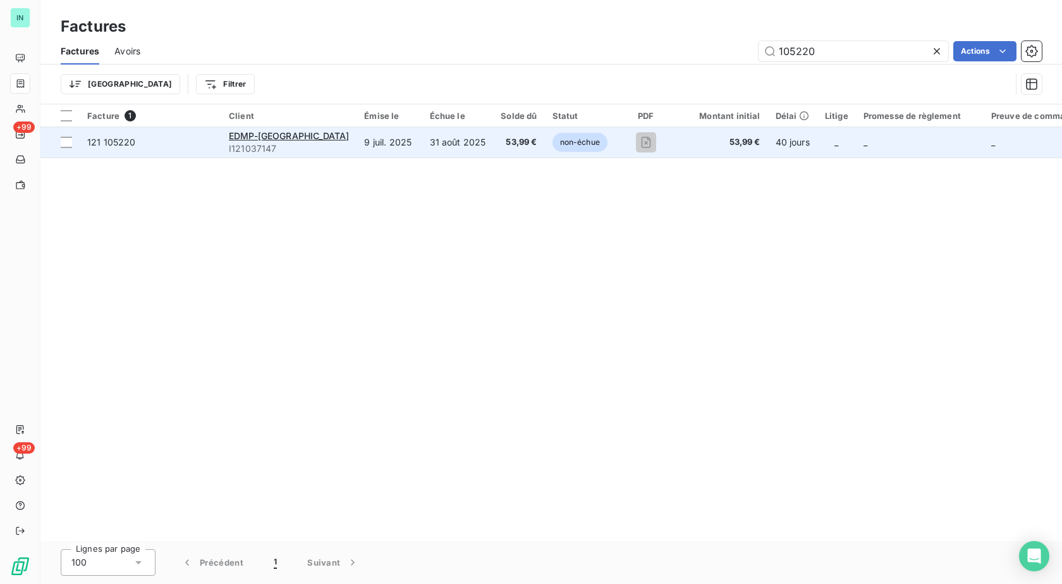
click at [241, 143] on span "I121037147" at bounding box center [289, 148] width 120 height 13
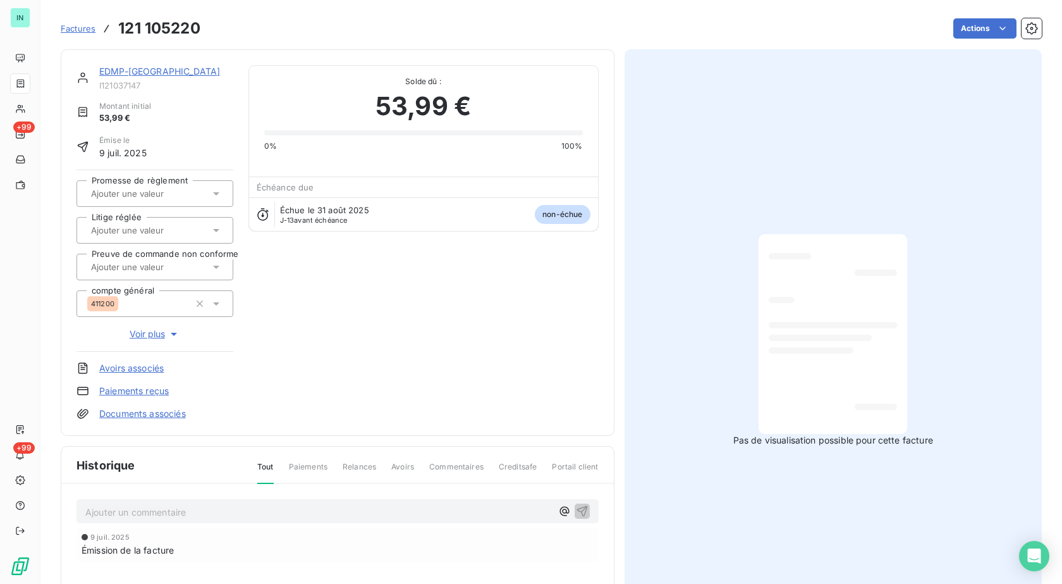
click at [188, 30] on h3 "121 105220" at bounding box center [159, 28] width 82 height 23
click at [171, 63] on div "EDMP-[GEOGRAPHIC_DATA] I121037147 Montant initial 53,99 € Émise le 9 juil. 2025…" at bounding box center [338, 242] width 554 height 386
click at [172, 72] on link "EDMP-[GEOGRAPHIC_DATA]" at bounding box center [159, 71] width 121 height 11
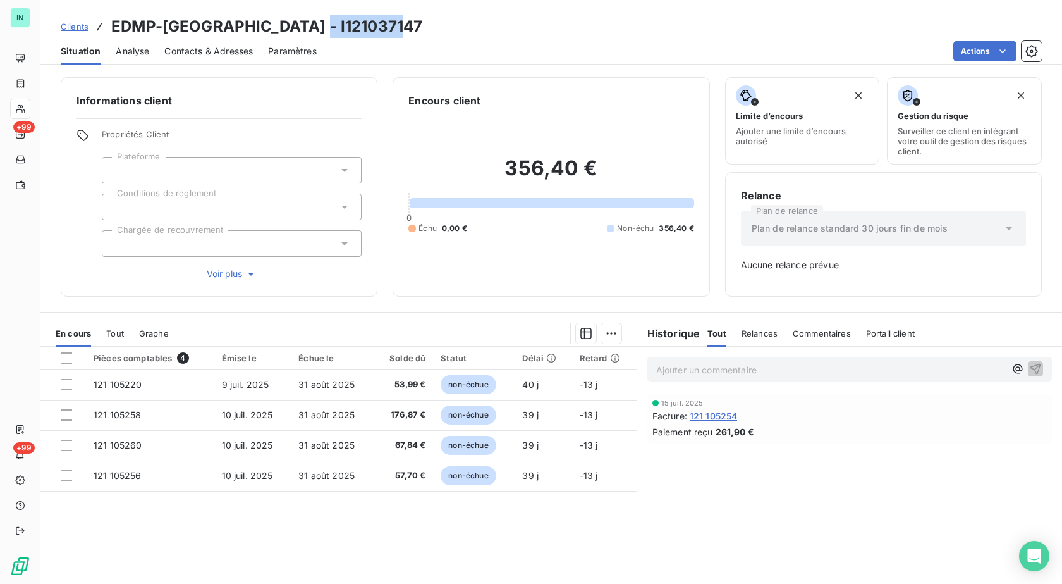
drag, startPoint x: 412, startPoint y: 26, endPoint x: 321, endPoint y: 23, distance: 91.1
click at [321, 23] on div "Clients EDMP-[GEOGRAPHIC_DATA] - I121037147" at bounding box center [551, 26] width 1022 height 23
click at [44, 83] on div "Informations client Propriétés Client Plateforme Conditions de règlement Chargé…" at bounding box center [551, 186] width 1022 height 219
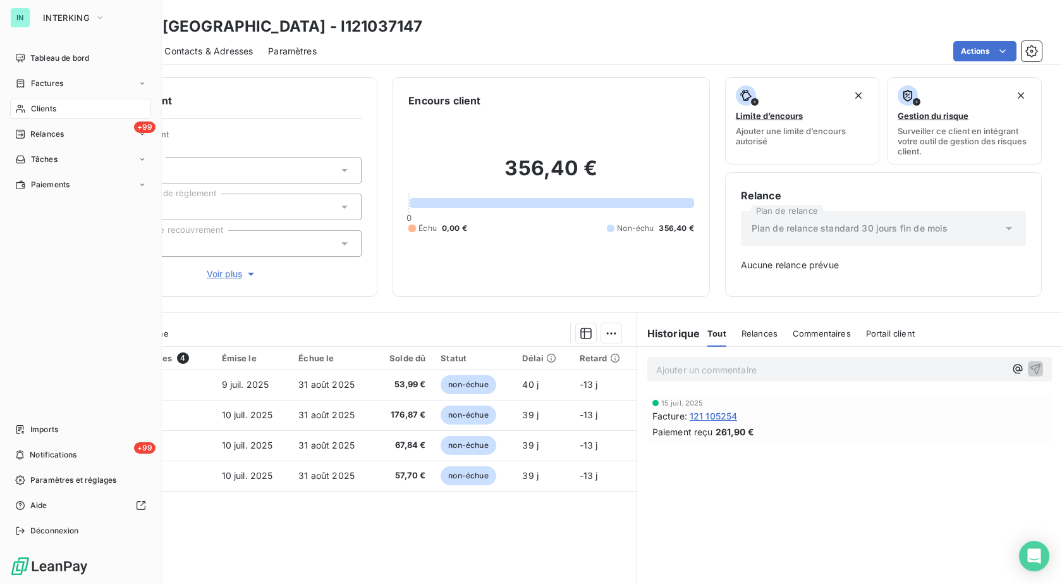
click at [36, 83] on span "Factures" at bounding box center [47, 83] width 32 height 11
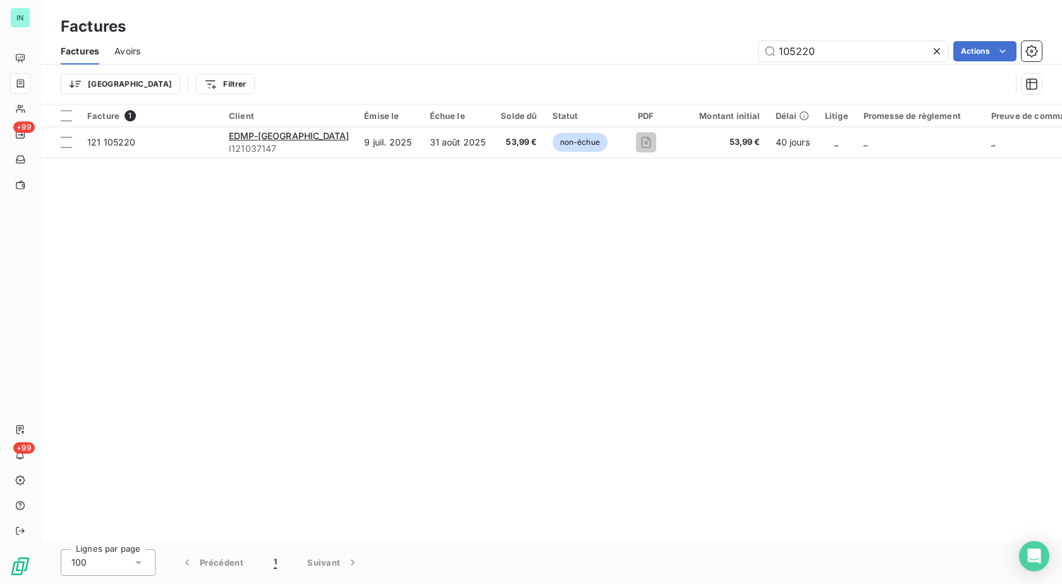
drag, startPoint x: 823, startPoint y: 52, endPoint x: 684, endPoint y: 56, distance: 139.2
click at [684, 56] on div "105220 Actions" at bounding box center [599, 51] width 886 height 20
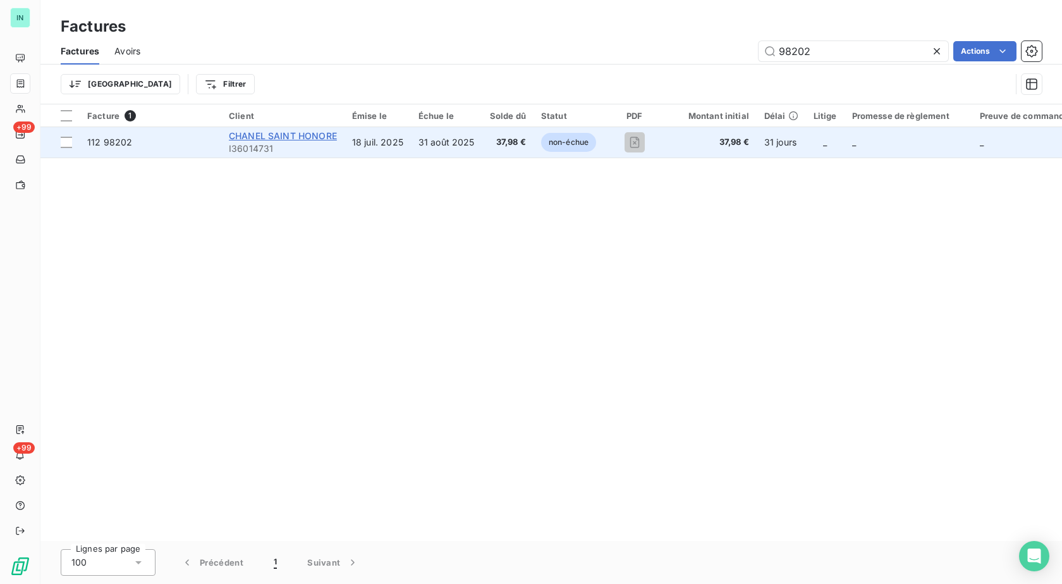
type input "98202"
click at [307, 137] on span "CHANEL SAINT HONORE" at bounding box center [283, 135] width 108 height 11
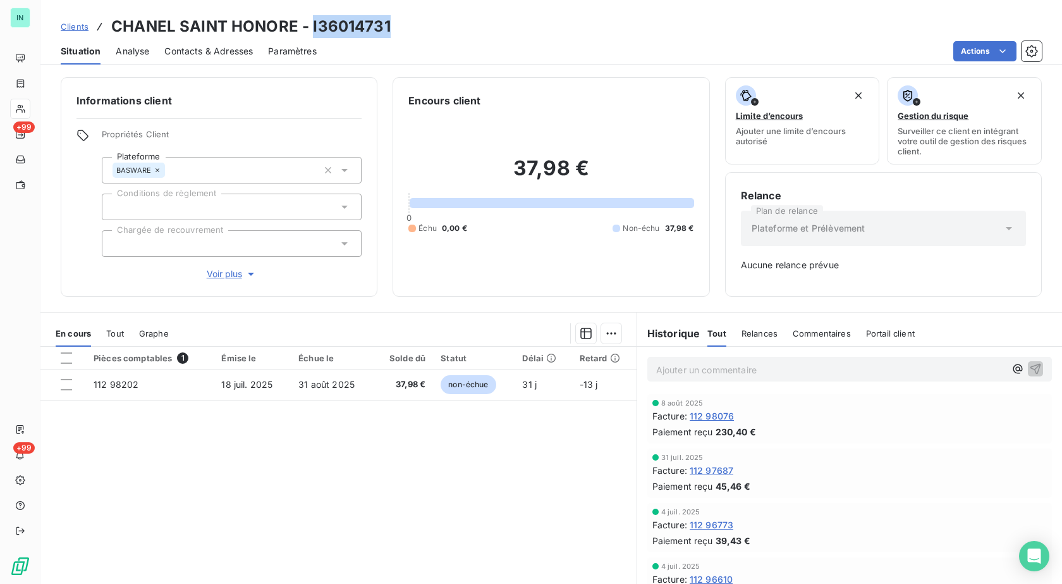
drag, startPoint x: 384, startPoint y: 23, endPoint x: 309, endPoint y: 31, distance: 76.3
click at [309, 31] on h3 "CHANEL SAINT HONORE - I36014731" at bounding box center [250, 26] width 279 height 23
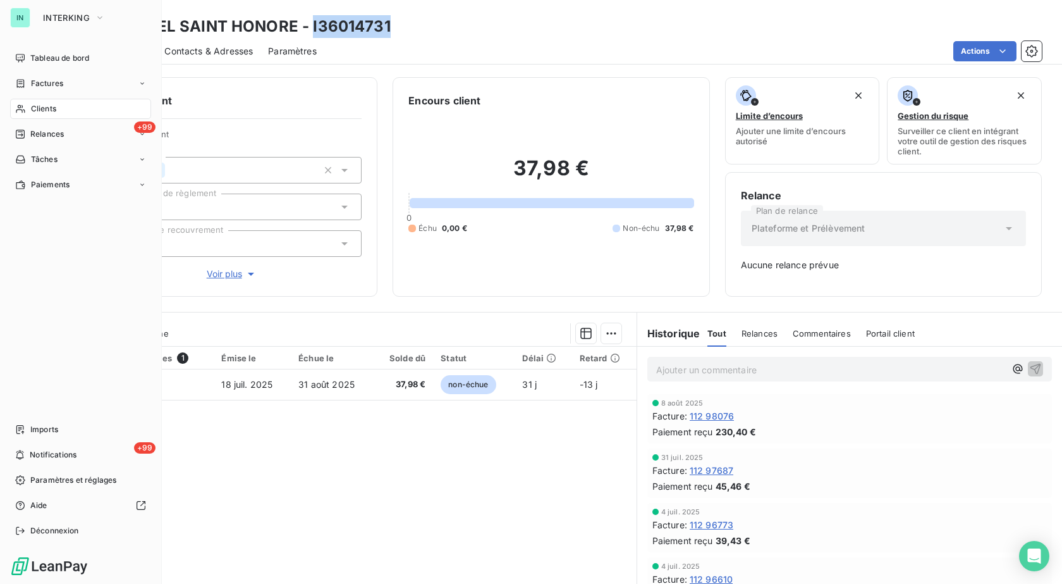
drag, startPoint x: 35, startPoint y: 96, endPoint x: 290, endPoint y: 63, distance: 257.6
click at [35, 95] on nav "Tableau de bord Factures Clients +99 Relances Tâches Paiements" at bounding box center [80, 121] width 141 height 147
click at [34, 87] on span "Factures" at bounding box center [47, 83] width 32 height 11
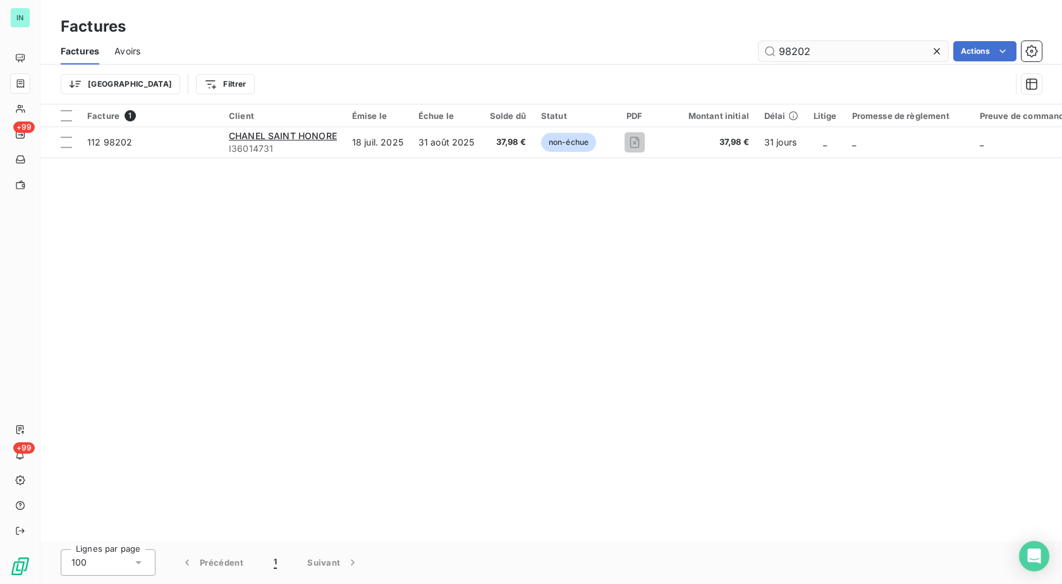
click at [804, 53] on input "98202" at bounding box center [854, 51] width 190 height 20
drag, startPoint x: 826, startPoint y: 52, endPoint x: 538, endPoint y: 63, distance: 287.9
click at [544, 59] on div "98202 Actions" at bounding box center [599, 51] width 886 height 20
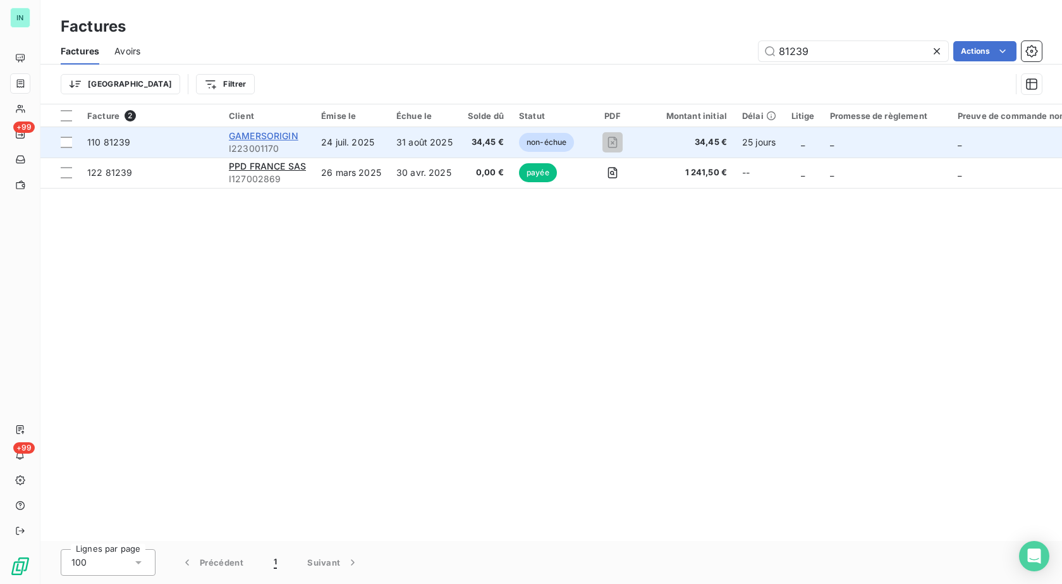
type input "81239"
click at [272, 139] on span "GAMERSORIGIN" at bounding box center [264, 135] width 70 height 11
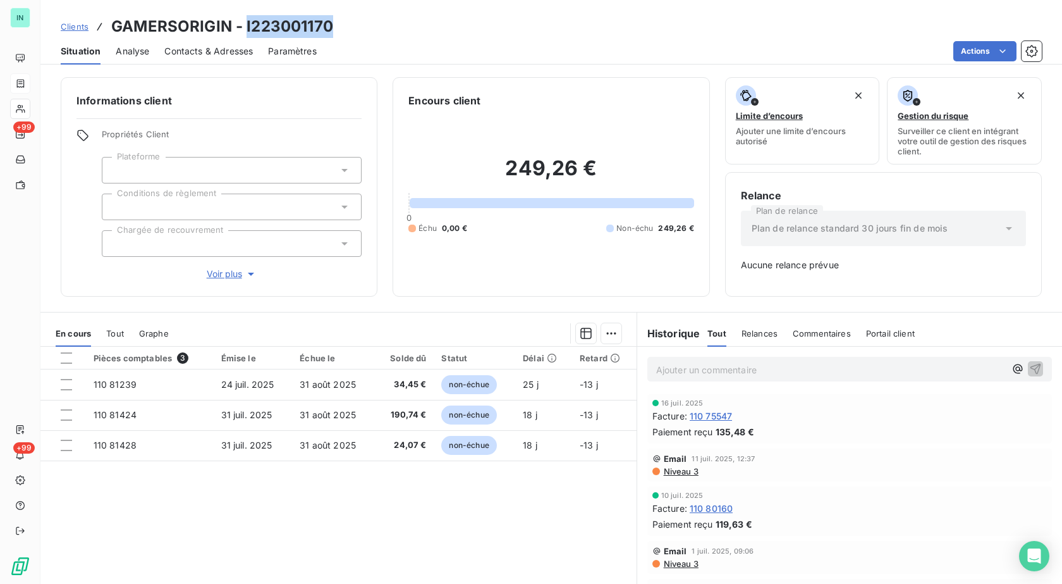
drag, startPoint x: 333, startPoint y: 27, endPoint x: 243, endPoint y: 29, distance: 89.2
click at [243, 29] on div "Clients GAMERSORIGIN - I223001170" at bounding box center [551, 26] width 1022 height 23
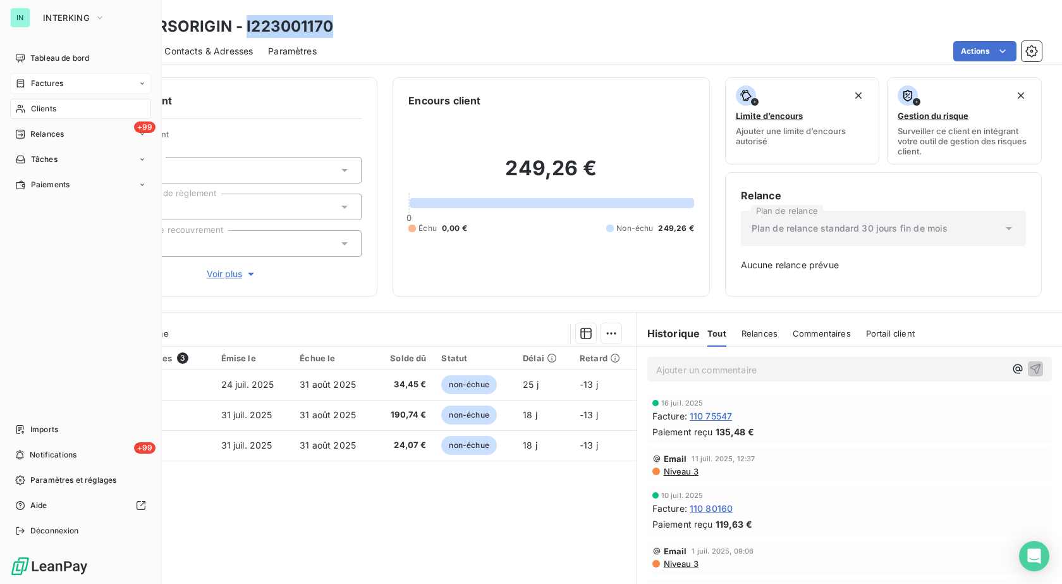
click at [34, 85] on span "Factures" at bounding box center [47, 83] width 32 height 11
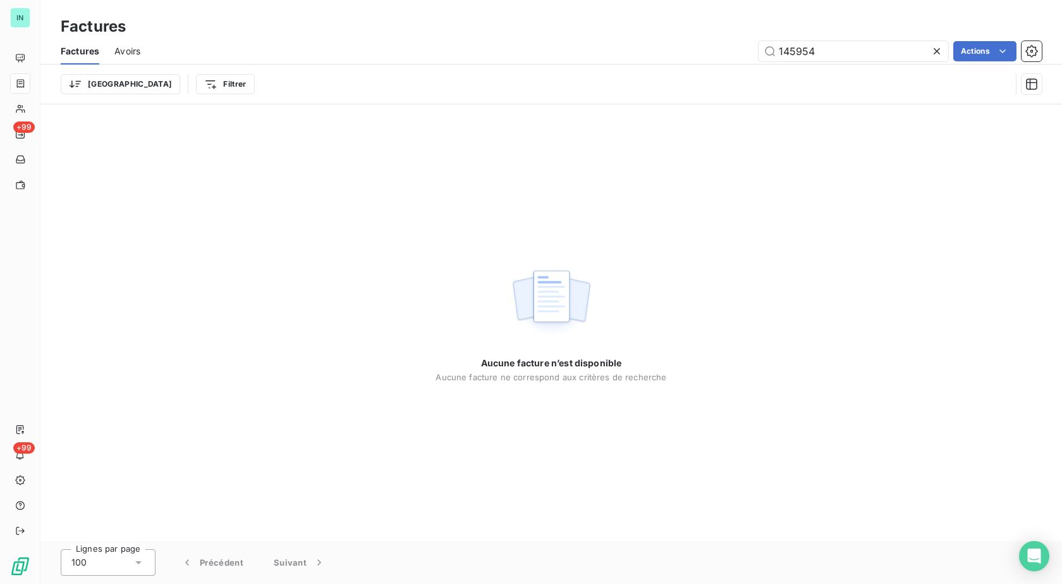
type input "145954"
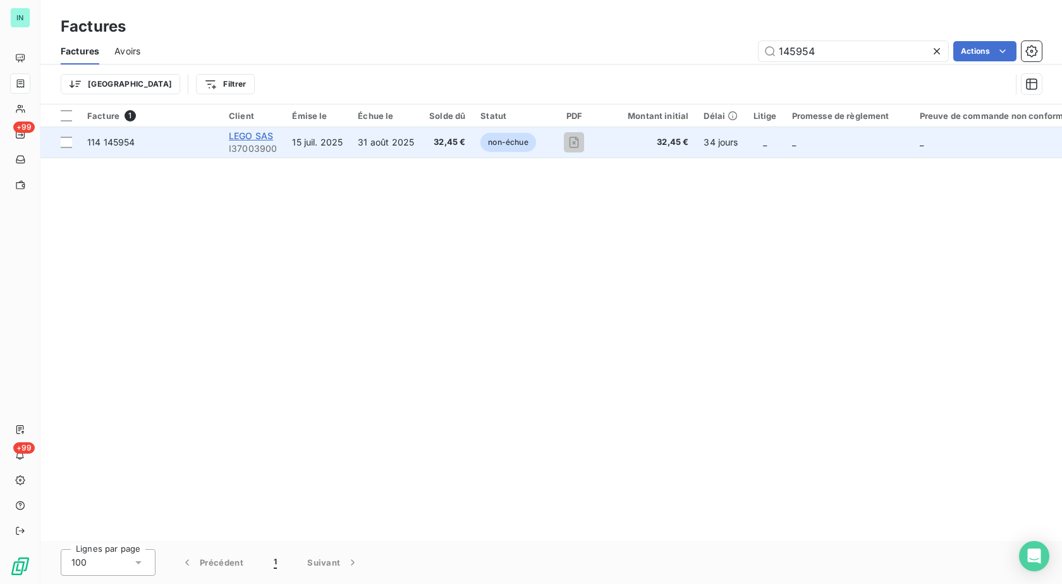
click at [245, 136] on span "LEGO SAS" at bounding box center [251, 135] width 44 height 11
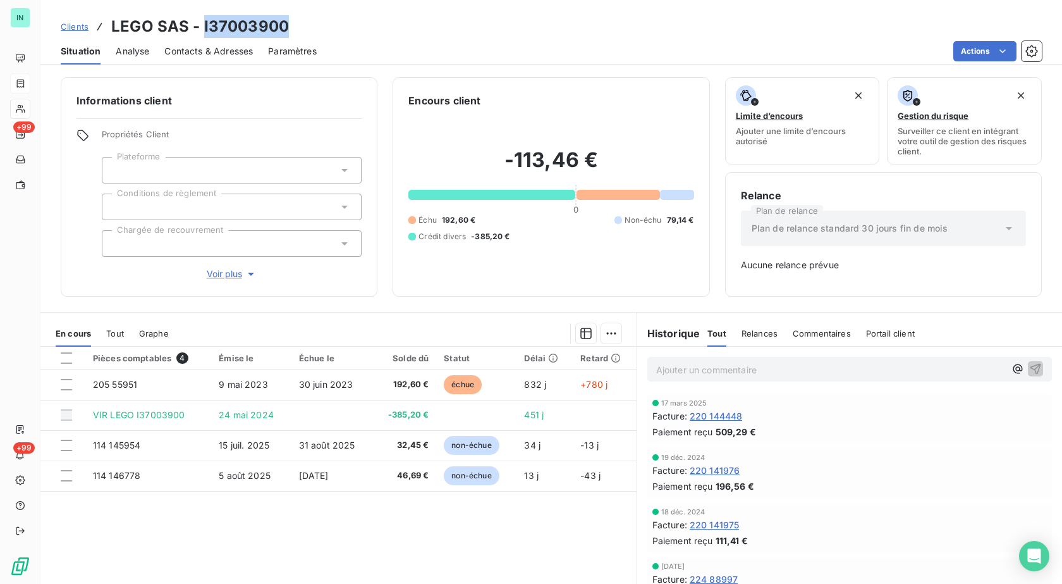
click at [202, 30] on h3 "LEGO SAS - I37003900" at bounding box center [200, 26] width 178 height 23
drag, startPoint x: 202, startPoint y: 30, endPoint x: 322, endPoint y: 21, distance: 119.9
click at [322, 21] on div "Clients LEGO SAS - I37003900" at bounding box center [551, 26] width 1022 height 23
drag, startPoint x: 292, startPoint y: 24, endPoint x: 197, endPoint y: 30, distance: 95.7
click at [197, 30] on div "Clients LEGO SAS - I37003900" at bounding box center [551, 26] width 1022 height 23
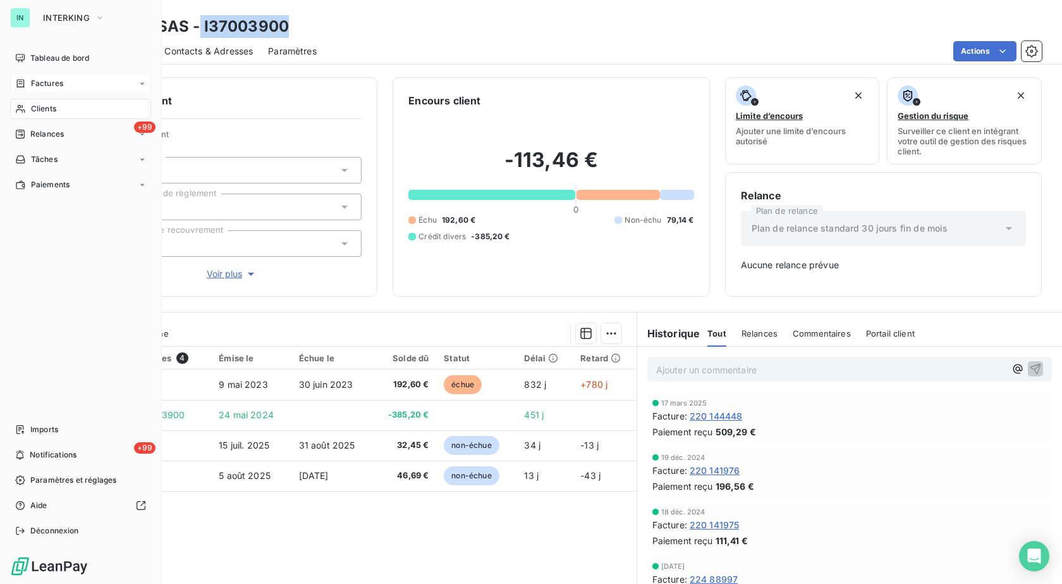
click at [30, 106] on div "Clients" at bounding box center [80, 109] width 141 height 20
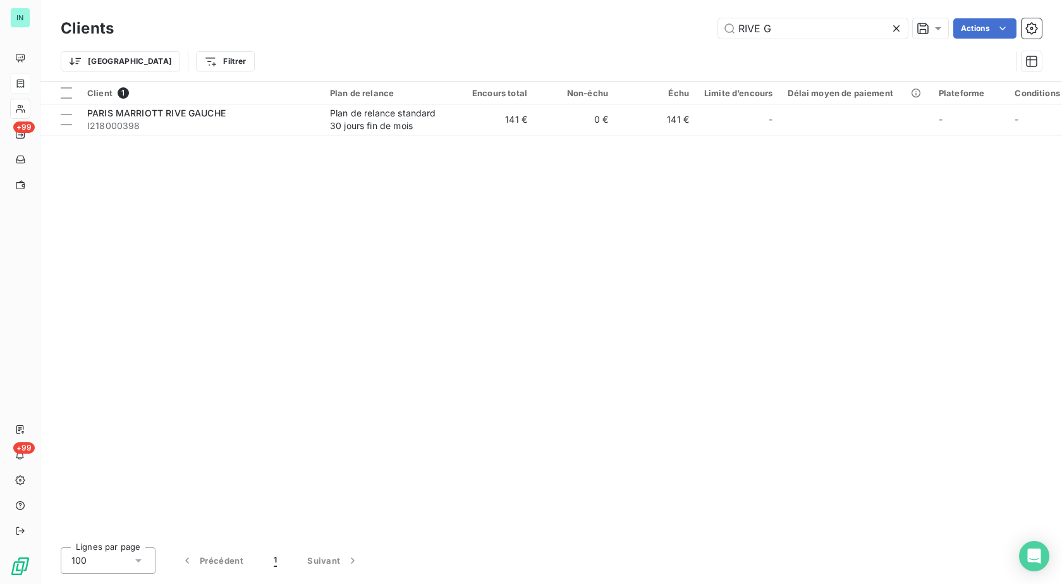
drag, startPoint x: 795, startPoint y: 30, endPoint x: 463, endPoint y: 56, distance: 333.0
click at [467, 56] on div "Clients RIVE G Actions Trier Filtrer" at bounding box center [551, 48] width 981 height 66
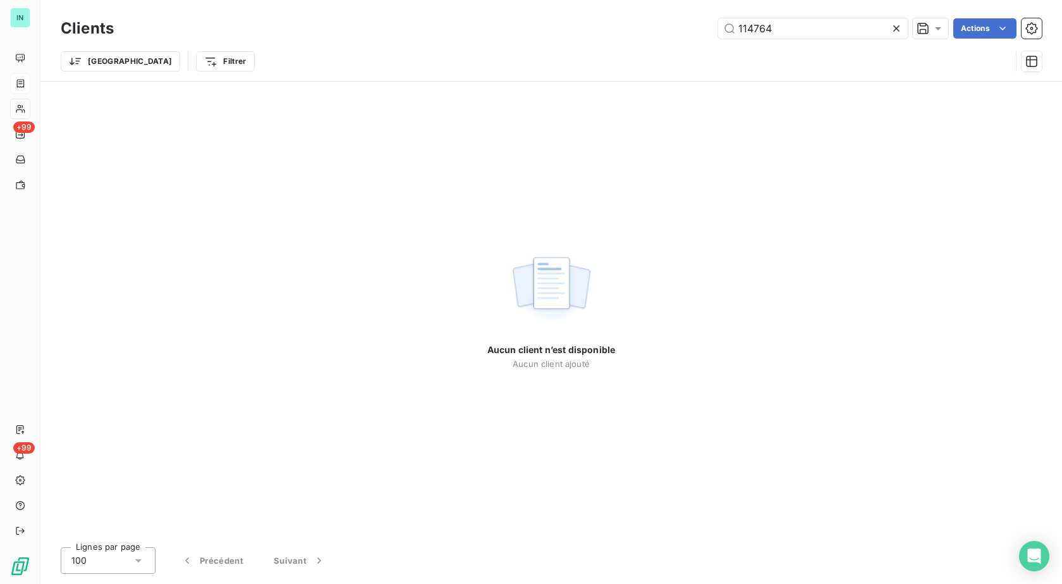
type input "114764"
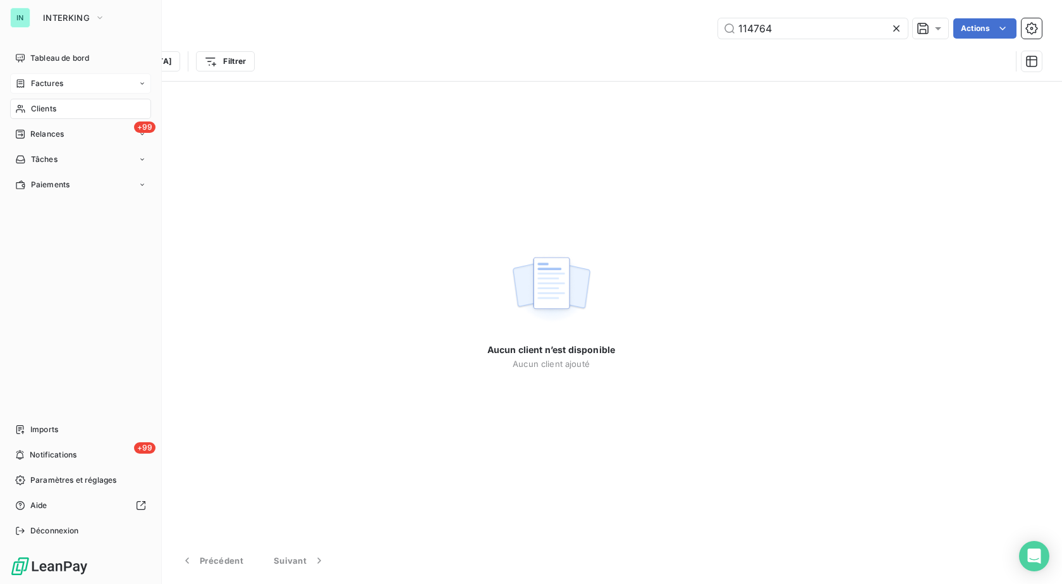
click at [38, 85] on span "Factures" at bounding box center [47, 83] width 32 height 11
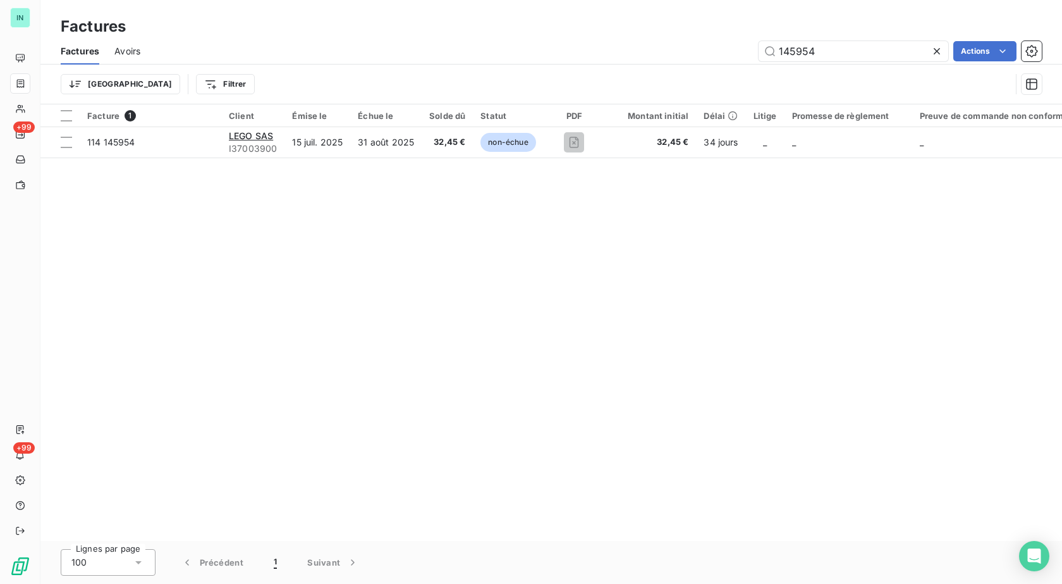
drag, startPoint x: 835, startPoint y: 43, endPoint x: 582, endPoint y: 54, distance: 253.2
click at [583, 54] on div "145954 Actions" at bounding box center [599, 51] width 886 height 20
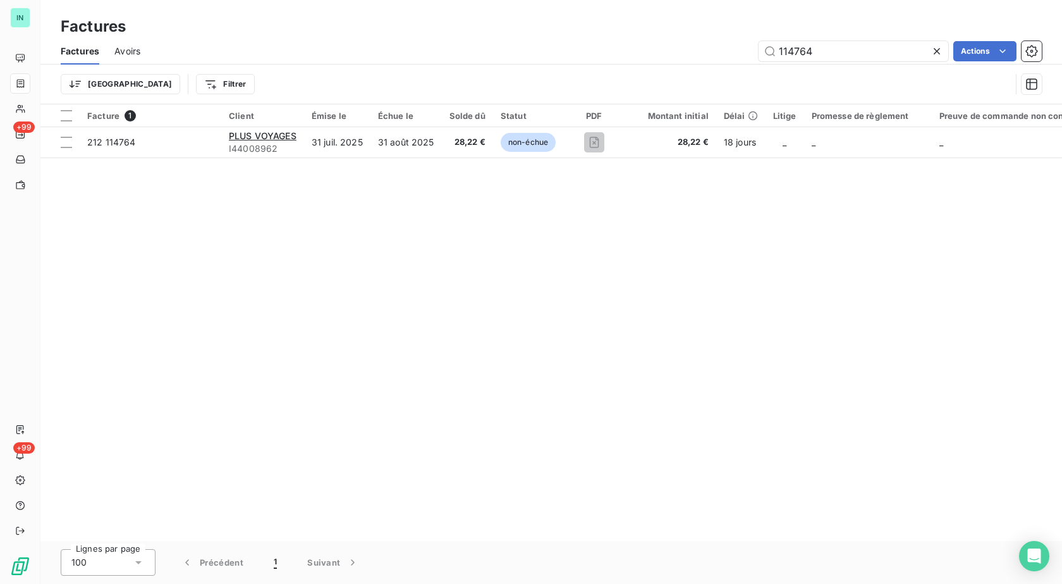
type input "114764"
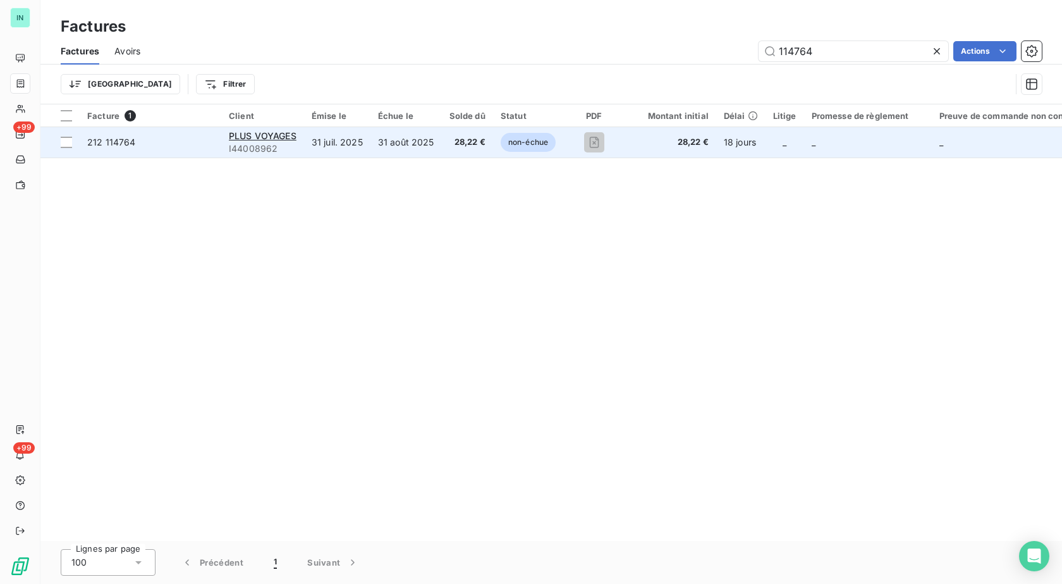
click at [250, 128] on td "PLUS VOYAGES I44008962" at bounding box center [262, 142] width 83 height 30
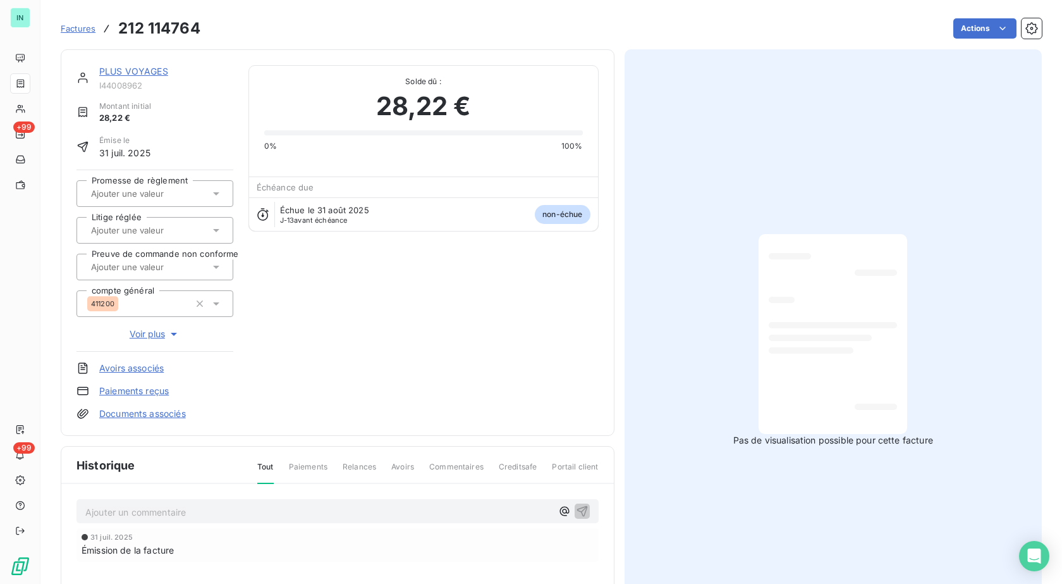
click at [157, 68] on link "PLUS VOYAGES" at bounding box center [133, 71] width 69 height 11
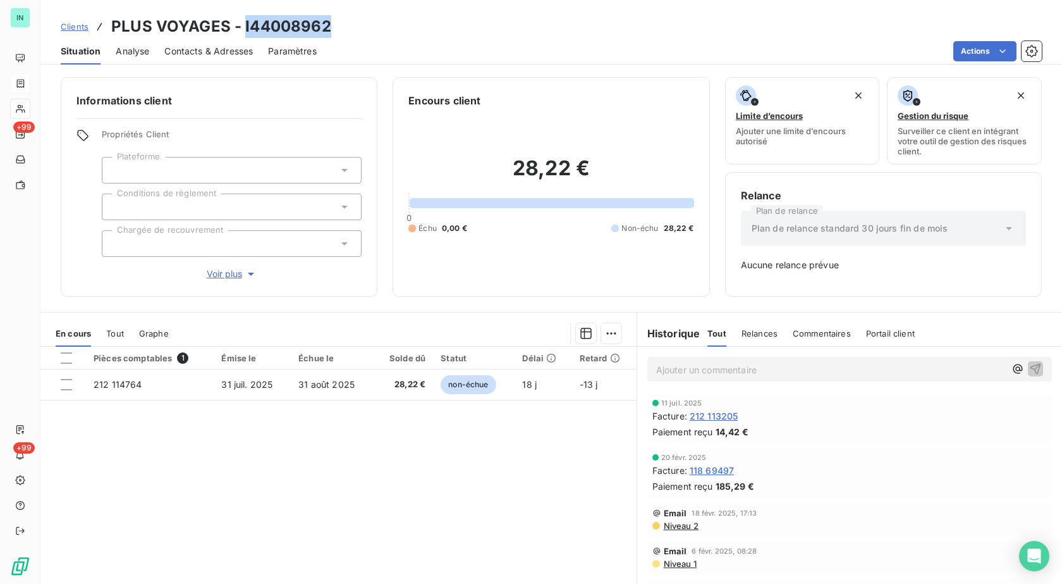
drag, startPoint x: 326, startPoint y: 23, endPoint x: 243, endPoint y: 28, distance: 82.9
click at [243, 28] on h3 "PLUS VOYAGES - I44008962" at bounding box center [221, 26] width 220 height 23
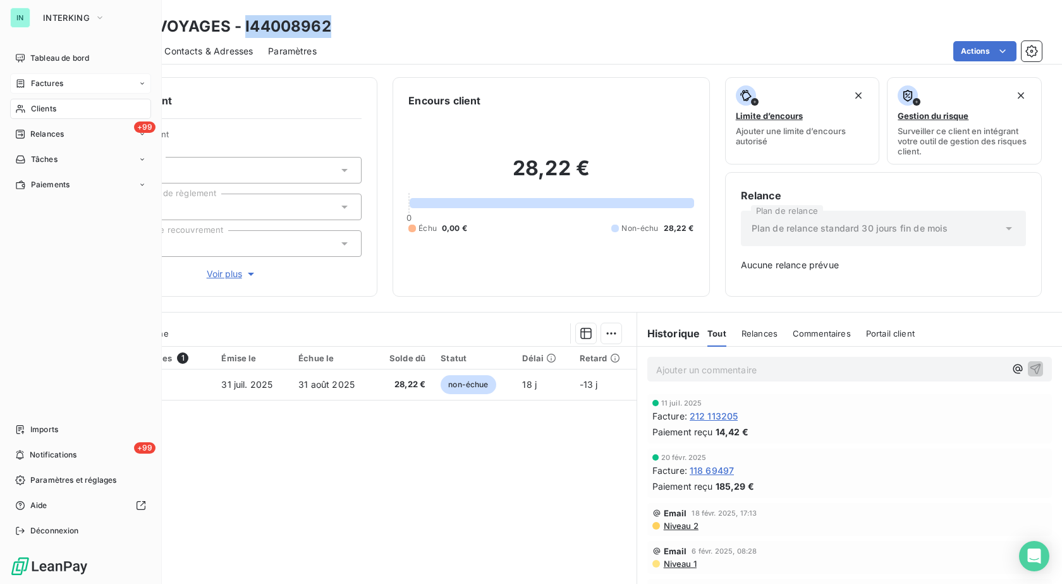
click at [32, 87] on span "Factures" at bounding box center [47, 83] width 32 height 11
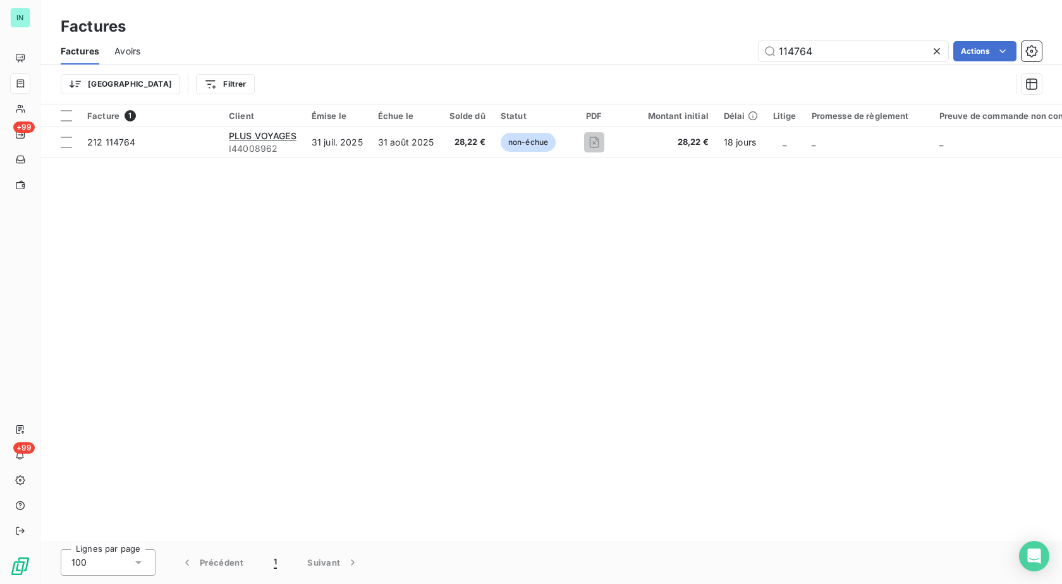
drag, startPoint x: 816, startPoint y: 53, endPoint x: 644, endPoint y: 66, distance: 173.1
click at [644, 66] on div "Factures Avoirs 114764 Actions Trier Filtrer" at bounding box center [551, 71] width 1022 height 66
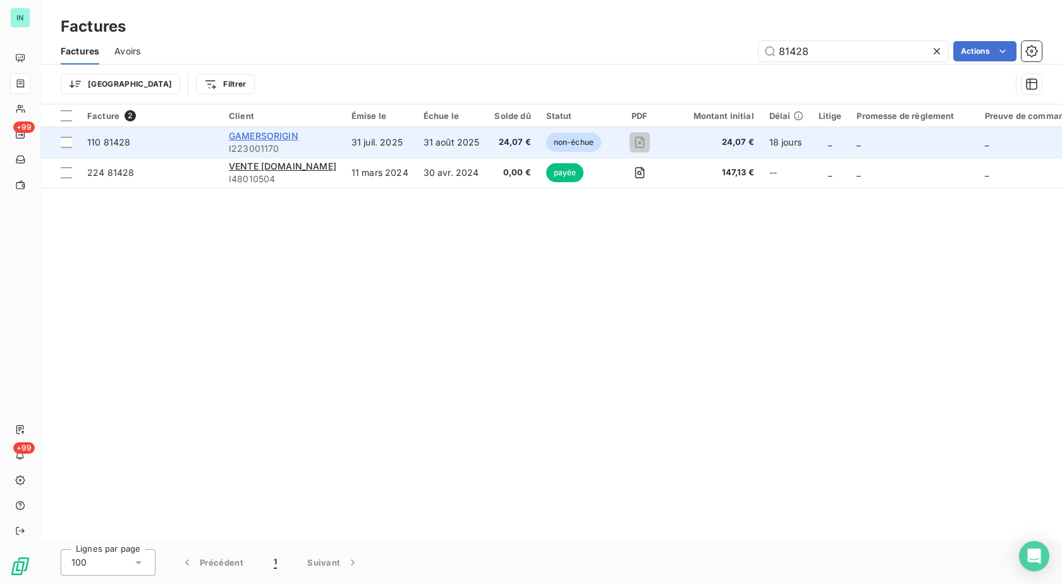
type input "81428"
click at [261, 140] on span "GAMERSORIGIN" at bounding box center [264, 135] width 70 height 11
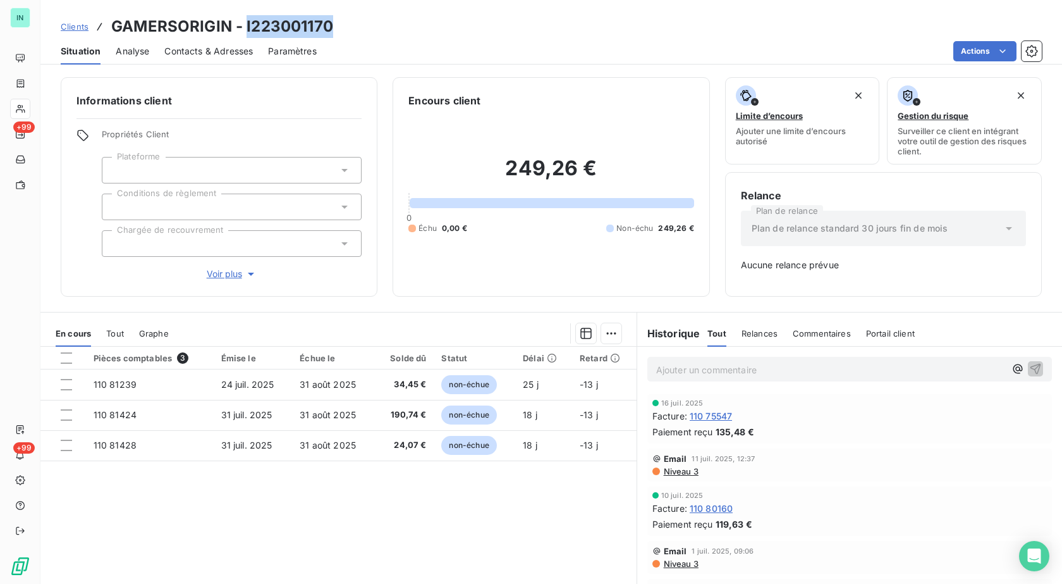
drag, startPoint x: 328, startPoint y: 27, endPoint x: 244, endPoint y: 30, distance: 84.2
click at [244, 30] on h3 "GAMERSORIGIN - I223001170" at bounding box center [222, 26] width 222 height 23
